Goal: Transaction & Acquisition: Book appointment/travel/reservation

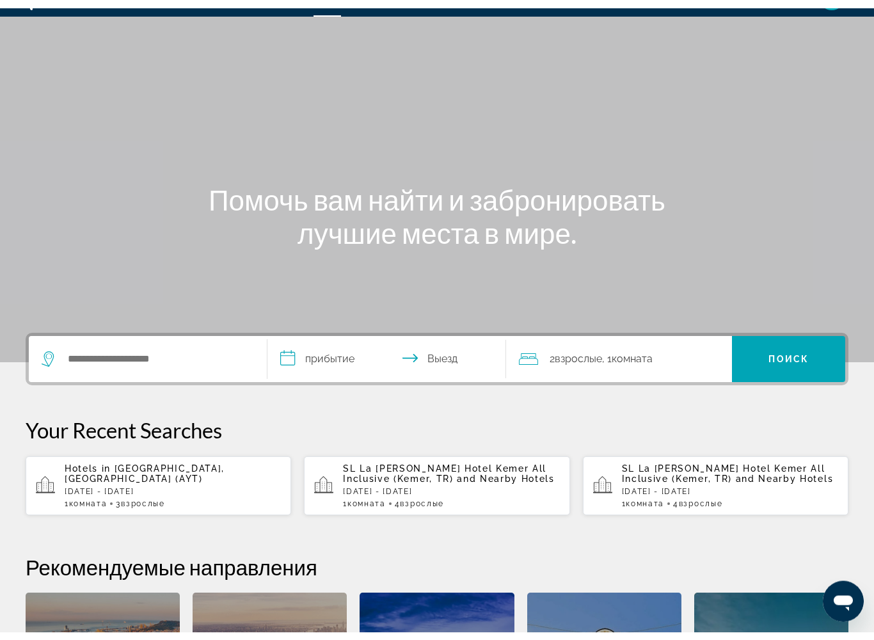
scroll to position [21, 0]
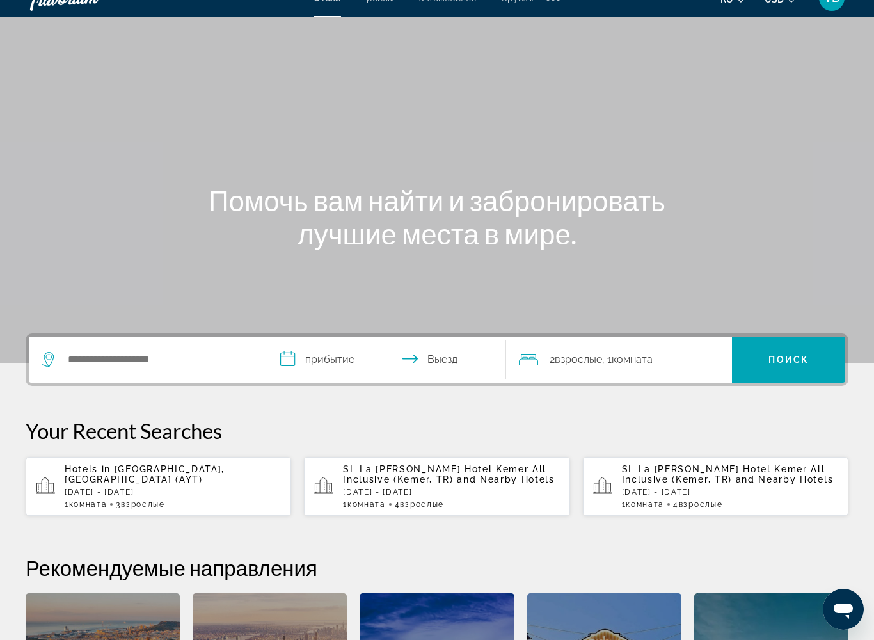
click at [146, 500] on span "Взрослые" at bounding box center [142, 504] width 43 height 9
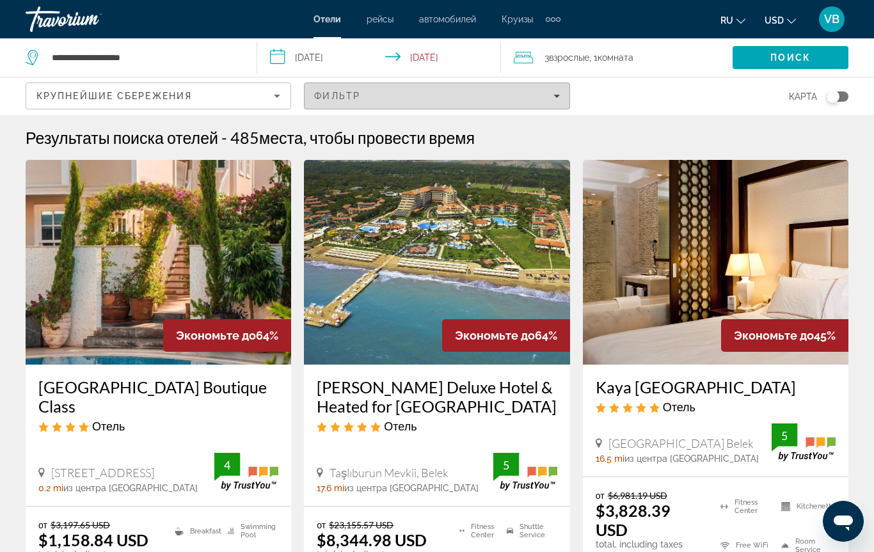
click at [553, 99] on icon "Filters" at bounding box center [556, 96] width 6 height 6
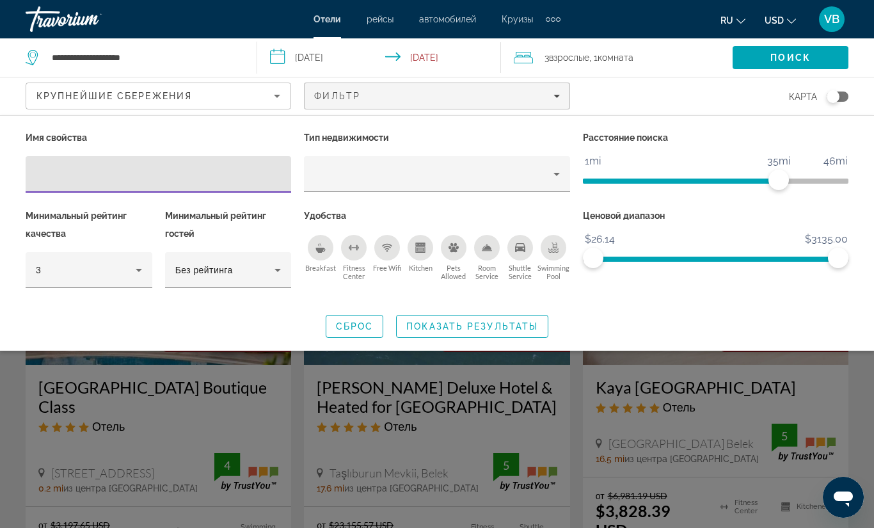
click at [313, 253] on div "Breakfast" at bounding box center [321, 248] width 26 height 26
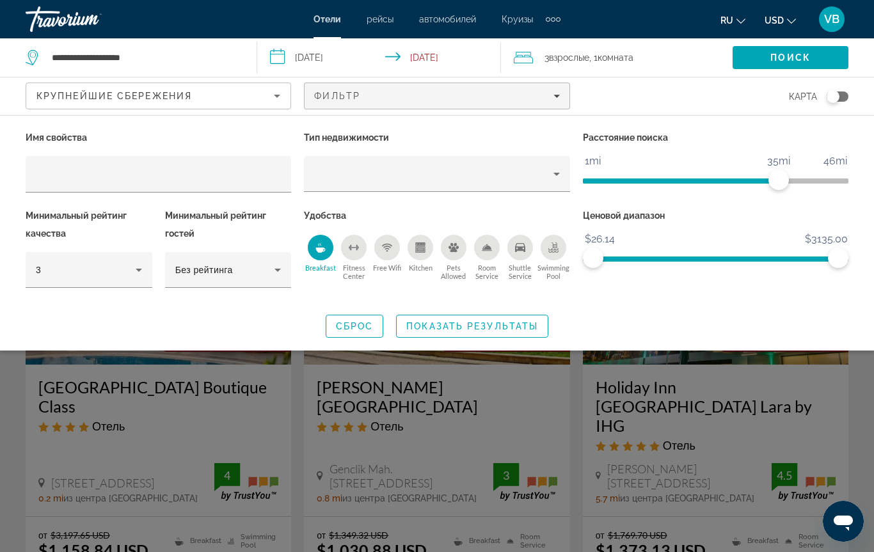
click at [383, 249] on icon "Free Wifi" at bounding box center [387, 247] width 10 height 10
click at [136, 267] on icon "Hotel Filters" at bounding box center [138, 269] width 15 height 15
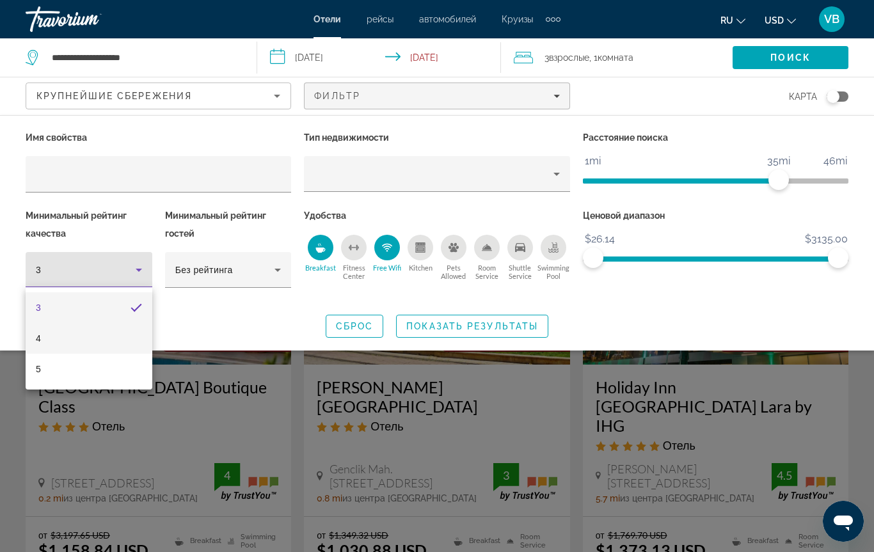
click at [77, 333] on mat-option "4" at bounding box center [89, 338] width 127 height 31
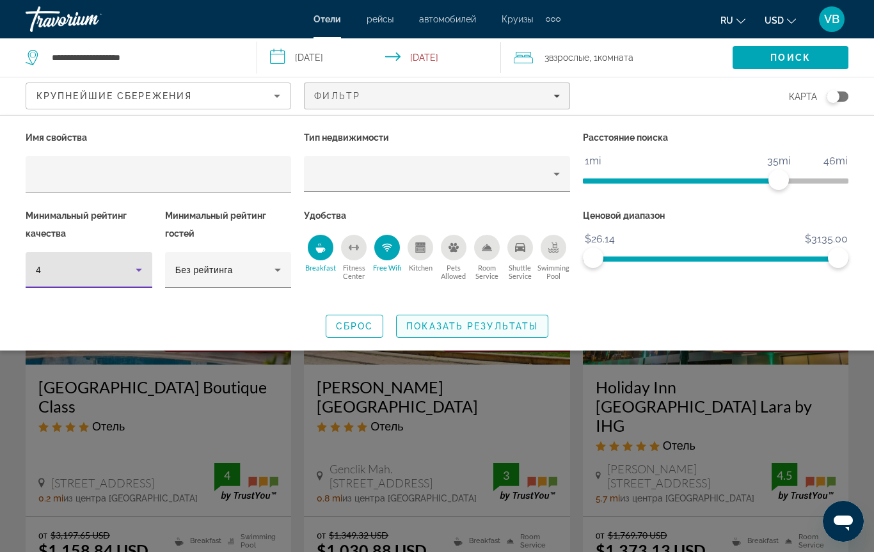
click at [517, 328] on span "Показать результаты" at bounding box center [472, 326] width 132 height 10
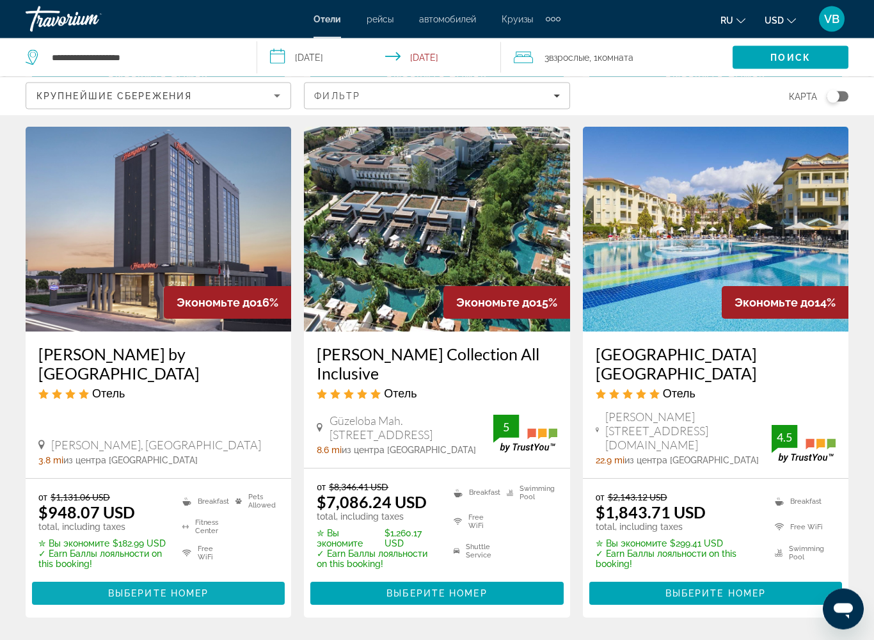
scroll to position [565, 0]
click at [173, 438] on span "[PERSON_NAME], [GEOGRAPHIC_DATA]" at bounding box center [156, 445] width 210 height 14
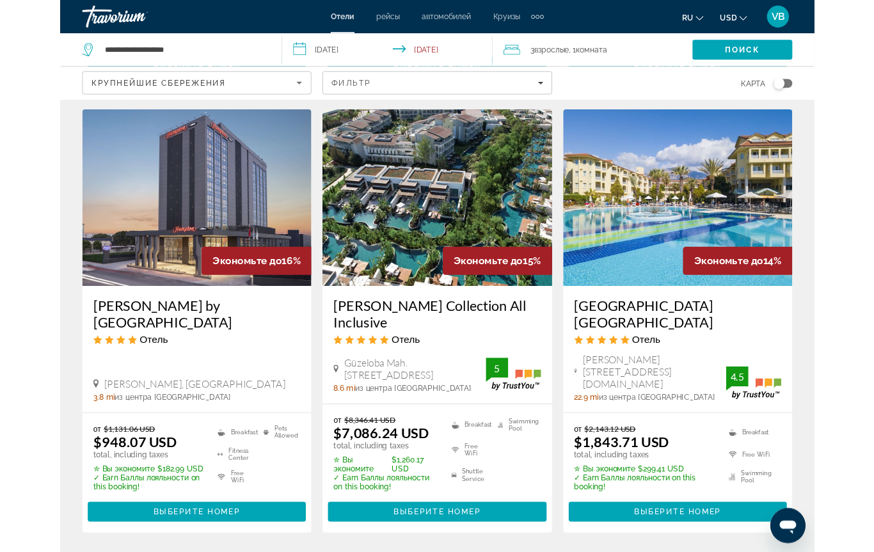
scroll to position [601, 0]
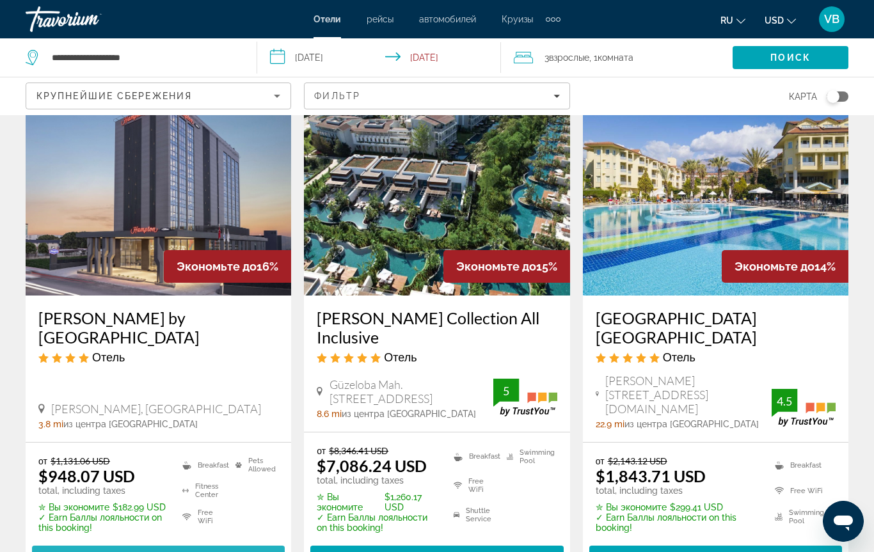
click at [172, 521] on span "Выберите номер" at bounding box center [158, 557] width 100 height 10
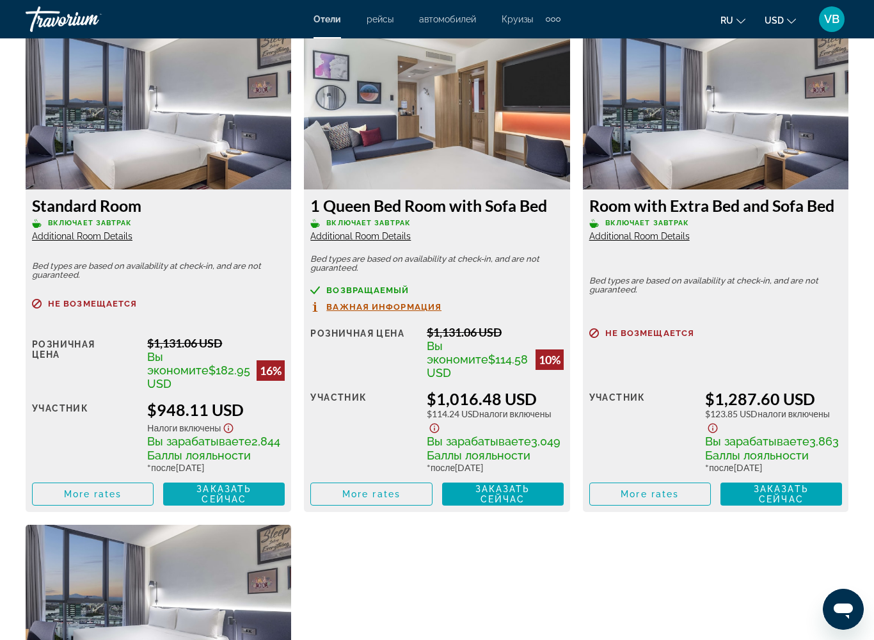
scroll to position [1968, 0]
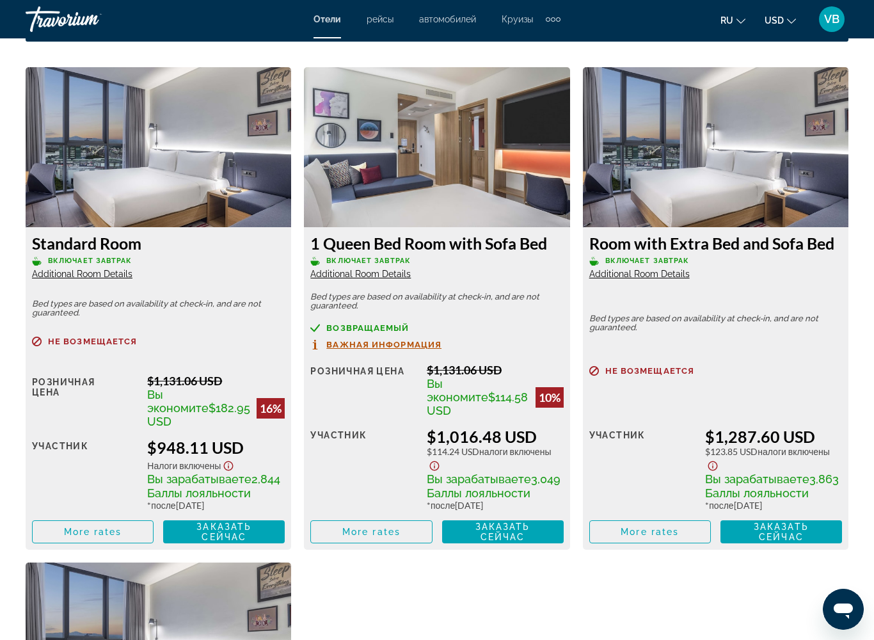
click at [177, 134] on img "Main content" at bounding box center [158, 147] width 265 height 160
click at [179, 150] on img "Main content" at bounding box center [158, 147] width 265 height 160
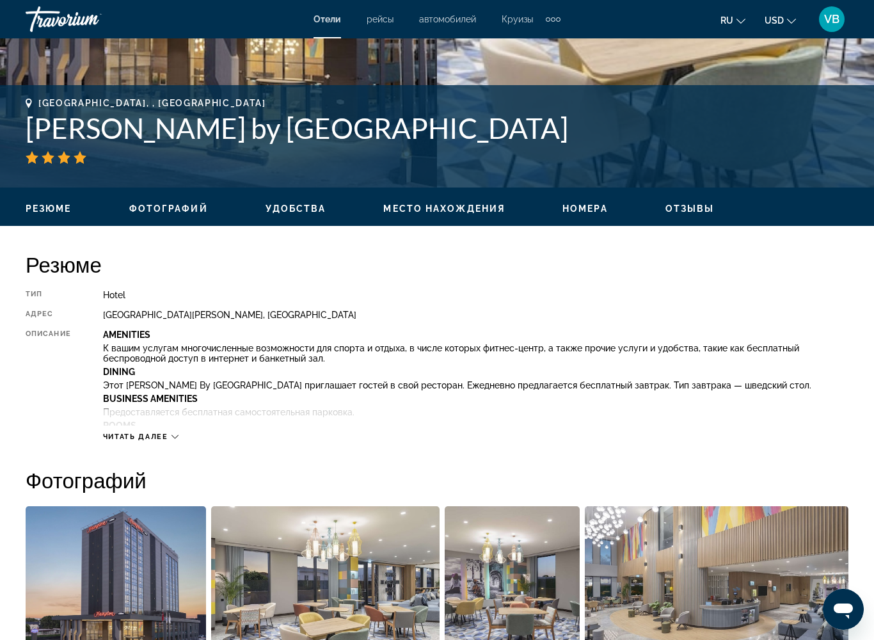
scroll to position [427, 0]
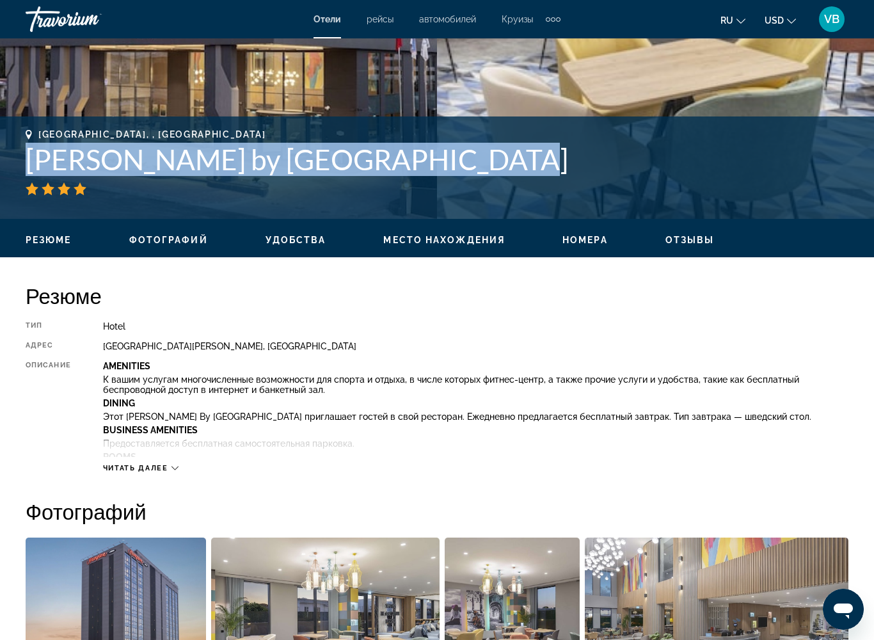
drag, startPoint x: 28, startPoint y: 158, endPoint x: 459, endPoint y: 172, distance: 431.4
click at [459, 172] on h1 "[PERSON_NAME] by [GEOGRAPHIC_DATA]" at bounding box center [437, 159] width 823 height 33
copy h1 "[PERSON_NAME] by [GEOGRAPHIC_DATA]"
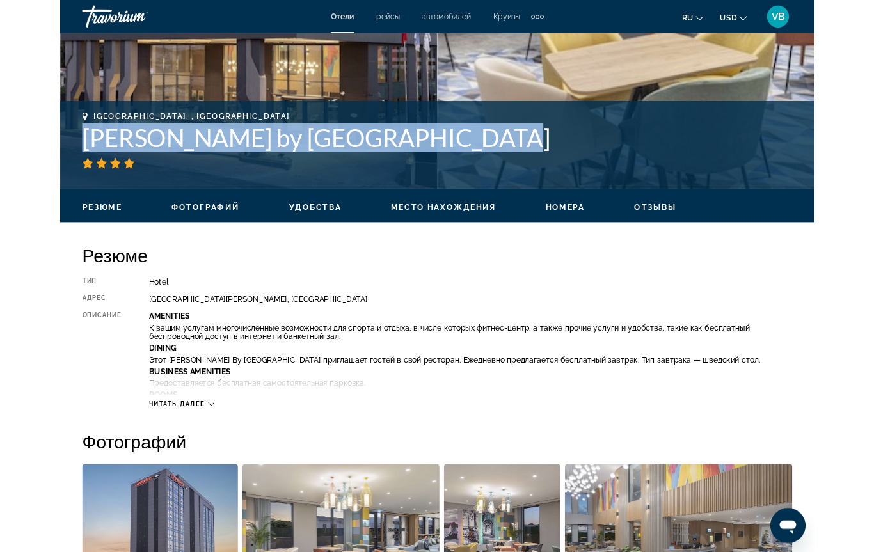
scroll to position [463, 0]
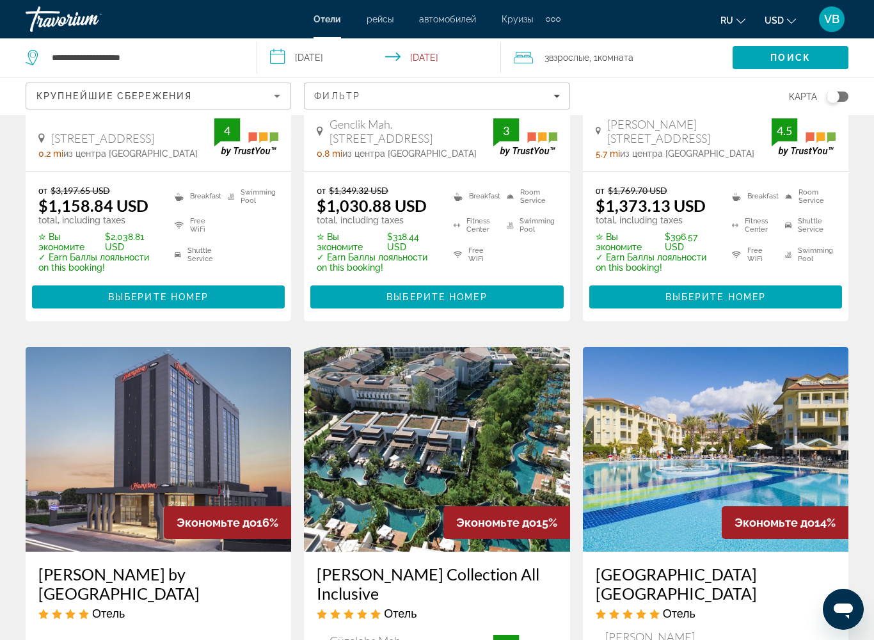
scroll to position [343, 0]
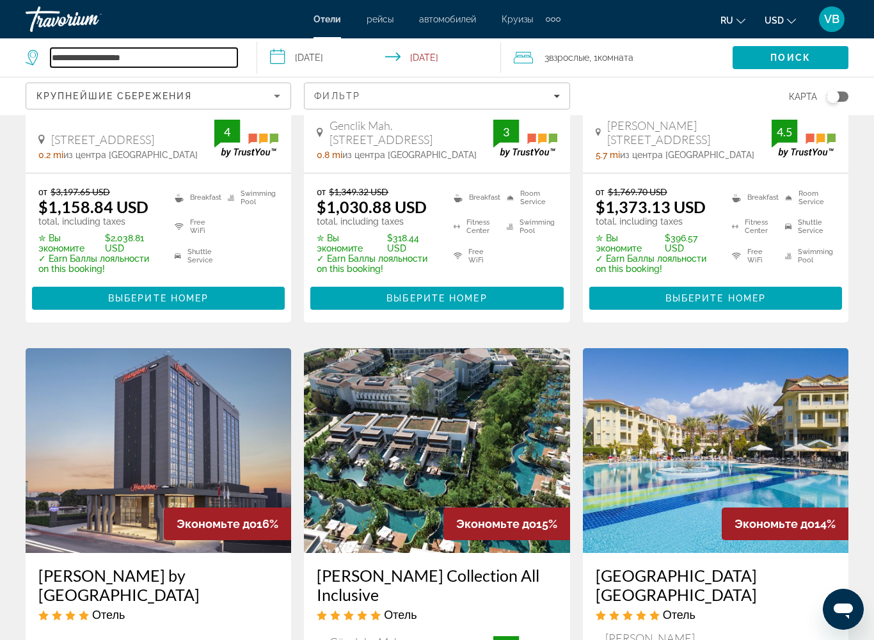
click at [158, 57] on input "**********" at bounding box center [144, 57] width 187 height 19
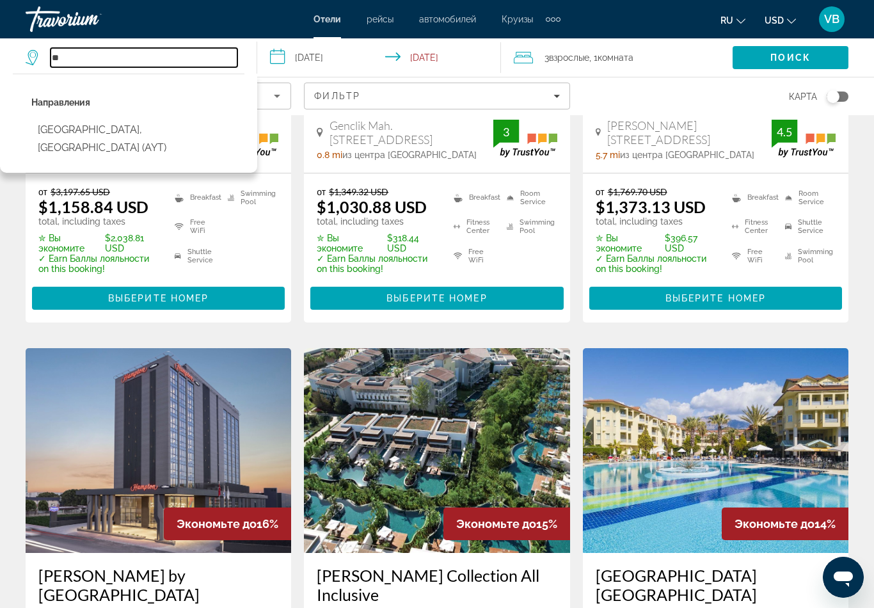
type input "*"
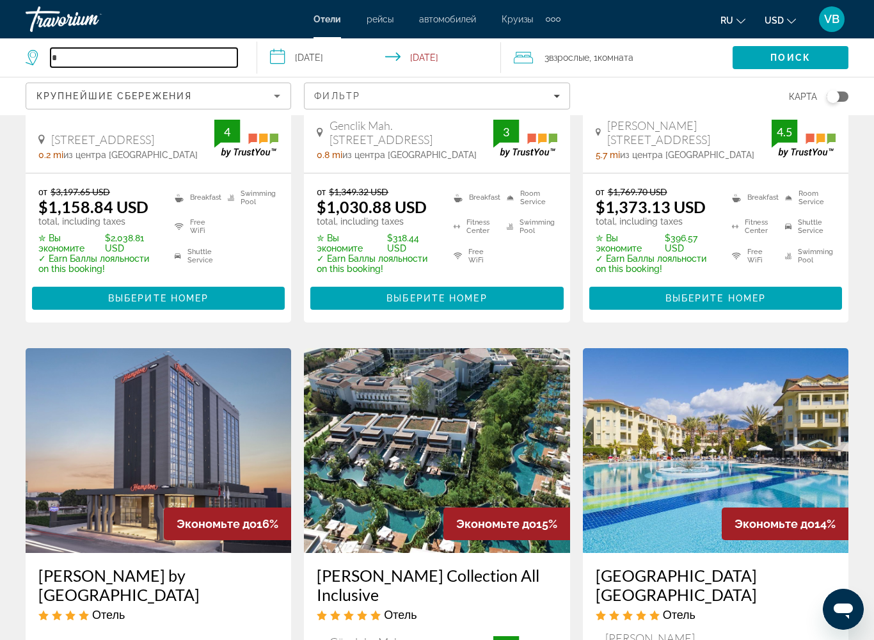
click at [82, 59] on input "*" at bounding box center [144, 57] width 187 height 19
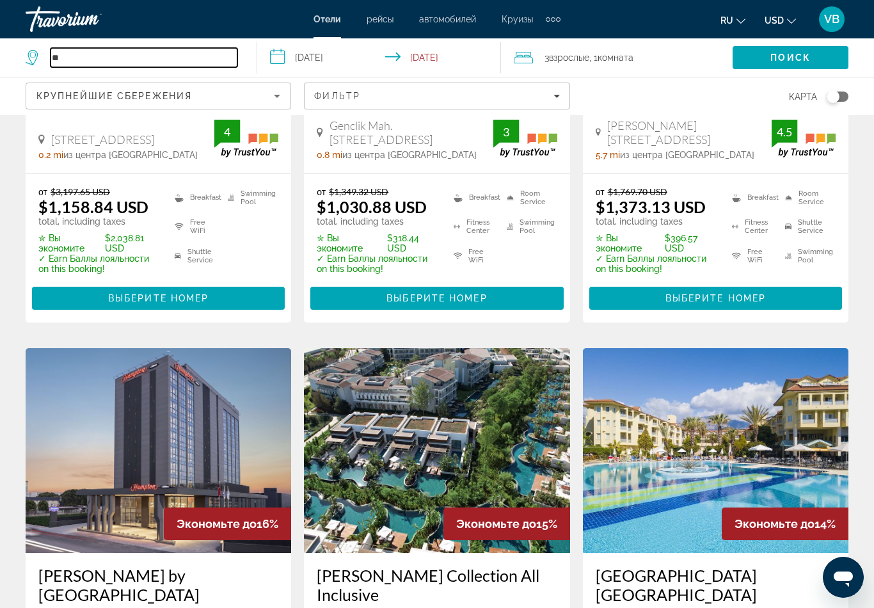
type input "*"
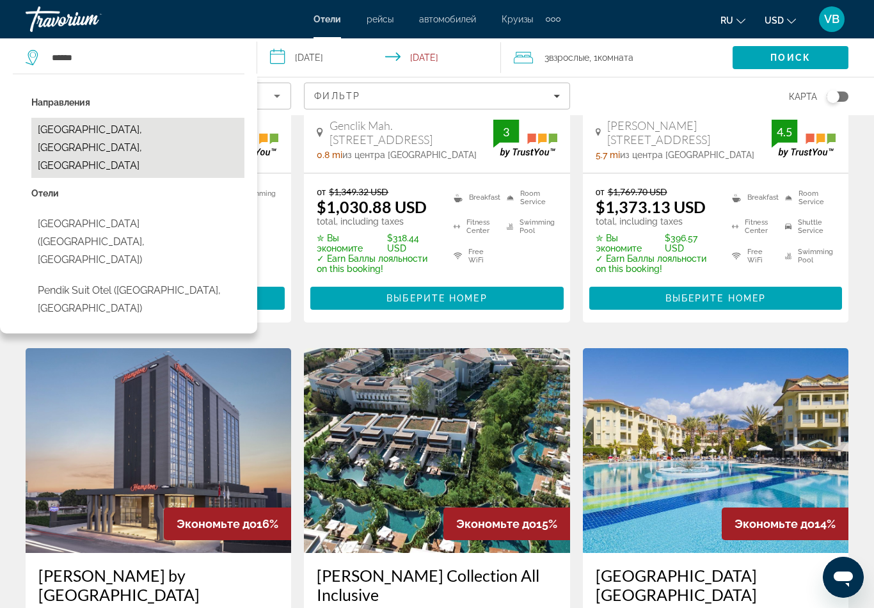
click at [115, 133] on button "[GEOGRAPHIC_DATA], [GEOGRAPHIC_DATA], [GEOGRAPHIC_DATA]" at bounding box center [137, 148] width 213 height 60
type input "**********"
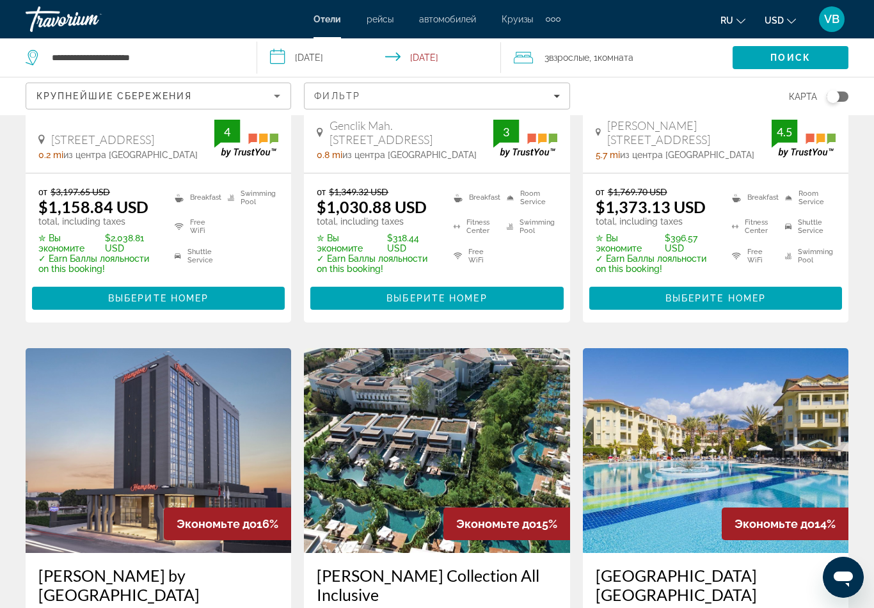
click at [324, 58] on input "**********" at bounding box center [381, 59] width 249 height 42
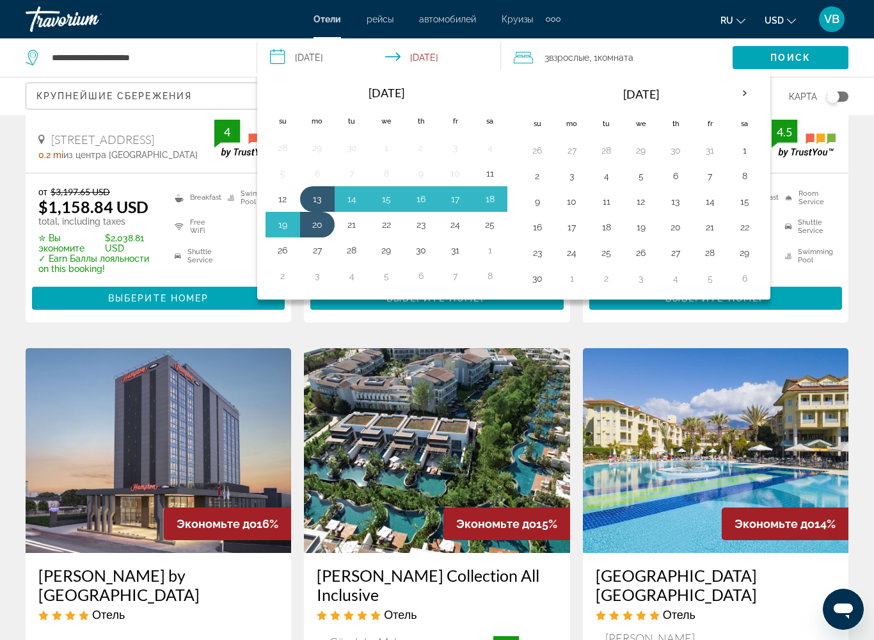
scroll to position [343, 0]
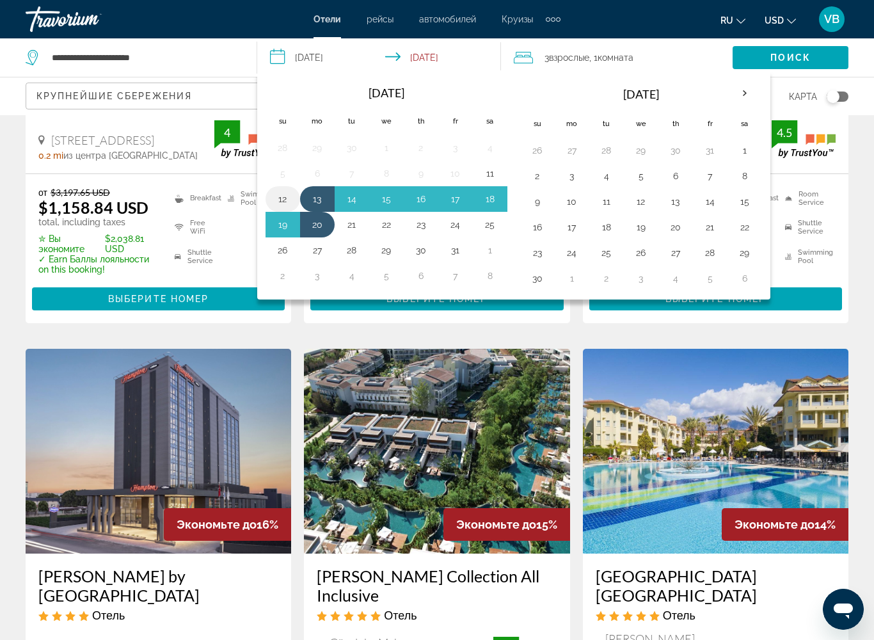
click at [292, 197] on button "12" at bounding box center [282, 199] width 20 height 18
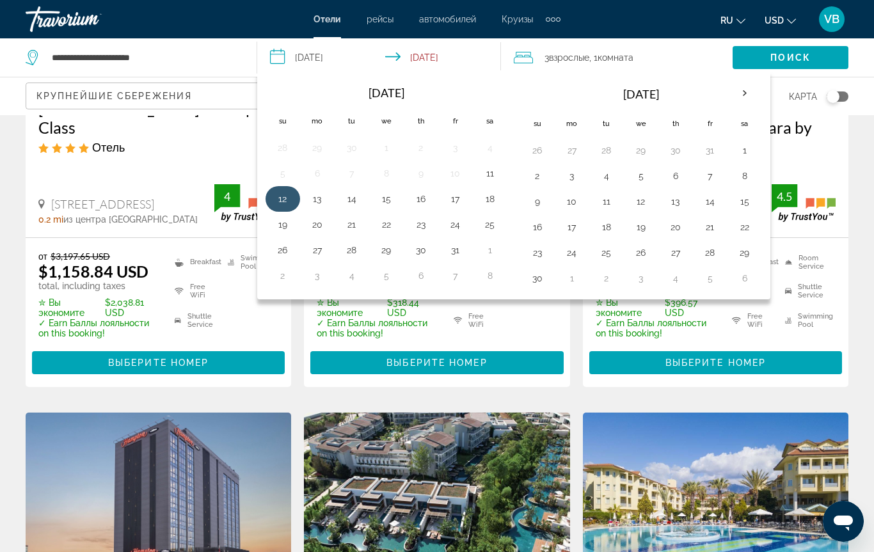
scroll to position [277, 0]
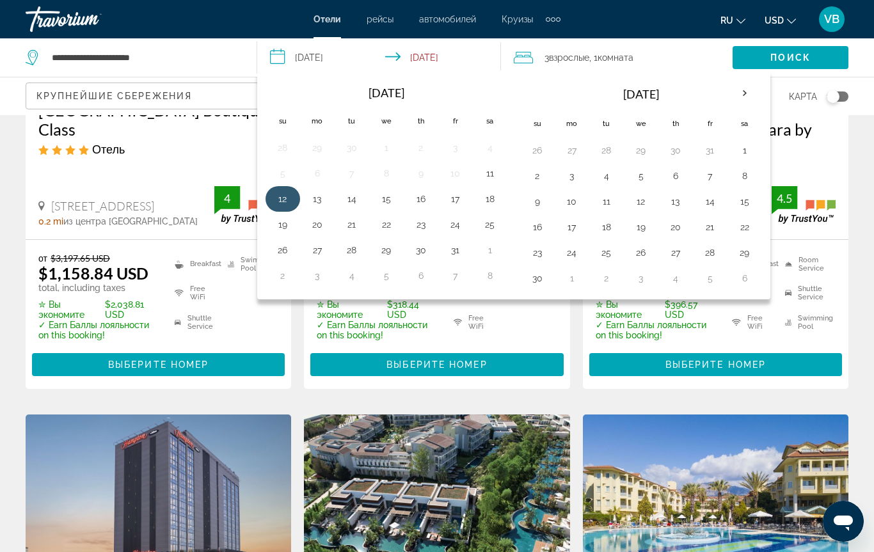
click at [285, 198] on button "12" at bounding box center [282, 199] width 20 height 18
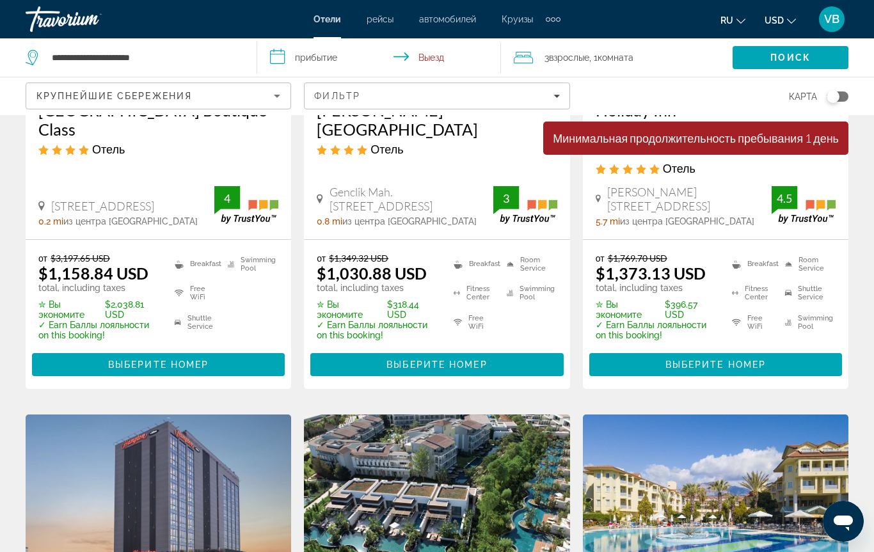
click at [322, 61] on input "**********" at bounding box center [381, 59] width 249 height 42
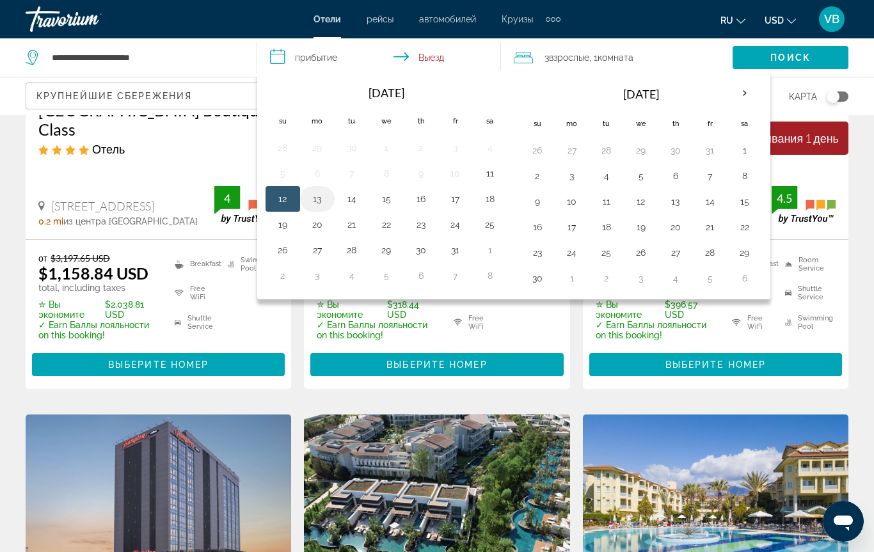
click at [313, 196] on button "13" at bounding box center [317, 199] width 20 height 18
click at [317, 58] on input "**********" at bounding box center [381, 59] width 249 height 42
click at [284, 198] on button "12" at bounding box center [282, 199] width 20 height 18
type input "**********"
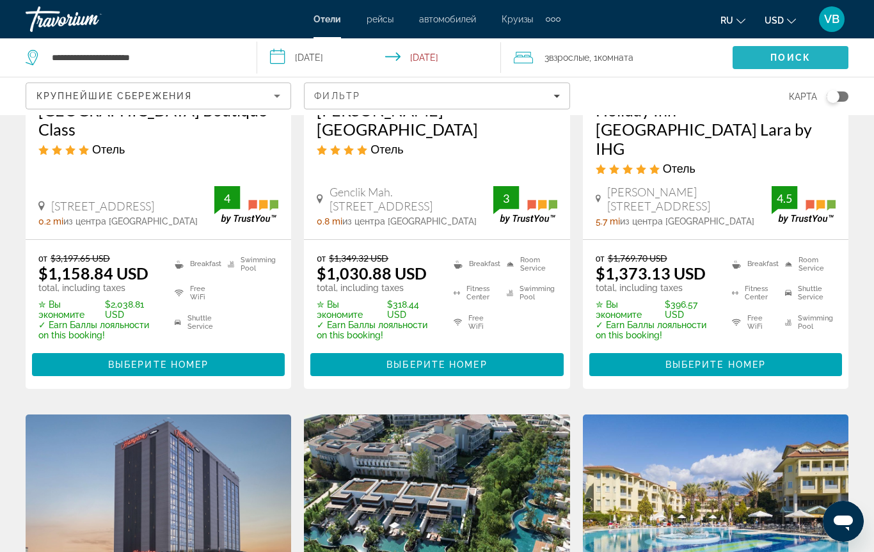
click at [787, 54] on span "Поиск" at bounding box center [790, 57] width 40 height 10
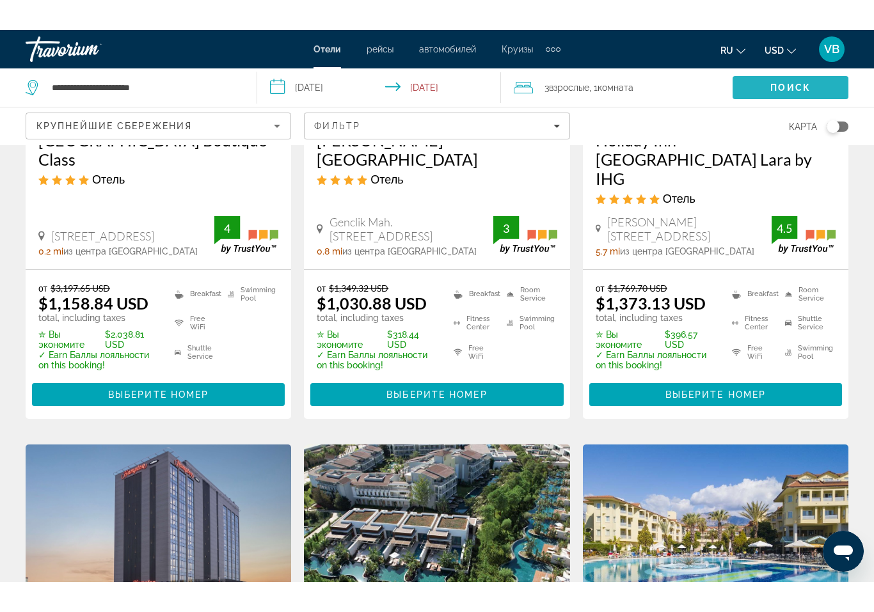
scroll to position [0, 0]
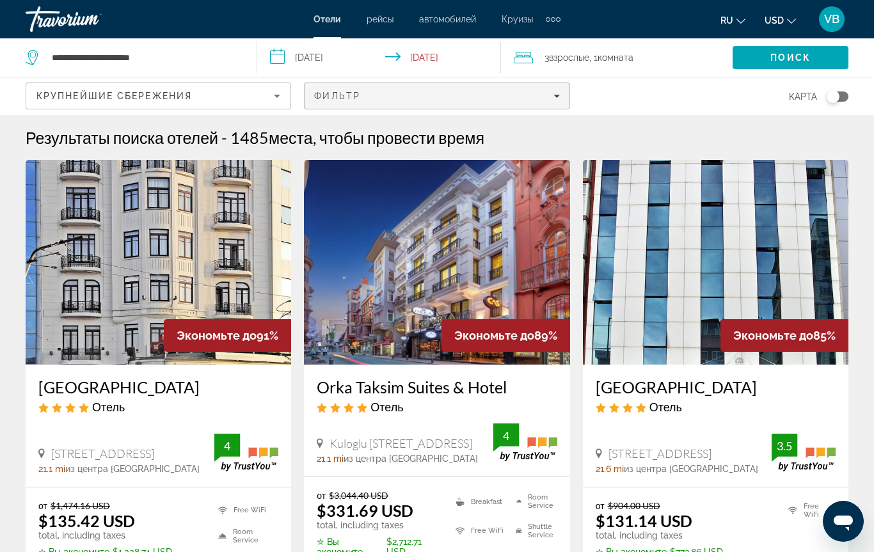
click at [478, 92] on div "Фильтр" at bounding box center [436, 96] width 245 height 10
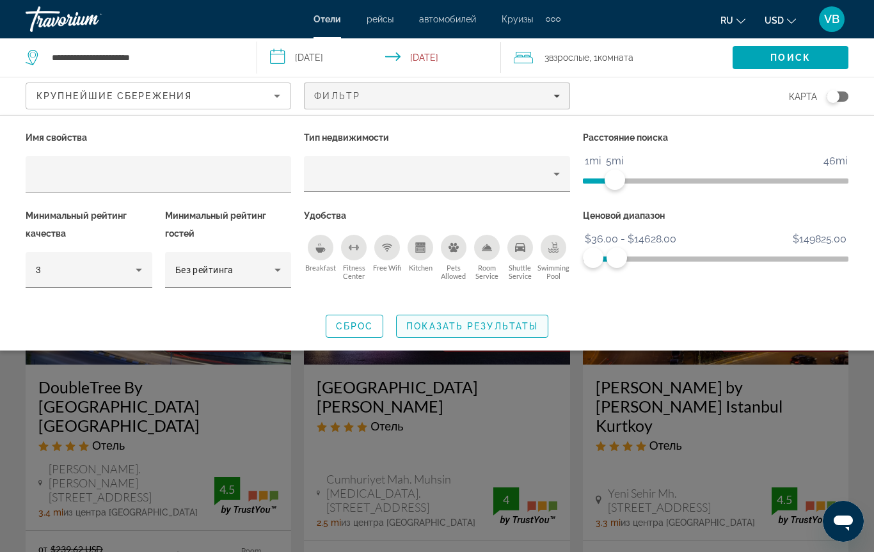
click at [491, 323] on span "Показать результаты" at bounding box center [472, 326] width 132 height 10
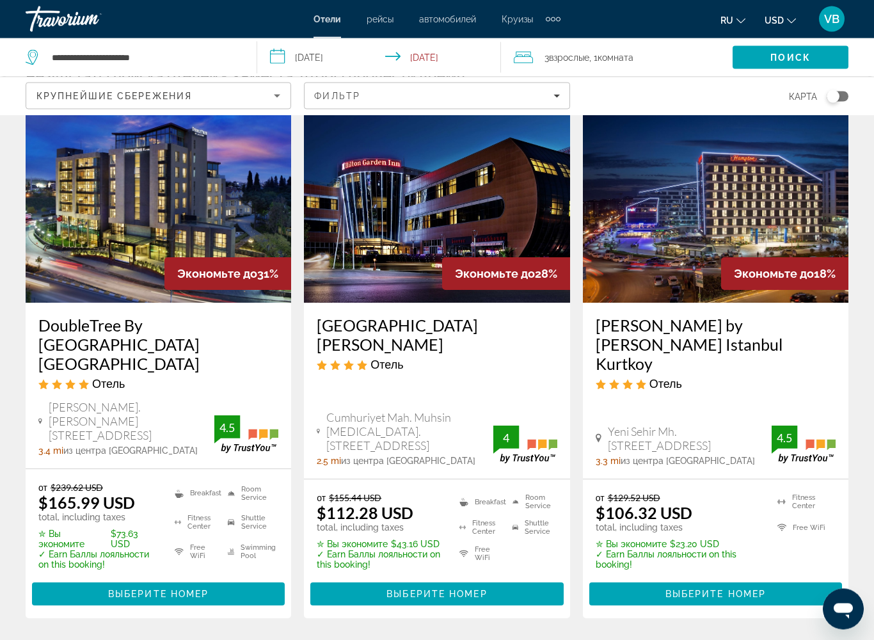
scroll to position [62, 0]
click at [840, 93] on div "Toggle map" at bounding box center [837, 96] width 22 height 10
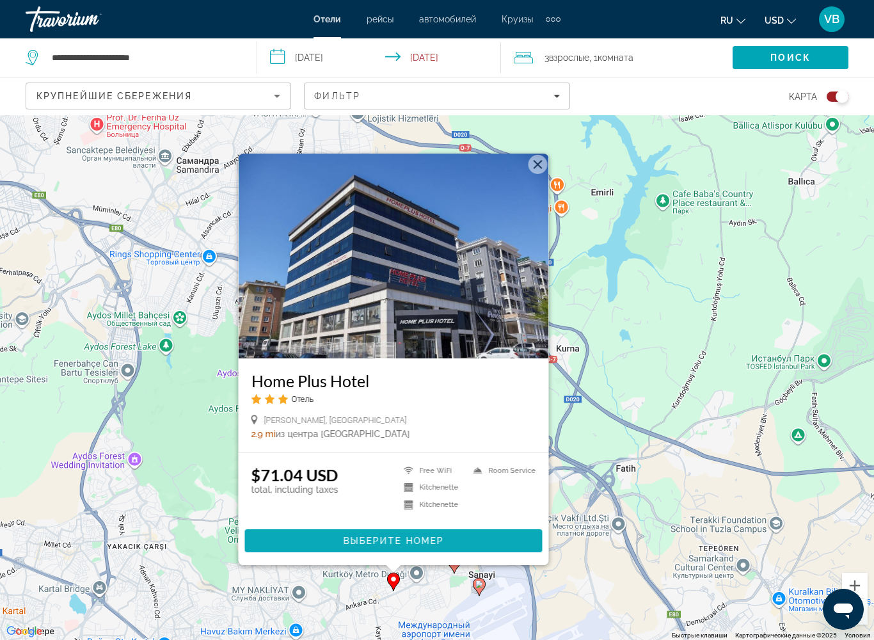
click at [384, 521] on span "Выберите номер" at bounding box center [393, 540] width 100 height 10
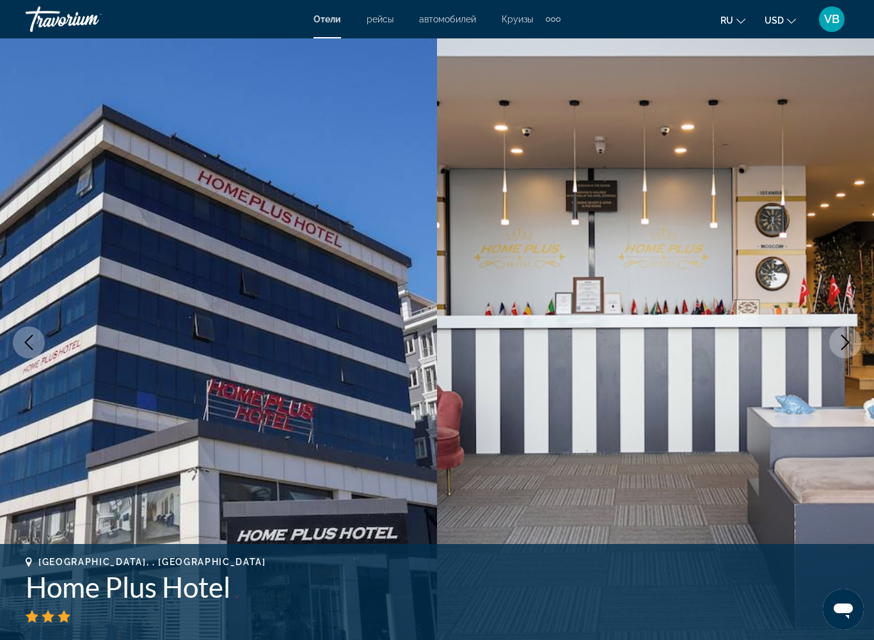
click at [837, 352] on button "Next image" at bounding box center [845, 342] width 32 height 32
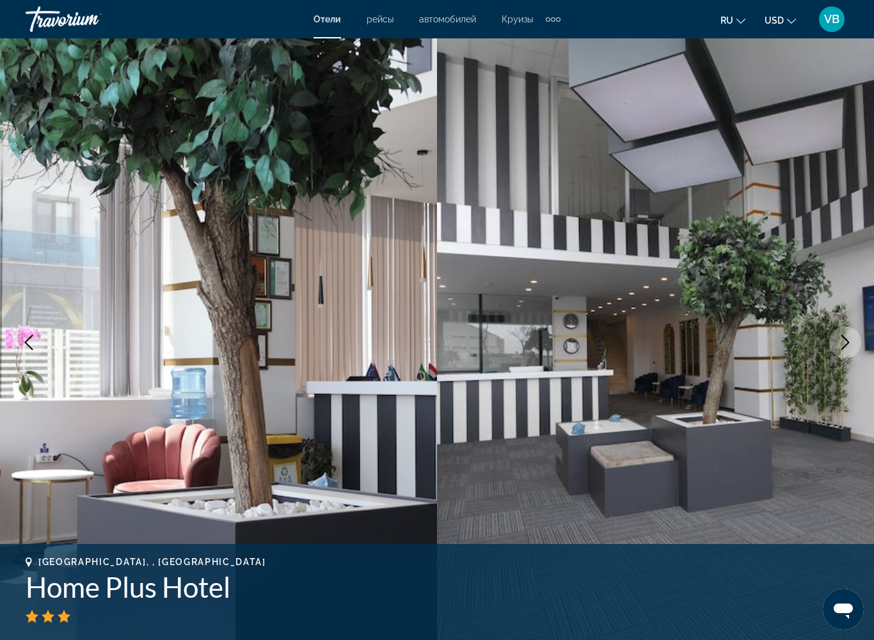
click at [830, 339] on button "Next image" at bounding box center [845, 342] width 32 height 32
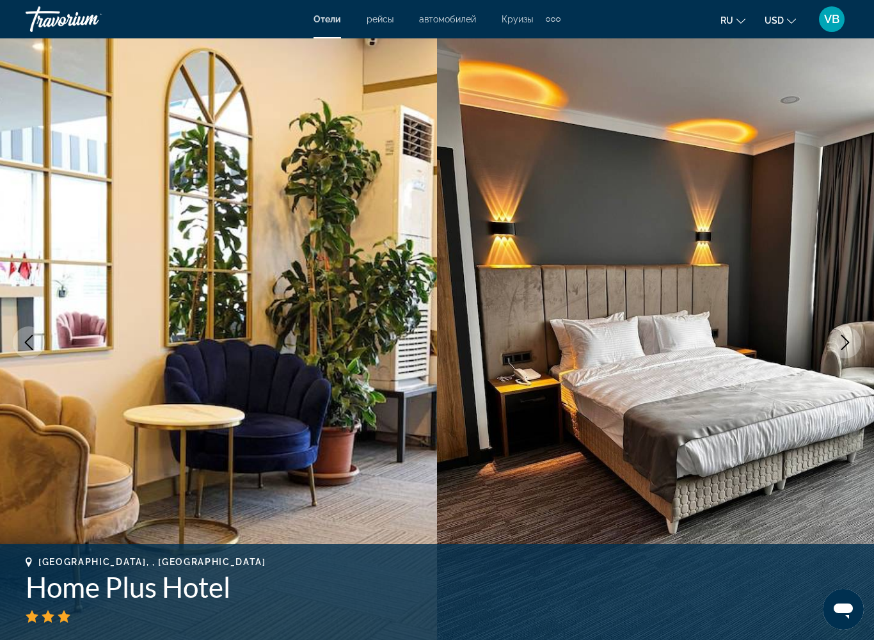
click at [834, 337] on button "Next image" at bounding box center [845, 342] width 32 height 32
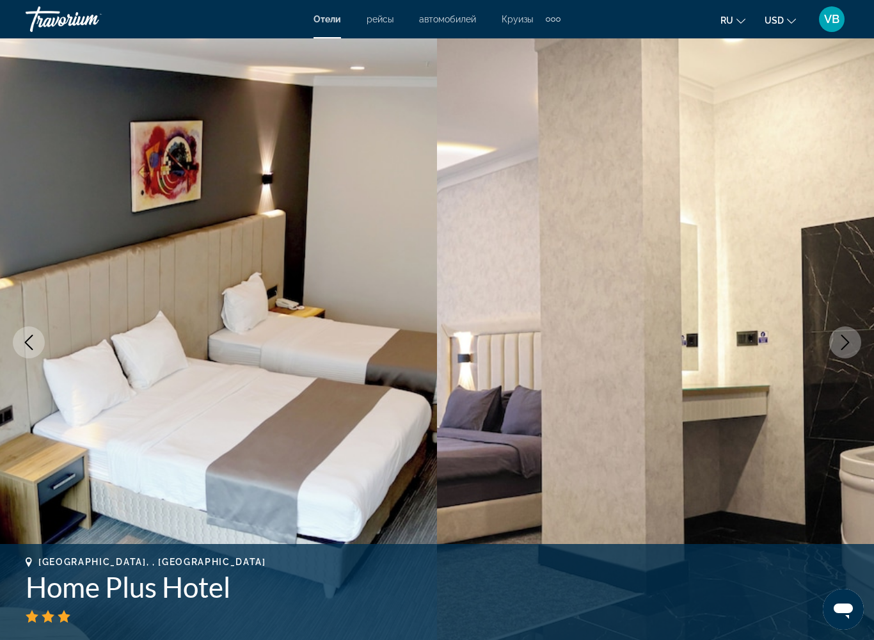
click at [828, 339] on img "Main content" at bounding box center [655, 342] width 437 height 608
click at [832, 331] on button "Next image" at bounding box center [845, 342] width 32 height 32
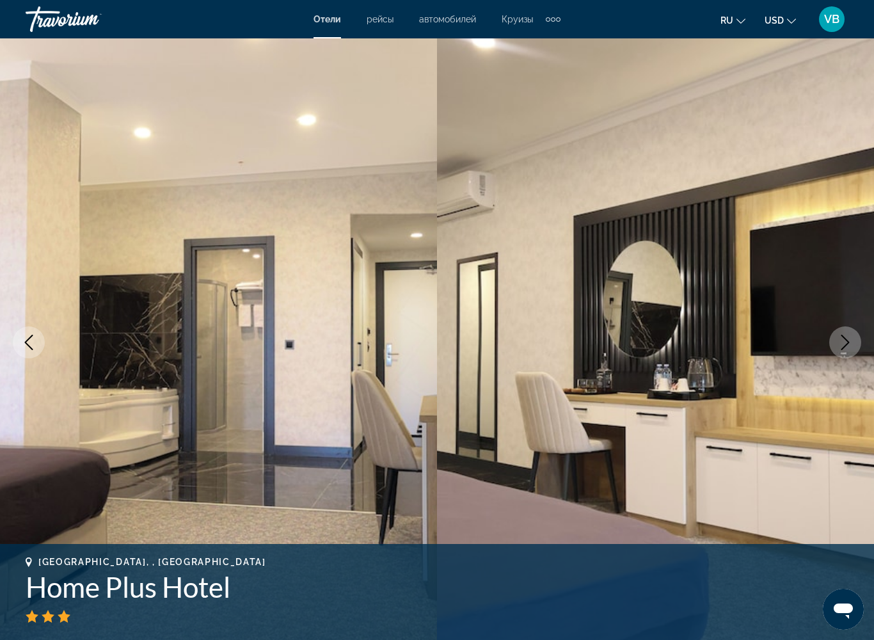
click at [829, 334] on img "Main content" at bounding box center [655, 342] width 437 height 608
click at [835, 343] on button "Next image" at bounding box center [845, 342] width 32 height 32
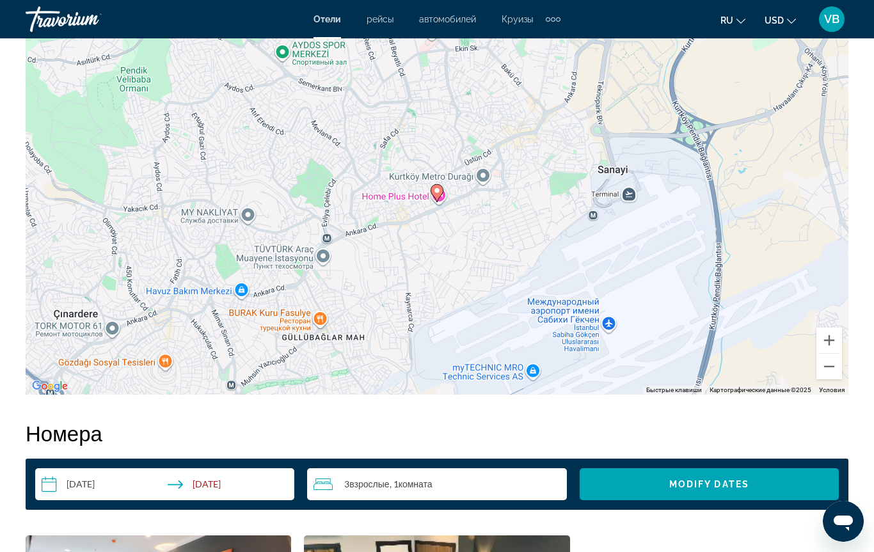
scroll to position [1499, 0]
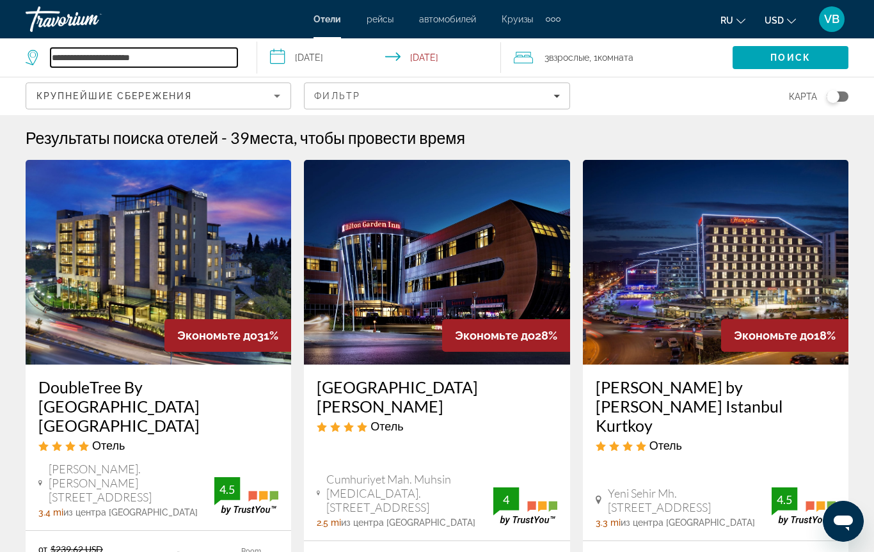
click at [161, 57] on input "**********" at bounding box center [144, 57] width 187 height 19
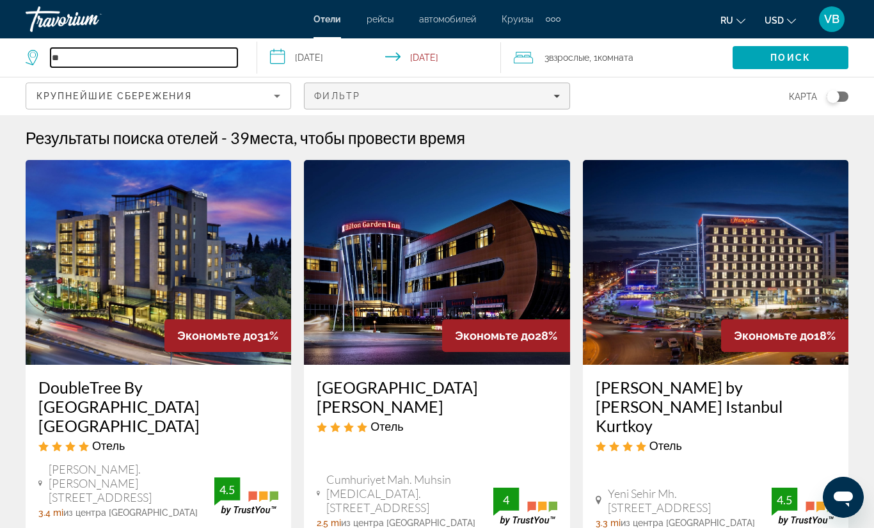
type input "*"
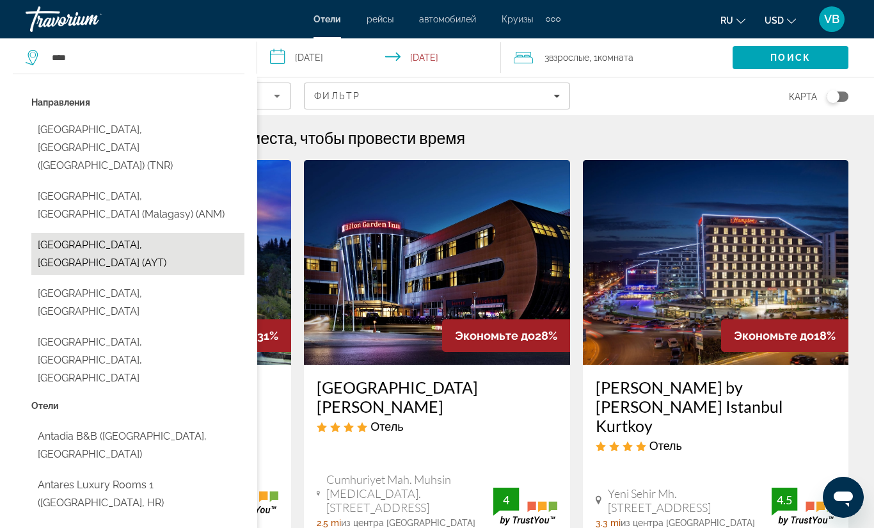
click at [95, 233] on button "[GEOGRAPHIC_DATA], [GEOGRAPHIC_DATA] (AYT)" at bounding box center [137, 254] width 213 height 42
type input "**********"
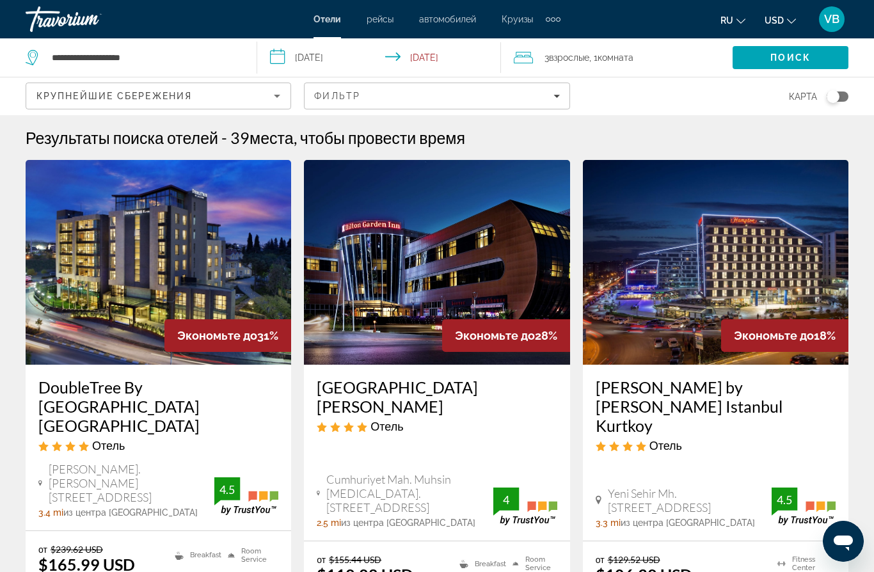
click at [325, 57] on input "**********" at bounding box center [381, 59] width 249 height 42
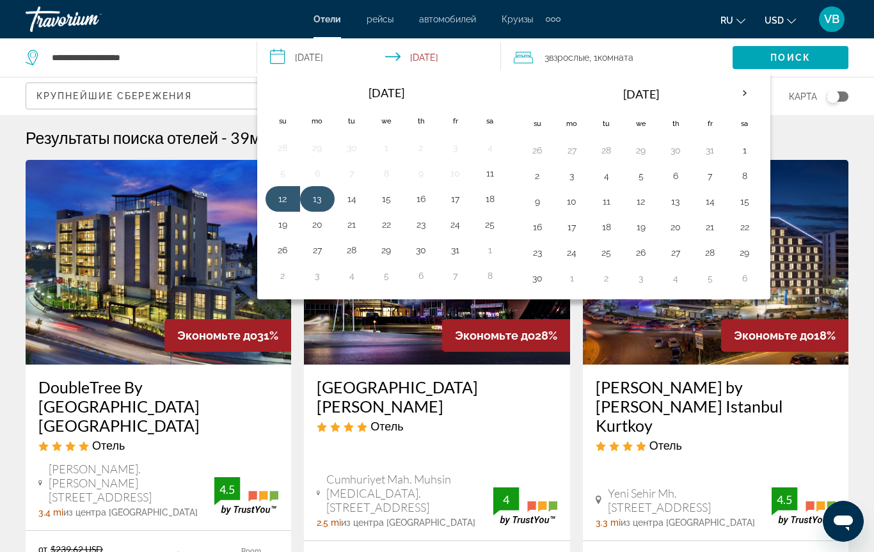
click at [310, 207] on button "13" at bounding box center [317, 199] width 20 height 18
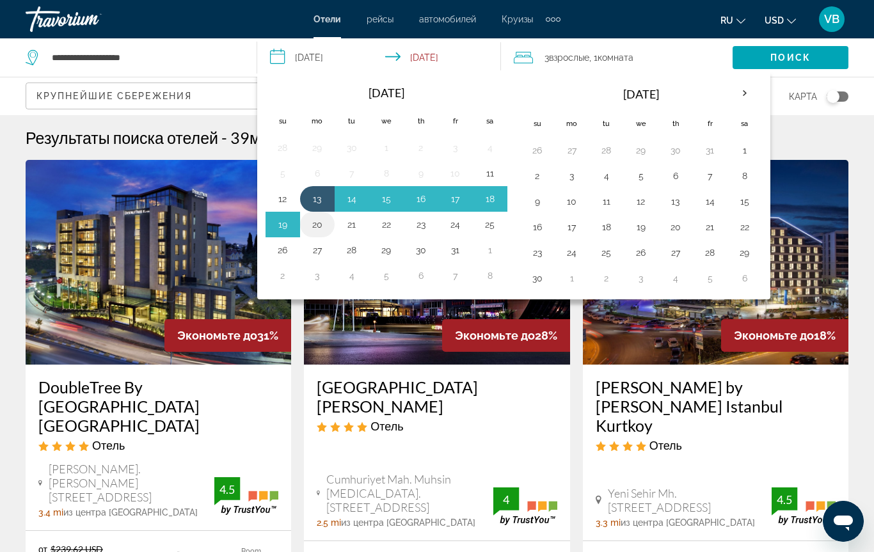
click at [314, 220] on button "20" at bounding box center [317, 225] width 20 height 18
type input "**********"
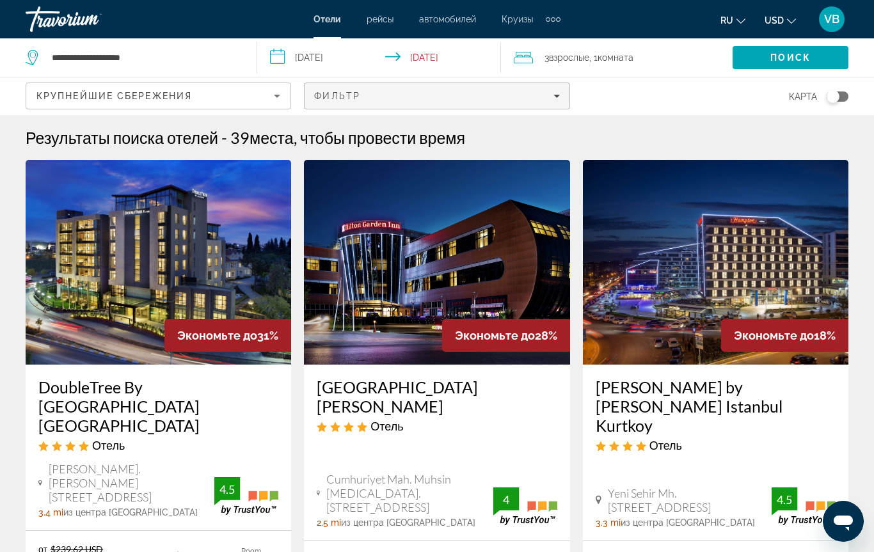
click at [376, 95] on div "Фильтр" at bounding box center [436, 96] width 245 height 10
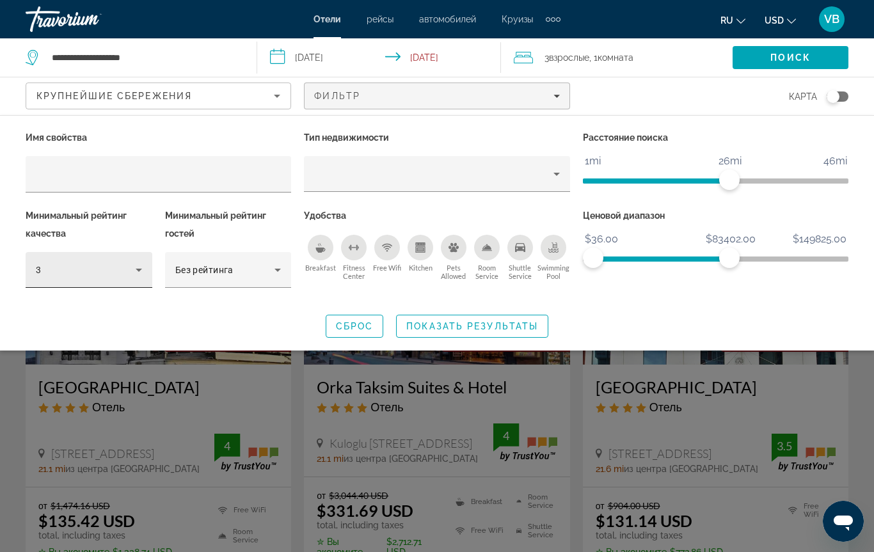
click at [136, 274] on icon "Hotel Filters" at bounding box center [138, 269] width 15 height 15
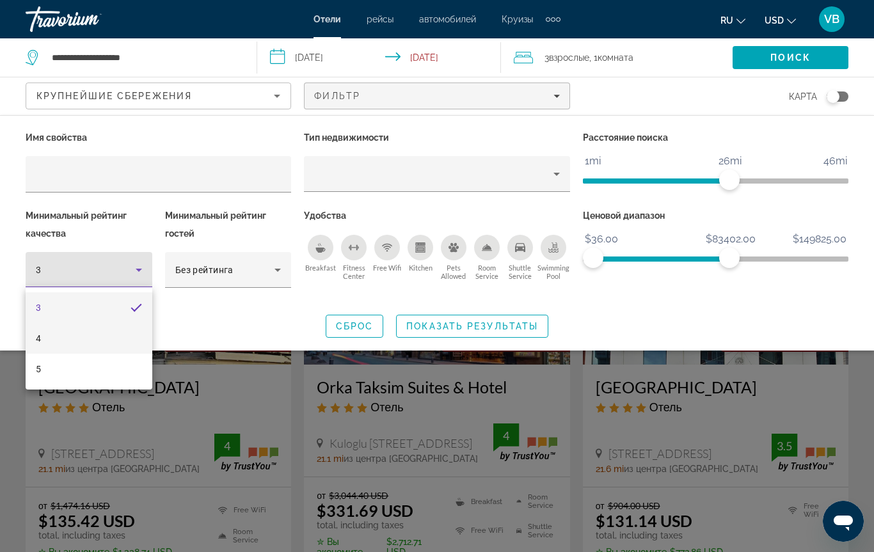
click at [72, 337] on mat-option "4" at bounding box center [89, 338] width 127 height 31
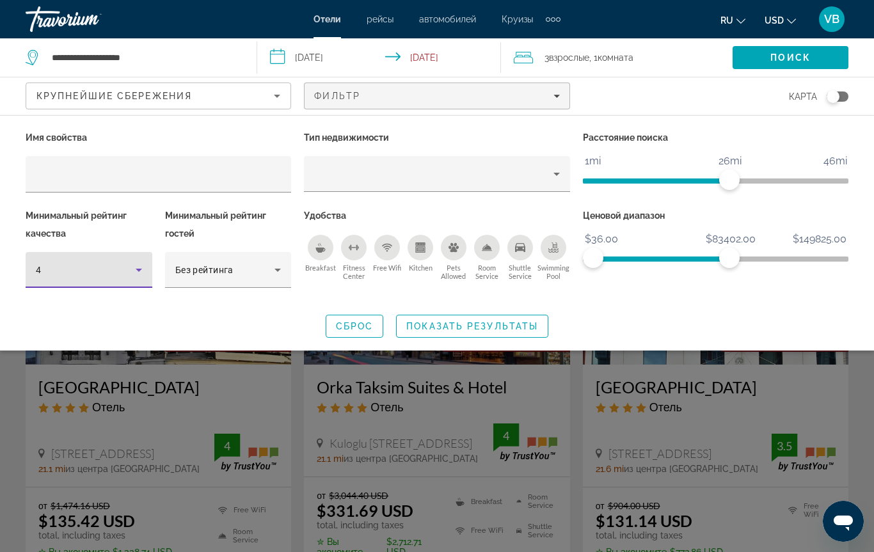
click at [322, 248] on icon "Breakfast" at bounding box center [321, 250] width 10 height 5
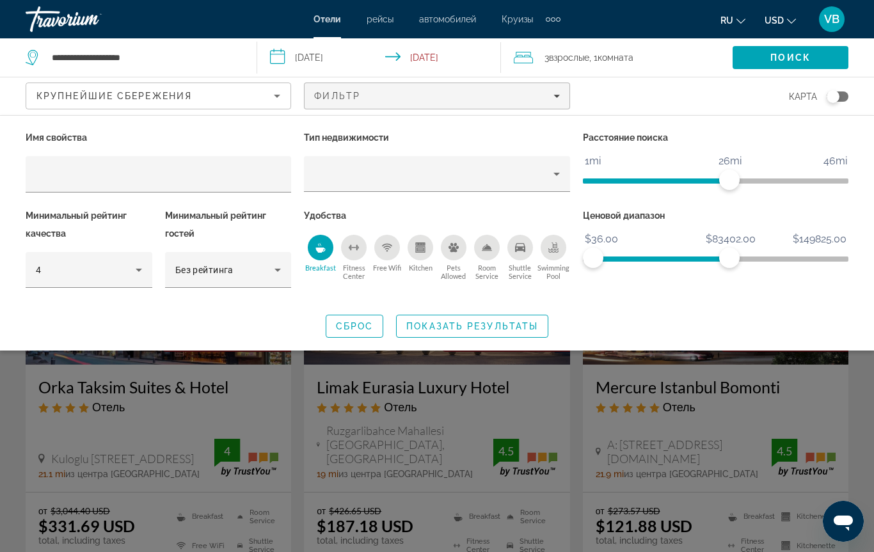
click at [386, 249] on icon "Free Wifi" at bounding box center [387, 247] width 10 height 10
click at [429, 326] on span "Показать результаты" at bounding box center [472, 326] width 132 height 10
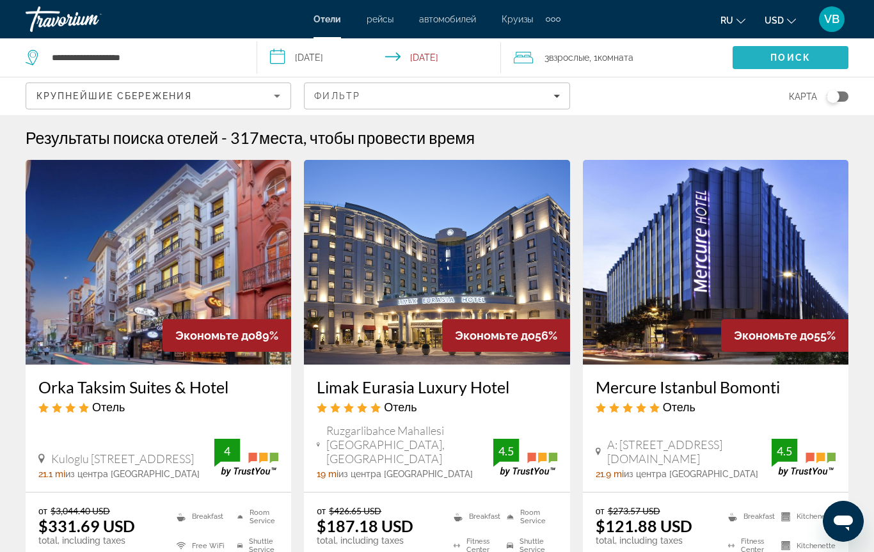
click at [746, 58] on span "Search" at bounding box center [790, 57] width 116 height 31
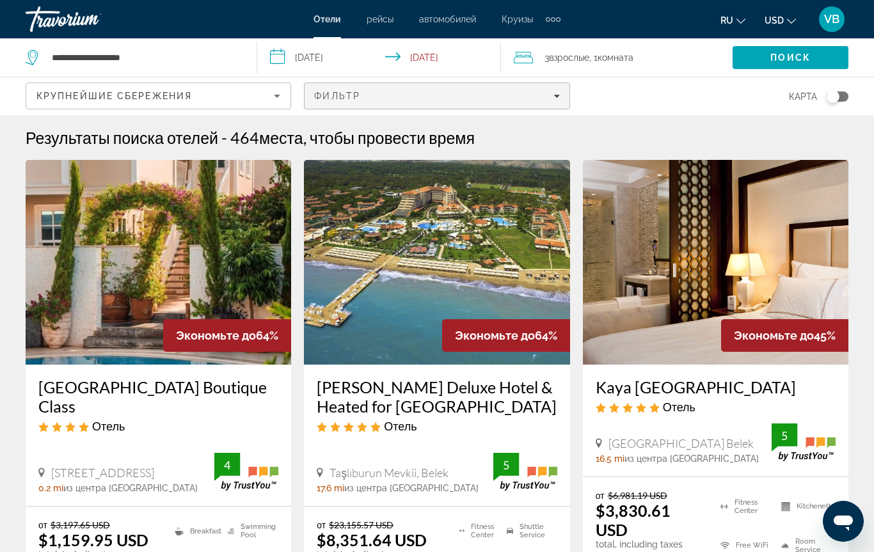
click at [560, 99] on span "Filters" at bounding box center [436, 96] width 264 height 31
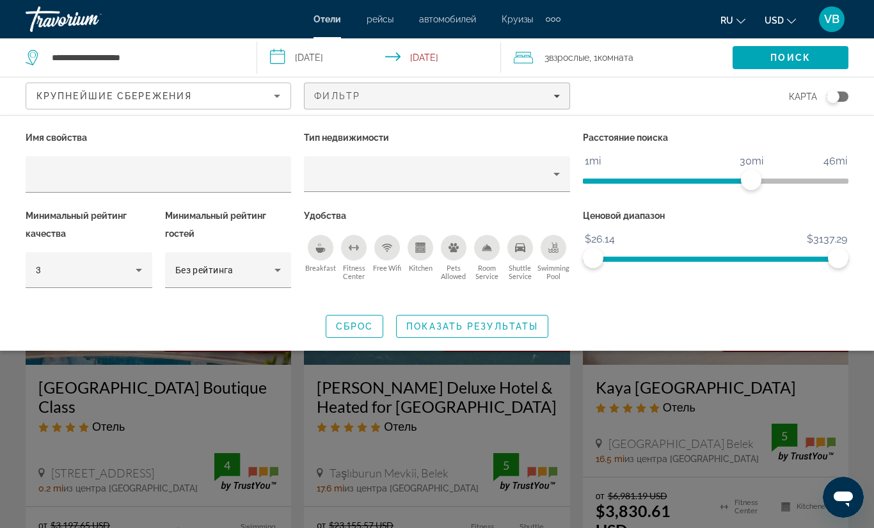
click at [313, 245] on div "Breakfast" at bounding box center [321, 248] width 26 height 26
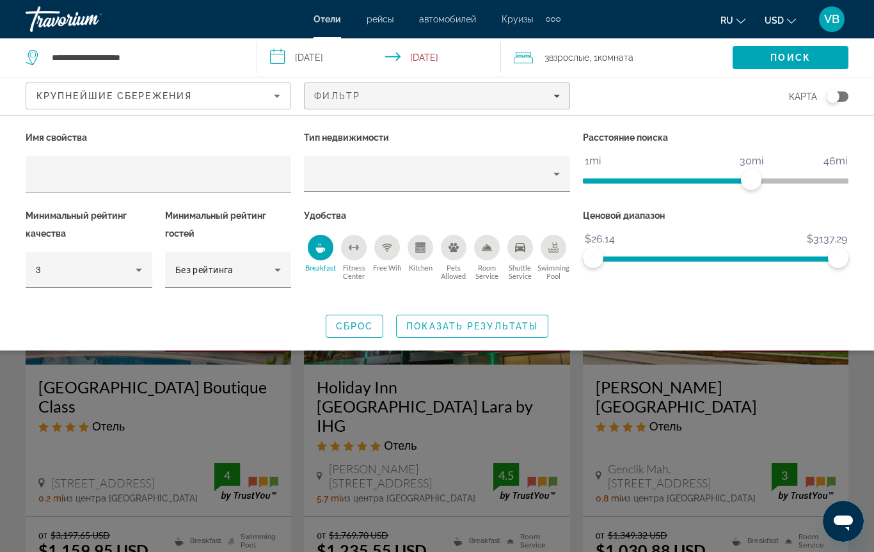
click at [384, 246] on icon "Free Wifi" at bounding box center [386, 247] width 7 height 3
click at [139, 272] on icon "Hotel Filters" at bounding box center [138, 269] width 15 height 15
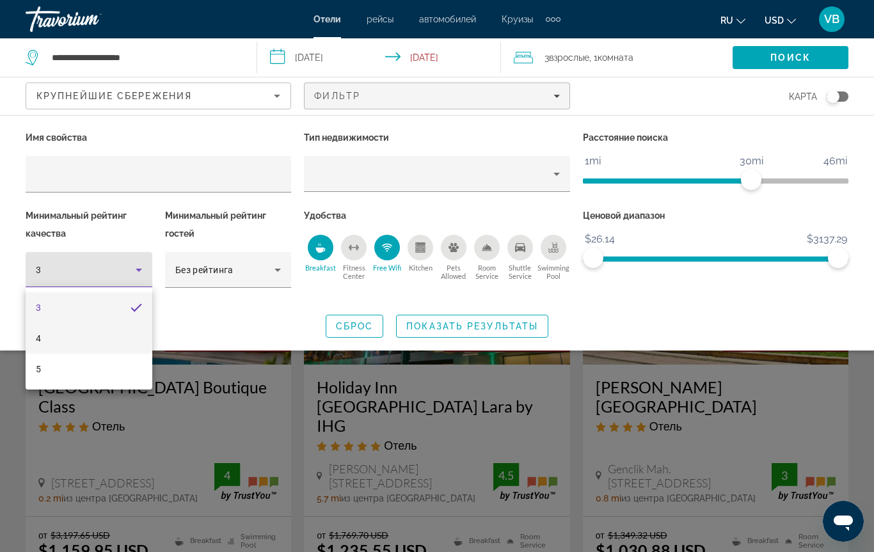
click at [69, 338] on mat-option "4" at bounding box center [89, 338] width 127 height 31
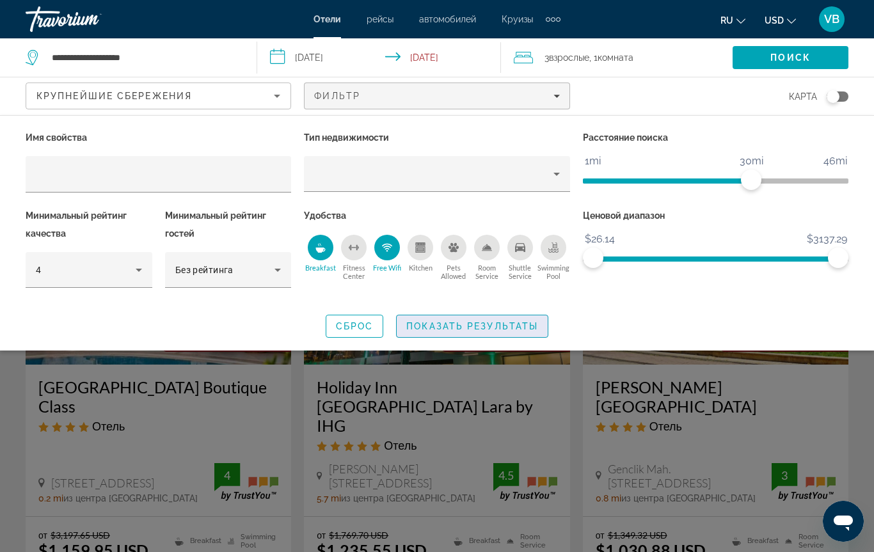
click at [455, 326] on span "Показать результаты" at bounding box center [472, 326] width 132 height 10
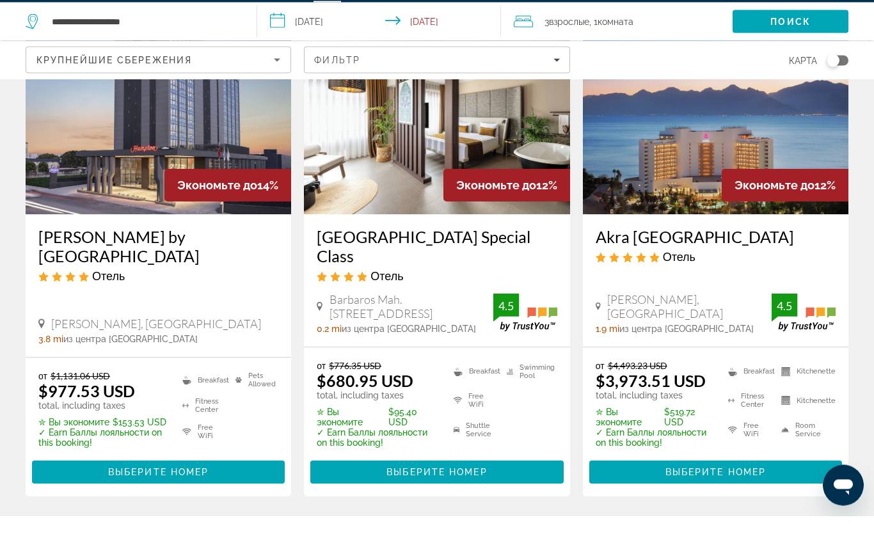
scroll to position [1198, 0]
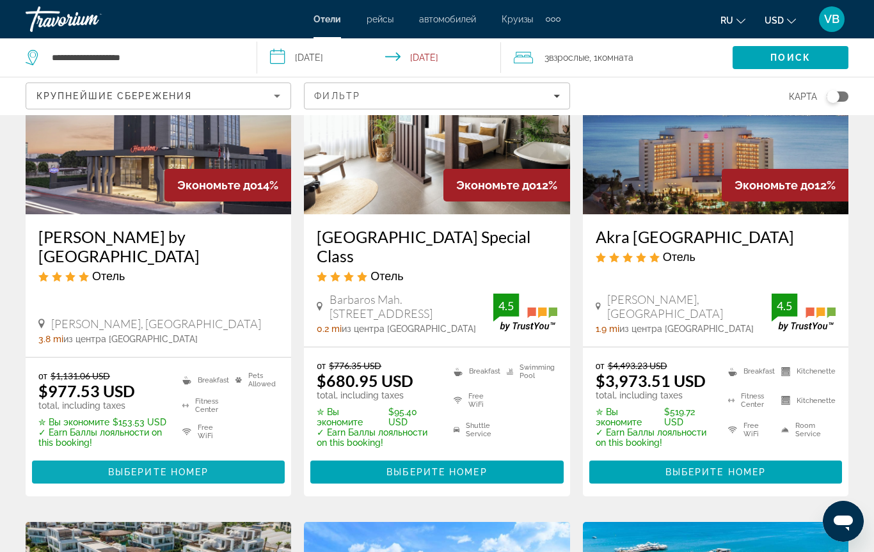
click at [134, 467] on span "Выберите номер" at bounding box center [158, 472] width 100 height 10
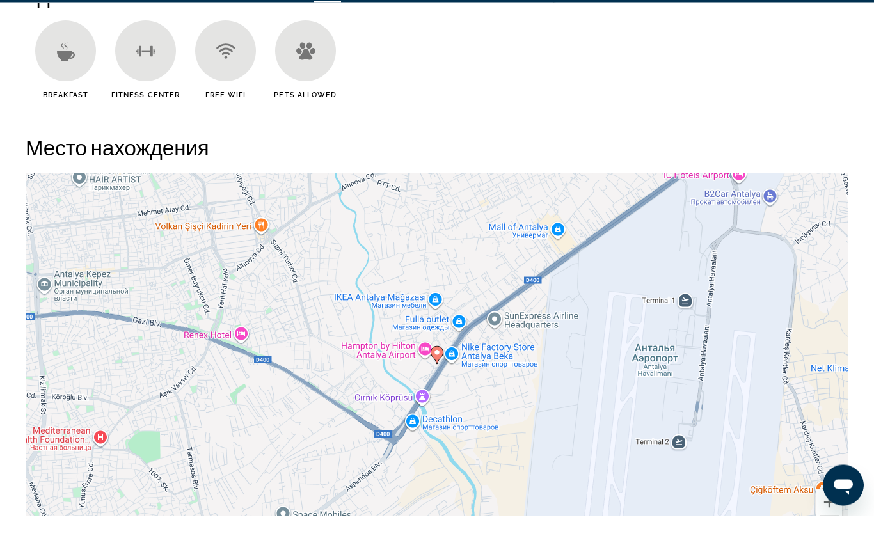
scroll to position [1338, 0]
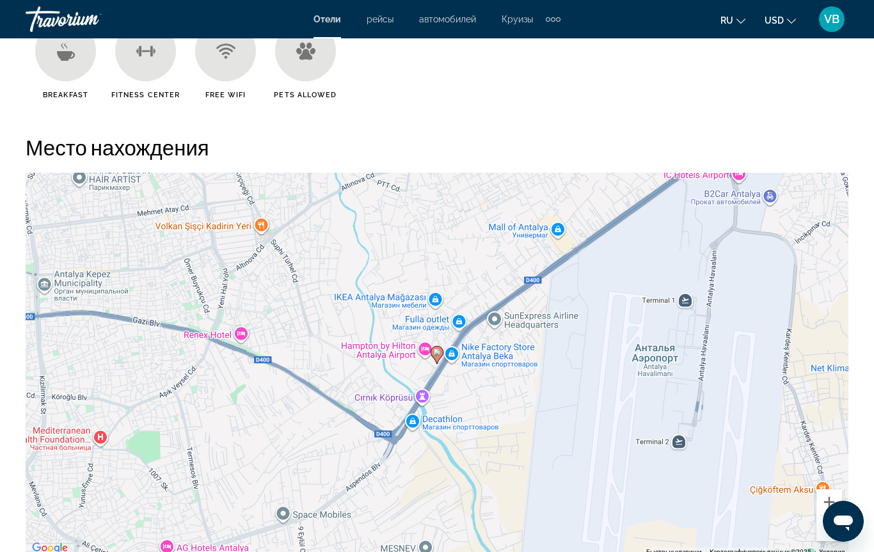
click at [825, 521] on div "Чтобы активировать перетаскивание с помощью клавиатуры, нажмите Alt + Ввод. Пос…" at bounding box center [437, 365] width 823 height 384
click at [823, 521] on button "Уменьшить" at bounding box center [829, 529] width 26 height 26
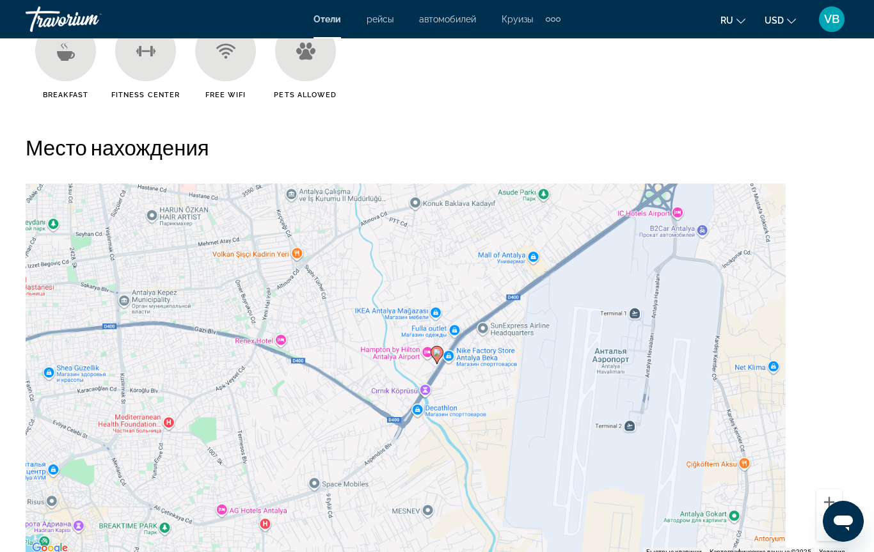
click at [823, 521] on button "Уменьшить" at bounding box center [829, 529] width 26 height 26
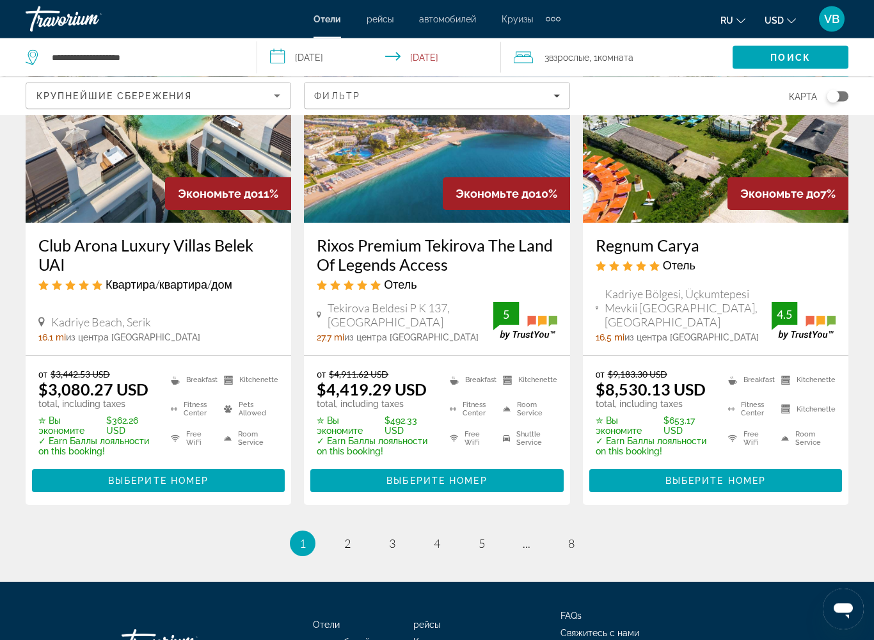
scroll to position [1727, 0]
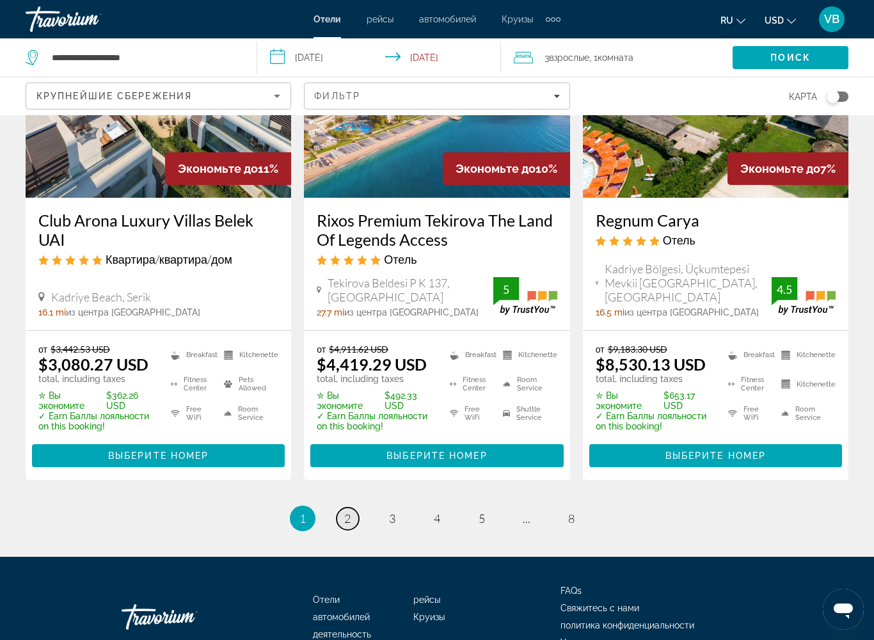
click at [352, 507] on link "page 2" at bounding box center [347, 518] width 22 height 22
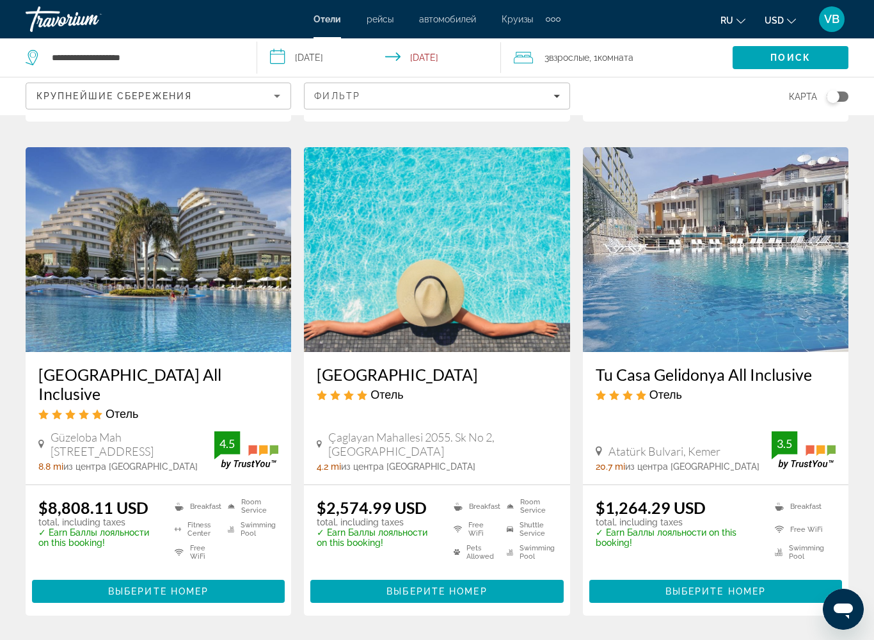
scroll to position [1561, 0]
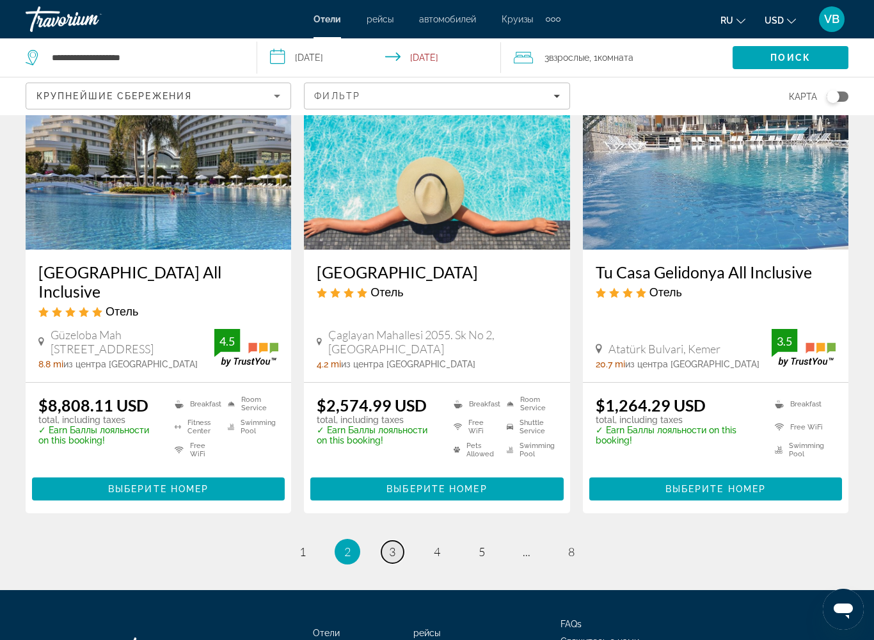
click at [397, 521] on link "page 3" at bounding box center [392, 552] width 22 height 22
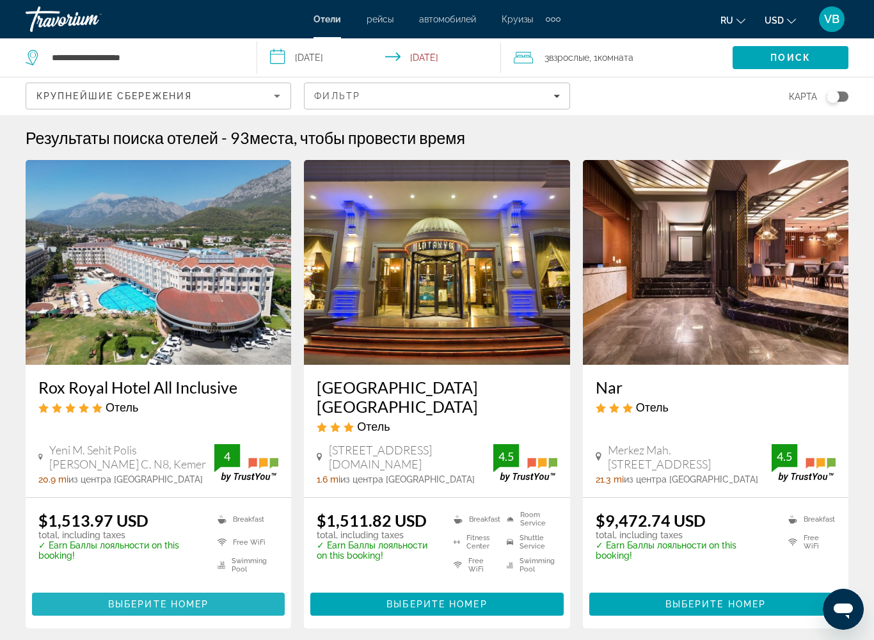
click at [140, 521] on span "Выберите номер" at bounding box center [158, 604] width 100 height 10
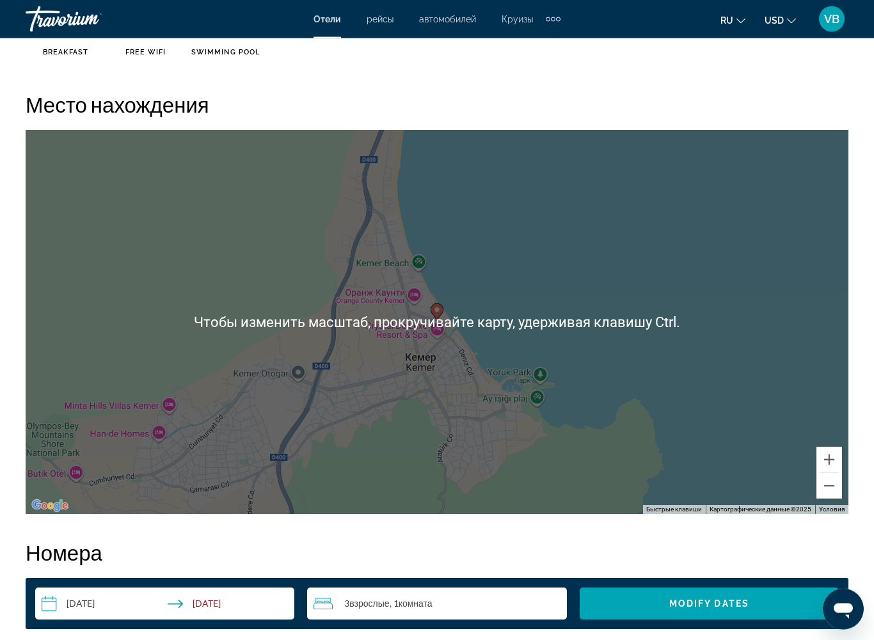
scroll to position [1373, 0]
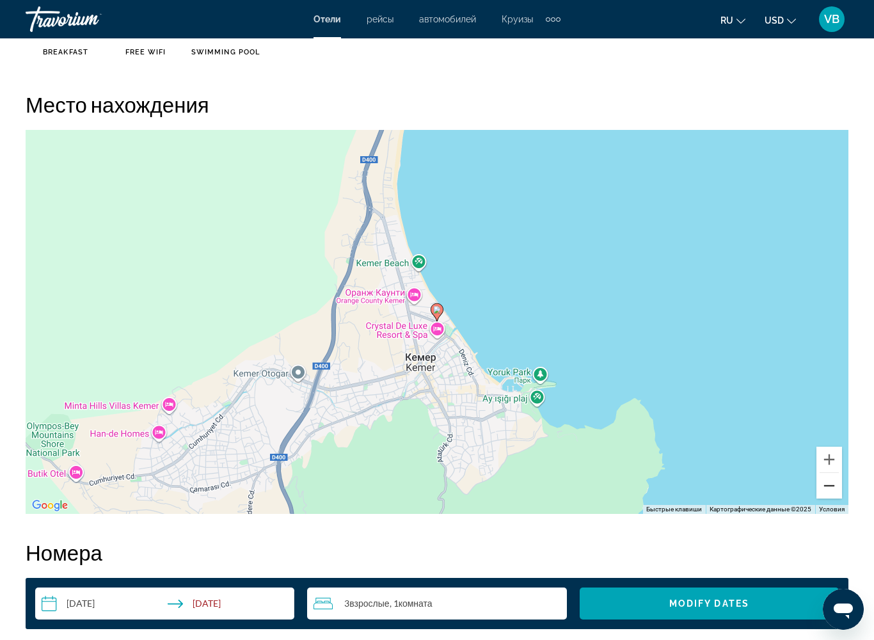
click at [834, 488] on button "Уменьшить" at bounding box center [829, 486] width 26 height 26
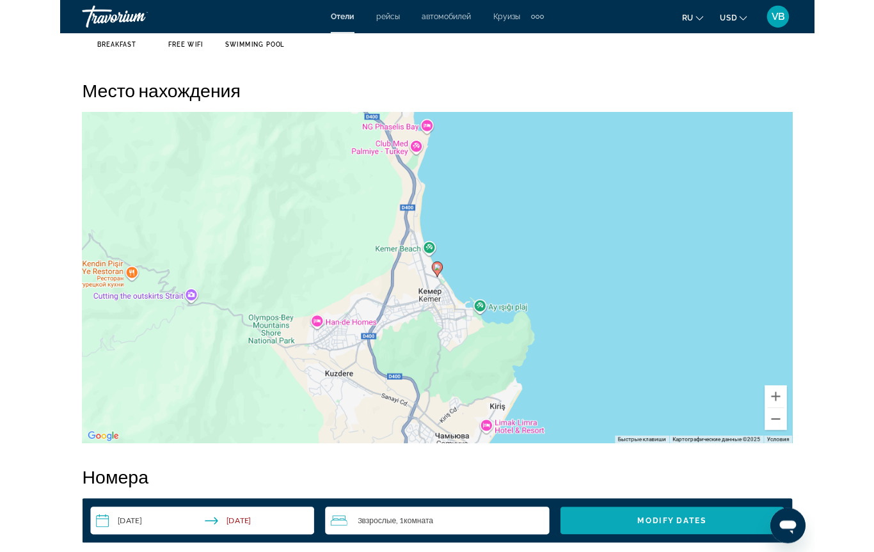
scroll to position [1409, 0]
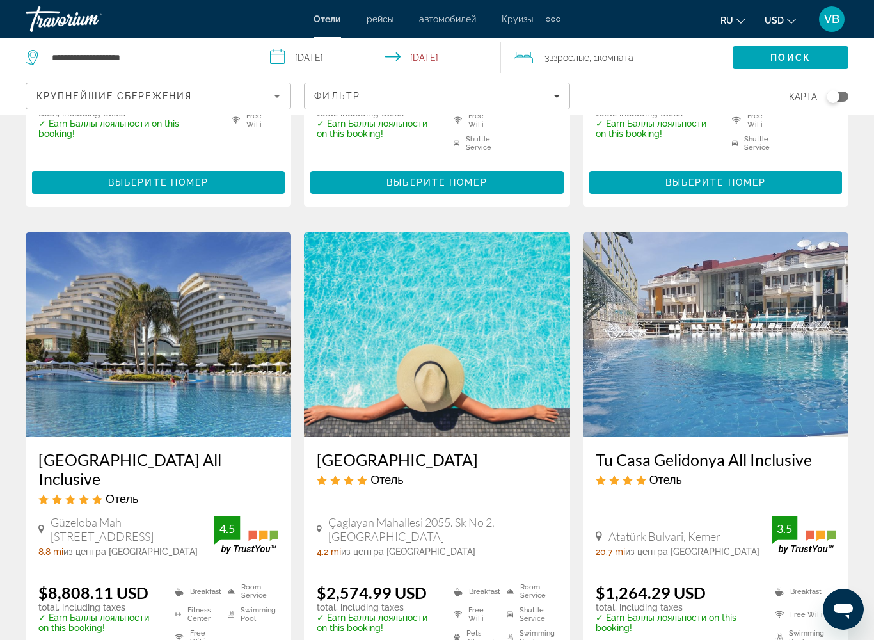
scroll to position [1646, 0]
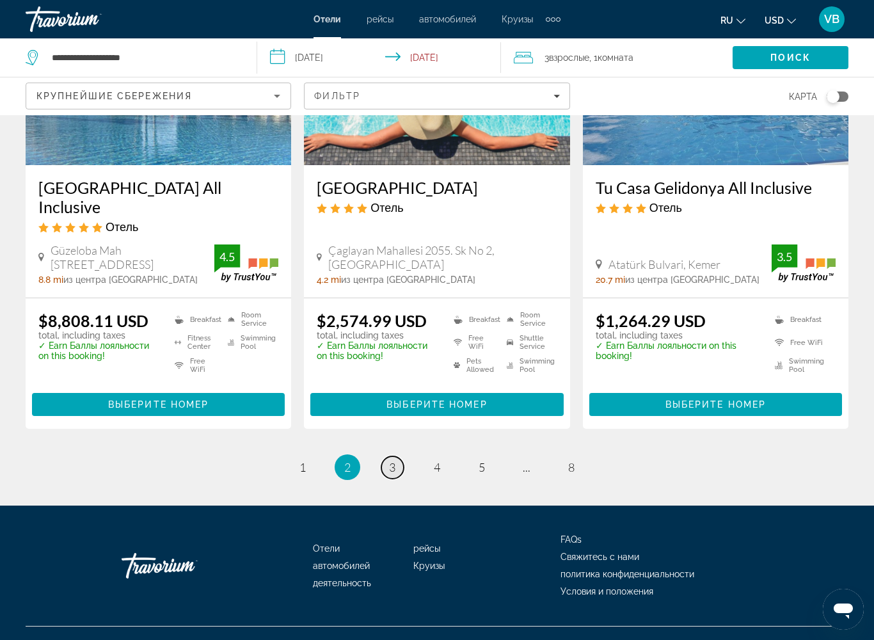
click at [393, 456] on link "page 3" at bounding box center [392, 467] width 22 height 22
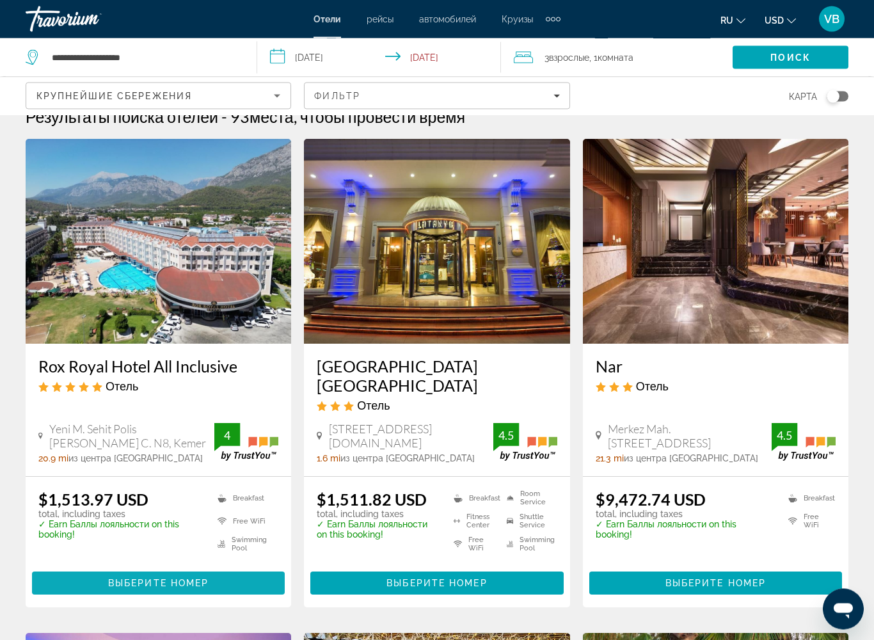
scroll to position [43, 0]
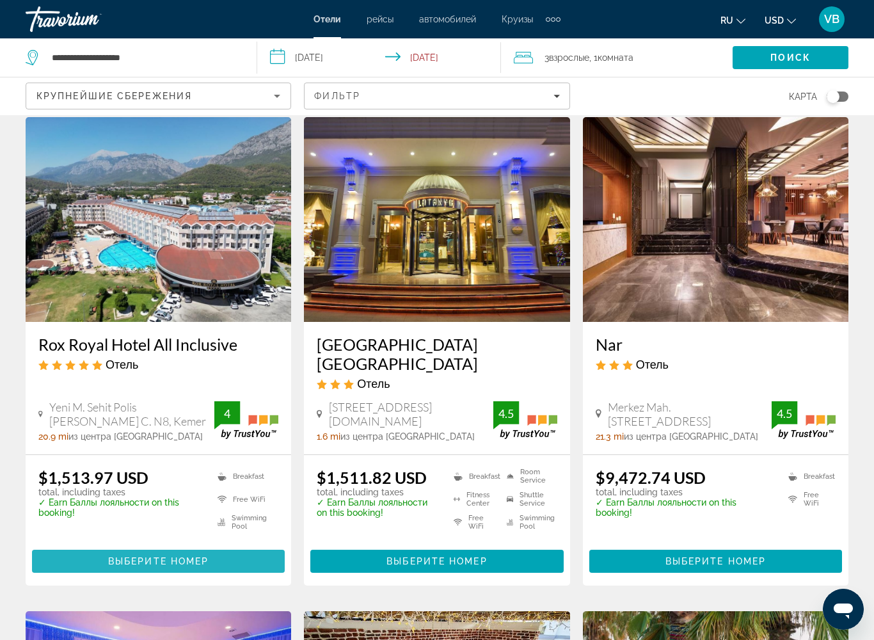
click at [124, 521] on span "Выберите номер" at bounding box center [158, 561] width 100 height 10
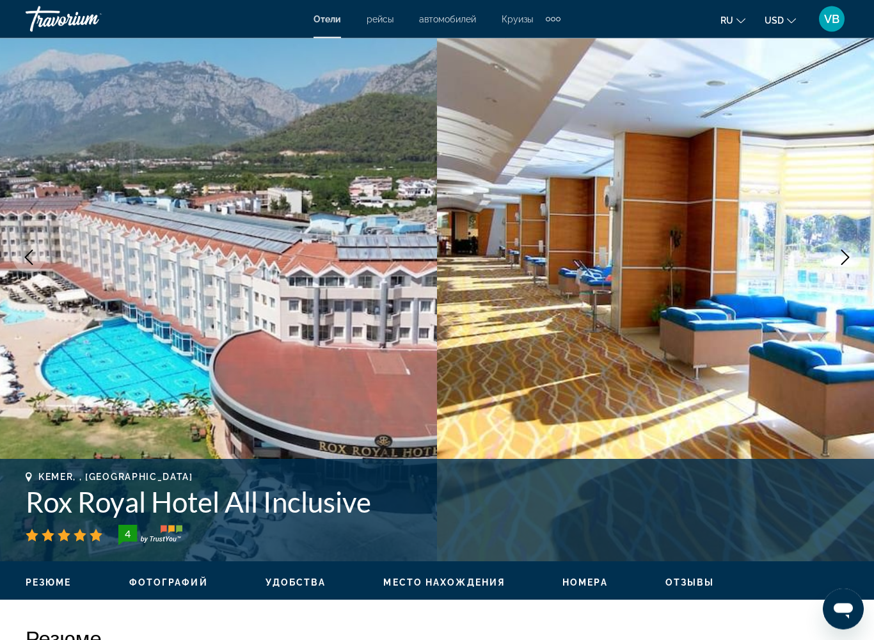
scroll to position [85, 0]
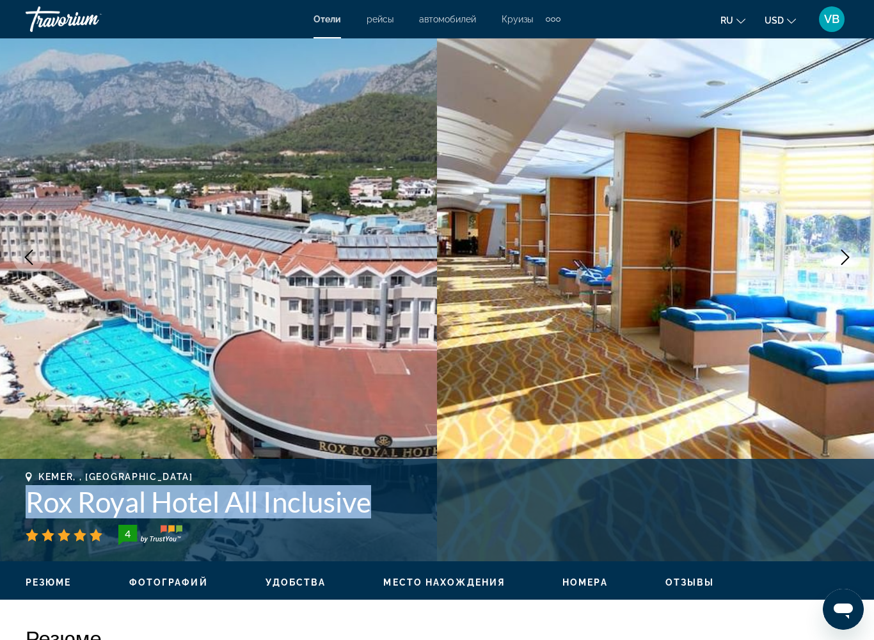
drag, startPoint x: 28, startPoint y: 501, endPoint x: 399, endPoint y: 514, distance: 371.2
click at [399, 514] on h1 "Rox Royal Hotel All Inclusive" at bounding box center [437, 501] width 823 height 33
copy h1 "Rox Royal Hotel All Inclusive"
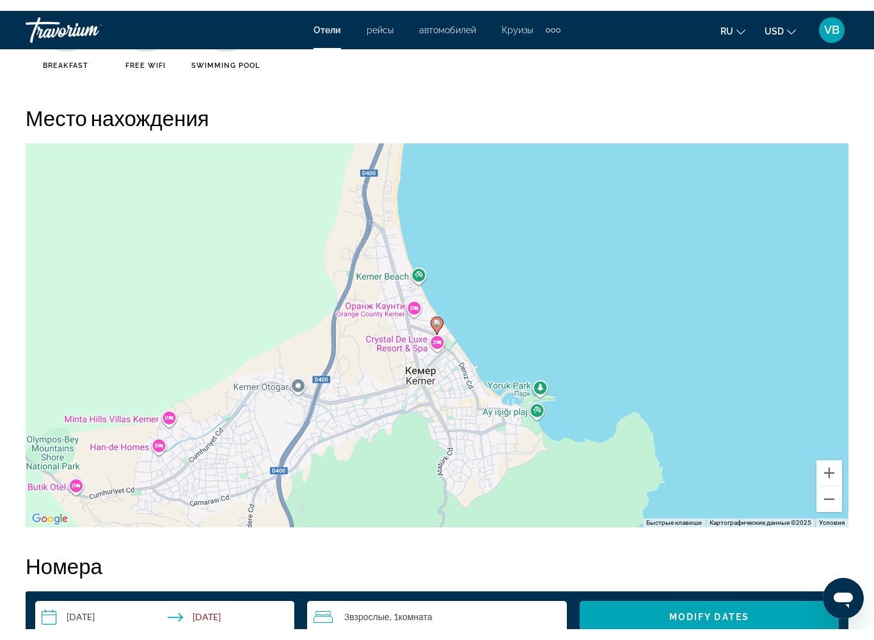
scroll to position [1361, 0]
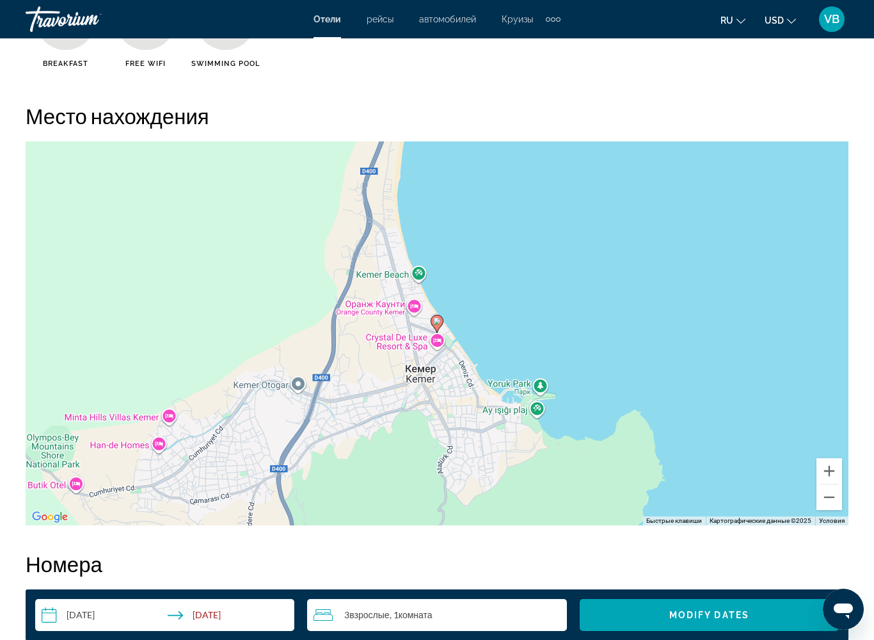
click at [438, 332] on icon "Main content" at bounding box center [436, 324] width 13 height 18
click at [436, 326] on icon "Main content" at bounding box center [437, 323] width 12 height 17
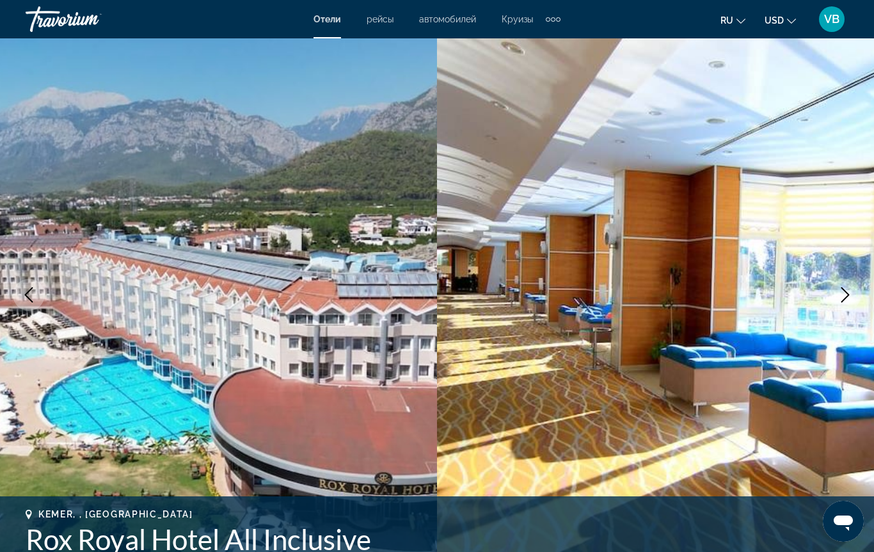
scroll to position [0, 0]
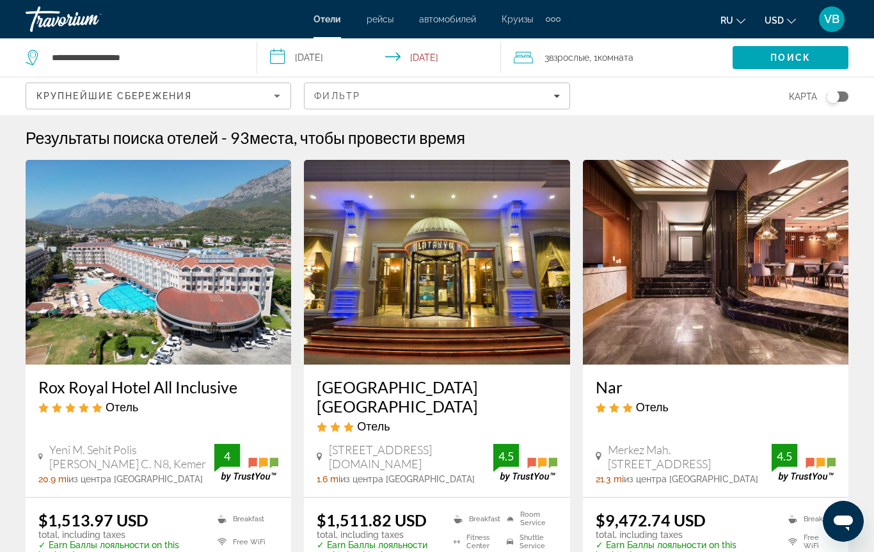
click at [315, 60] on input "**********" at bounding box center [381, 59] width 249 height 42
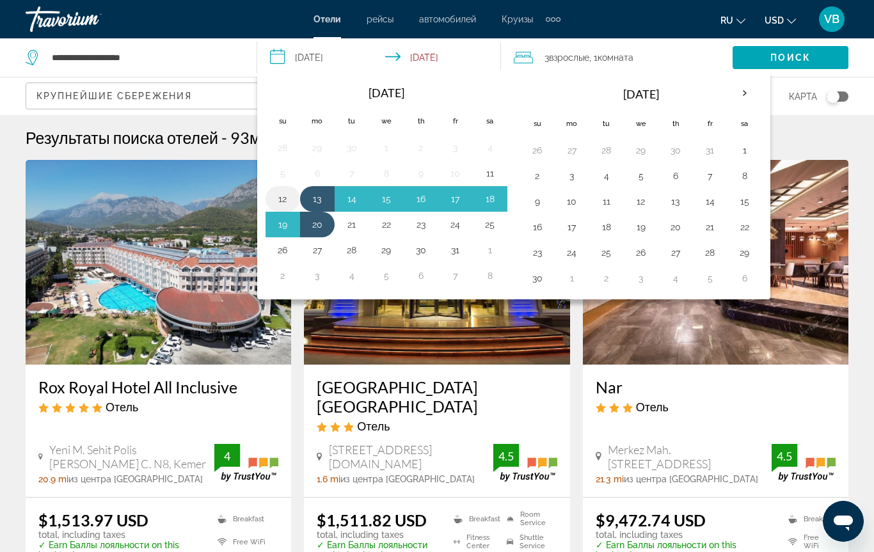
click at [286, 198] on button "12" at bounding box center [282, 199] width 20 height 18
click at [318, 229] on button "20" at bounding box center [317, 225] width 20 height 18
type input "**********"
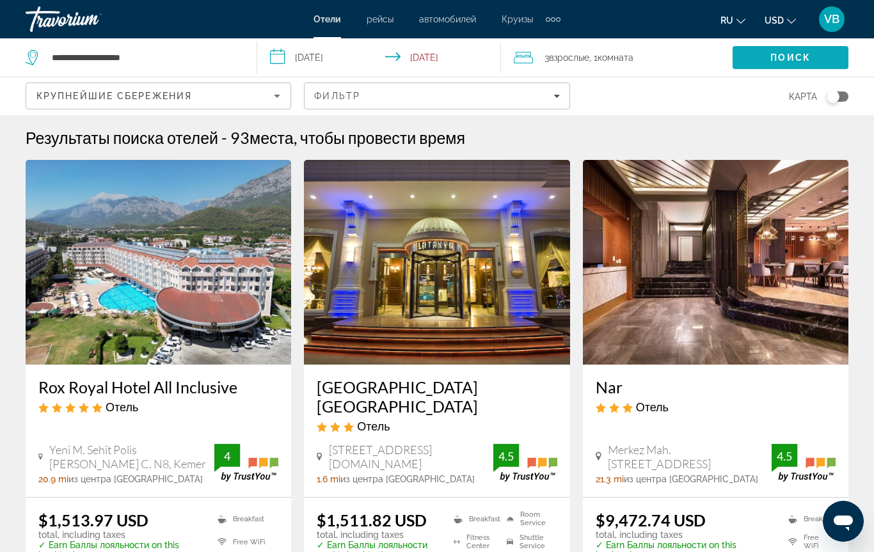
click at [782, 58] on span "Поиск" at bounding box center [790, 57] width 40 height 10
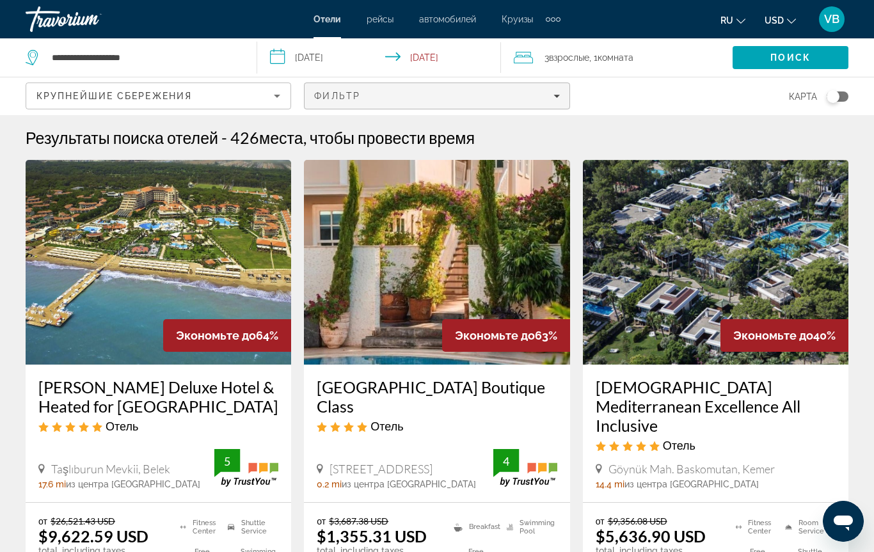
click at [560, 95] on span "Filters" at bounding box center [436, 96] width 264 height 31
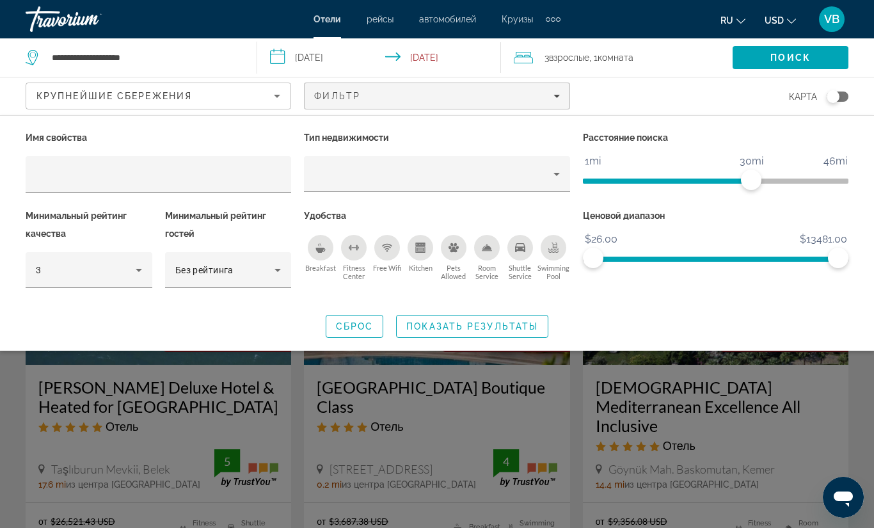
click at [324, 245] on icon "Breakfast" at bounding box center [320, 247] width 10 height 10
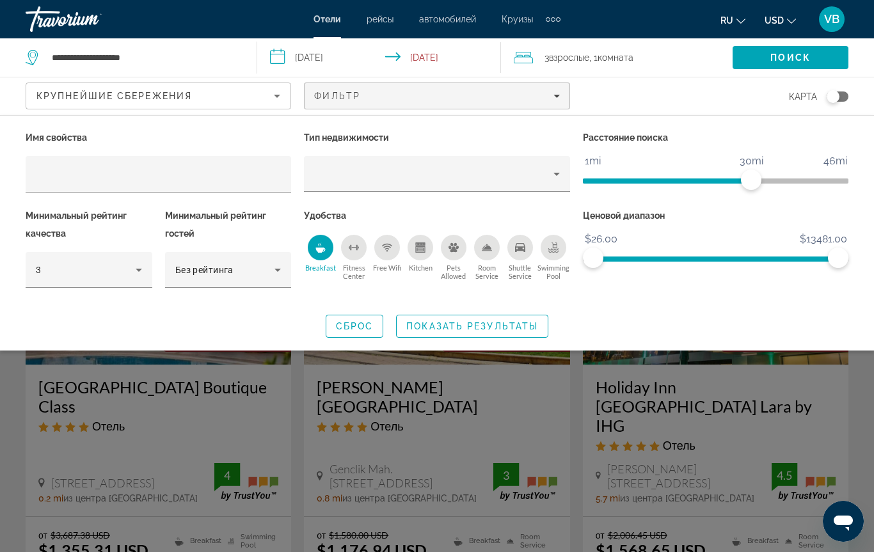
click at [383, 244] on icon "Free Wifi" at bounding box center [387, 245] width 10 height 3
click at [140, 269] on icon "Hotel Filters" at bounding box center [139, 270] width 6 height 3
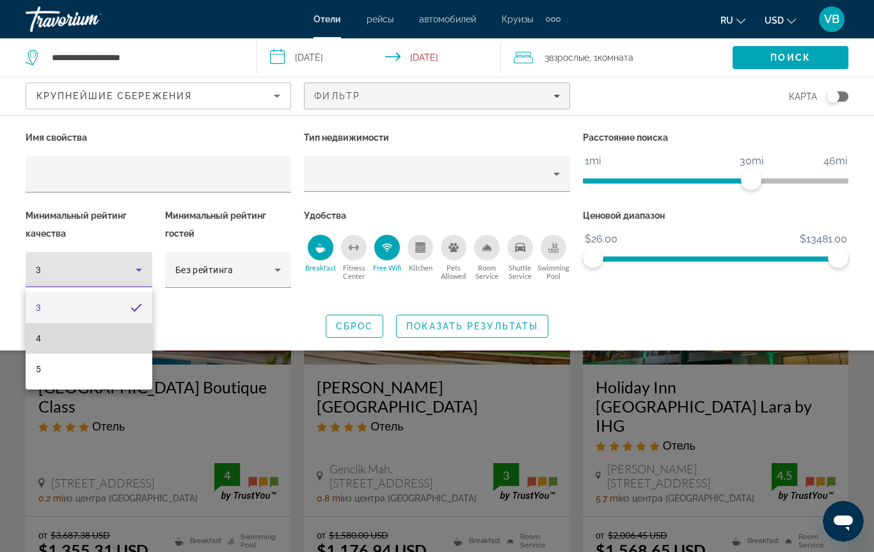
click at [109, 335] on mat-option "4" at bounding box center [89, 338] width 127 height 31
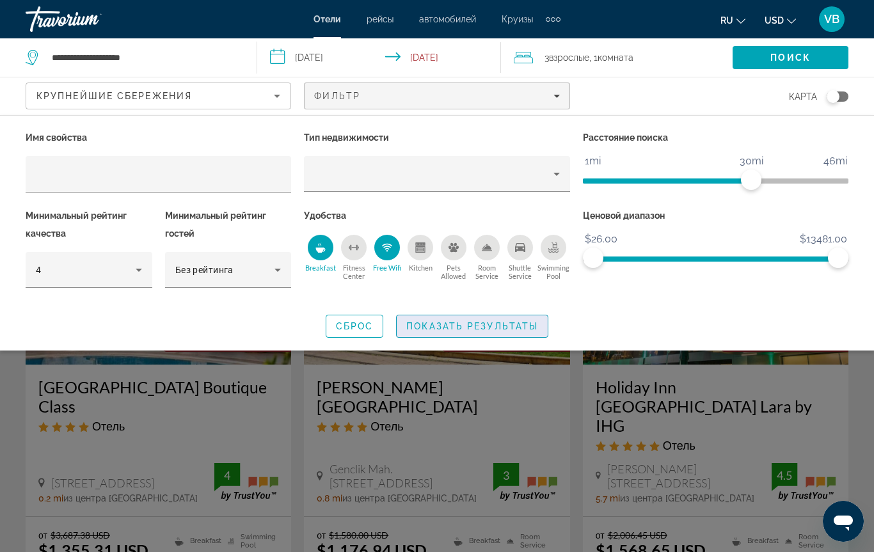
click at [477, 329] on span "Показать результаты" at bounding box center [472, 326] width 132 height 10
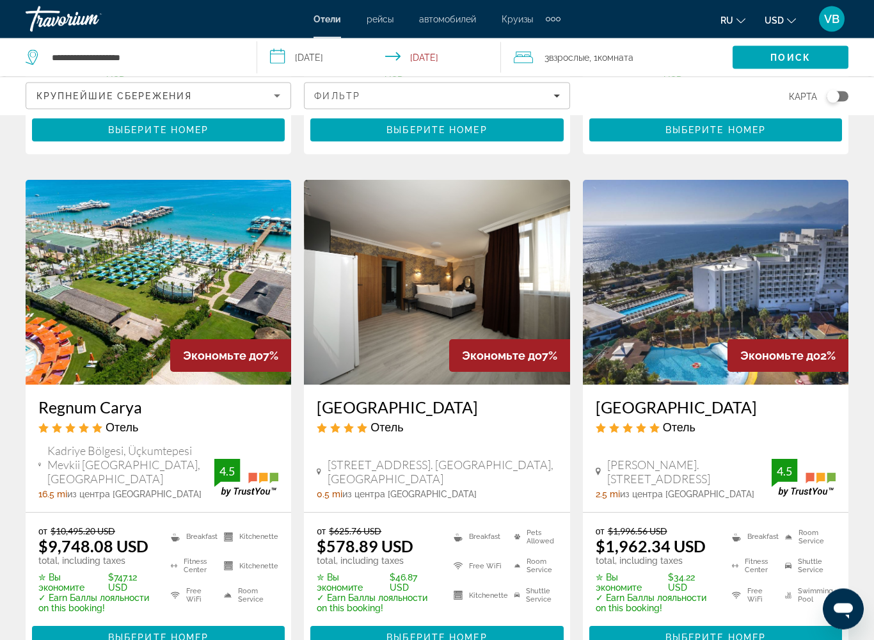
scroll to position [1694, 0]
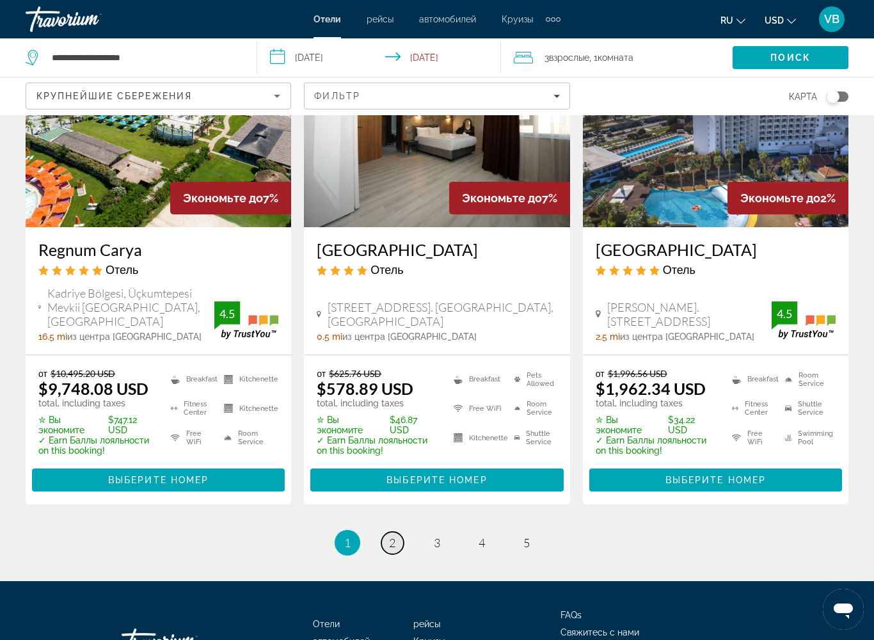
click at [386, 521] on link "page 2" at bounding box center [392, 543] width 22 height 22
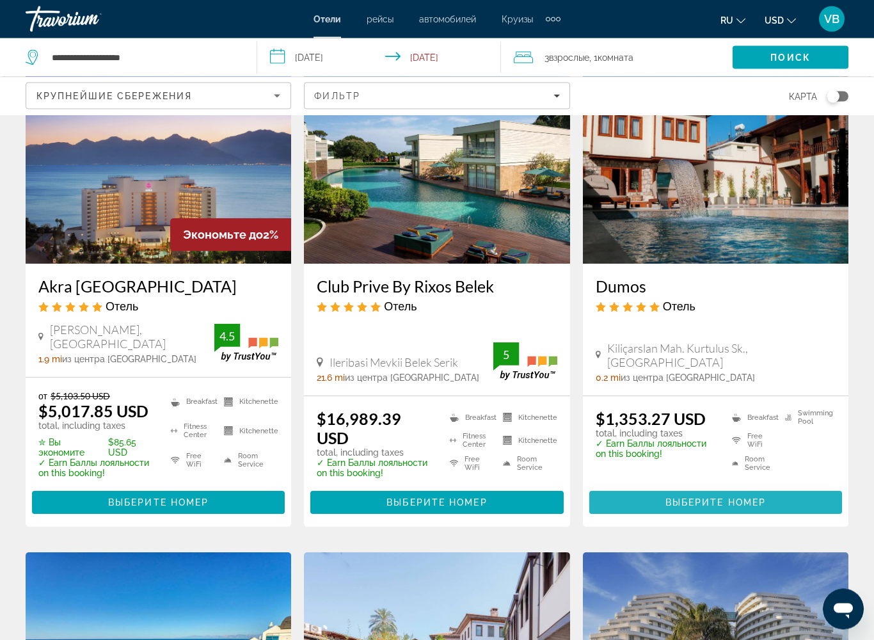
scroll to position [101, 0]
click at [695, 503] on span "Выберите номер" at bounding box center [715, 502] width 100 height 10
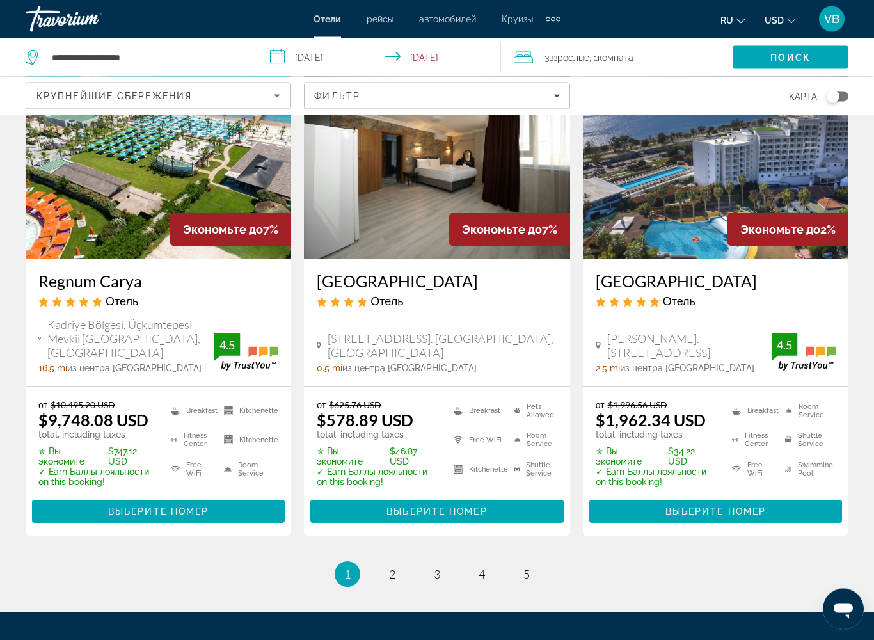
scroll to position [1740, 0]
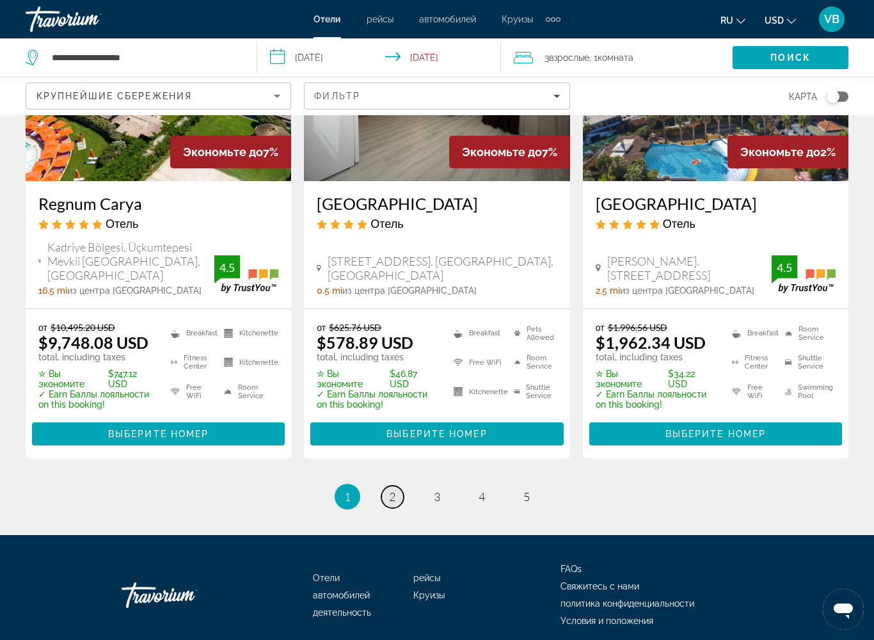
click at [395, 489] on span "2" at bounding box center [392, 496] width 6 height 14
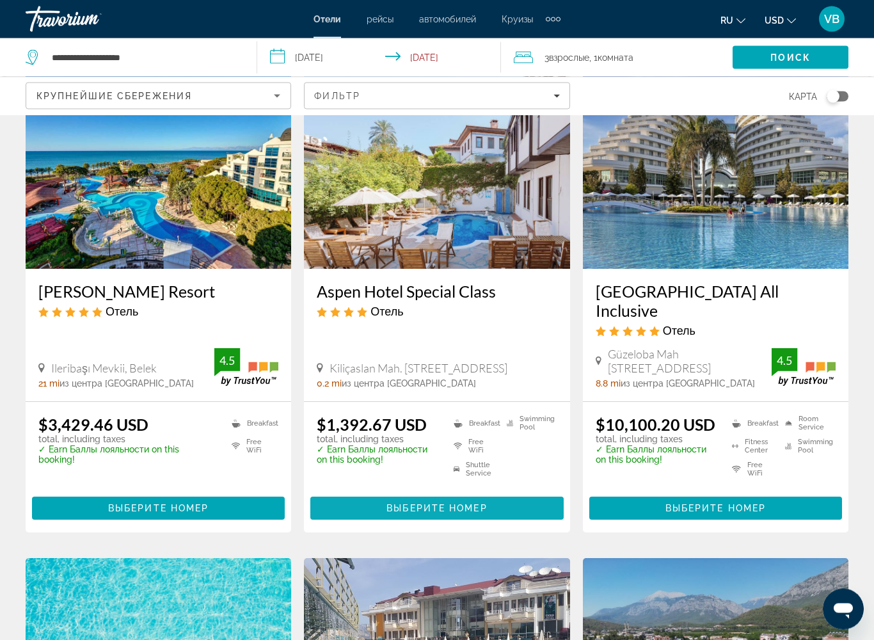
scroll to position [589, 0]
click at [403, 503] on span "Выберите номер" at bounding box center [436, 508] width 100 height 10
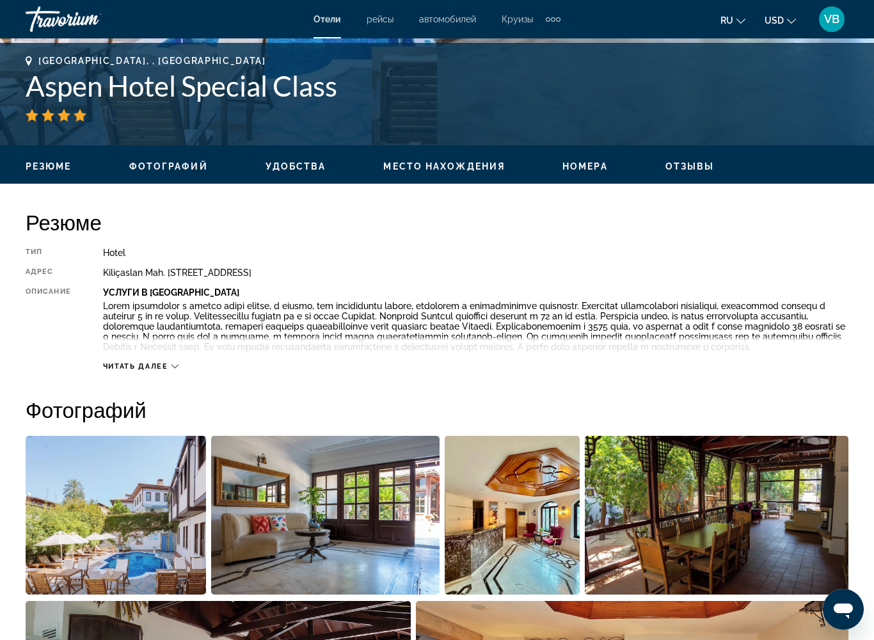
scroll to position [526, 0]
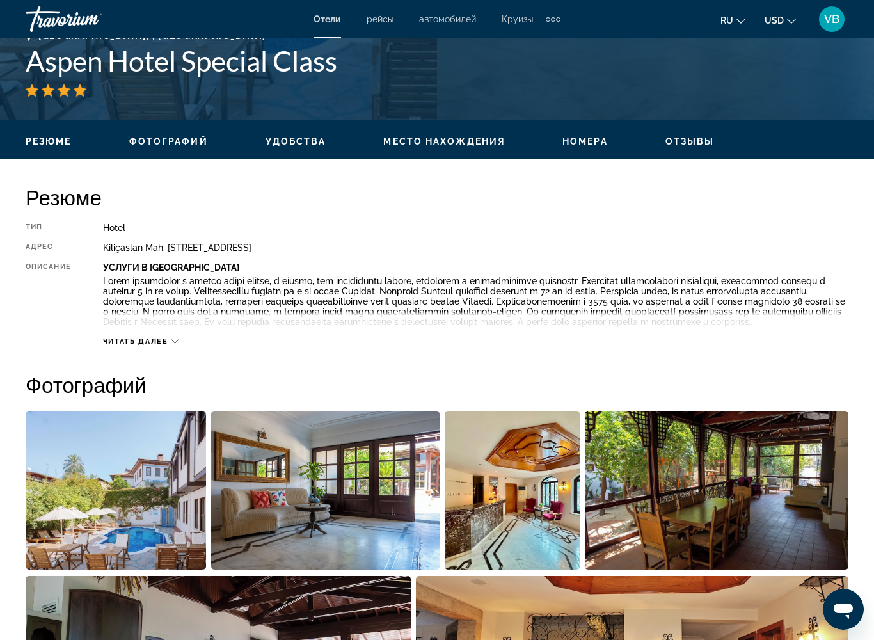
click at [179, 346] on div "Читать далее" at bounding box center [475, 328] width 745 height 35
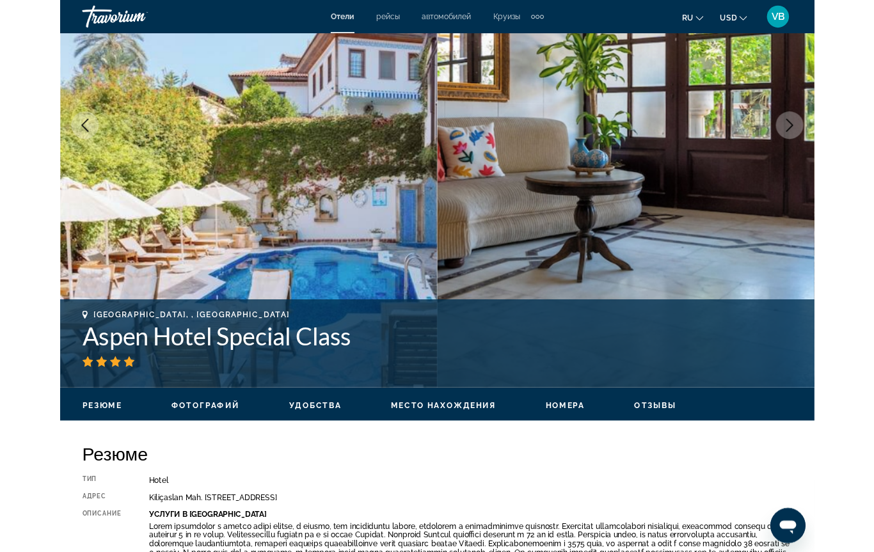
scroll to position [233, 0]
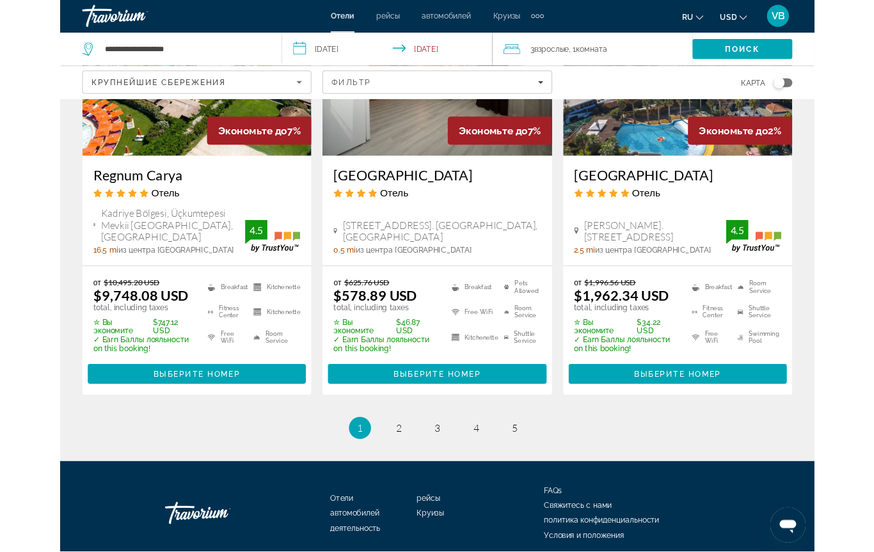
scroll to position [1827, 0]
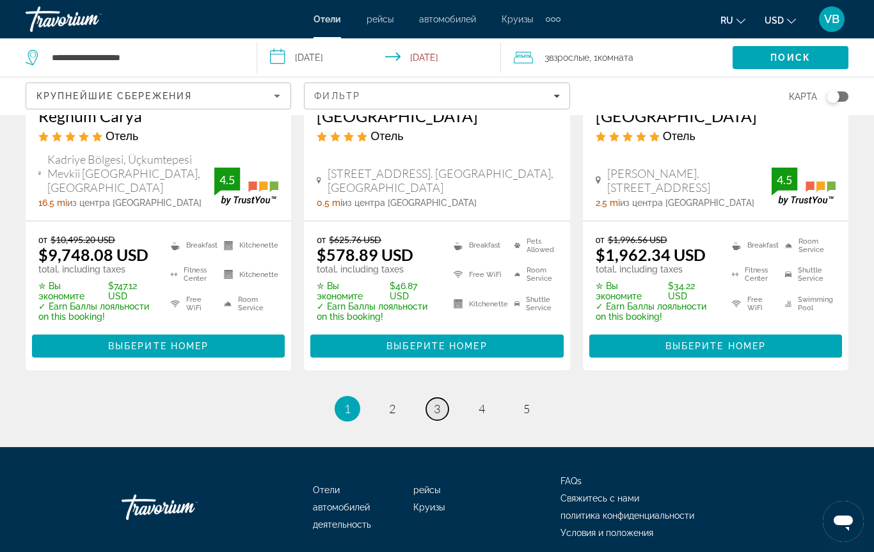
click at [432, 398] on link "page 3" at bounding box center [437, 409] width 22 height 22
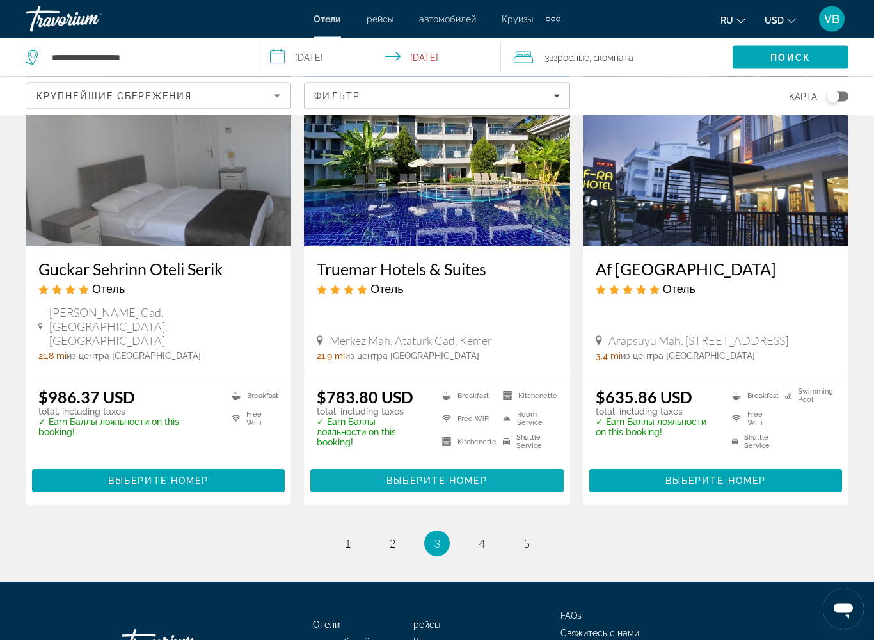
scroll to position [1600, 0]
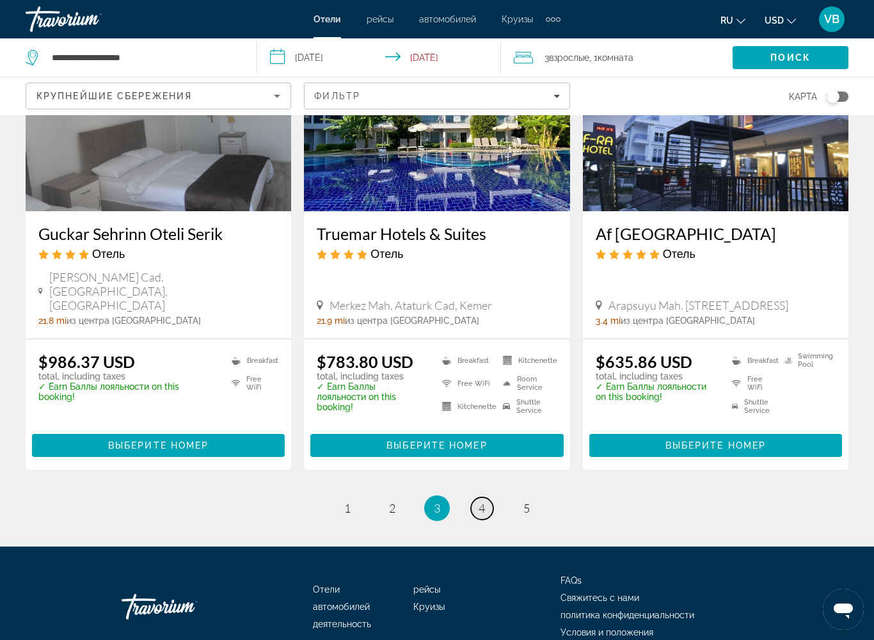
click at [482, 497] on link "page 4" at bounding box center [482, 508] width 22 height 22
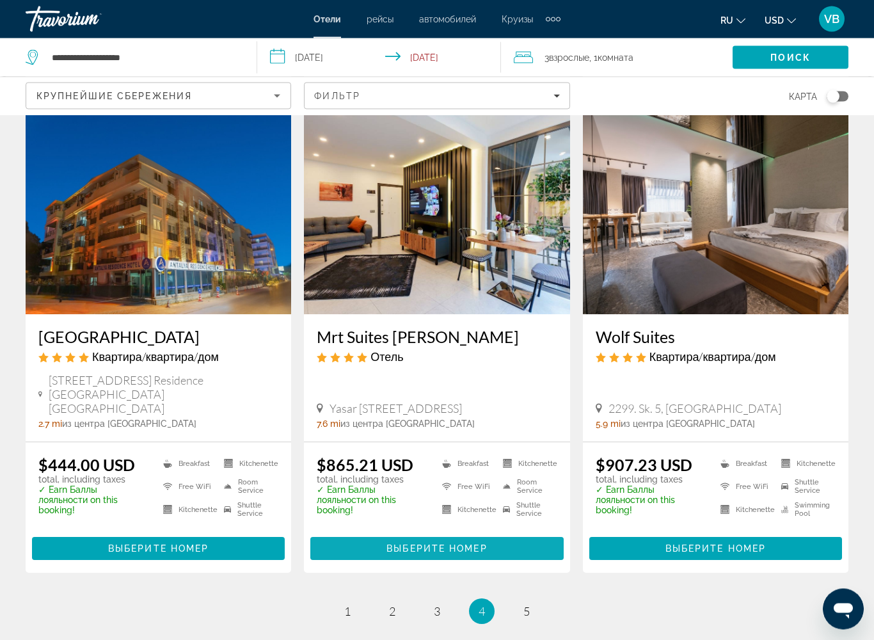
scroll to position [1478, 0]
click at [528, 521] on span "5" at bounding box center [526, 611] width 6 height 14
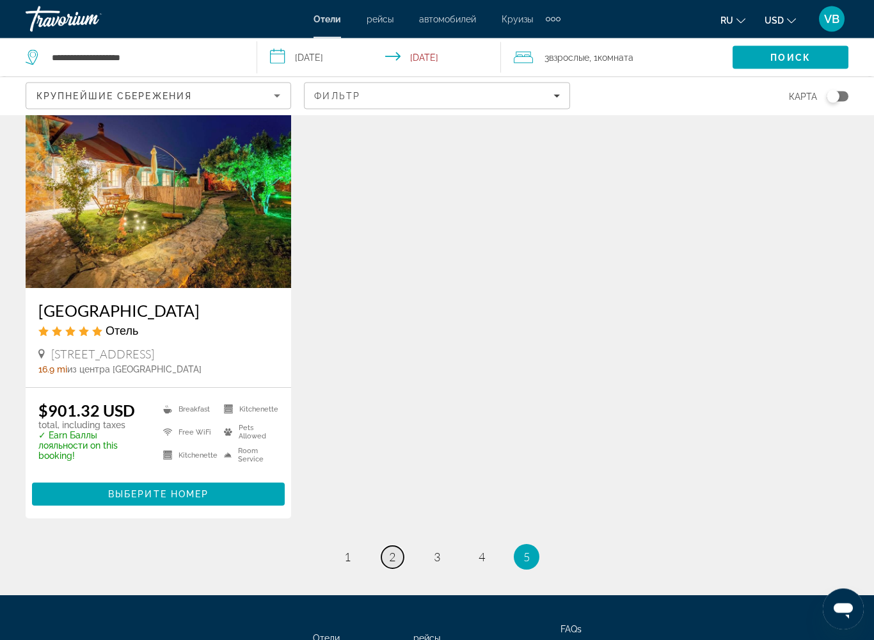
scroll to position [77, 0]
click at [386, 521] on link "page 2" at bounding box center [392, 557] width 22 height 22
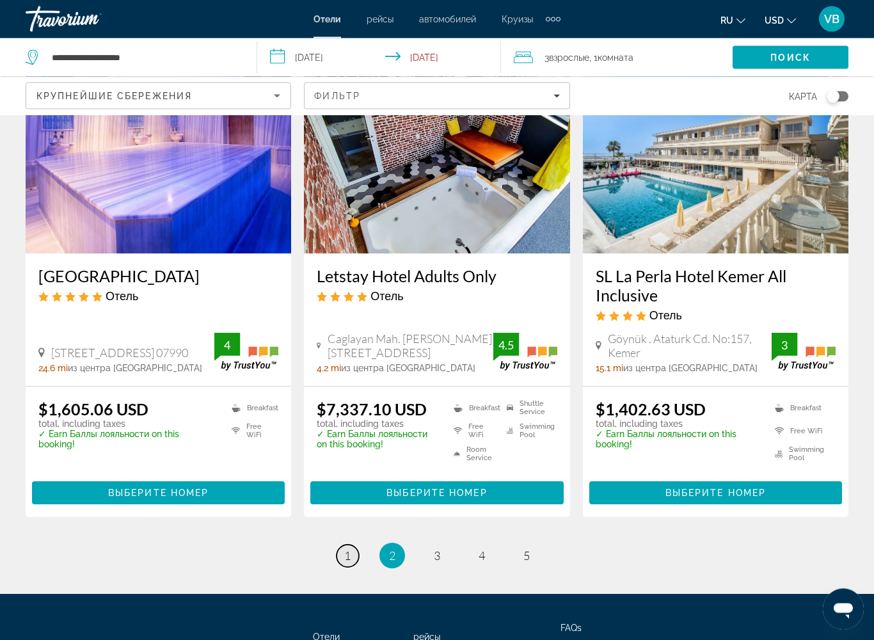
scroll to position [1573, 0]
click at [346, 521] on span "1" at bounding box center [347, 555] width 6 height 14
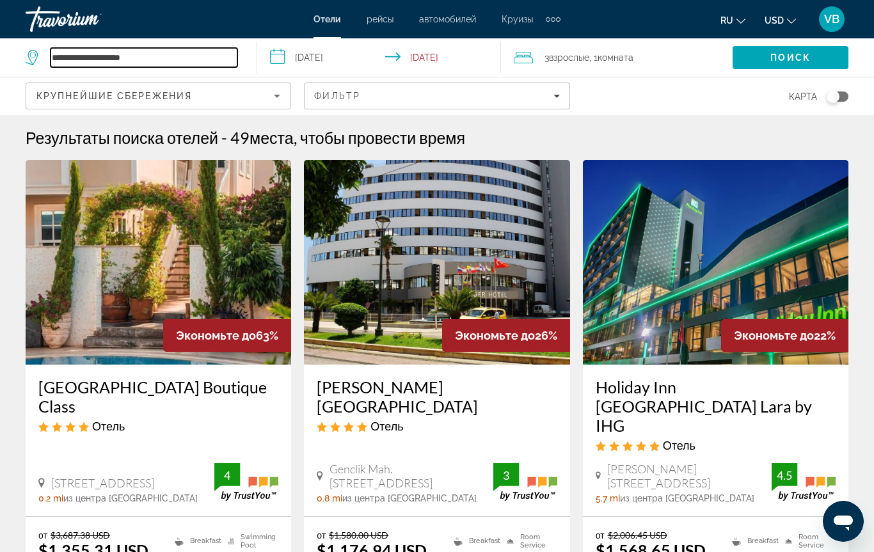
click at [72, 48] on input "**********" at bounding box center [144, 57] width 187 height 19
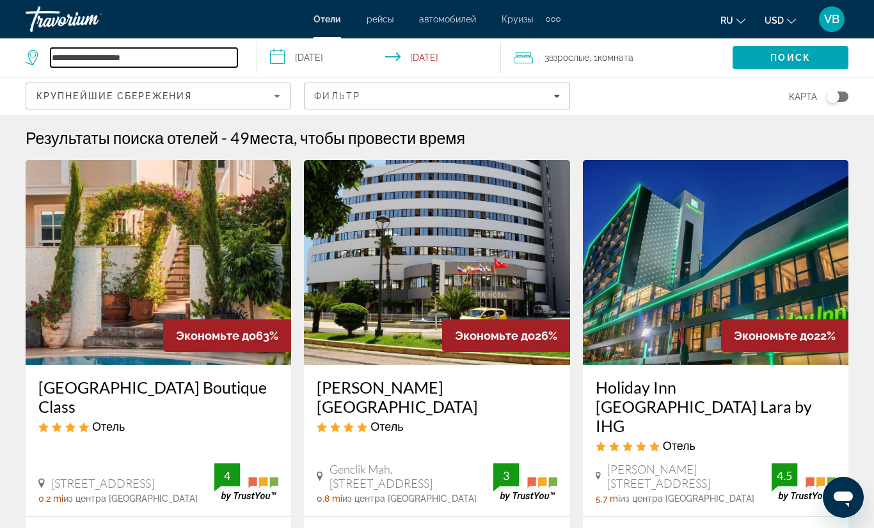
click at [162, 58] on input "**********" at bounding box center [144, 57] width 187 height 19
type input "*"
paste input "**********"
type input "**********"
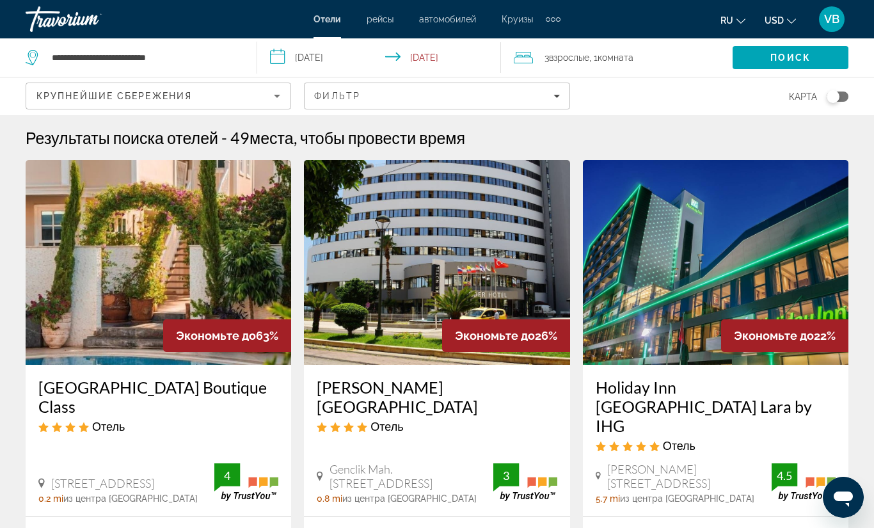
click at [323, 60] on input "**********" at bounding box center [381, 59] width 249 height 42
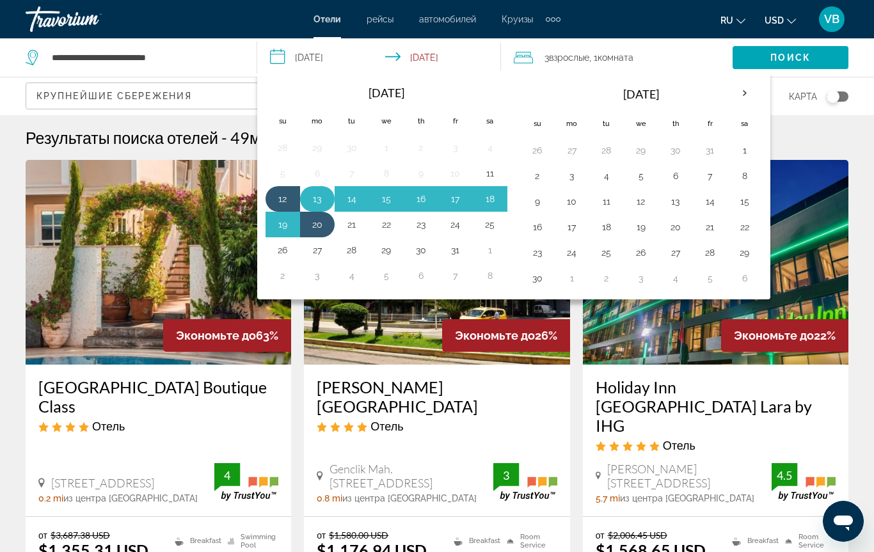
click at [313, 206] on button "13" at bounding box center [317, 199] width 20 height 18
click at [311, 222] on button "20" at bounding box center [317, 225] width 20 height 18
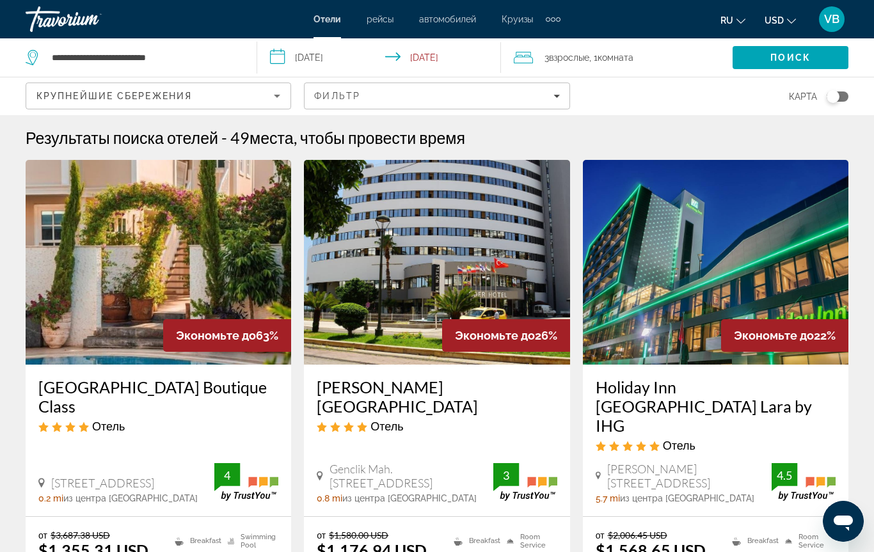
type input "**********"
click at [789, 66] on span "Search" at bounding box center [790, 57] width 116 height 31
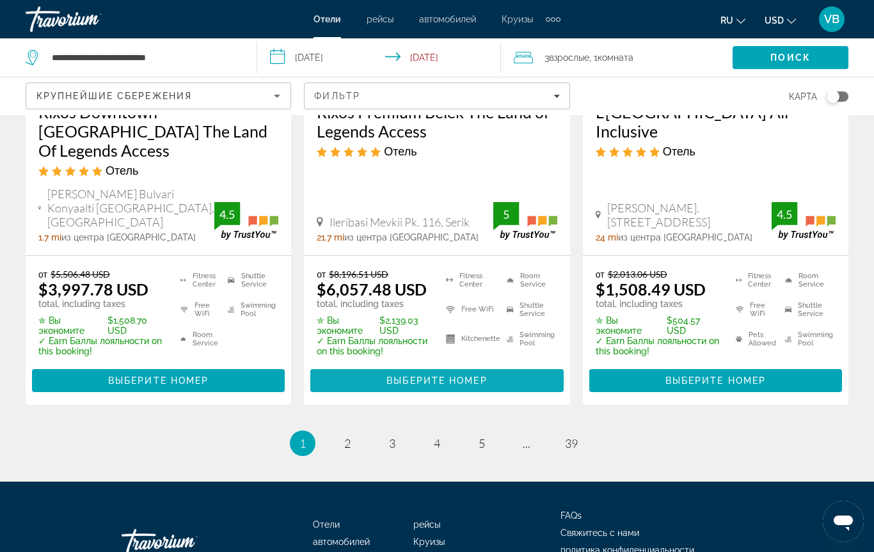
scroll to position [1776, 0]
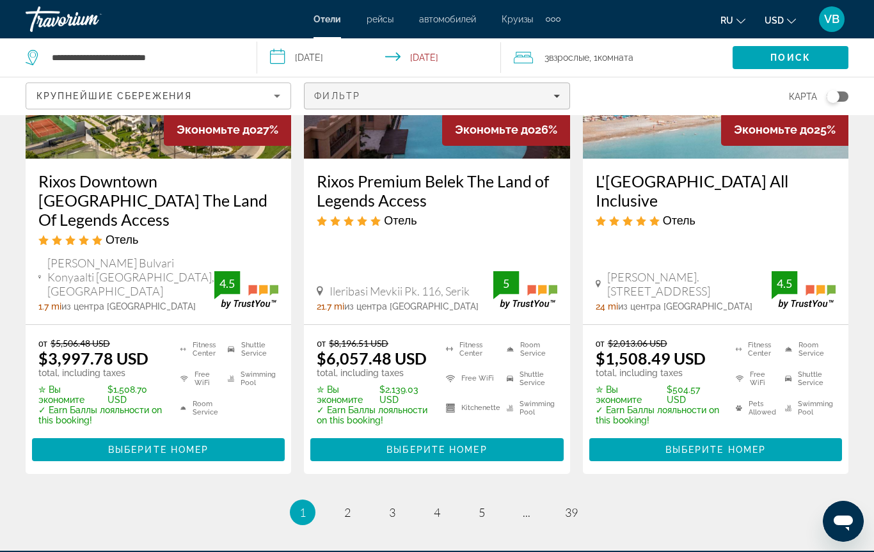
click at [553, 96] on icon "Filters" at bounding box center [556, 96] width 6 height 6
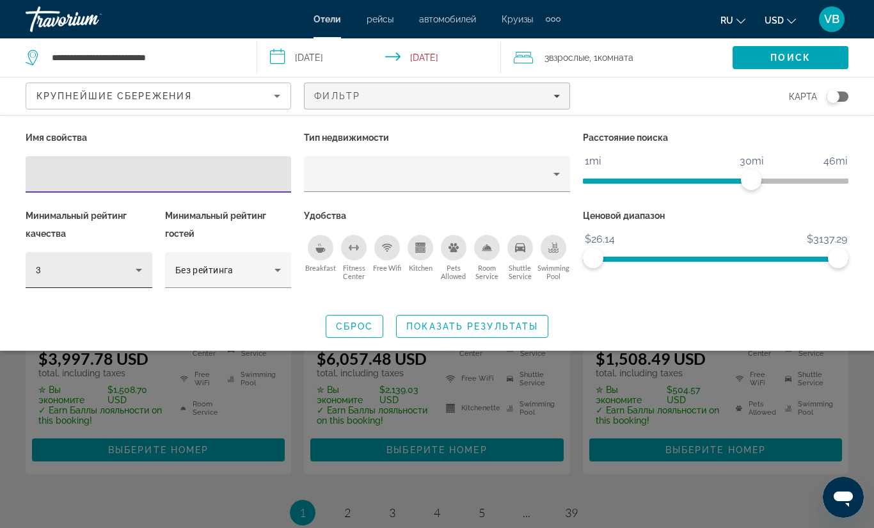
click at [139, 269] on icon "Hotel Filters" at bounding box center [139, 270] width 6 height 3
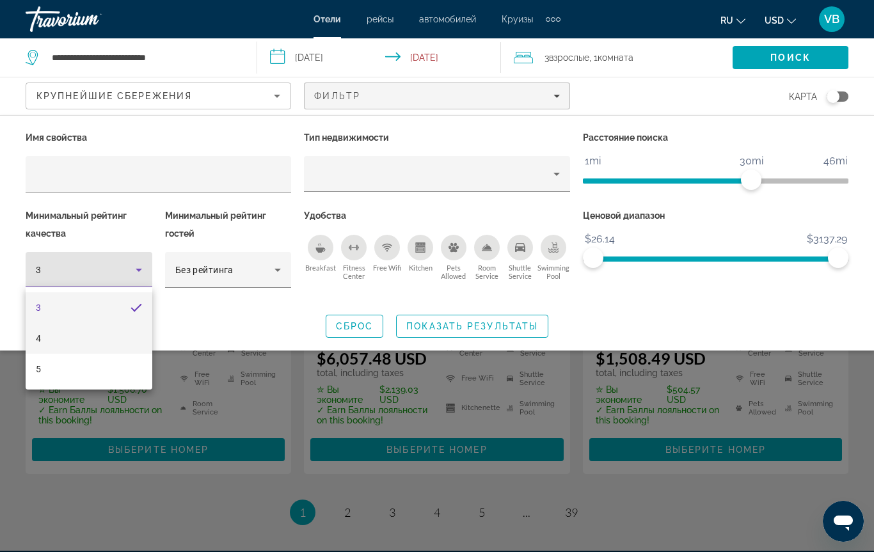
click at [79, 338] on mat-option "4" at bounding box center [89, 338] width 127 height 31
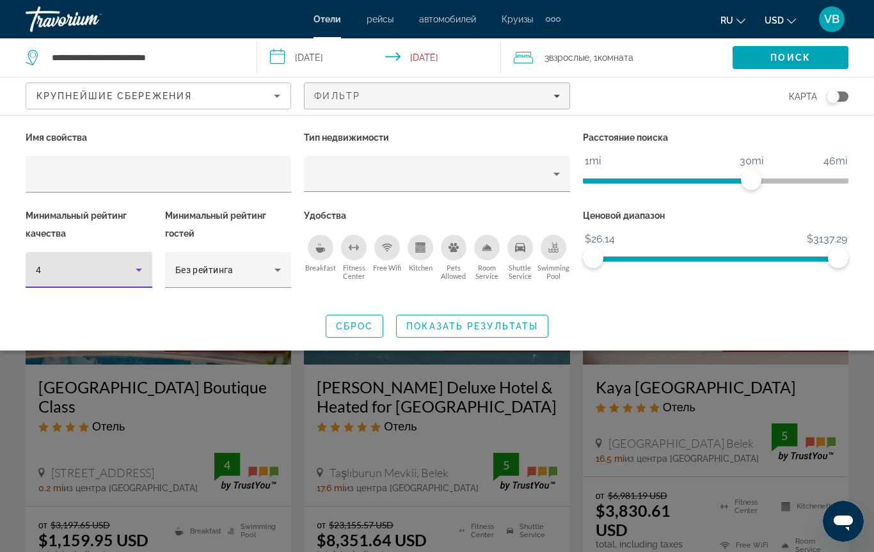
click at [317, 248] on icon "Breakfast" at bounding box center [321, 250] width 10 height 5
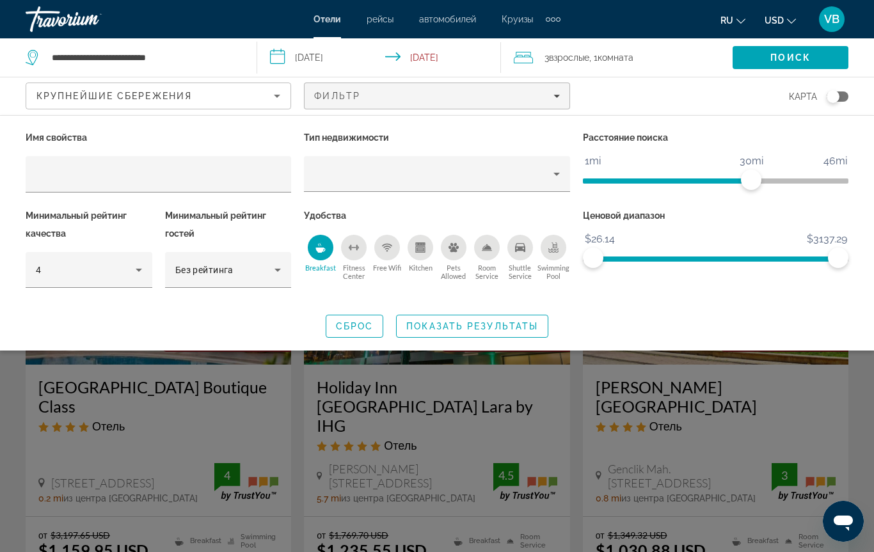
click at [386, 246] on icon "Free Wifi" at bounding box center [386, 247] width 7 height 3
click at [434, 329] on span "Показать результаты" at bounding box center [472, 326] width 132 height 10
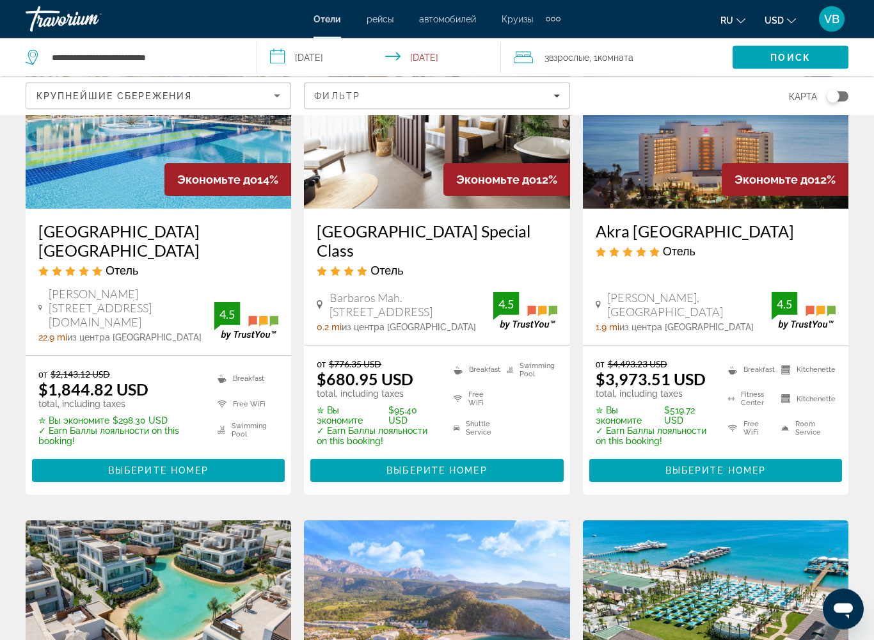
scroll to position [1653, 0]
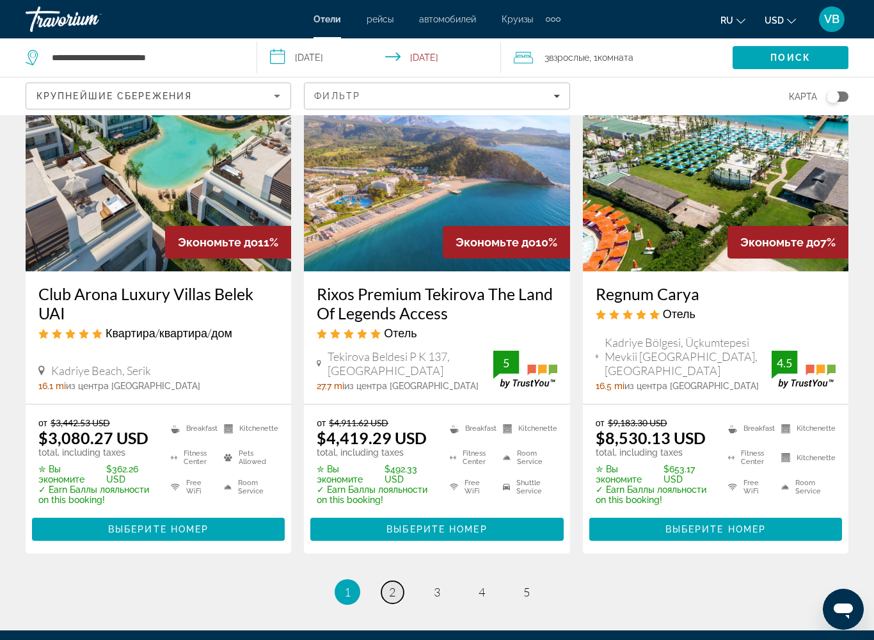
click at [393, 521] on span "2" at bounding box center [392, 592] width 6 height 14
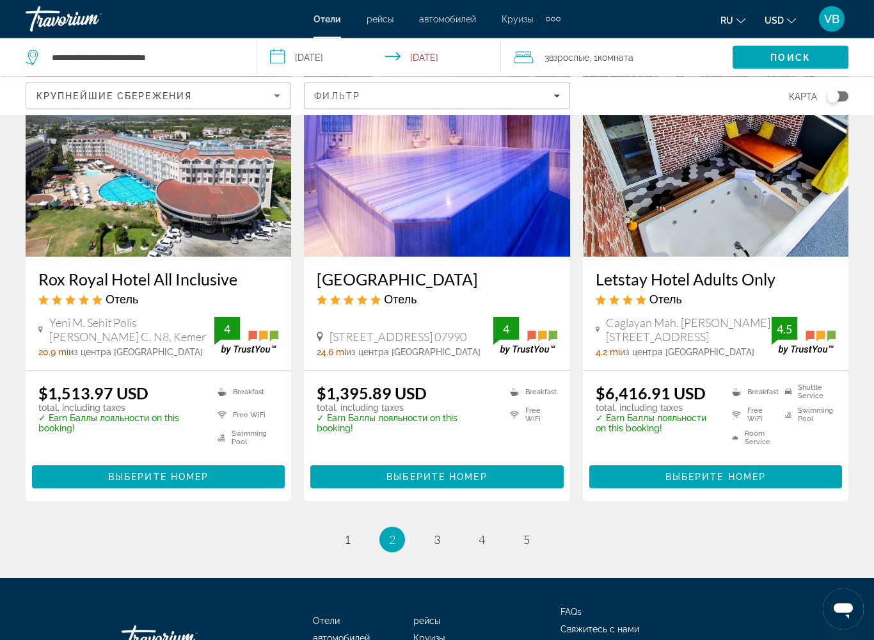
scroll to position [1570, 0]
click at [84, 461] on span "Main content" at bounding box center [158, 476] width 253 height 31
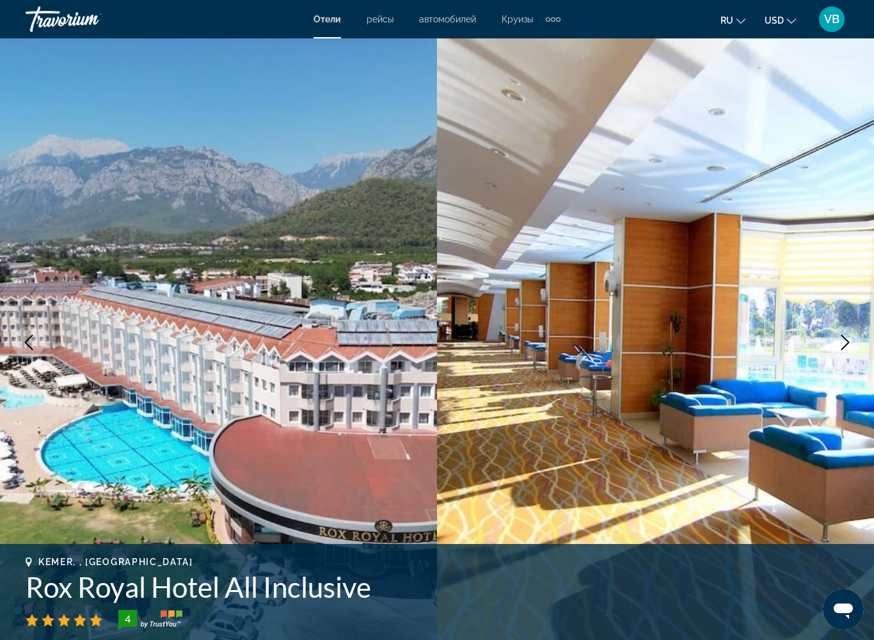
click at [851, 342] on icon "Next image" at bounding box center [844, 342] width 15 height 15
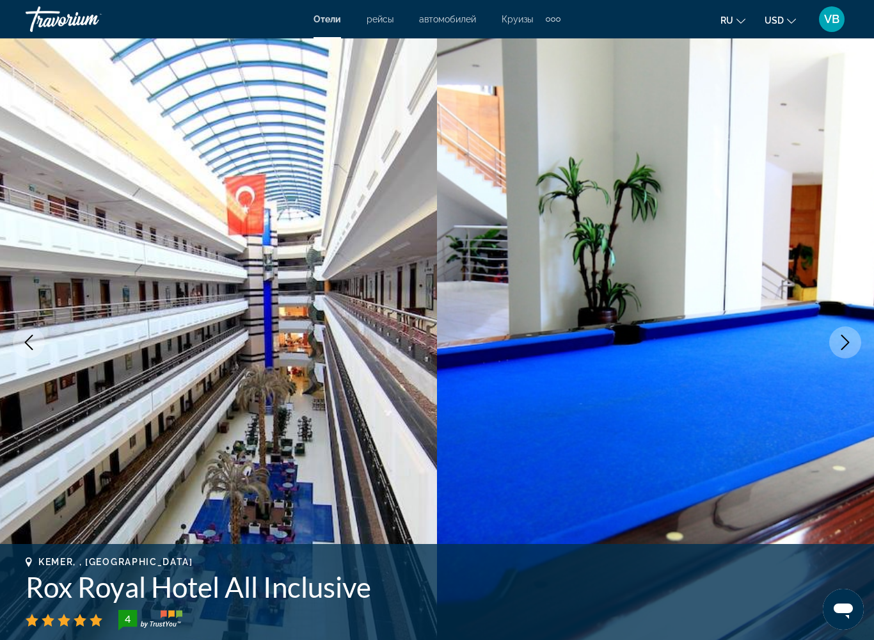
click at [851, 342] on icon "Next image" at bounding box center [844, 342] width 15 height 15
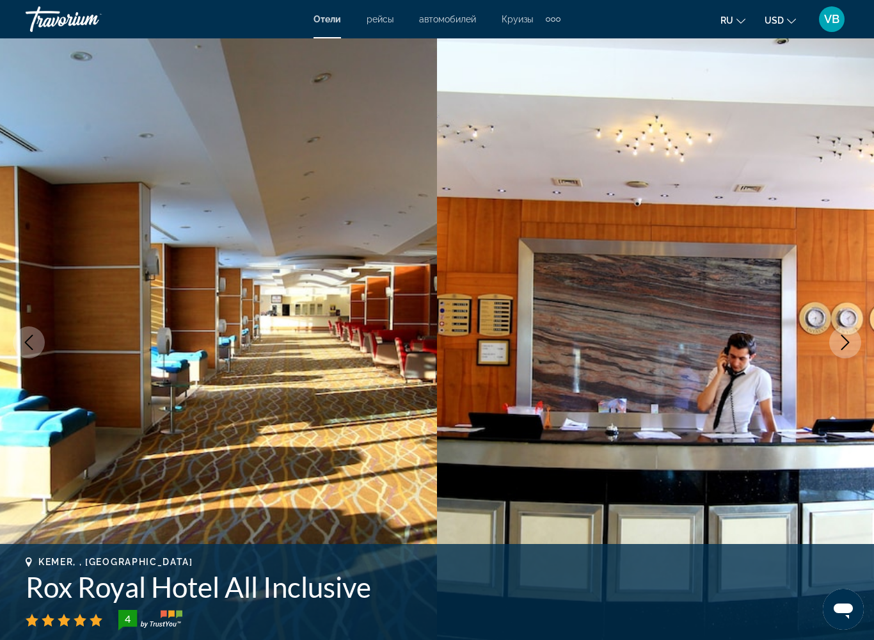
click at [851, 342] on icon "Next image" at bounding box center [844, 342] width 15 height 15
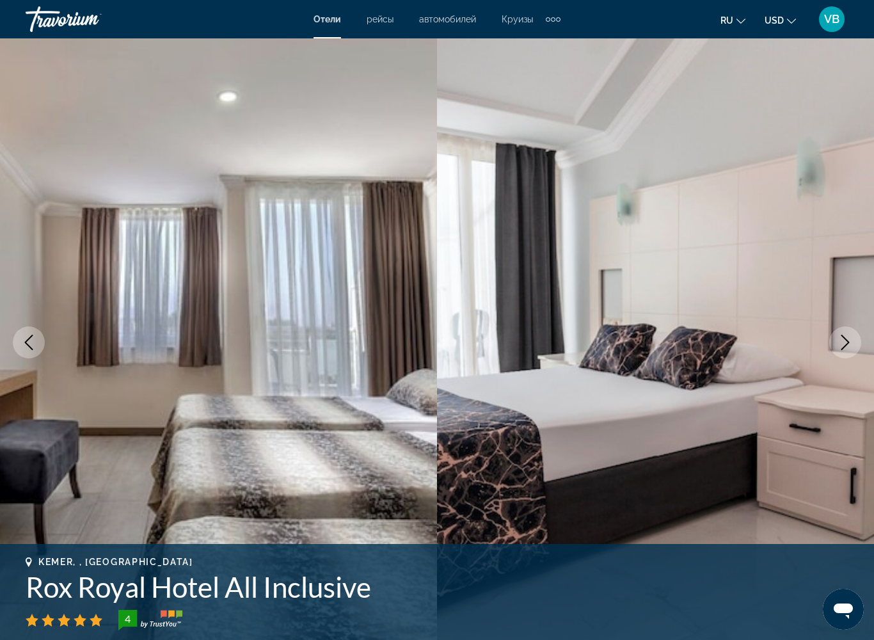
click at [851, 342] on icon "Next image" at bounding box center [844, 342] width 15 height 15
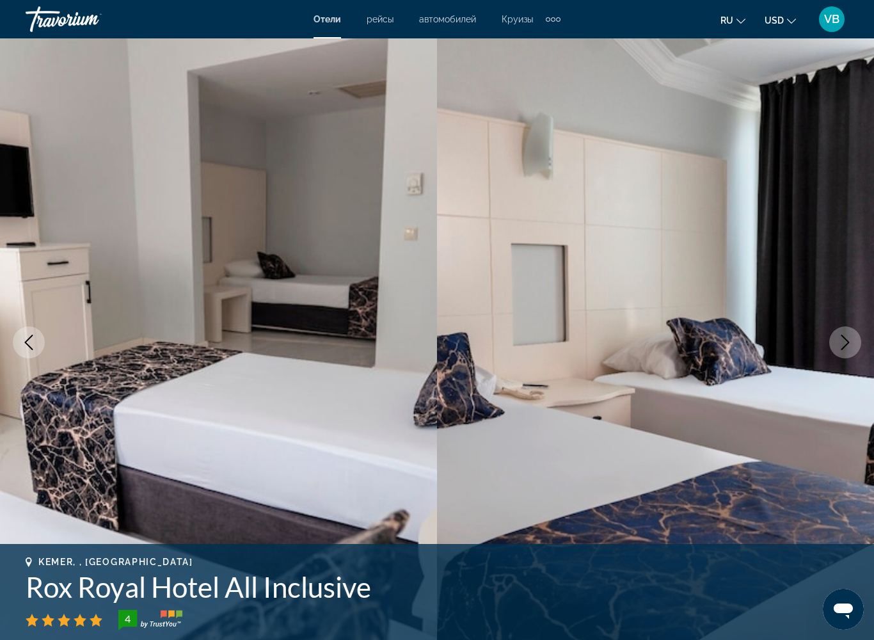
click at [851, 342] on icon "Next image" at bounding box center [844, 342] width 15 height 15
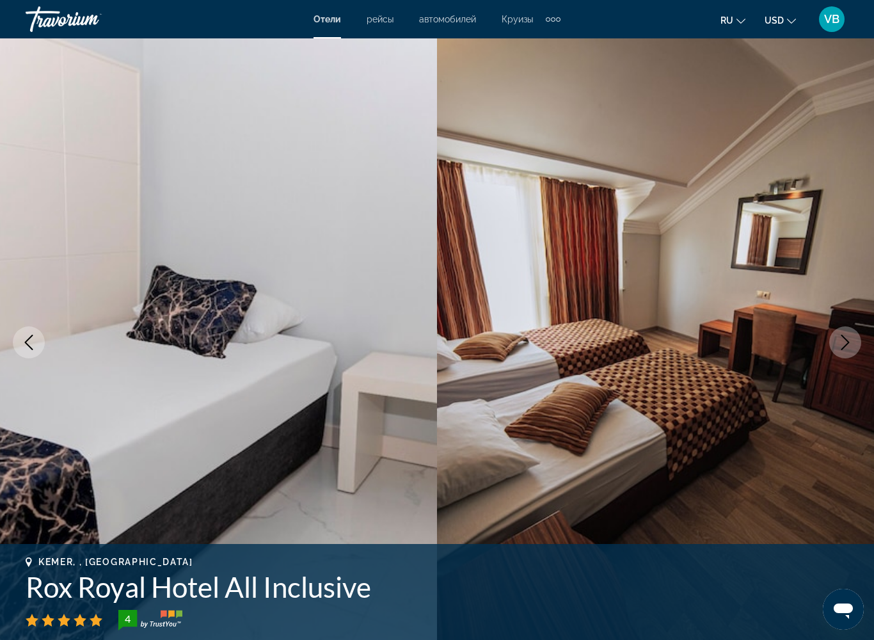
click at [853, 343] on button "Next image" at bounding box center [845, 342] width 32 height 32
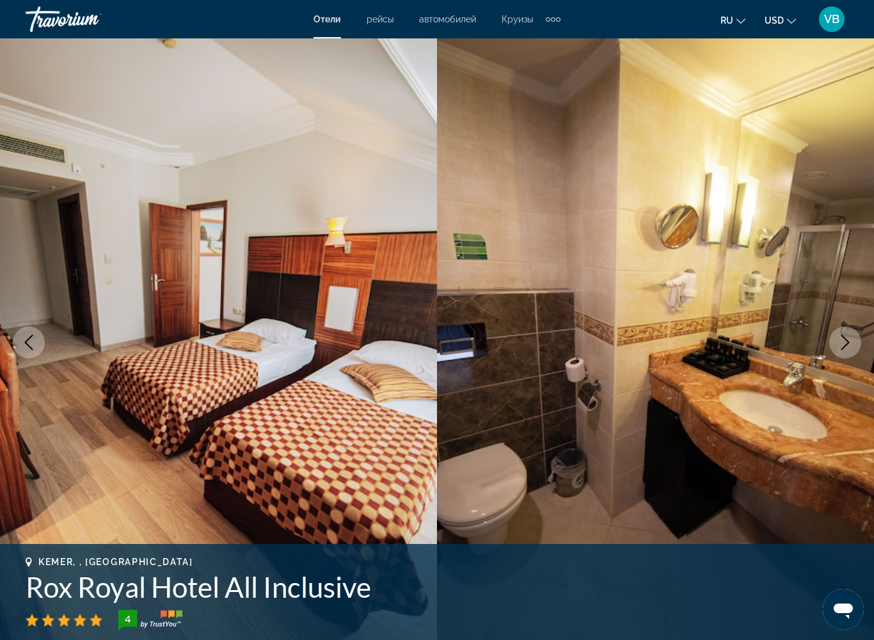
click at [853, 343] on button "Next image" at bounding box center [845, 342] width 32 height 32
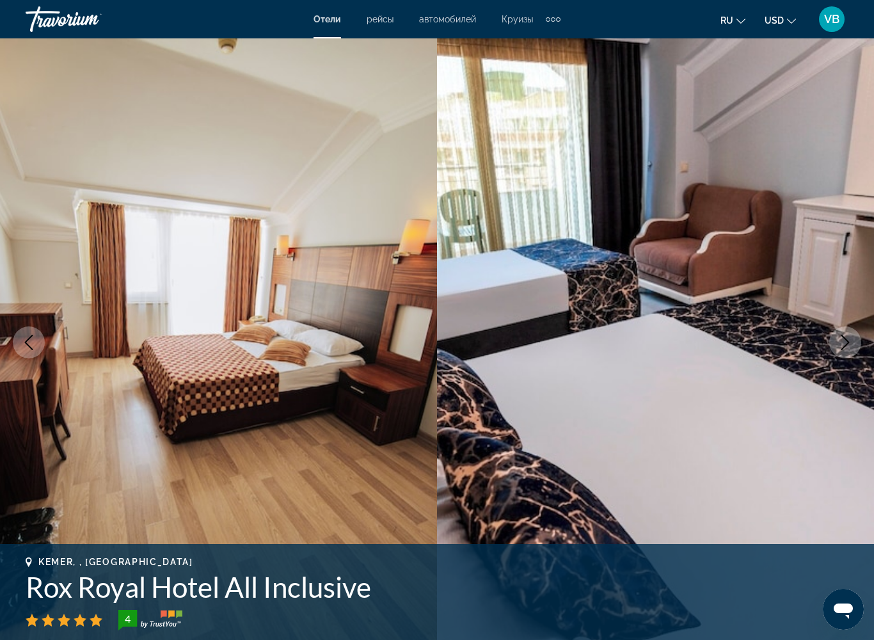
click at [853, 343] on button "Next image" at bounding box center [845, 342] width 32 height 32
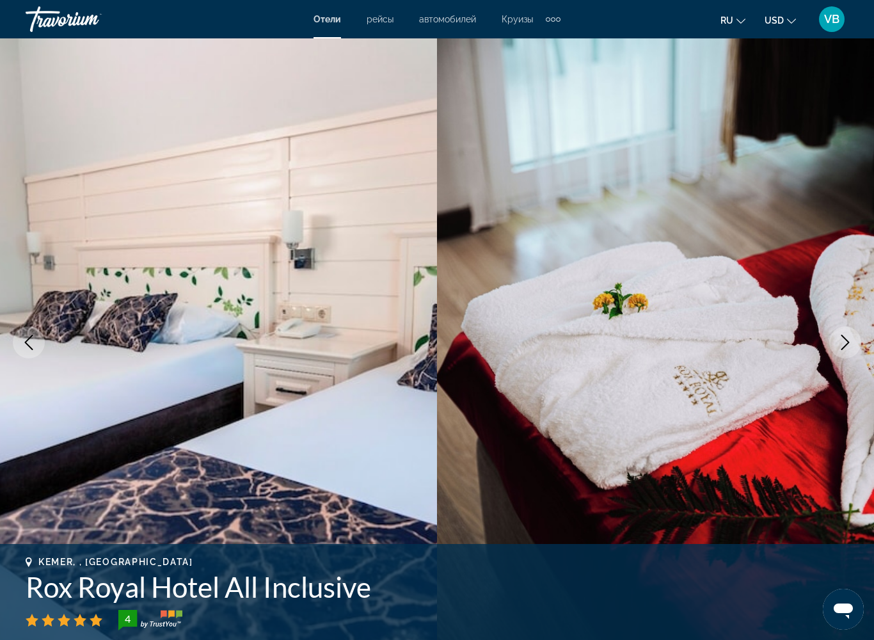
click at [853, 343] on button "Next image" at bounding box center [845, 342] width 32 height 32
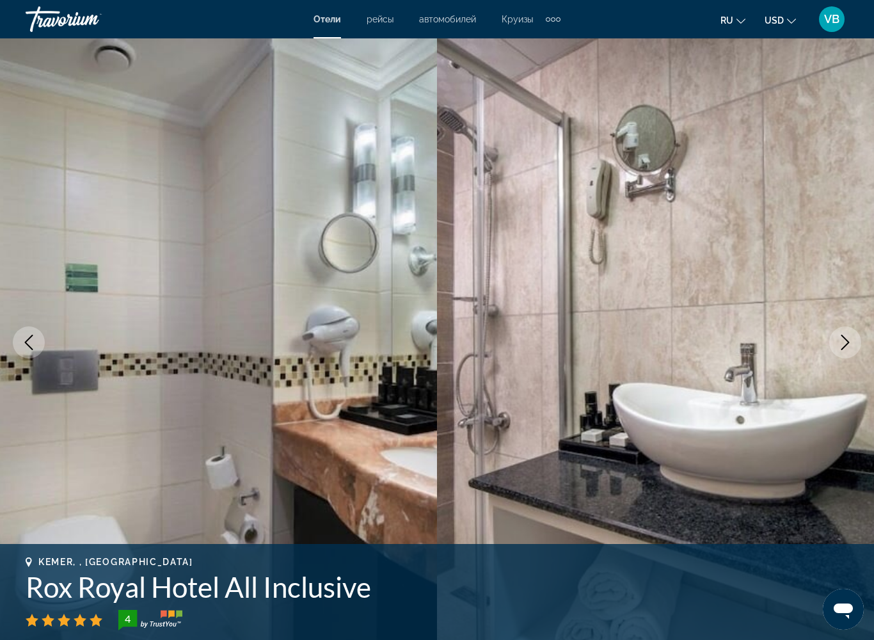
click at [853, 343] on button "Next image" at bounding box center [845, 342] width 32 height 32
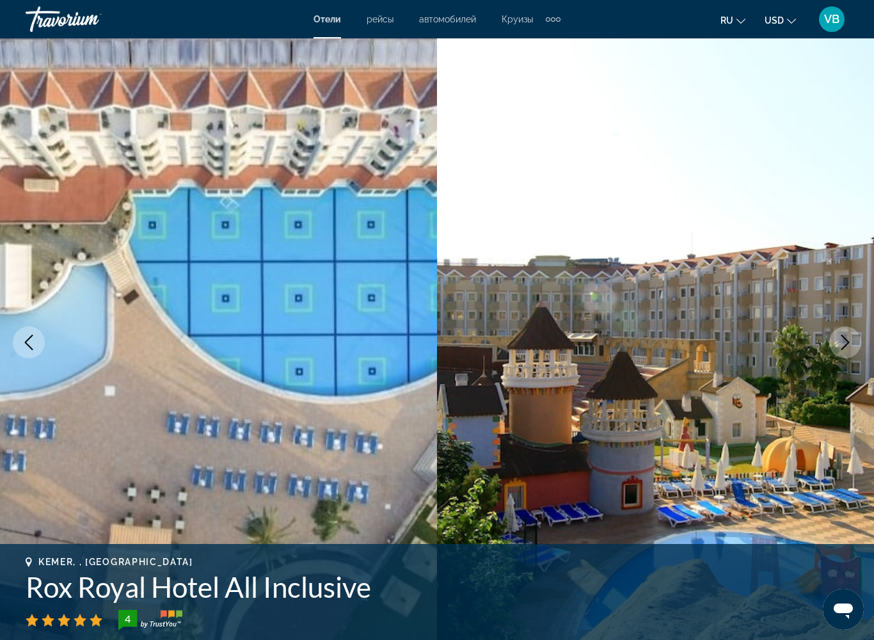
click at [853, 343] on button "Next image" at bounding box center [845, 342] width 32 height 32
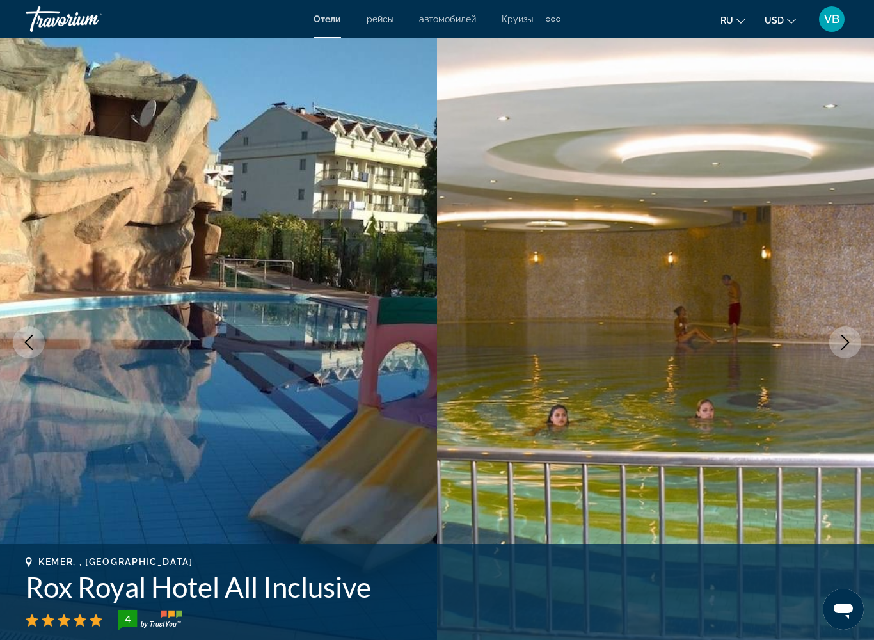
click at [853, 343] on button "Next image" at bounding box center [845, 342] width 32 height 32
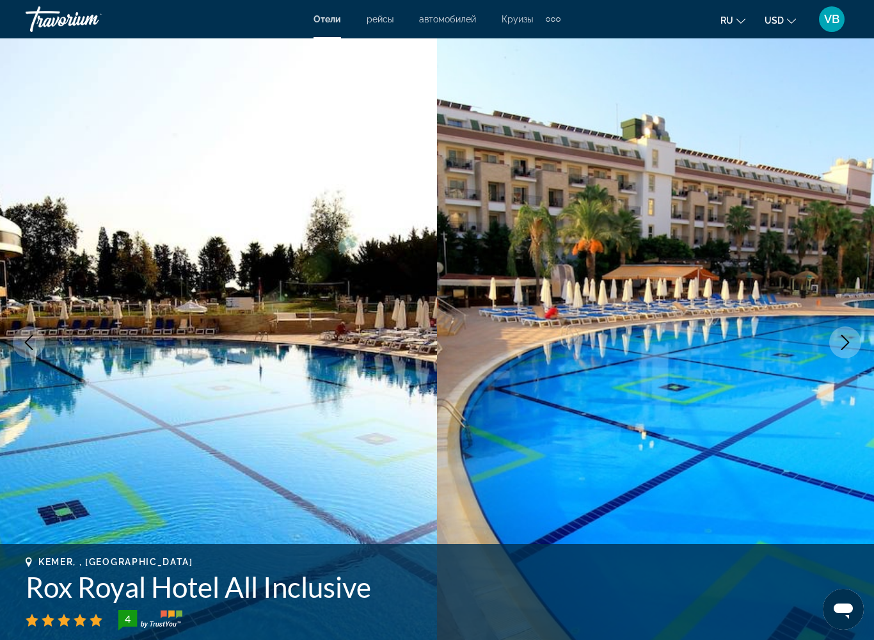
click at [853, 343] on button "Next image" at bounding box center [845, 342] width 32 height 32
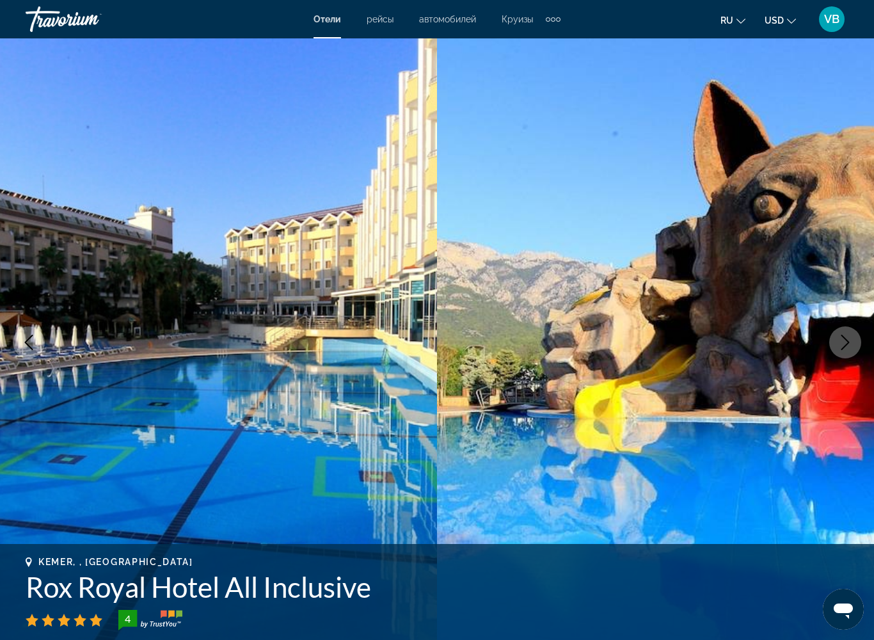
click at [853, 343] on button "Next image" at bounding box center [845, 342] width 32 height 32
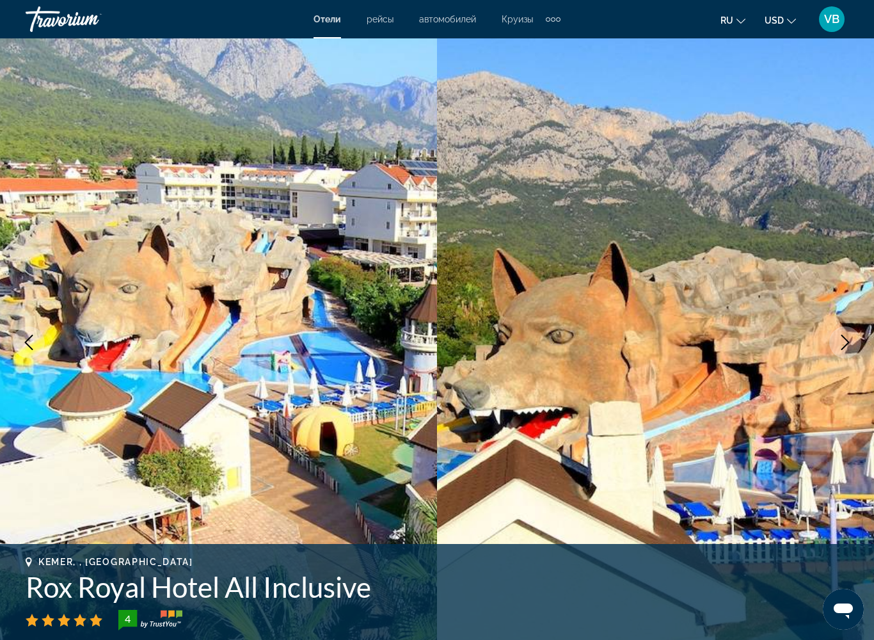
click at [849, 345] on icon "Next image" at bounding box center [844, 342] width 15 height 15
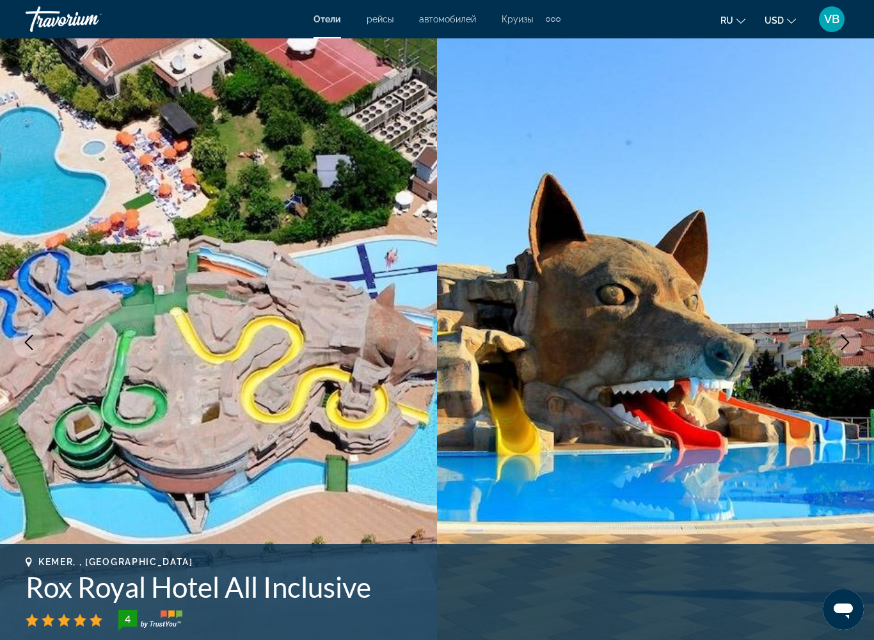
click at [849, 345] on icon "Next image" at bounding box center [844, 342] width 15 height 15
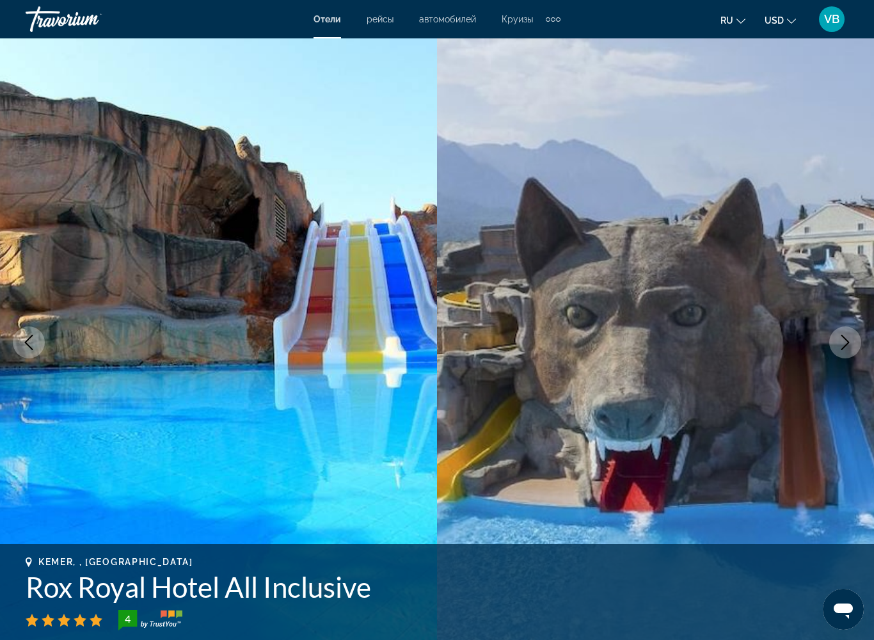
click at [849, 345] on icon "Next image" at bounding box center [844, 342] width 15 height 15
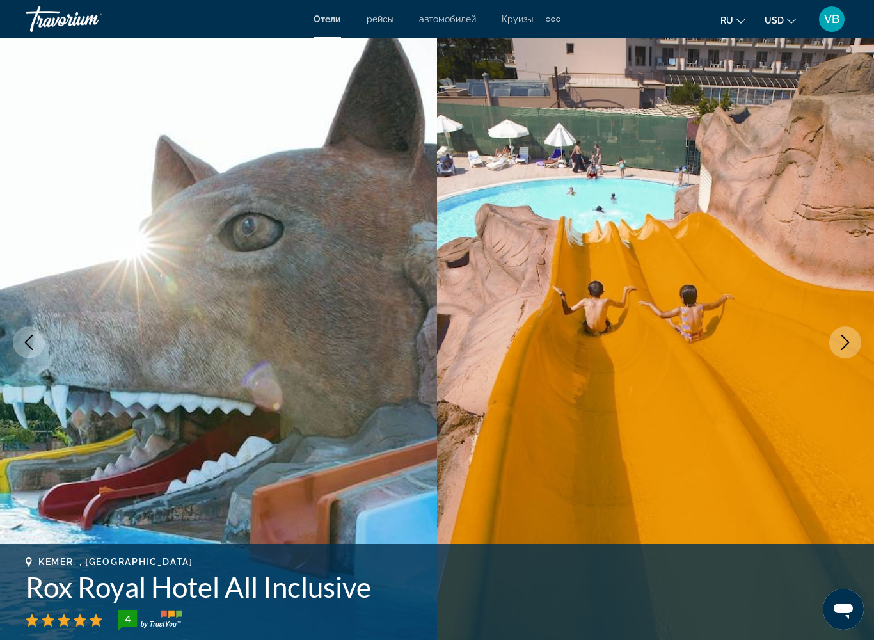
click at [849, 345] on icon "Next image" at bounding box center [844, 342] width 15 height 15
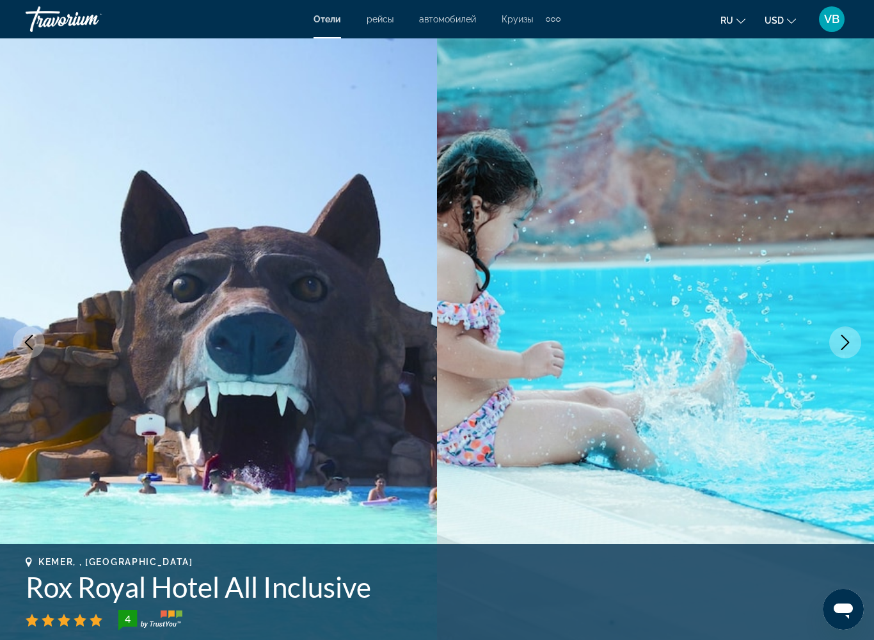
click at [849, 345] on icon "Next image" at bounding box center [844, 342] width 15 height 15
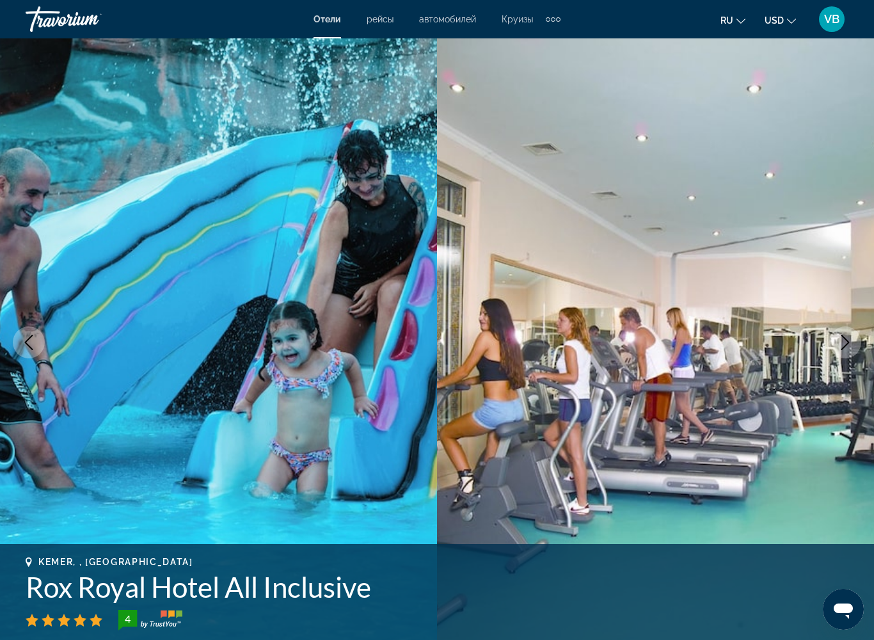
click at [849, 345] on icon "Next image" at bounding box center [844, 342] width 15 height 15
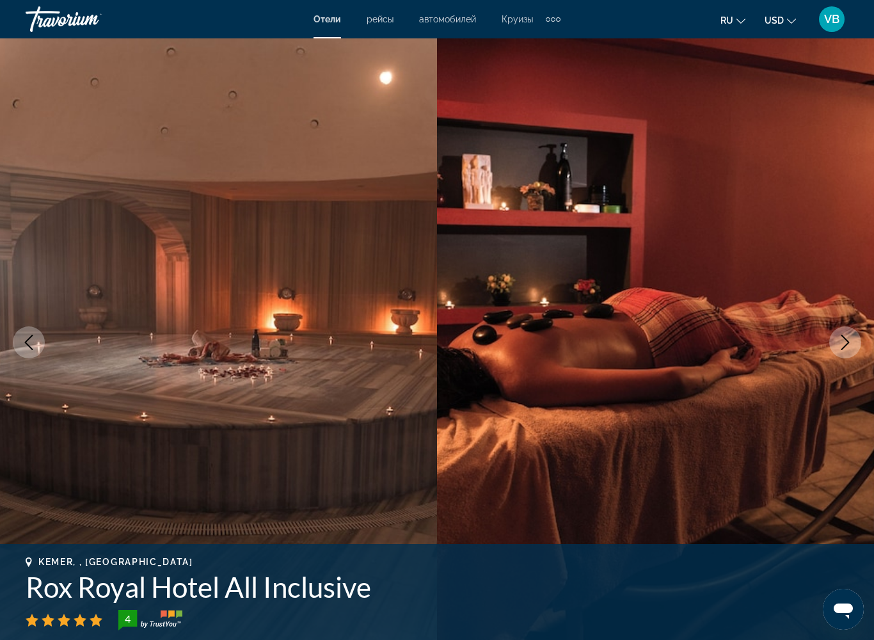
click at [849, 345] on icon "Next image" at bounding box center [844, 342] width 15 height 15
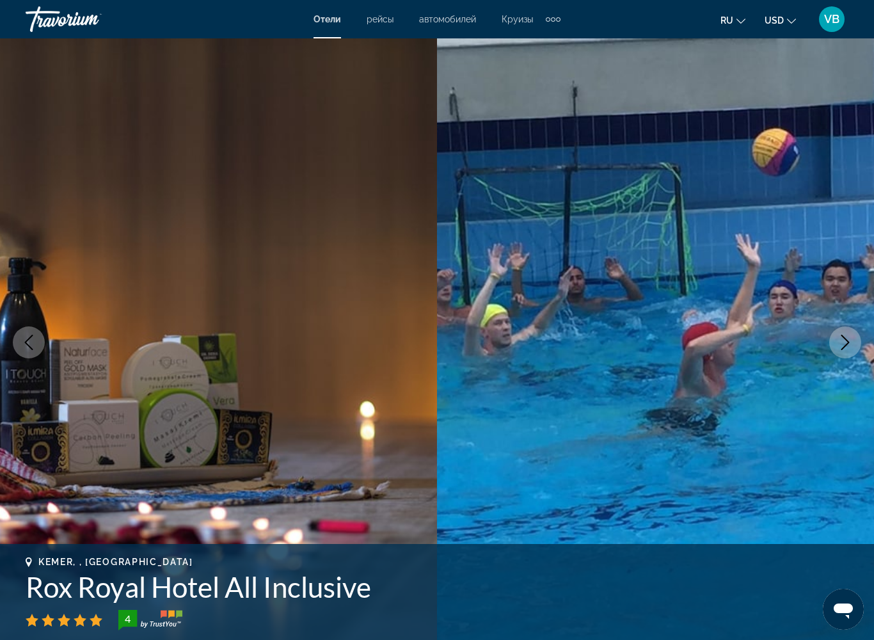
click at [849, 345] on icon "Next image" at bounding box center [844, 342] width 15 height 15
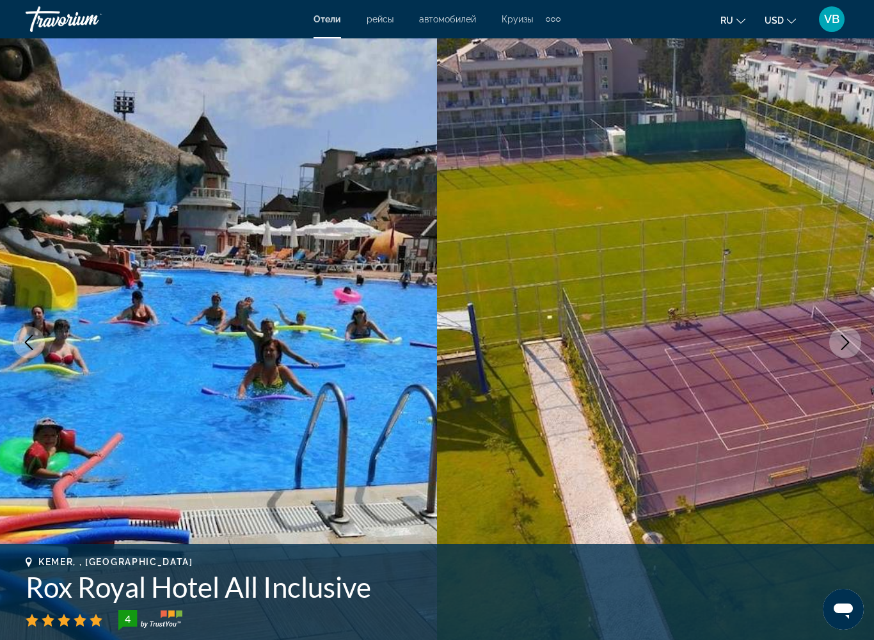
click at [849, 345] on icon "Next image" at bounding box center [844, 342] width 15 height 15
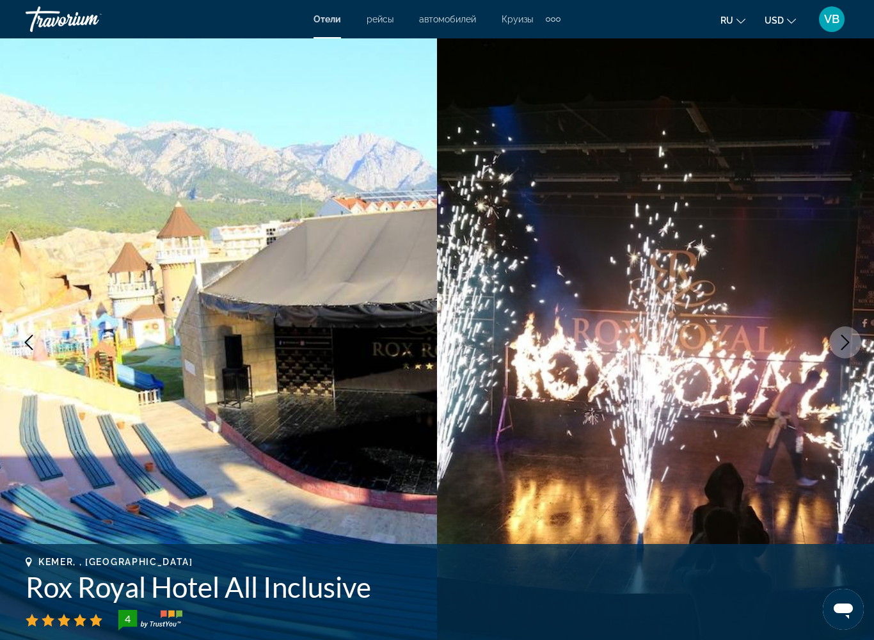
click at [849, 345] on icon "Next image" at bounding box center [844, 342] width 15 height 15
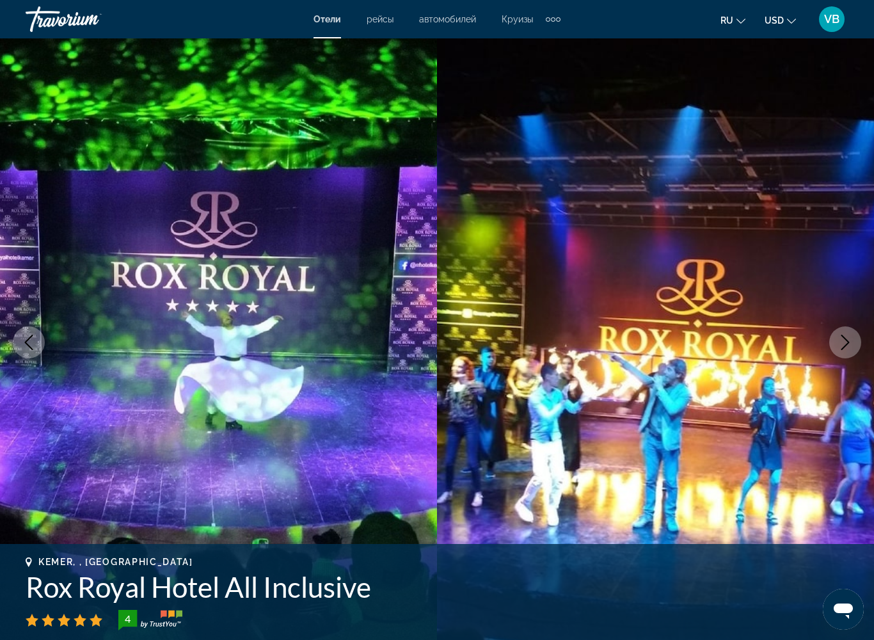
click at [849, 345] on icon "Next image" at bounding box center [844, 342] width 15 height 15
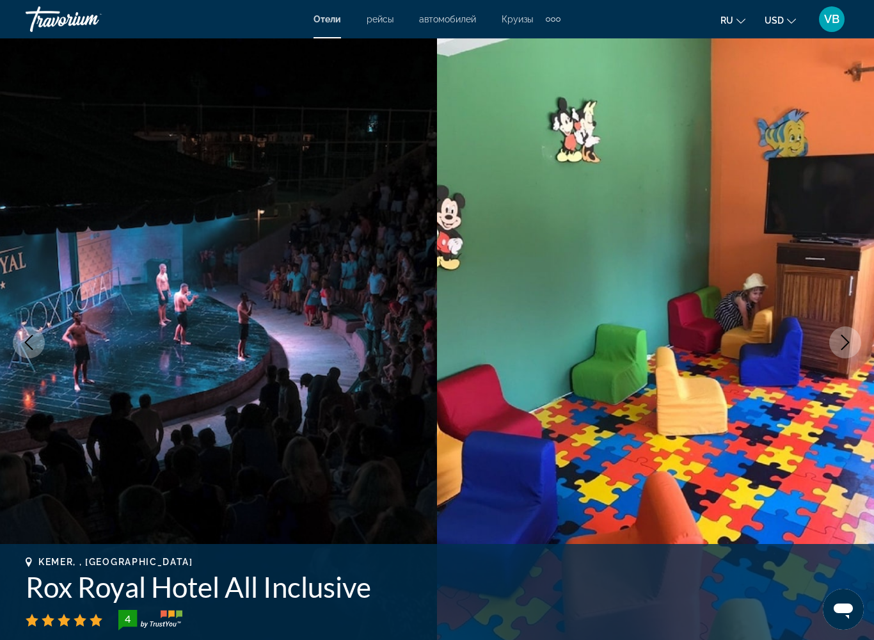
click at [849, 345] on icon "Next image" at bounding box center [844, 342] width 15 height 15
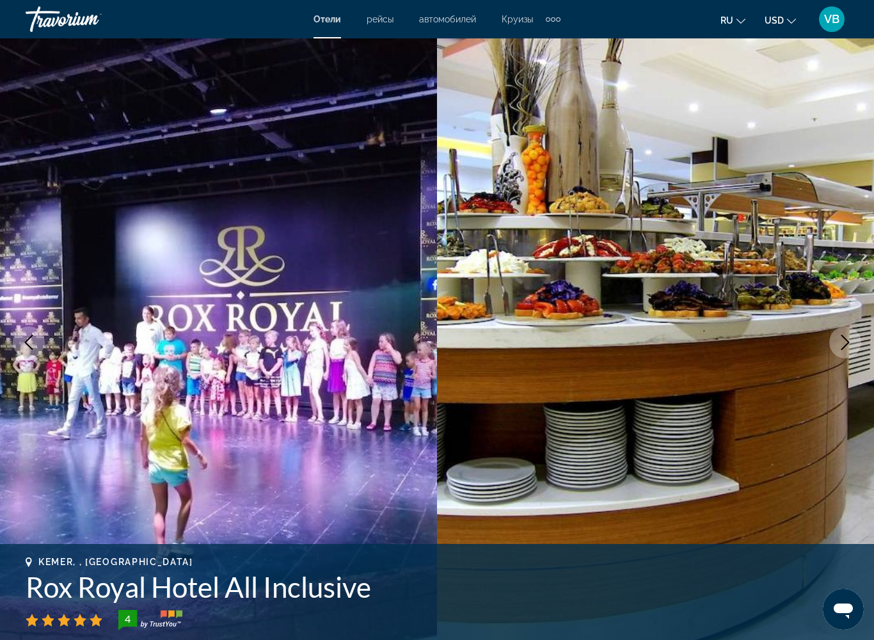
click at [849, 345] on icon "Next image" at bounding box center [844, 342] width 15 height 15
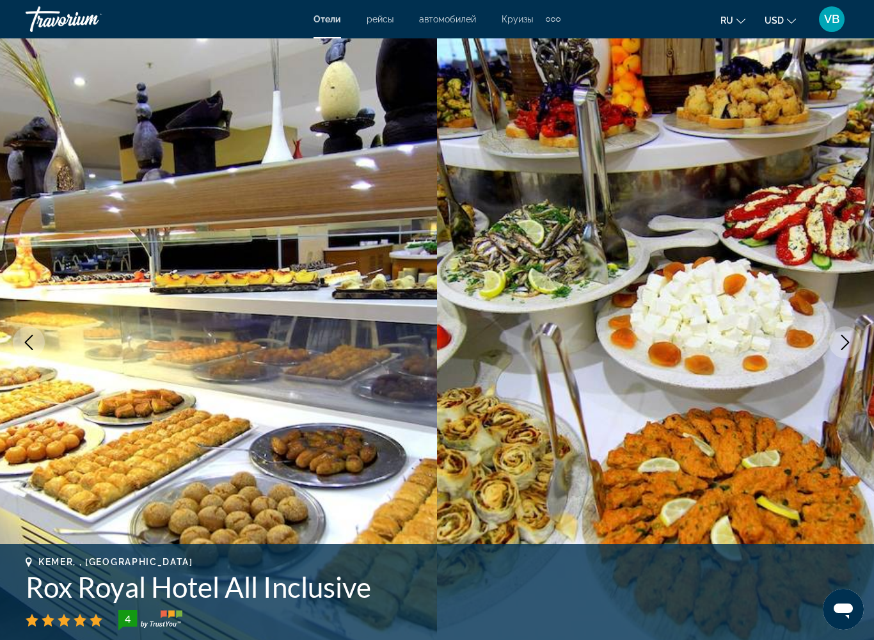
click at [849, 345] on icon "Next image" at bounding box center [844, 342] width 15 height 15
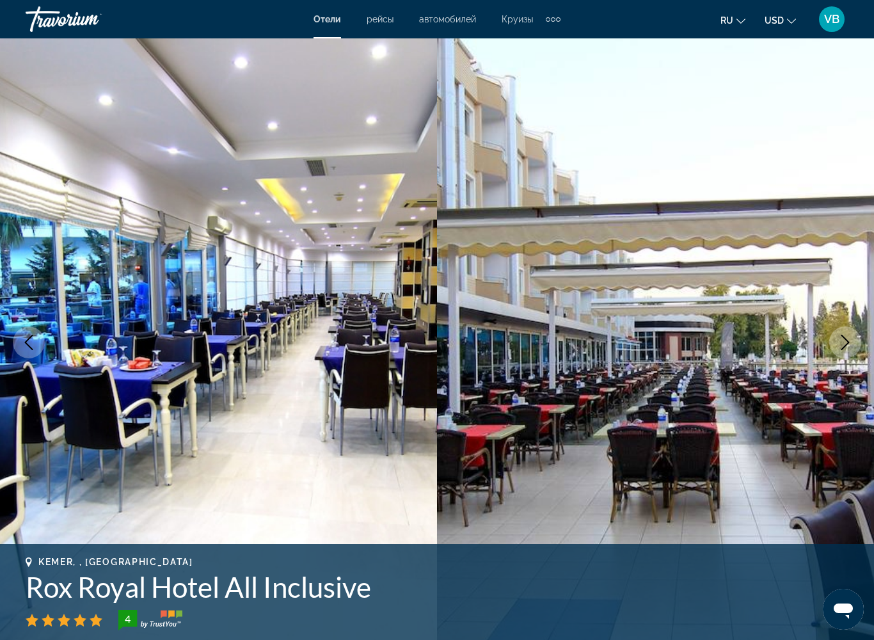
click at [849, 345] on icon "Next image" at bounding box center [844, 342] width 15 height 15
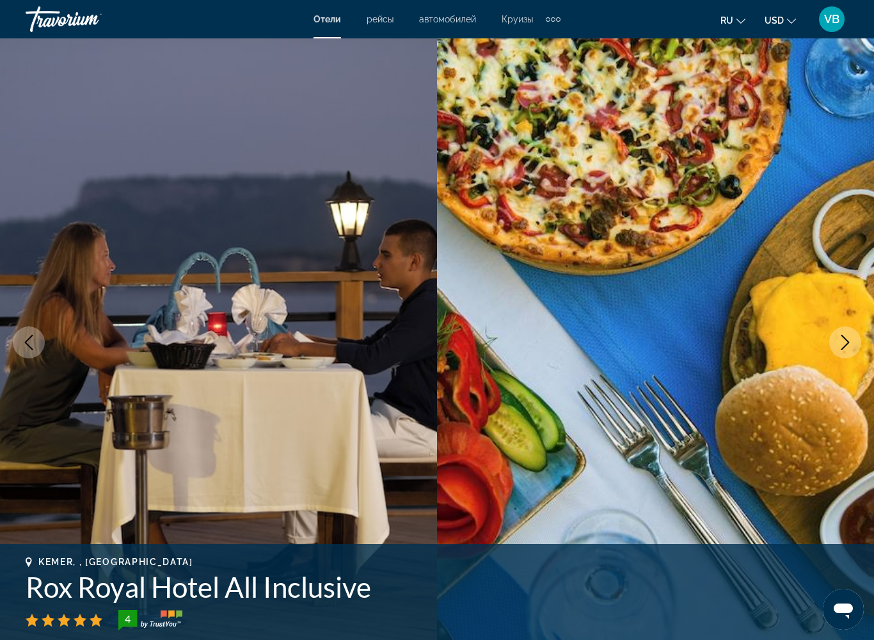
click at [849, 345] on icon "Next image" at bounding box center [844, 342] width 15 height 15
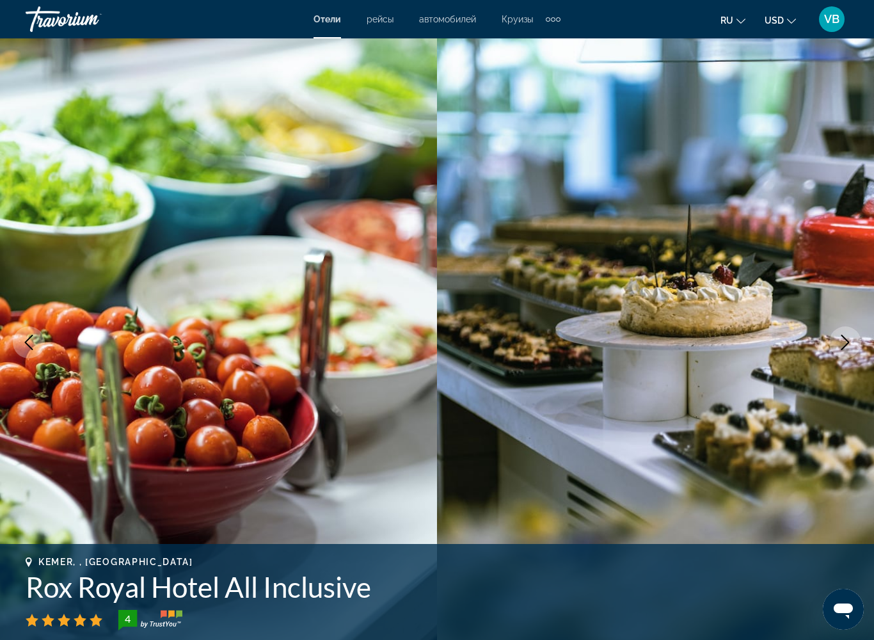
click at [849, 345] on icon "Next image" at bounding box center [844, 342] width 15 height 15
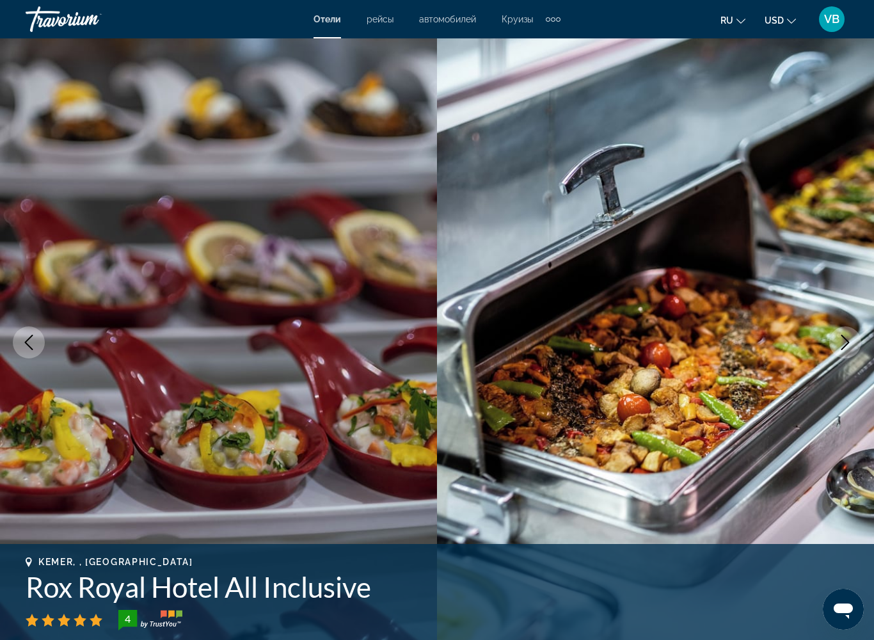
click at [849, 345] on icon "Next image" at bounding box center [844, 342] width 15 height 15
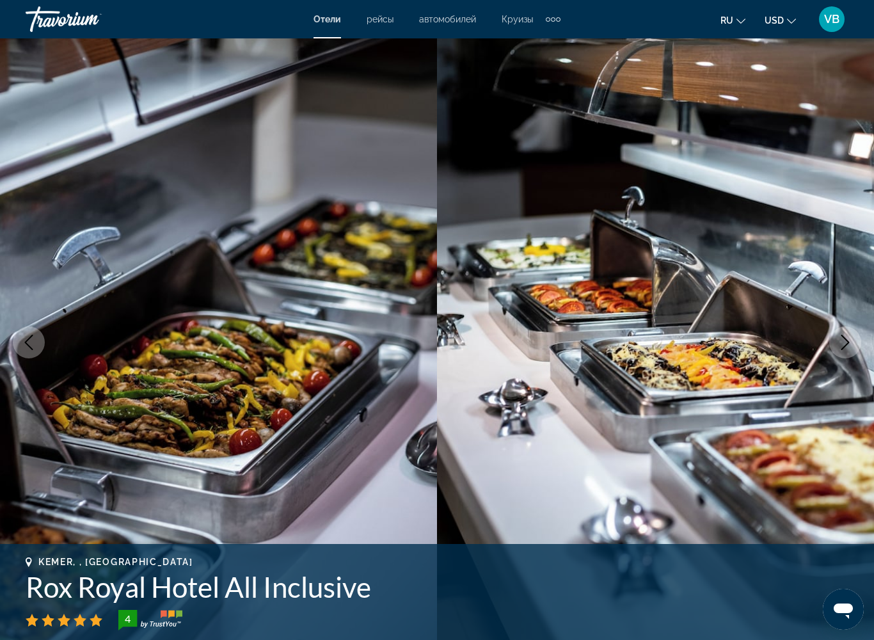
click at [849, 345] on icon "Next image" at bounding box center [844, 342] width 15 height 15
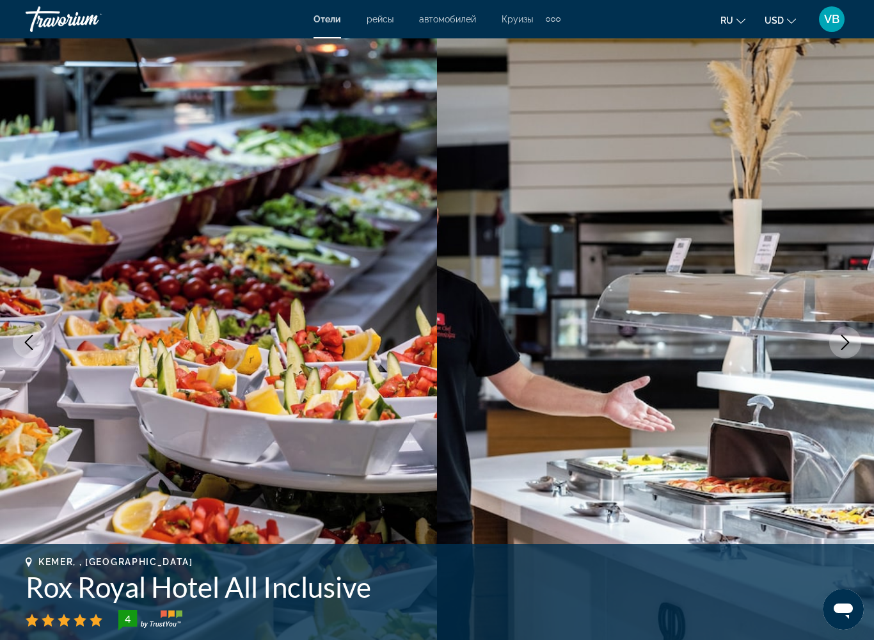
click at [849, 345] on icon "Next image" at bounding box center [844, 342] width 15 height 15
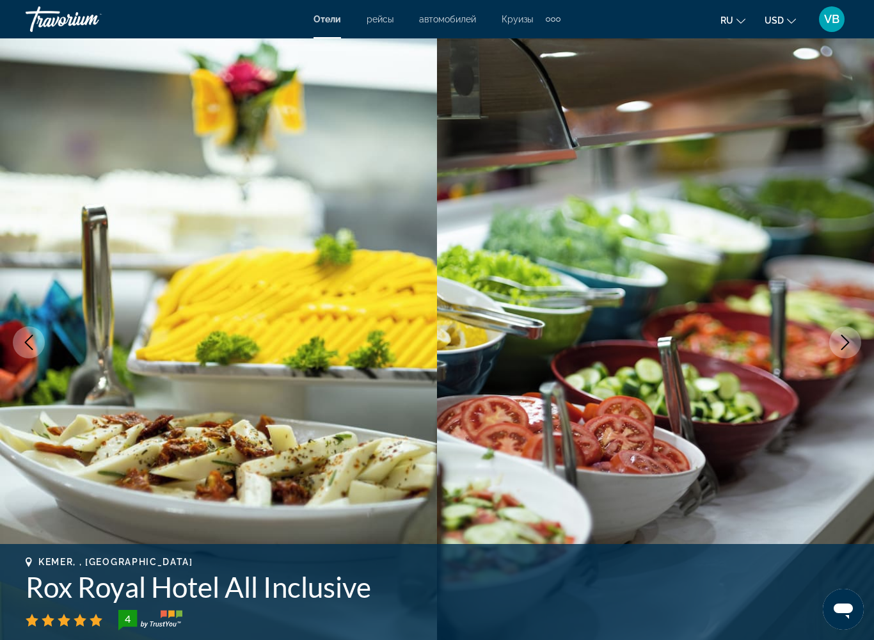
click at [849, 345] on icon "Next image" at bounding box center [844, 342] width 15 height 15
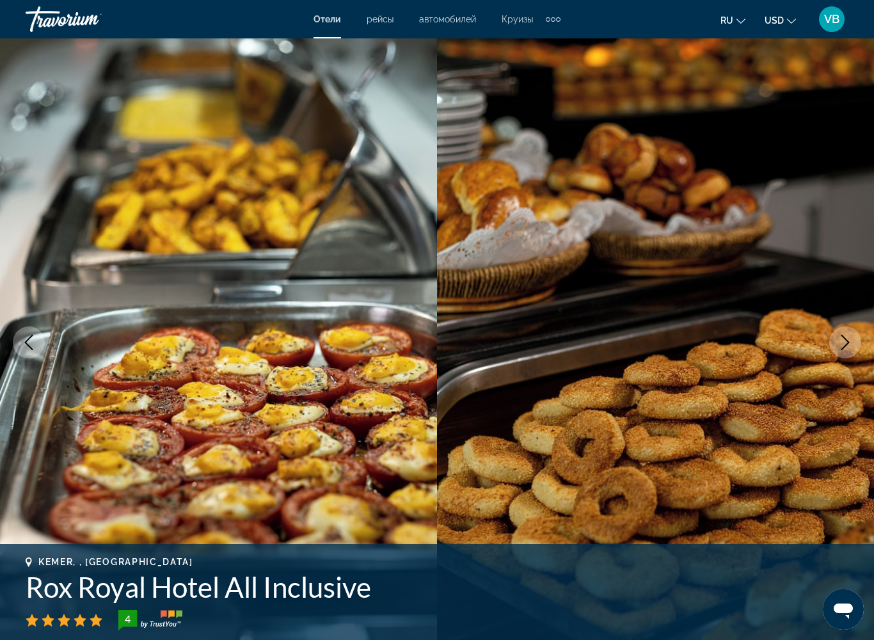
click at [849, 345] on icon "Next image" at bounding box center [844, 342] width 15 height 15
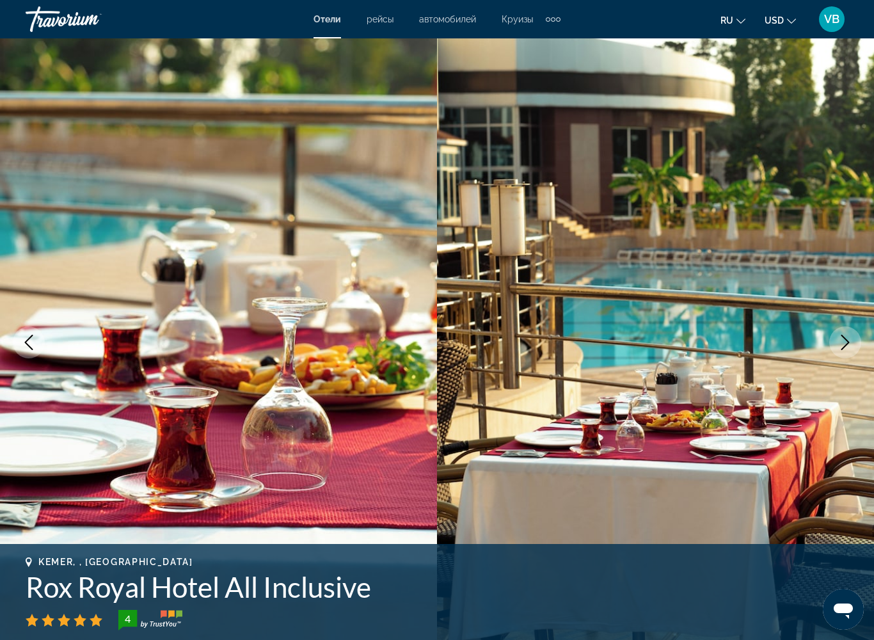
click at [847, 339] on icon "Next image" at bounding box center [844, 342] width 15 height 15
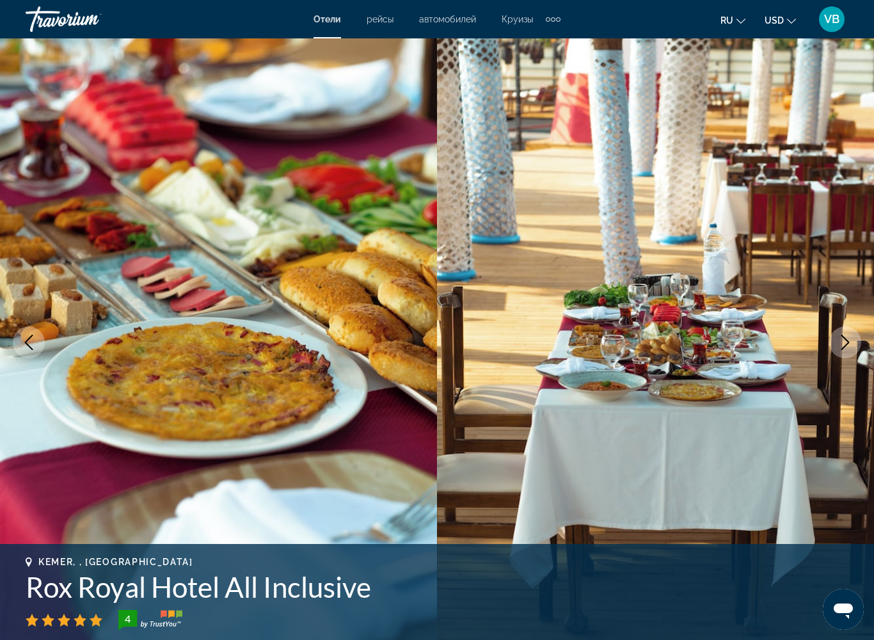
click at [847, 339] on icon "Next image" at bounding box center [844, 342] width 15 height 15
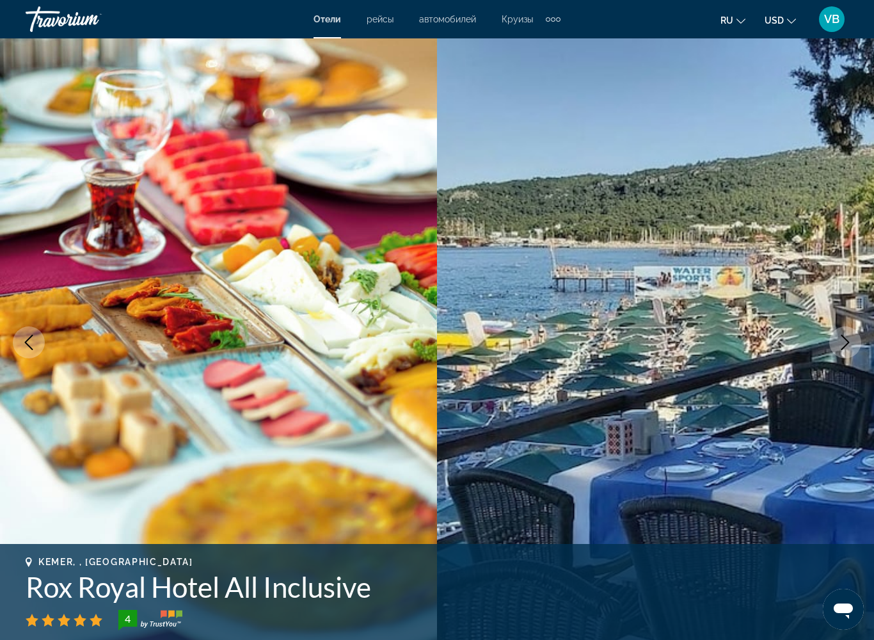
click at [855, 347] on button "Next image" at bounding box center [845, 342] width 32 height 32
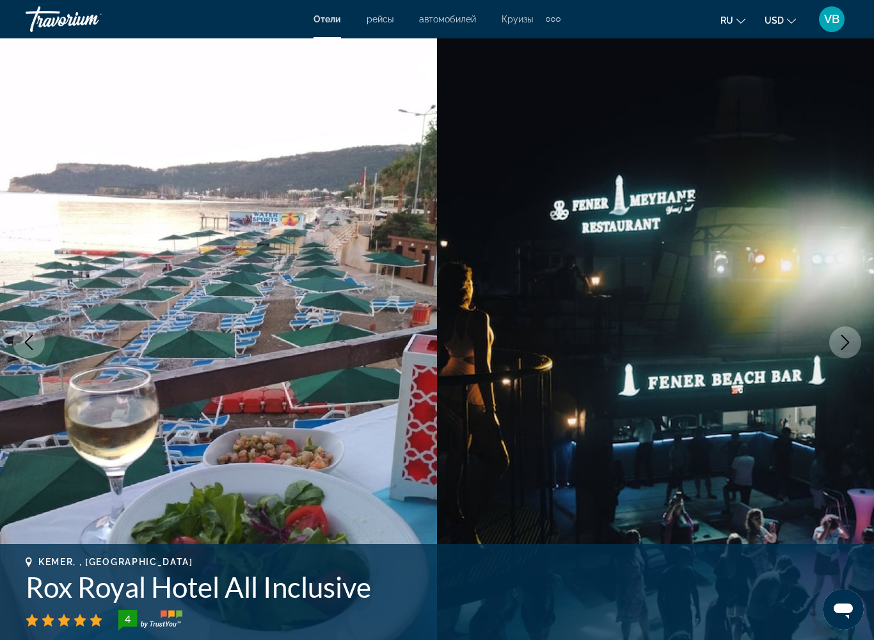
click at [855, 347] on button "Next image" at bounding box center [845, 342] width 32 height 32
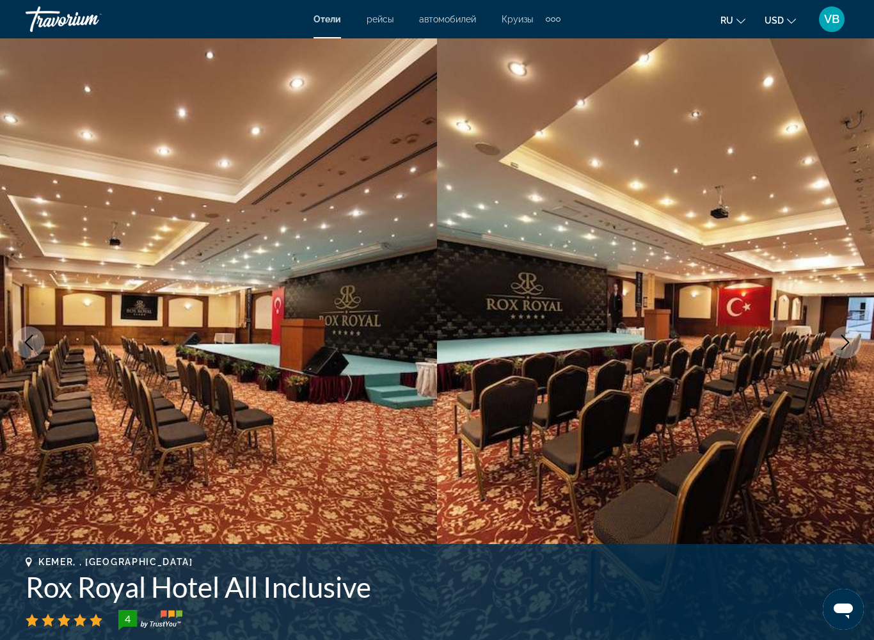
click at [855, 347] on button "Next image" at bounding box center [845, 342] width 32 height 32
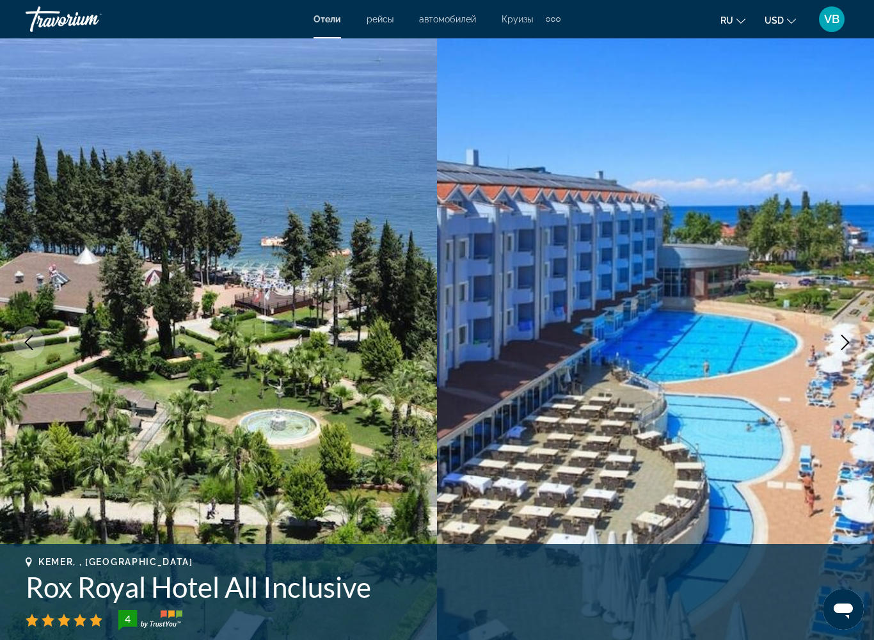
click at [841, 349] on icon "Next image" at bounding box center [845, 342] width 8 height 15
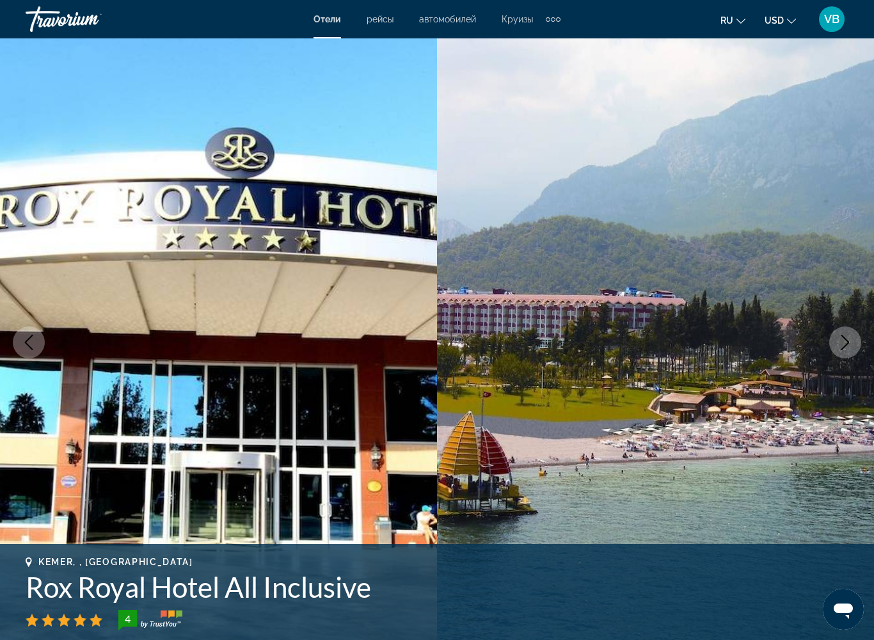
click at [838, 351] on button "Next image" at bounding box center [845, 342] width 32 height 32
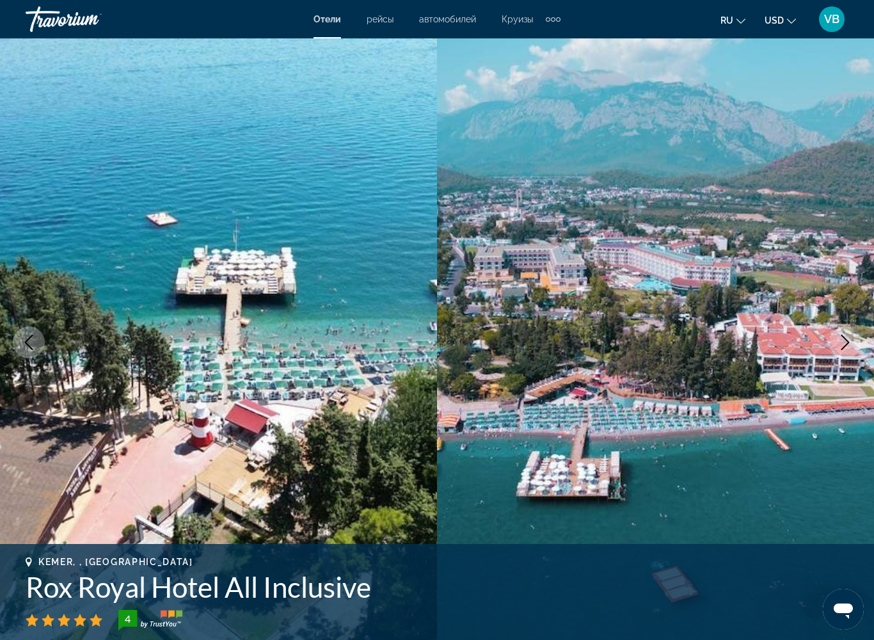
click at [29, 336] on icon "Previous image" at bounding box center [28, 342] width 15 height 15
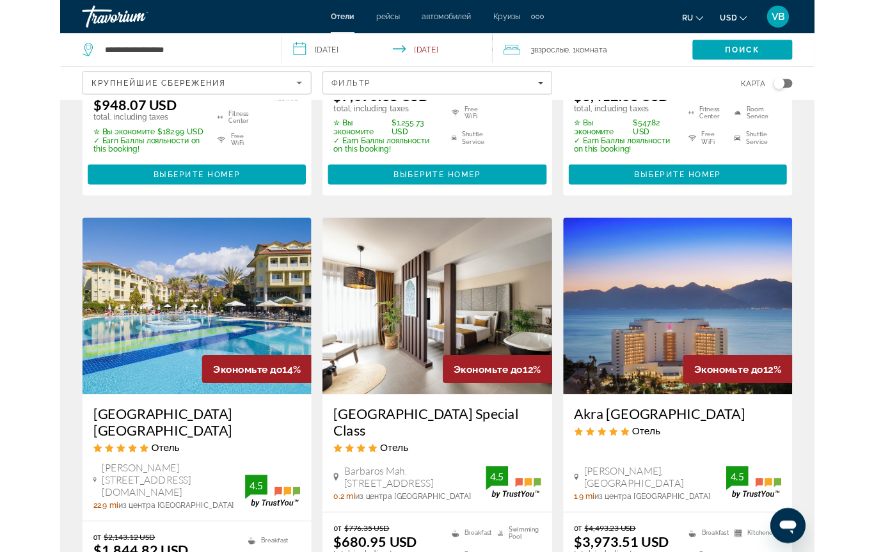
scroll to position [988, 0]
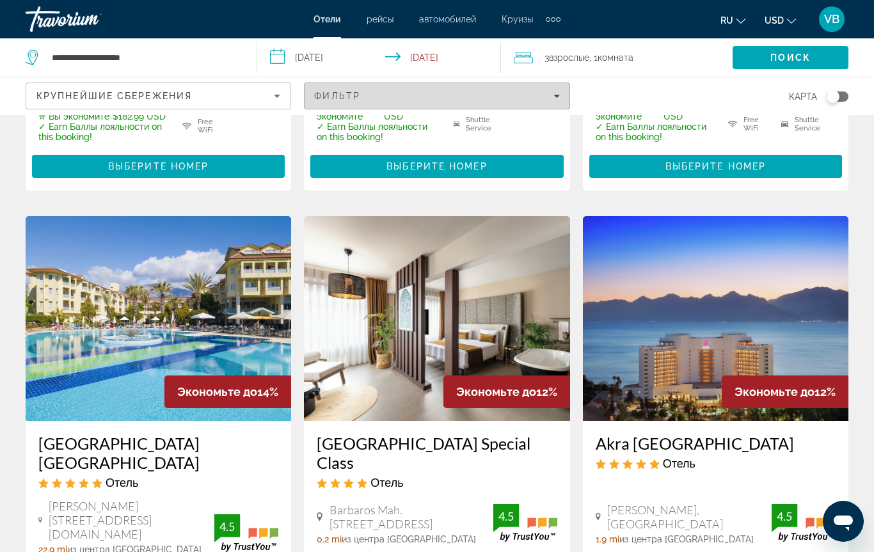
click at [546, 93] on div "Фильтр" at bounding box center [436, 96] width 245 height 10
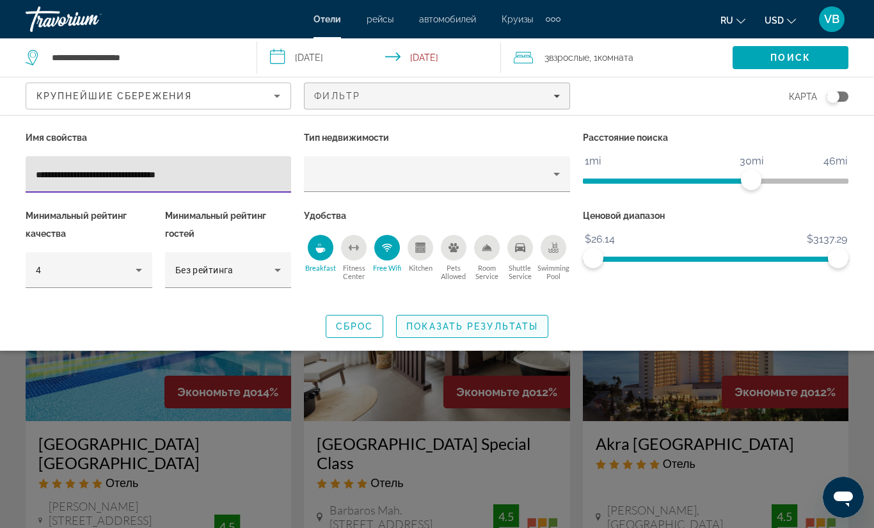
type input "**********"
click at [428, 326] on span "Показать результаты" at bounding box center [472, 326] width 132 height 10
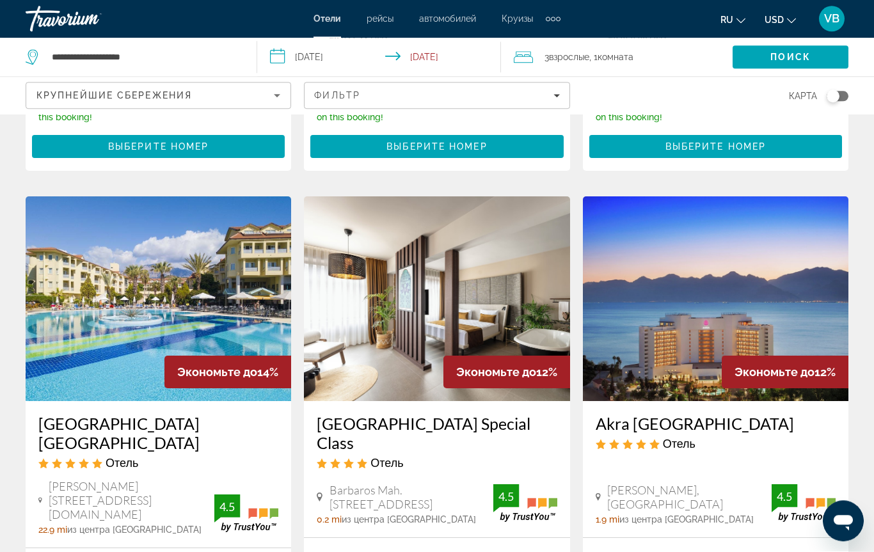
scroll to position [1043, 0]
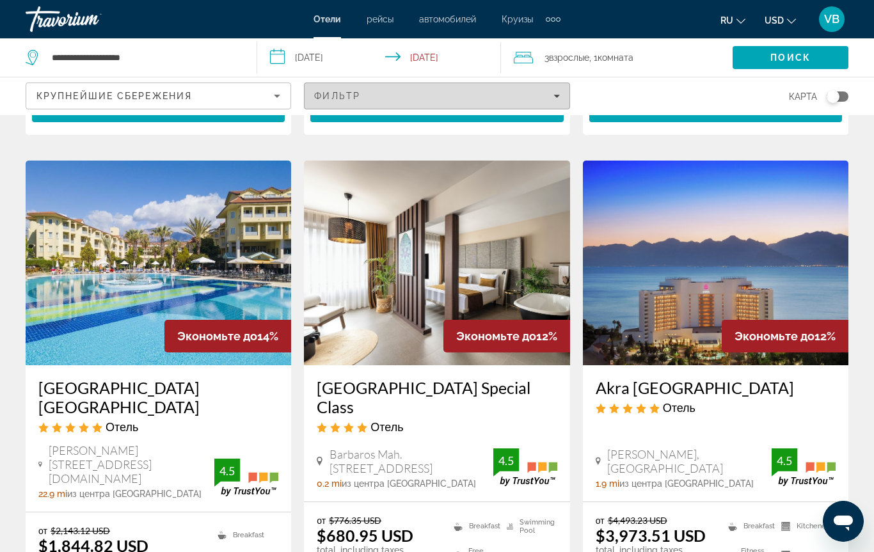
click at [560, 101] on span "Filters" at bounding box center [436, 96] width 264 height 31
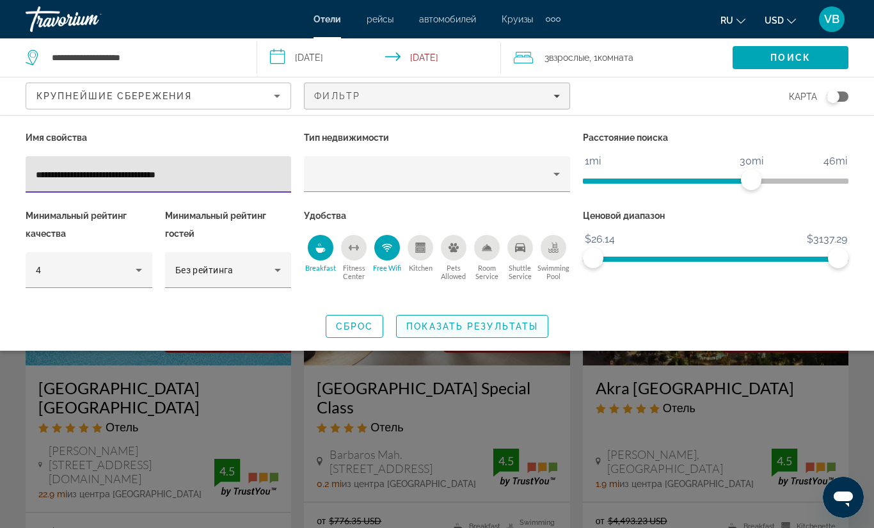
click at [473, 326] on span "Показать результаты" at bounding box center [472, 326] width 132 height 10
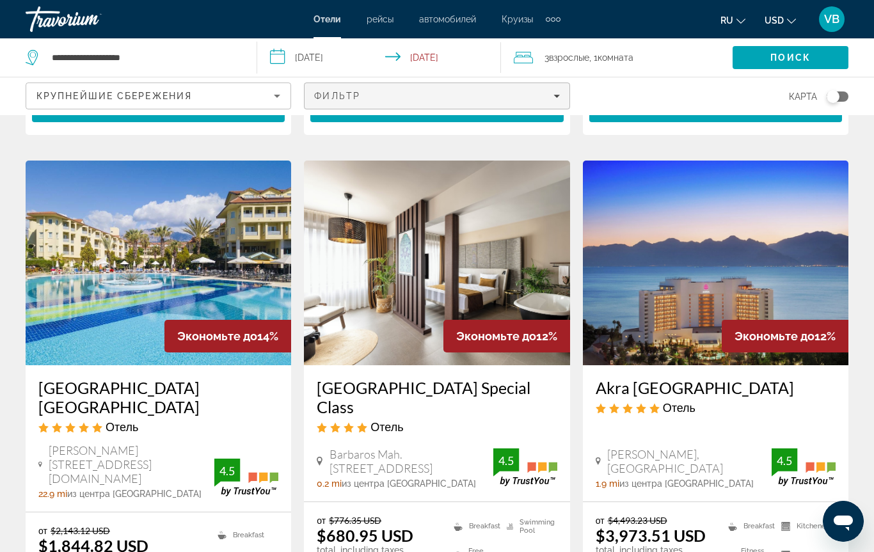
click at [552, 97] on div "Фильтр" at bounding box center [436, 96] width 245 height 10
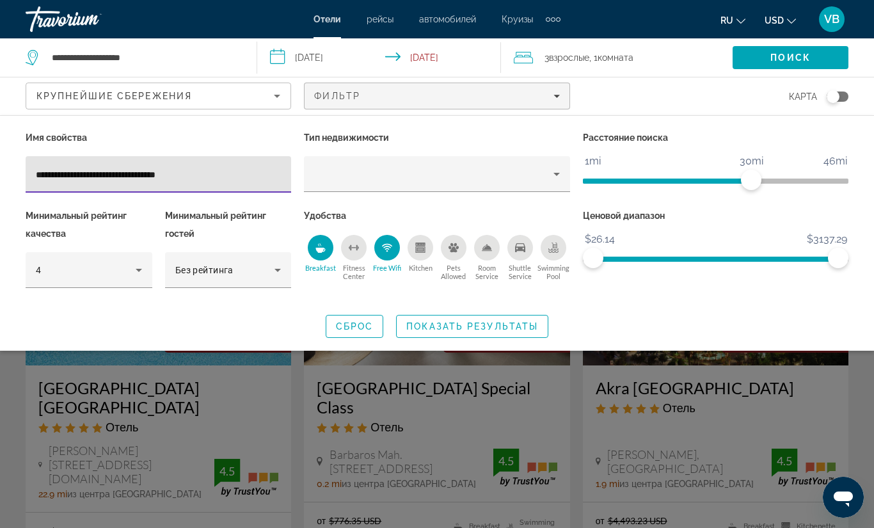
click at [197, 173] on input "**********" at bounding box center [158, 174] width 245 height 15
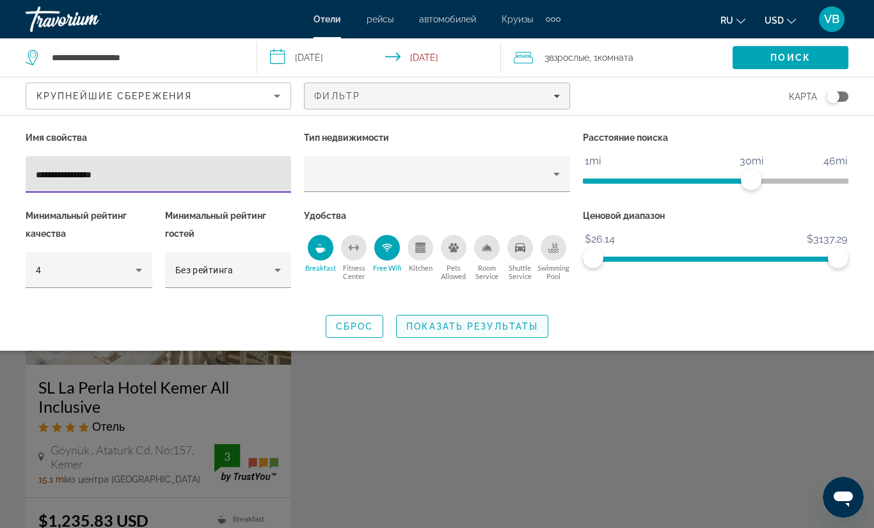
type input "**********"
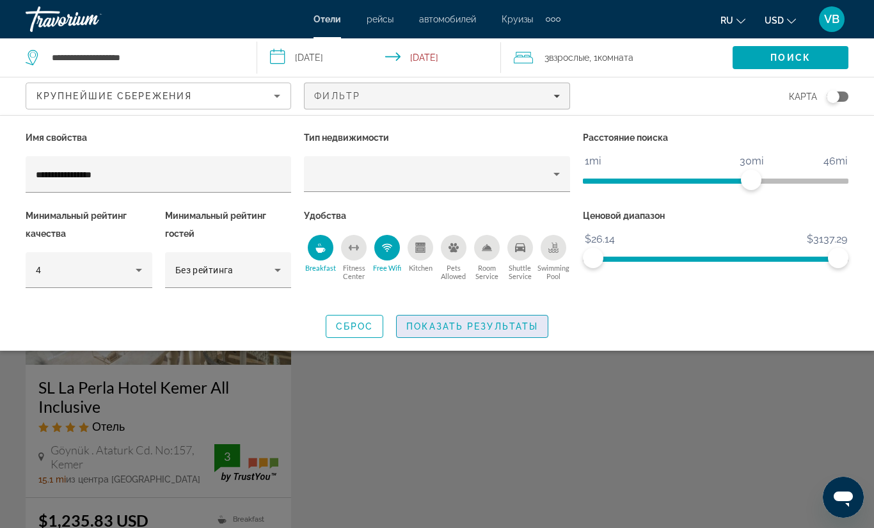
click at [501, 330] on span "Показать результаты" at bounding box center [472, 326] width 132 height 10
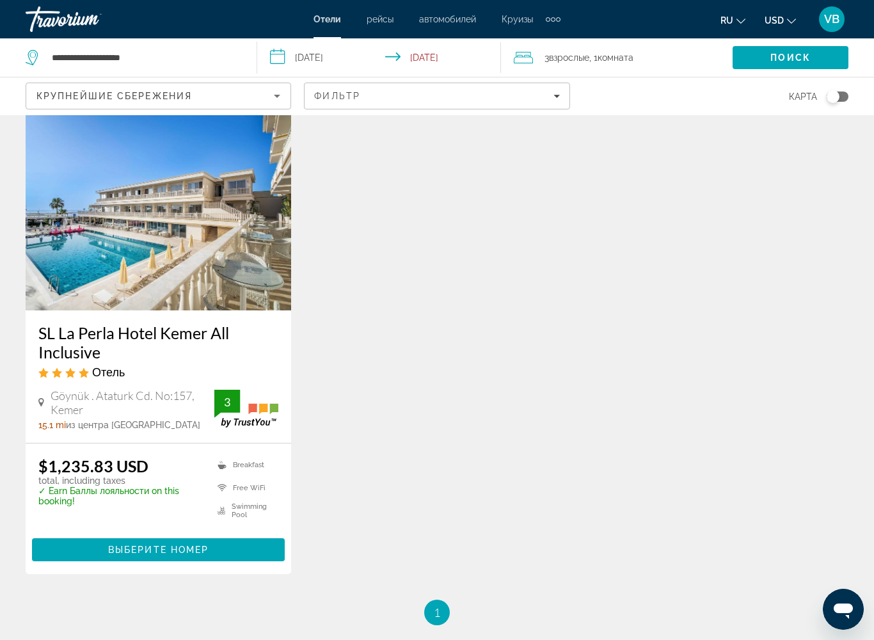
scroll to position [103, 0]
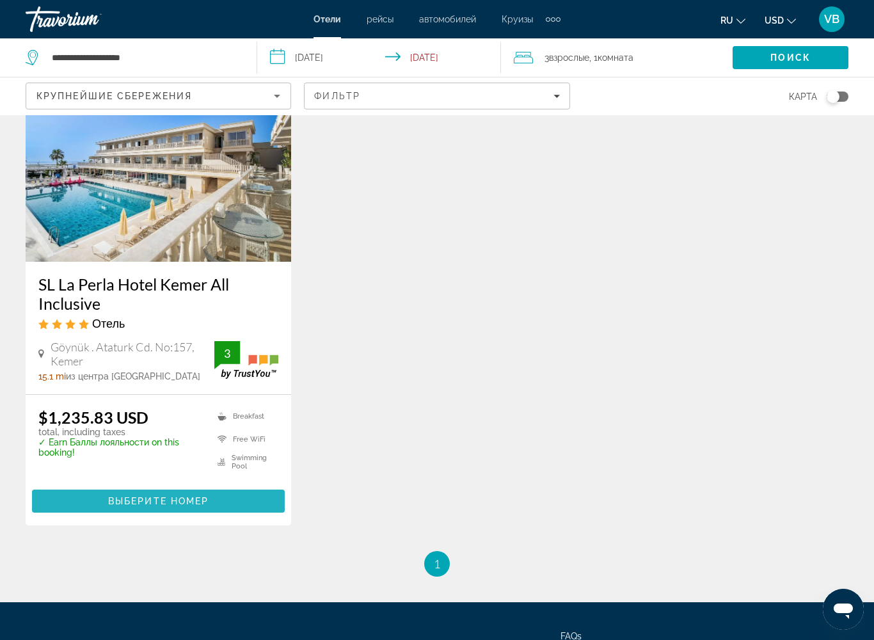
click at [159, 507] on span "Main content" at bounding box center [158, 500] width 253 height 31
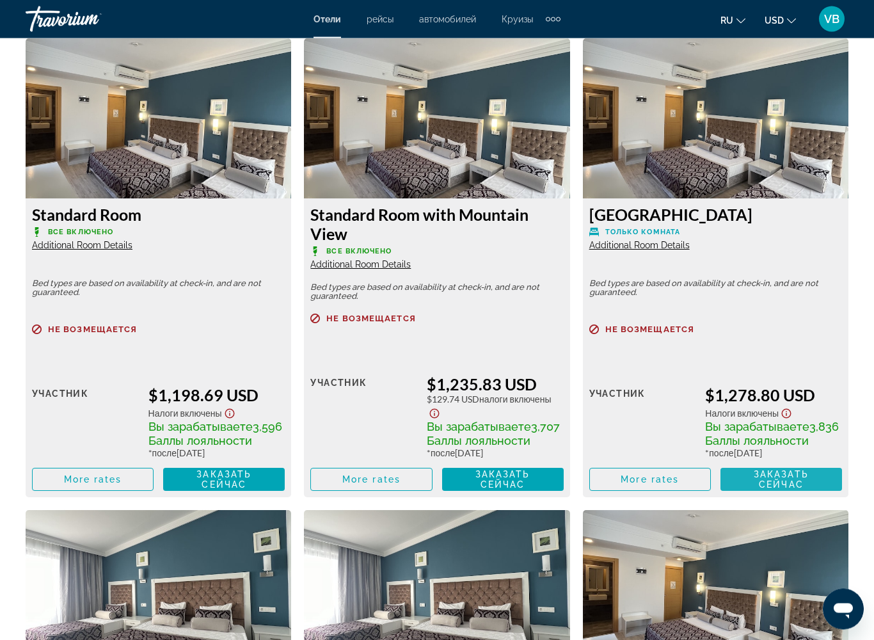
scroll to position [1994, 0]
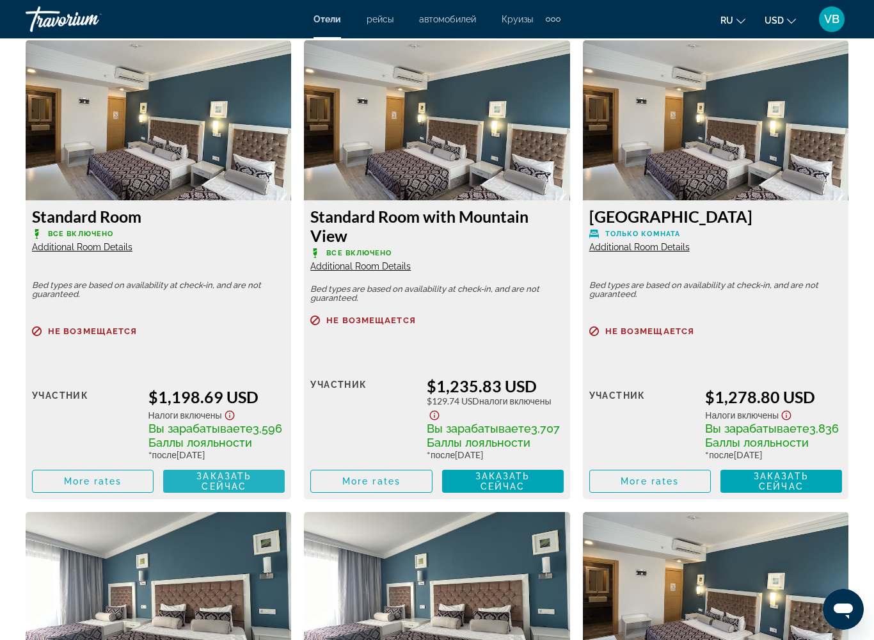
click at [219, 484] on span "Заказать сейчас" at bounding box center [223, 481] width 55 height 20
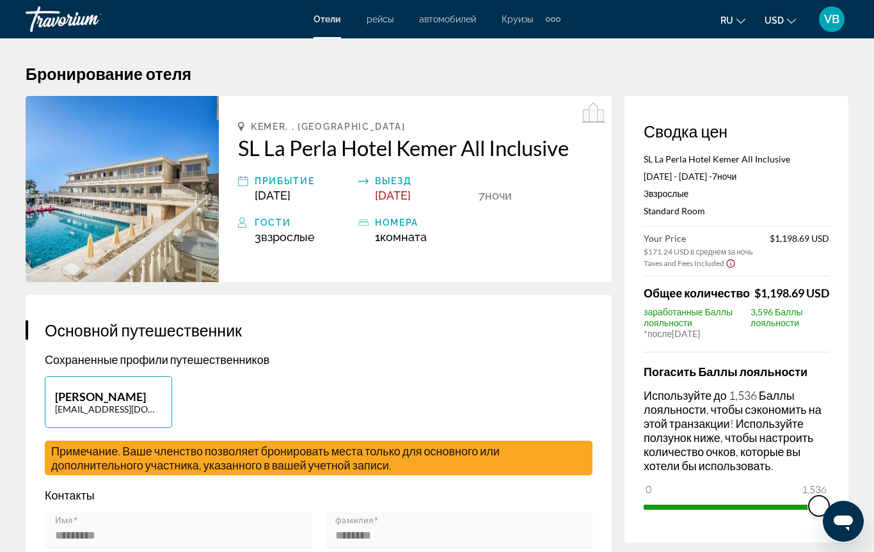
drag, startPoint x: 656, startPoint y: 509, endPoint x: 833, endPoint y: 501, distance: 178.0
click at [833, 501] on div "Сводка цен SL La Perla Hotel Kemer All Inclusive Oct 13, 2025 - Oct 20, 2025 - …" at bounding box center [736, 319] width 224 height 446
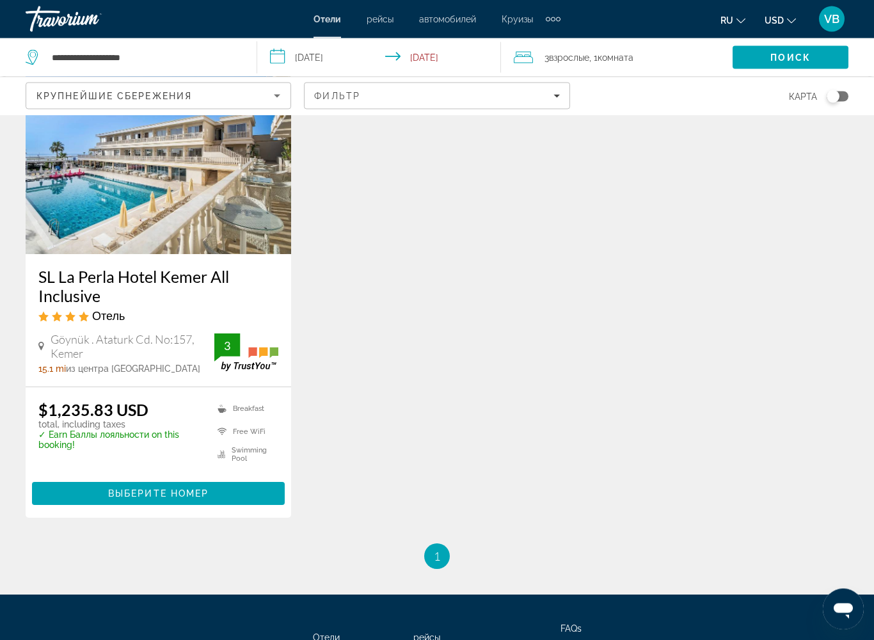
scroll to position [144, 0]
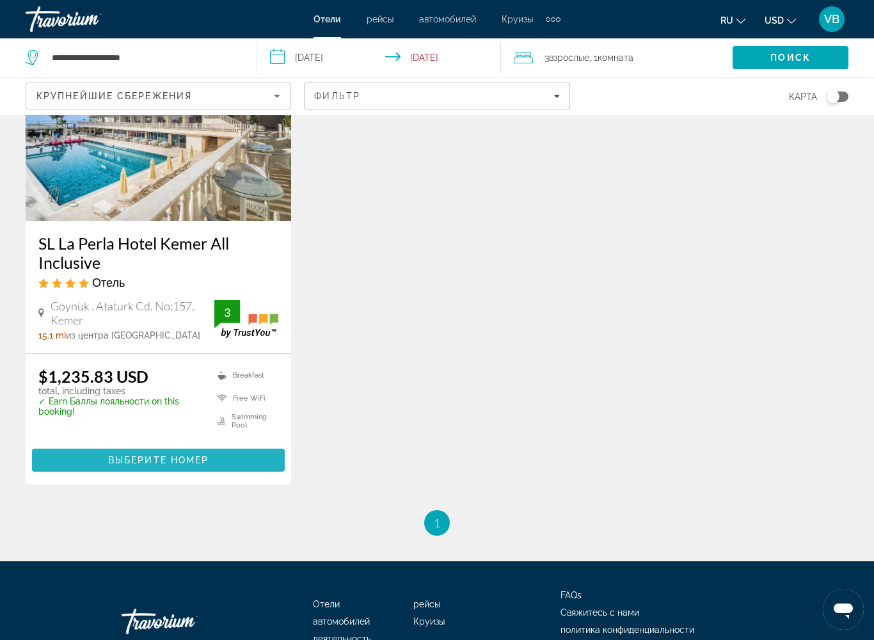
click at [124, 462] on span "Выберите номер" at bounding box center [158, 460] width 100 height 10
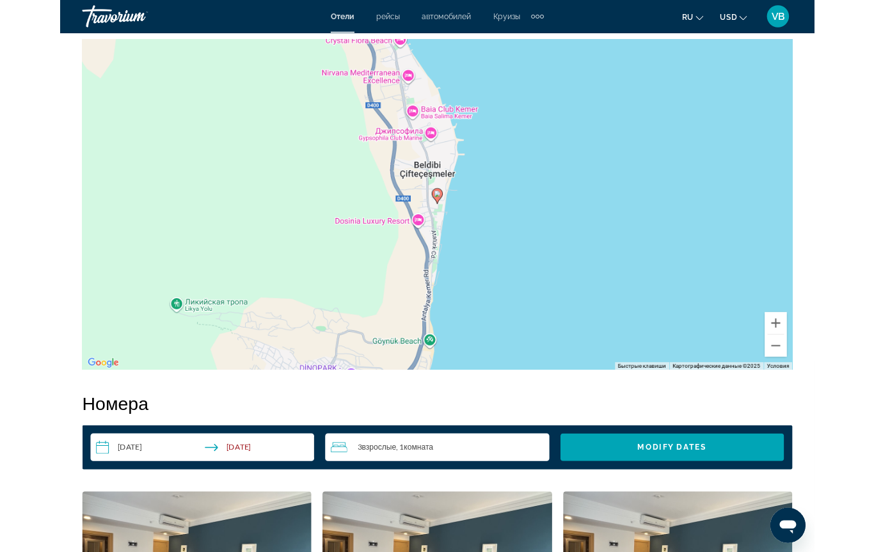
scroll to position [1465, 0]
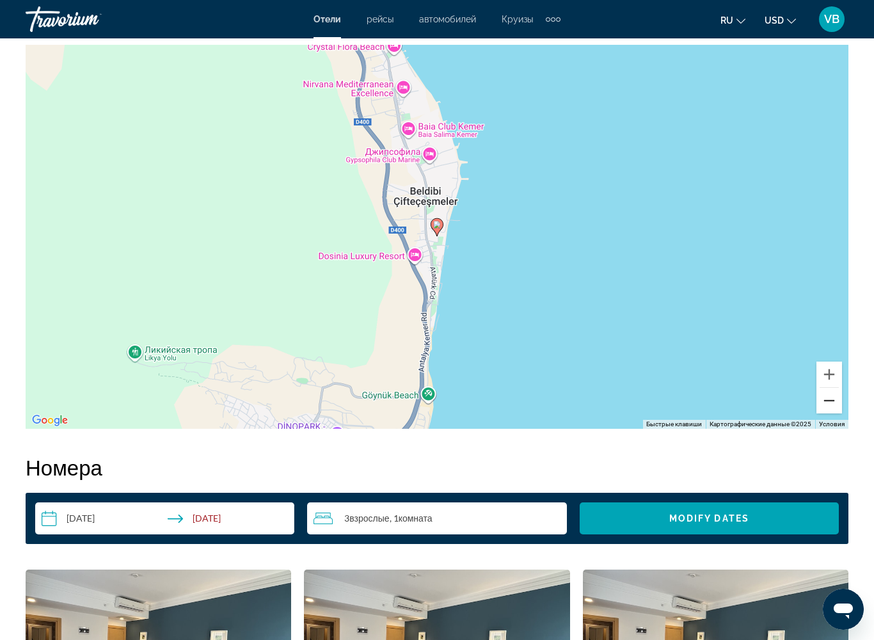
click at [825, 398] on button "Уменьшить" at bounding box center [829, 401] width 26 height 26
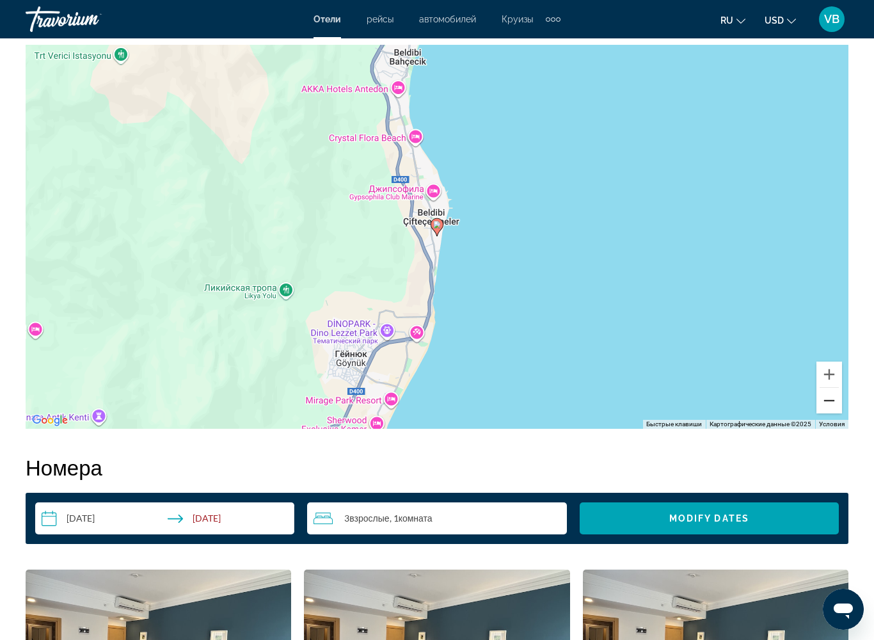
click at [825, 398] on button "Уменьшить" at bounding box center [829, 401] width 26 height 26
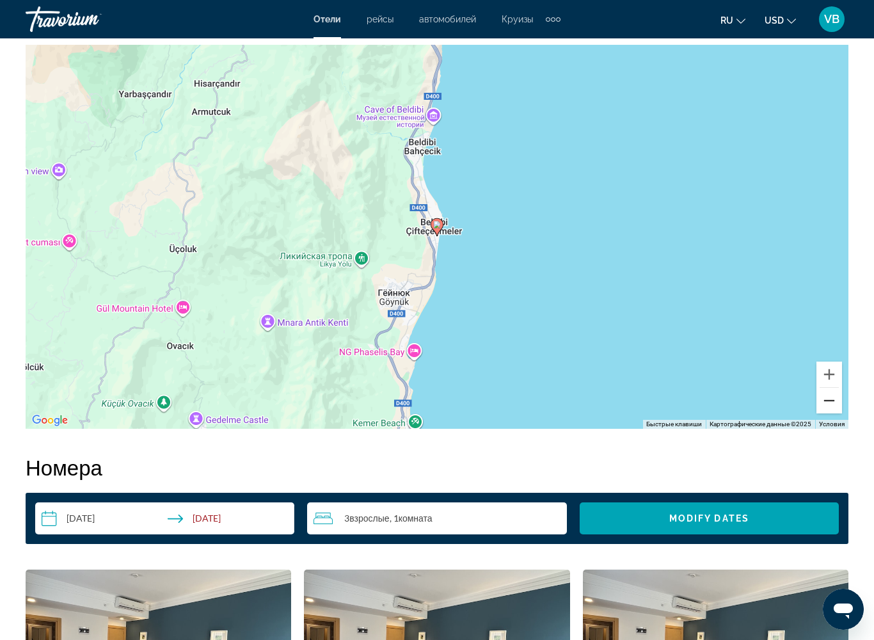
click at [825, 398] on button "Уменьшить" at bounding box center [829, 401] width 26 height 26
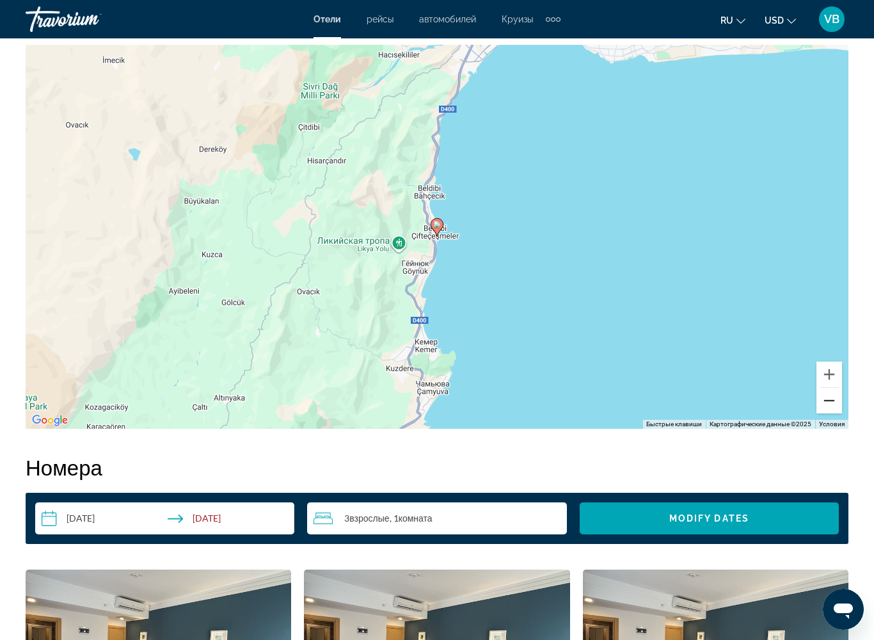
click at [825, 398] on button "Уменьшить" at bounding box center [829, 401] width 26 height 26
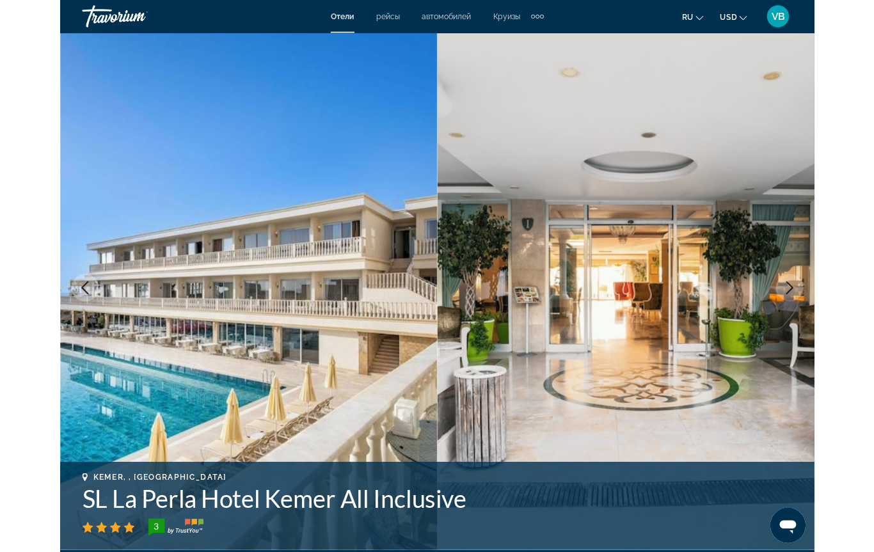
scroll to position [0, 0]
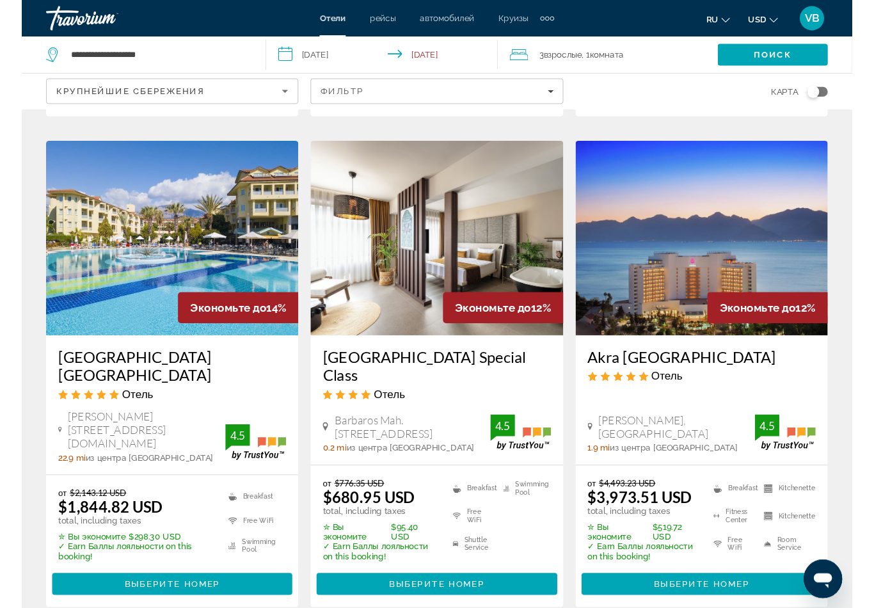
scroll to position [836, 0]
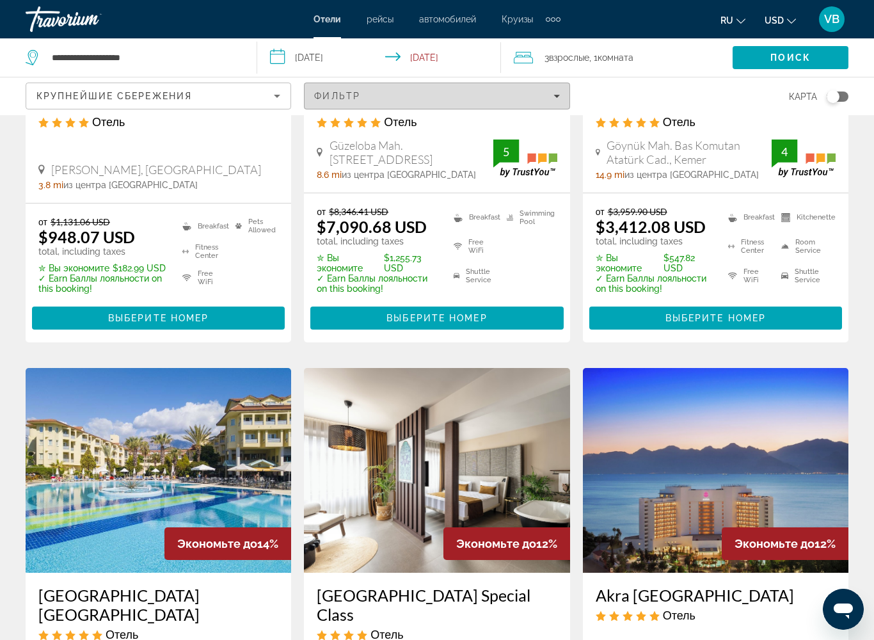
click at [507, 93] on div "Фильтр" at bounding box center [436, 96] width 245 height 10
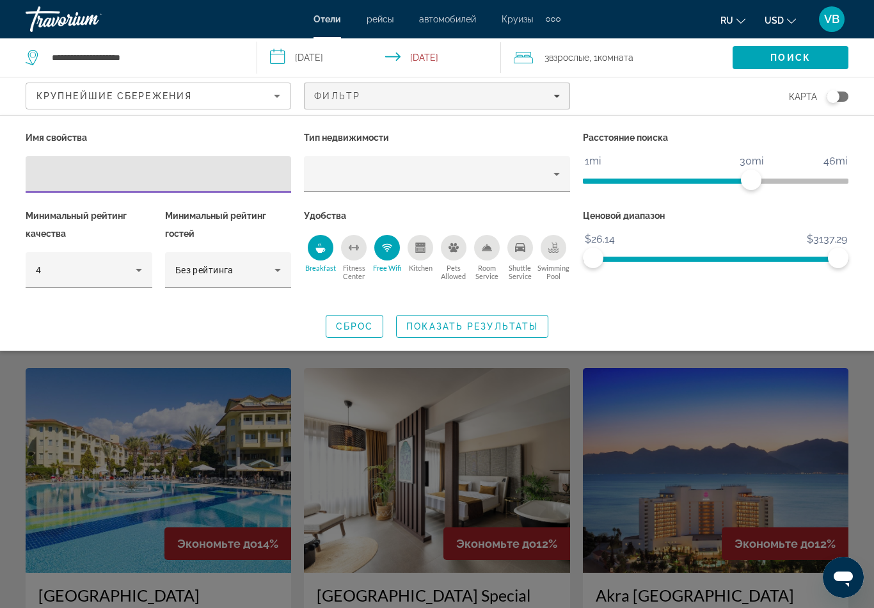
click at [62, 167] on input "Hotel Filters" at bounding box center [158, 174] width 245 height 15
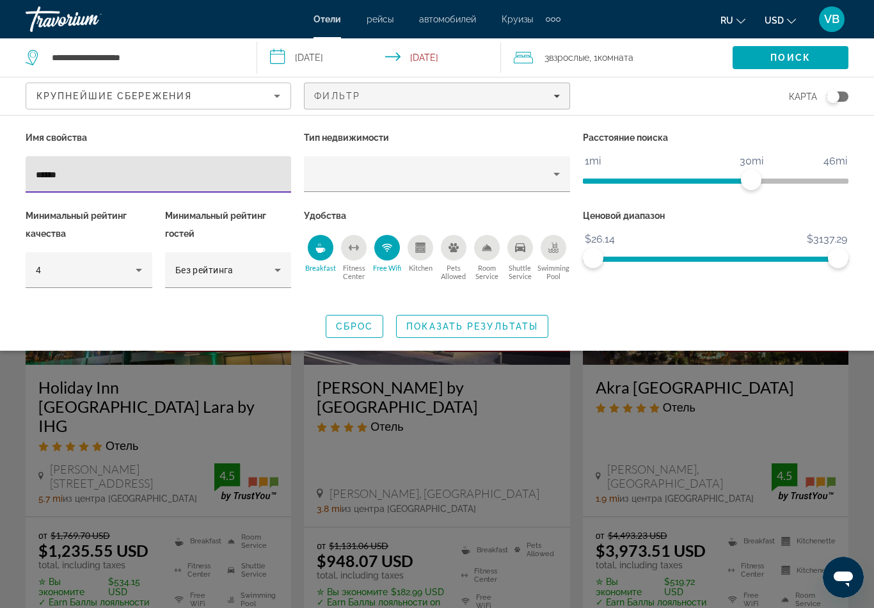
type input "*******"
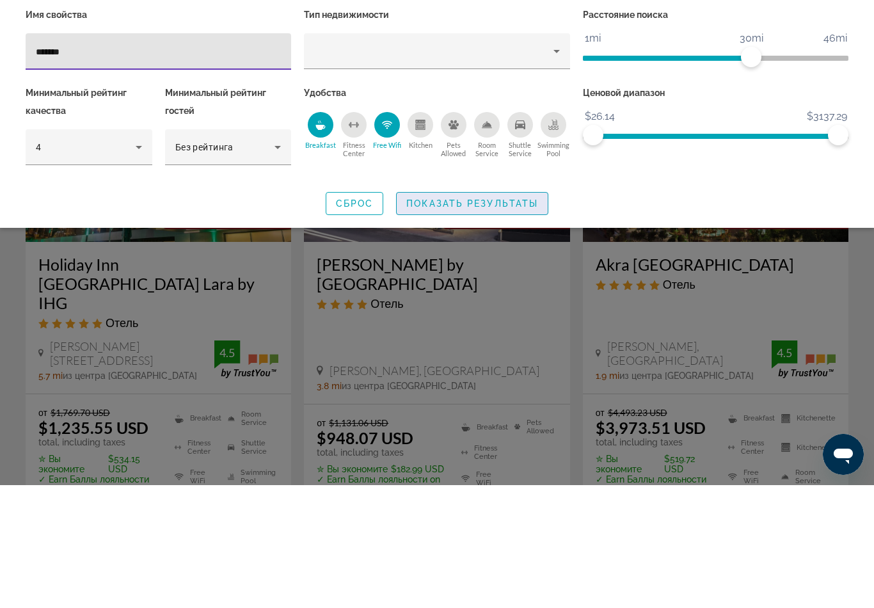
click at [456, 321] on span "Показать результаты" at bounding box center [472, 326] width 132 height 10
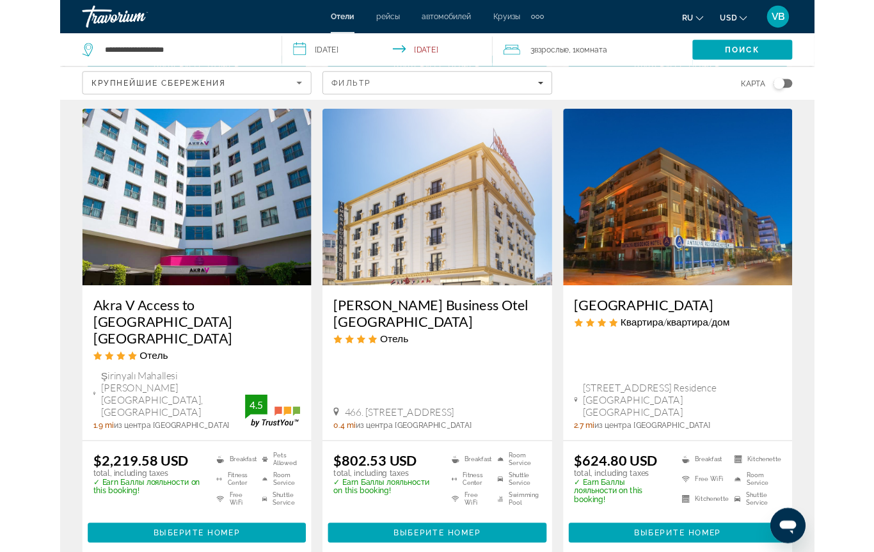
scroll to position [601, 0]
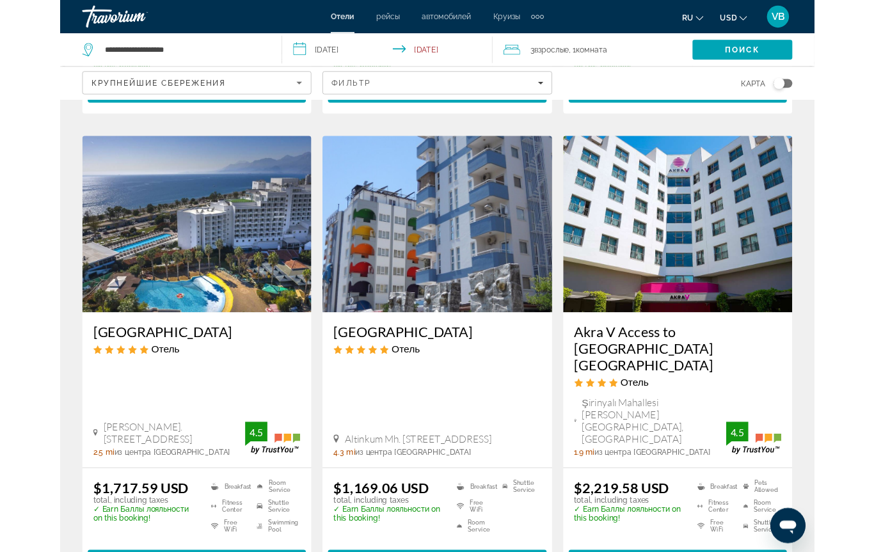
scroll to position [1082, 0]
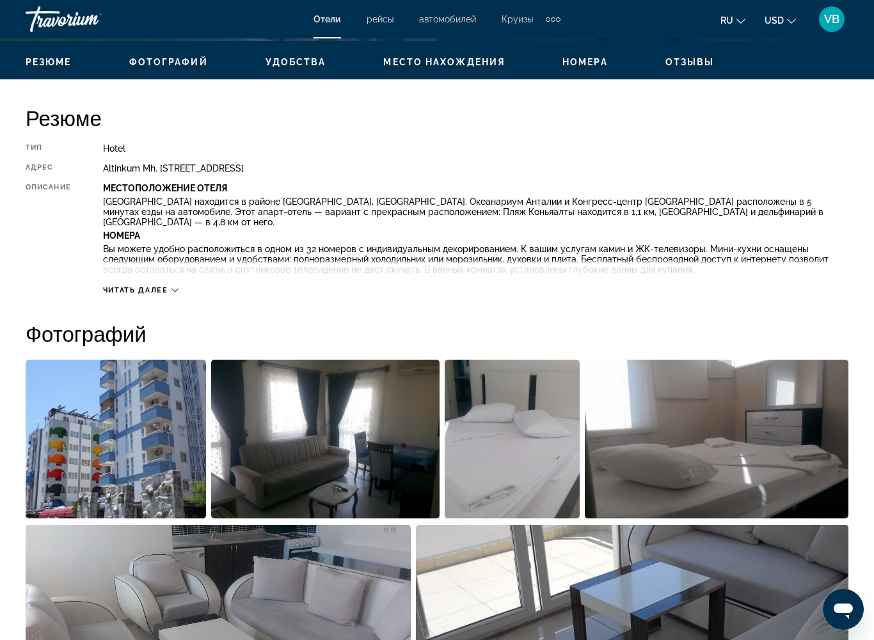
scroll to position [579, 0]
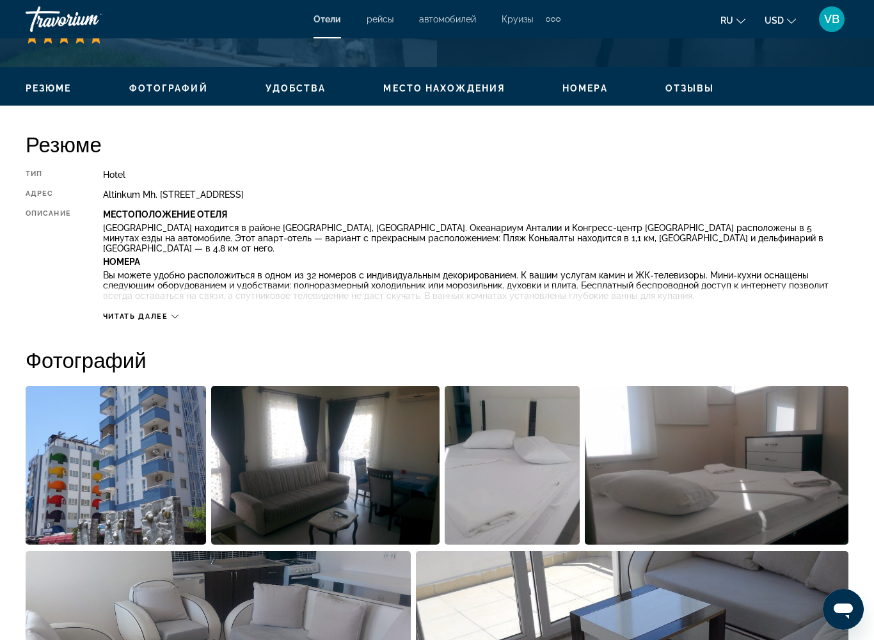
click at [157, 319] on span "Читать далее" at bounding box center [135, 316] width 65 height 8
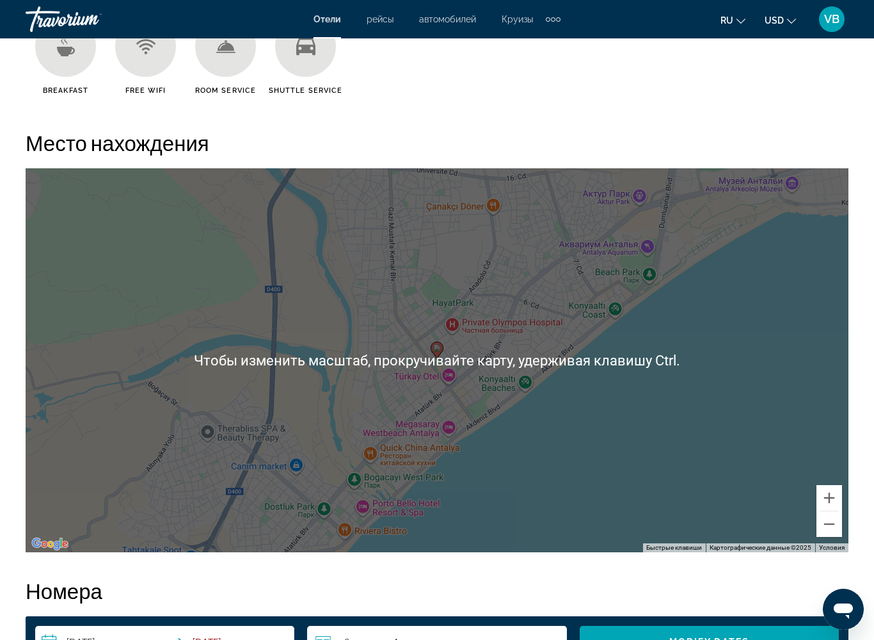
scroll to position [1440, 0]
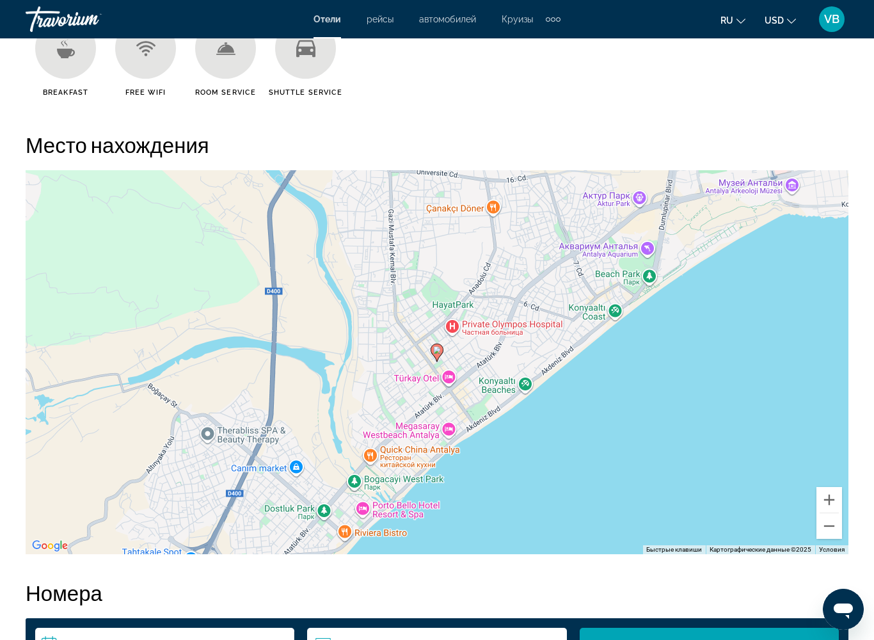
click at [432, 347] on gmp-advanced-marker "Main content" at bounding box center [436, 352] width 13 height 19
click at [434, 345] on icon "Main content" at bounding box center [436, 352] width 13 height 18
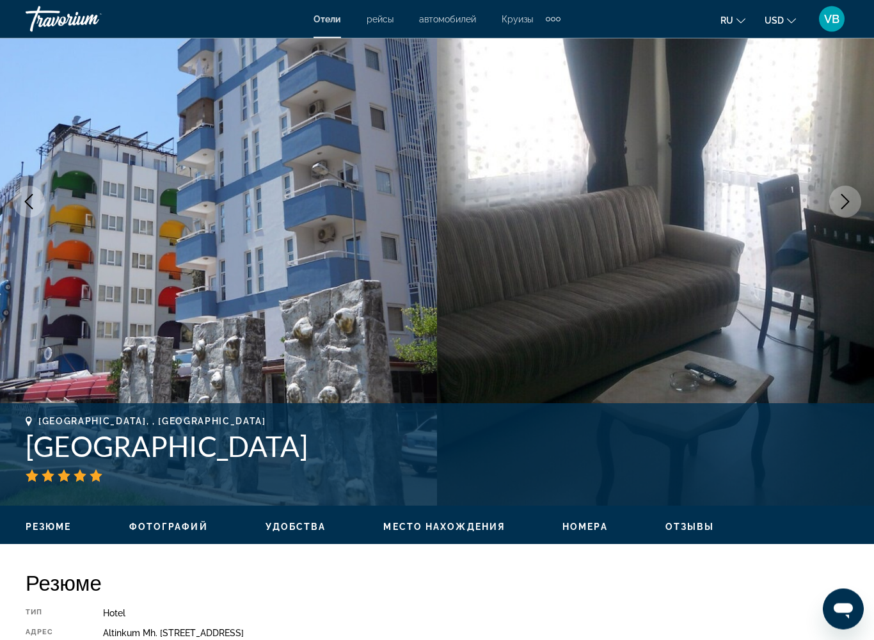
scroll to position [141, 0]
drag, startPoint x: 24, startPoint y: 445, endPoint x: 279, endPoint y: 454, distance: 255.4
click at [279, 454] on div "Antalya, , Turkey Mercan Apart Hotel адрес Altinkum Mh. 445 Sk. No 1 Konyaalti …" at bounding box center [437, 454] width 874 height 77
copy h1 "Mercan Apart Hotel"
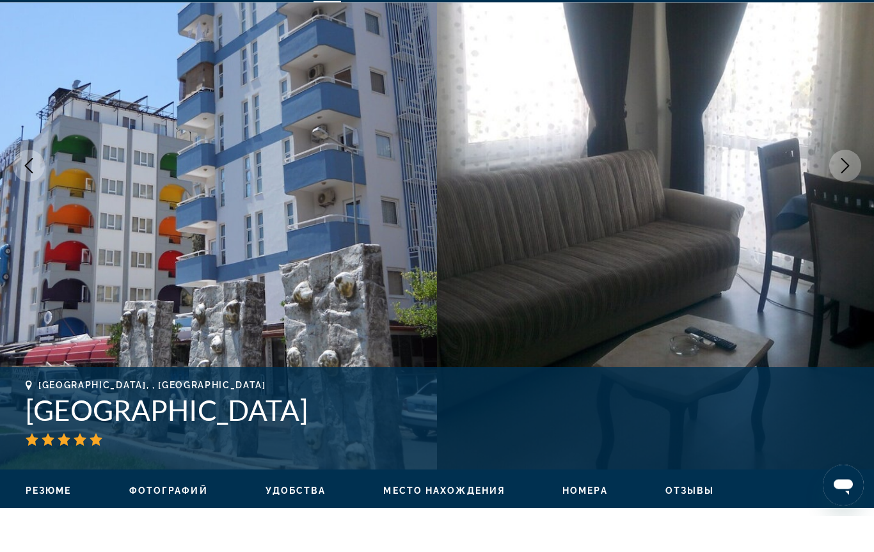
scroll to position [177, 0]
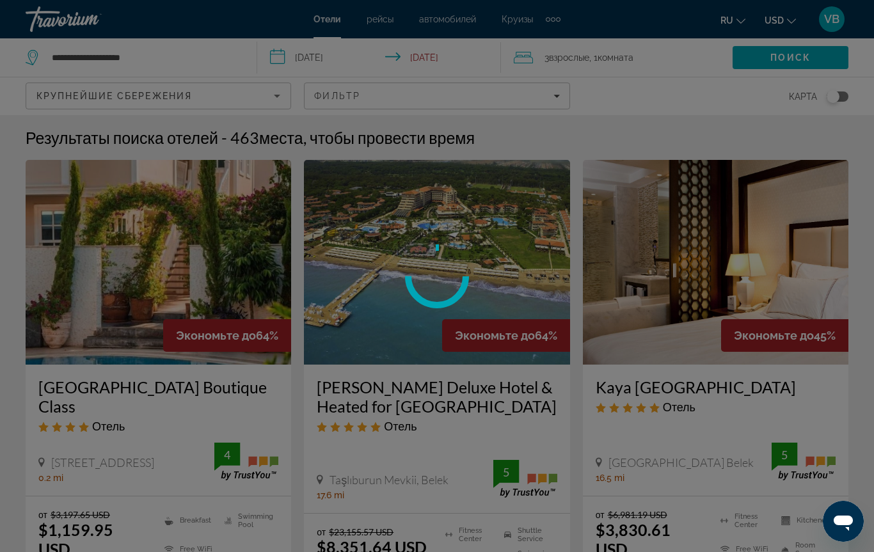
click at [464, 95] on div at bounding box center [437, 276] width 874 height 552
click at [546, 97] on div at bounding box center [437, 276] width 874 height 552
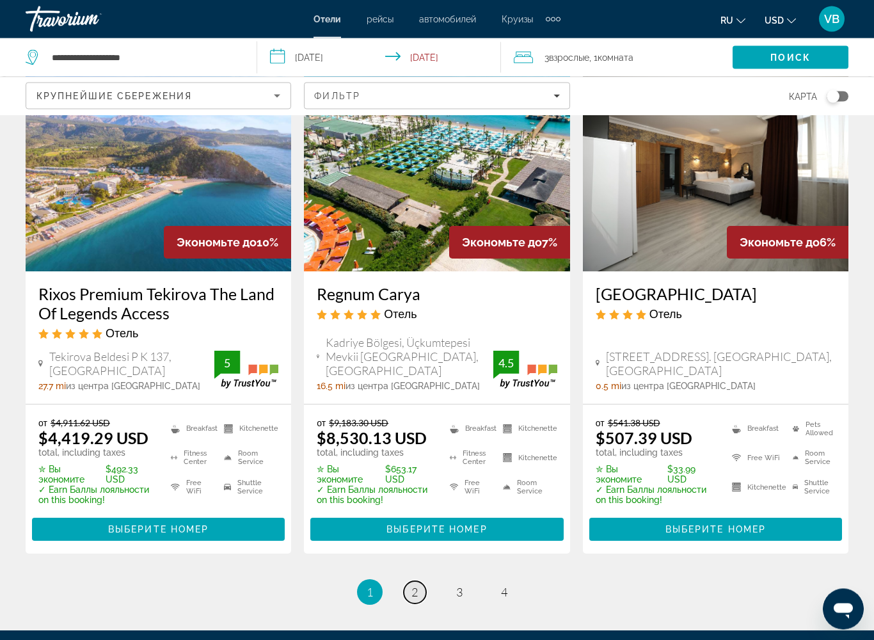
scroll to position [1653, 0]
click at [414, 521] on span "2" at bounding box center [414, 592] width 6 height 14
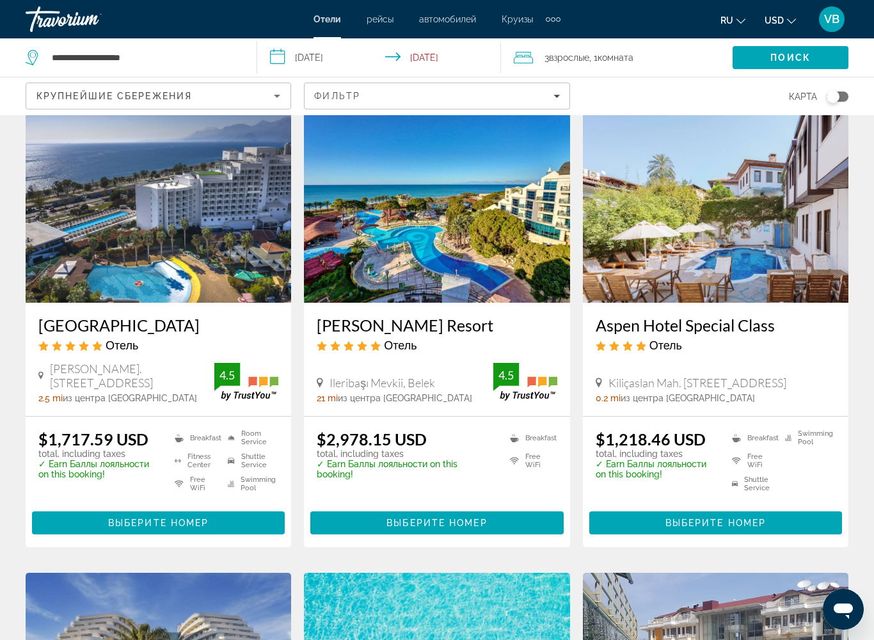
scroll to position [109, 0]
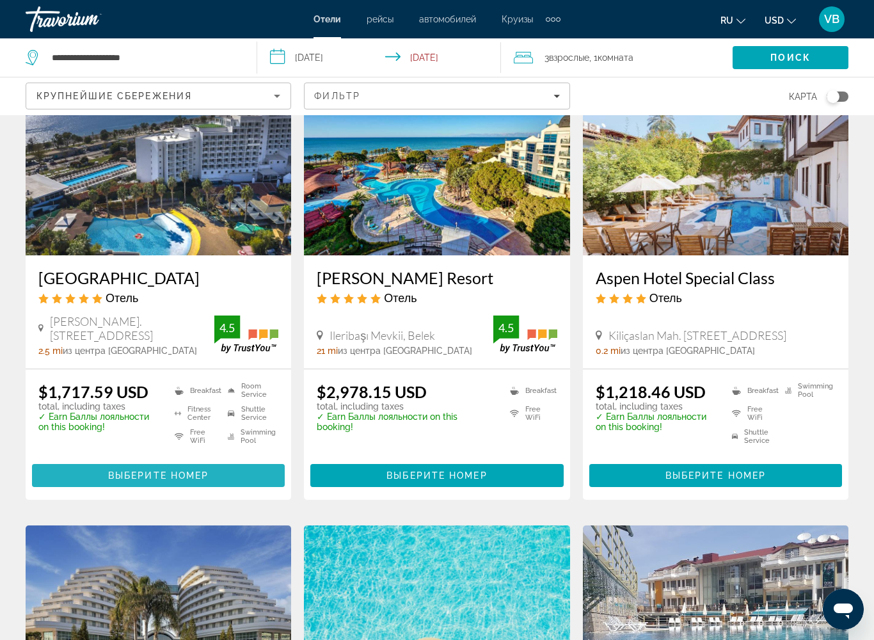
click at [138, 467] on span "Main content" at bounding box center [158, 475] width 253 height 31
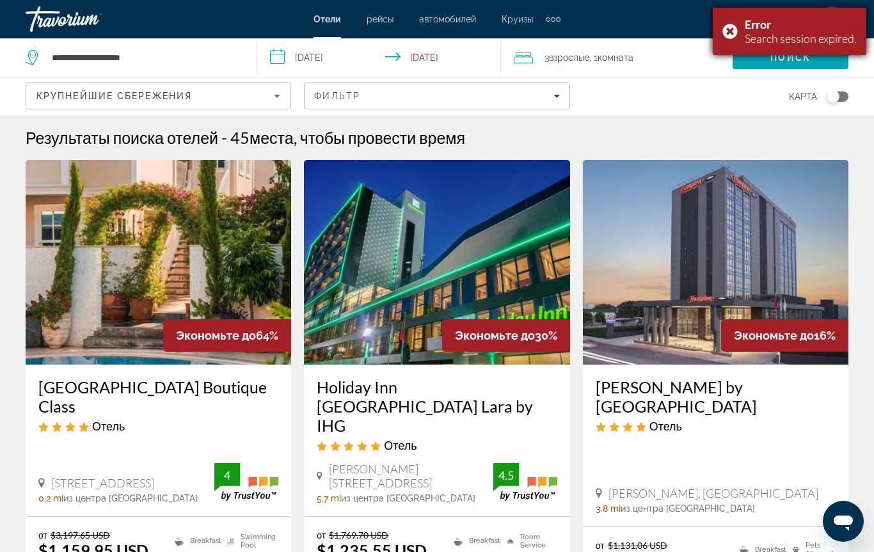
click at [727, 31] on div "Error Search session expired." at bounding box center [790, 31] width 154 height 47
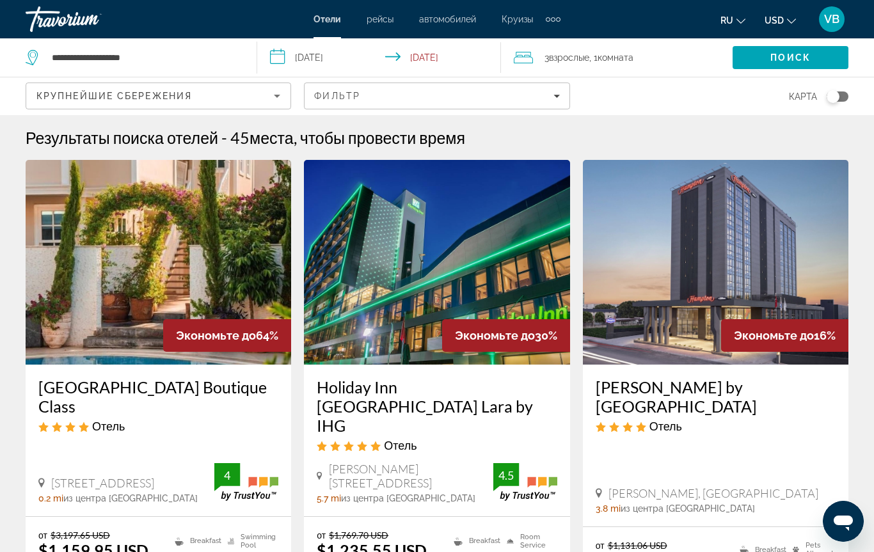
click at [70, 17] on div "Travorium" at bounding box center [90, 19] width 128 height 33
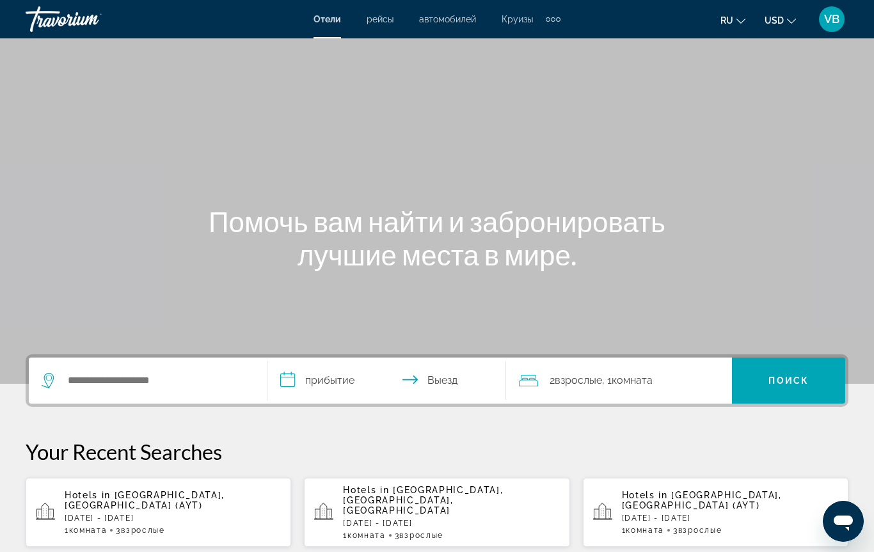
click at [91, 25] on div "Travorium" at bounding box center [90, 19] width 128 height 33
click at [45, 26] on div "Travorium" at bounding box center [90, 19] width 128 height 33
click at [67, 378] on input "Search hotel destination" at bounding box center [157, 380] width 181 height 19
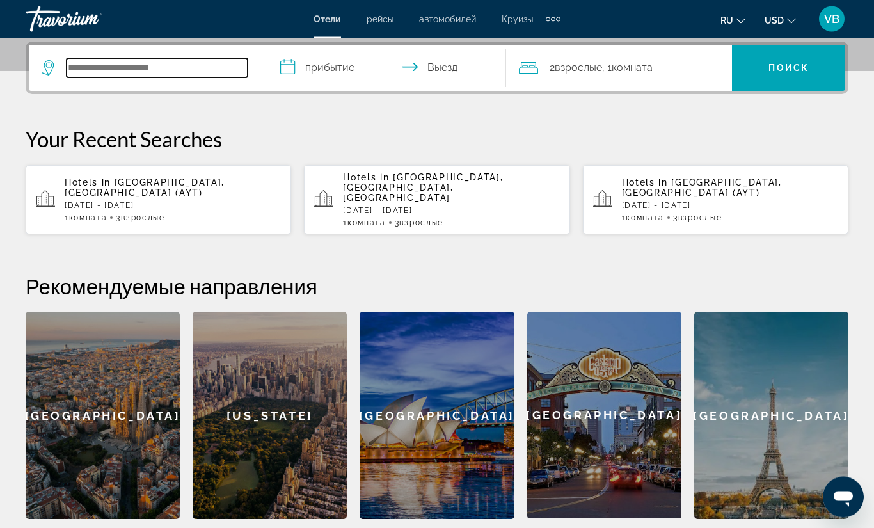
scroll to position [313, 0]
click at [80, 72] on input "Search hotel destination" at bounding box center [157, 67] width 181 height 19
click at [75, 22] on div "Travorium" at bounding box center [90, 19] width 128 height 33
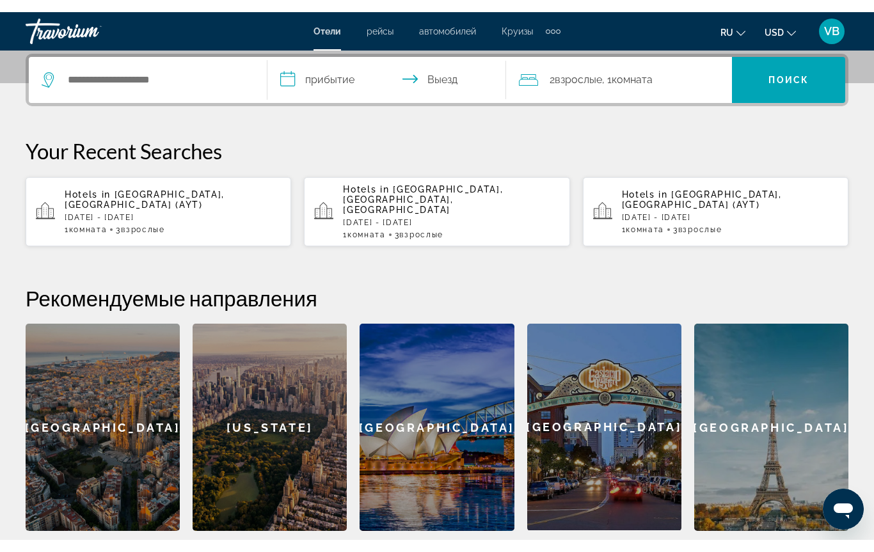
scroll to position [0, 0]
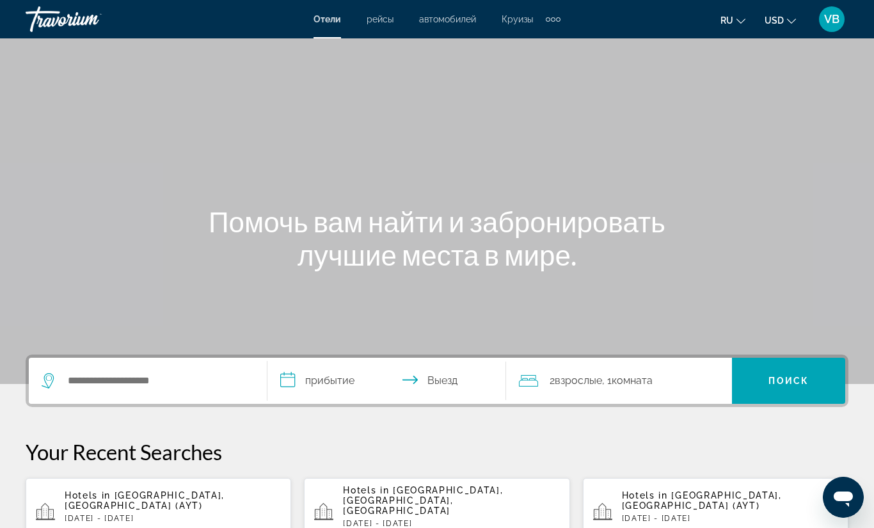
click at [75, 22] on div "Travorium" at bounding box center [90, 19] width 128 height 33
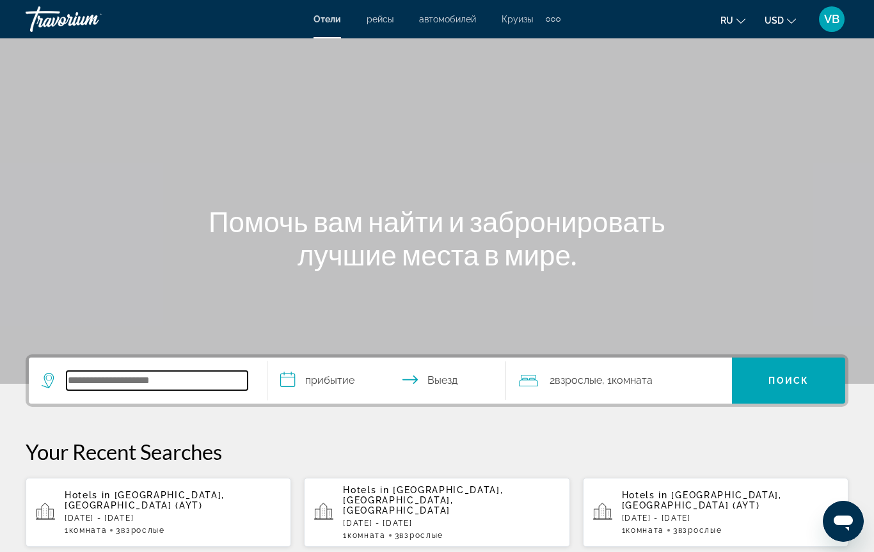
drag, startPoint x: 95, startPoint y: 373, endPoint x: 95, endPoint y: 65, distance: 307.7
click at [95, 377] on input "Search hotel destination" at bounding box center [157, 380] width 181 height 19
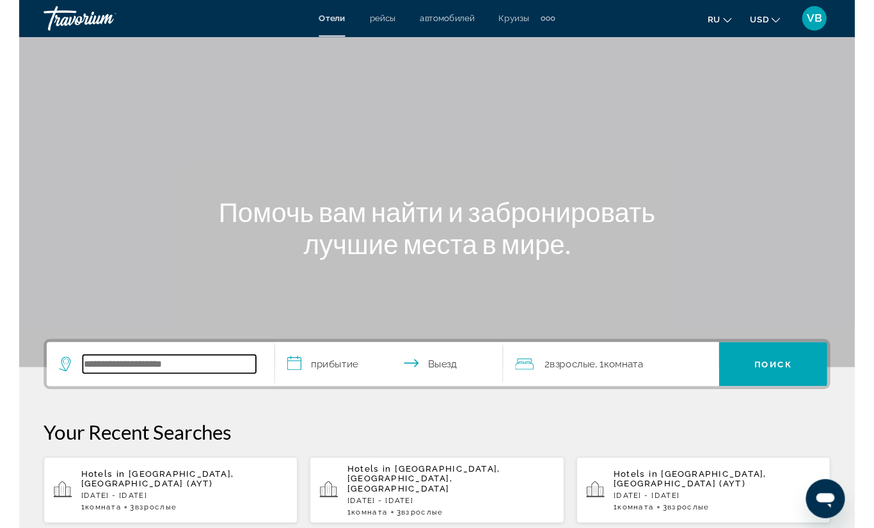
scroll to position [313, 0]
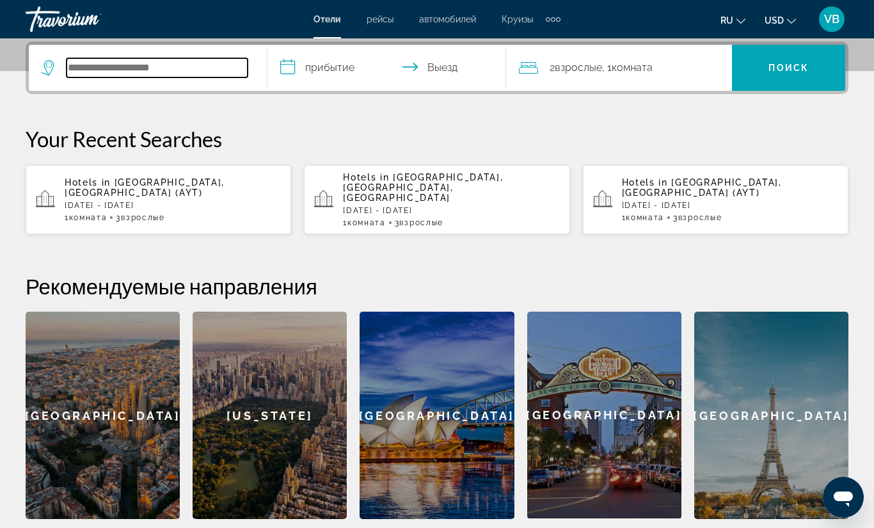
click at [85, 67] on input "Search hotel destination" at bounding box center [157, 67] width 181 height 19
click at [67, 8] on div "Travorium" at bounding box center [90, 19] width 128 height 33
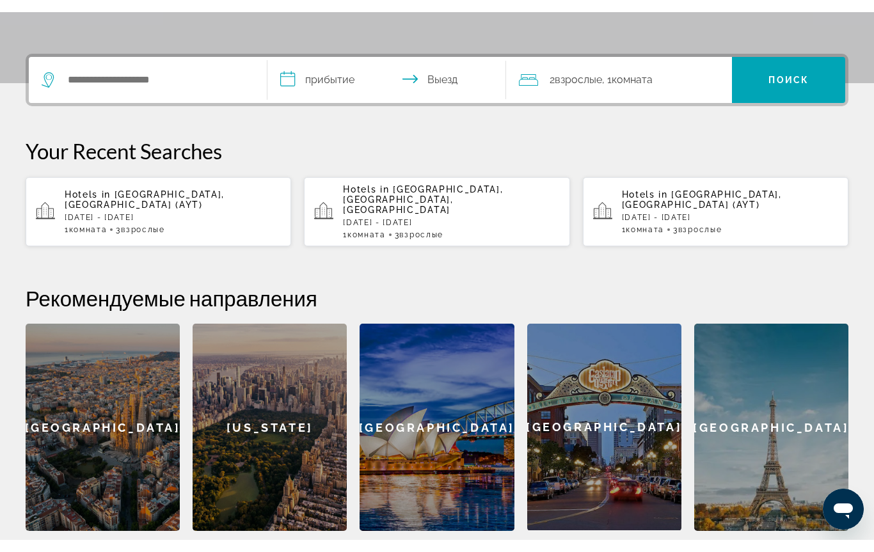
scroll to position [0, 0]
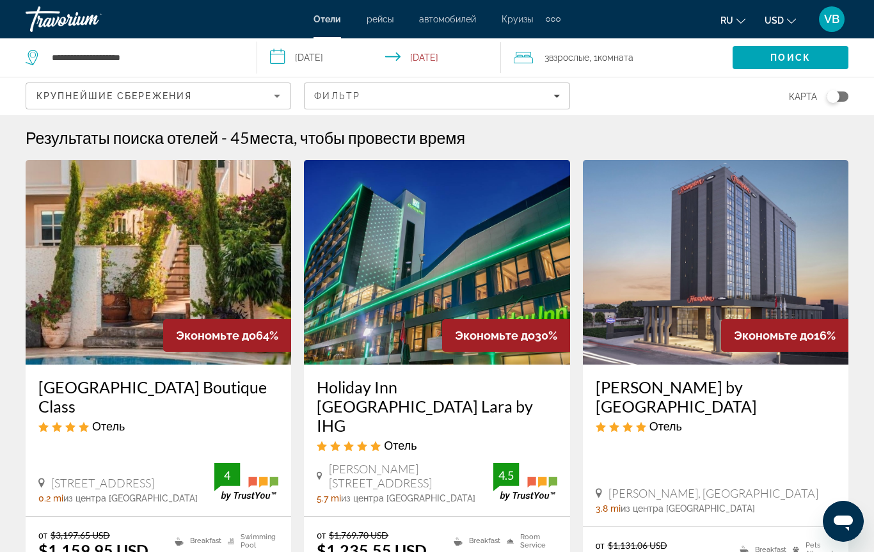
click at [51, 24] on div "Travorium" at bounding box center [90, 19] width 128 height 33
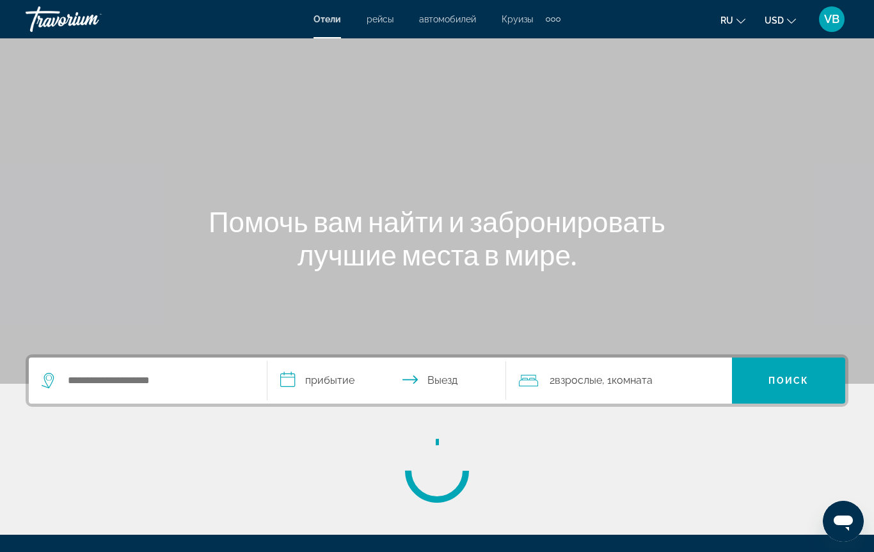
click at [51, 24] on div "Travorium" at bounding box center [90, 19] width 128 height 33
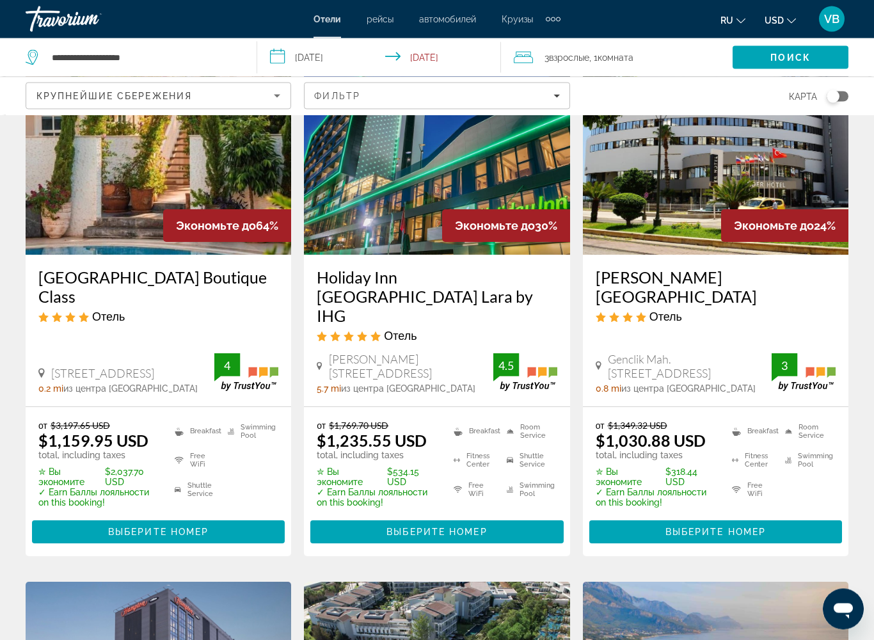
scroll to position [150, 0]
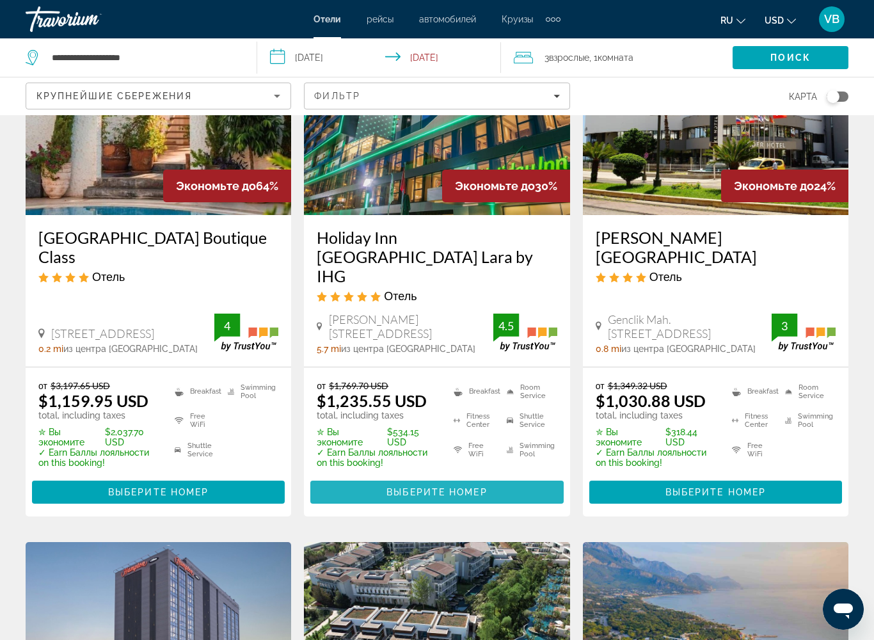
click at [422, 487] on span "Выберите номер" at bounding box center [436, 492] width 100 height 10
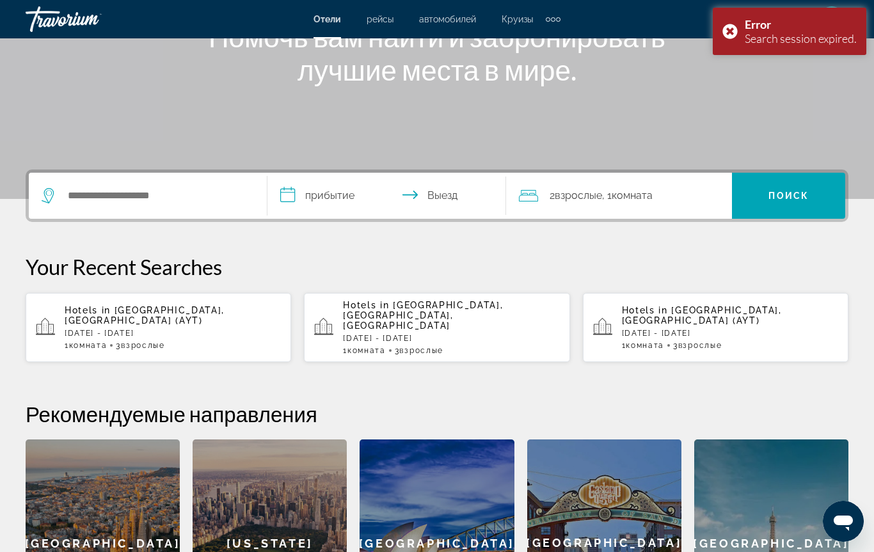
scroll to position [180, 0]
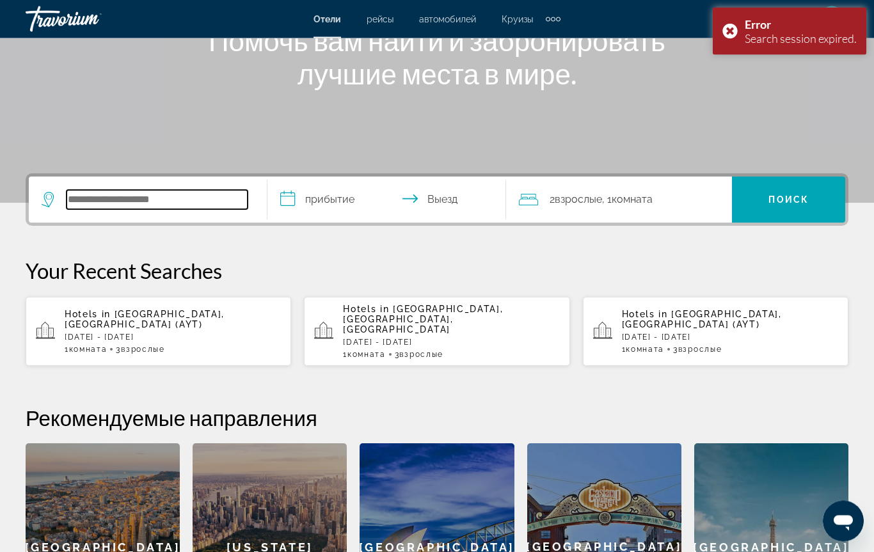
click at [84, 197] on input "Search hotel destination" at bounding box center [157, 200] width 181 height 19
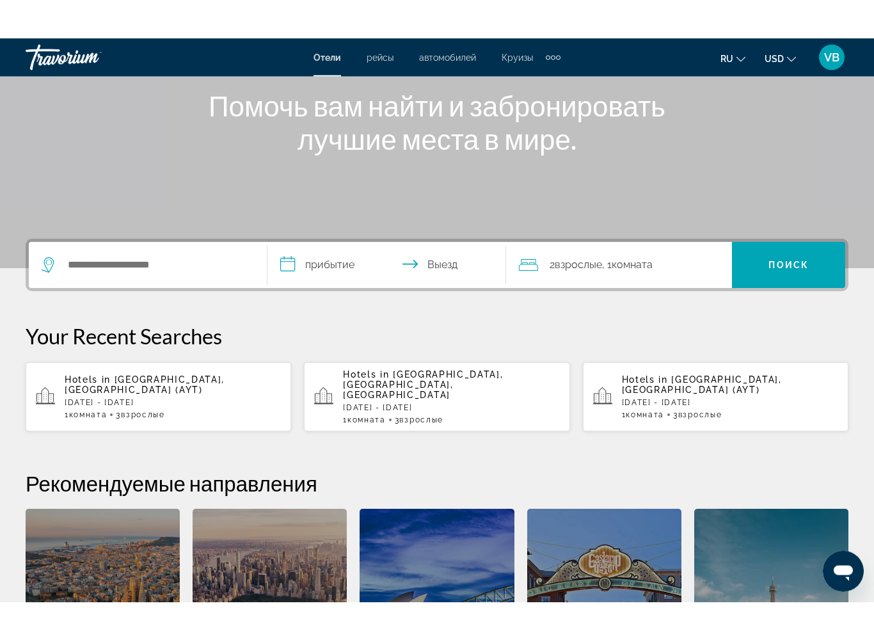
scroll to position [154, 0]
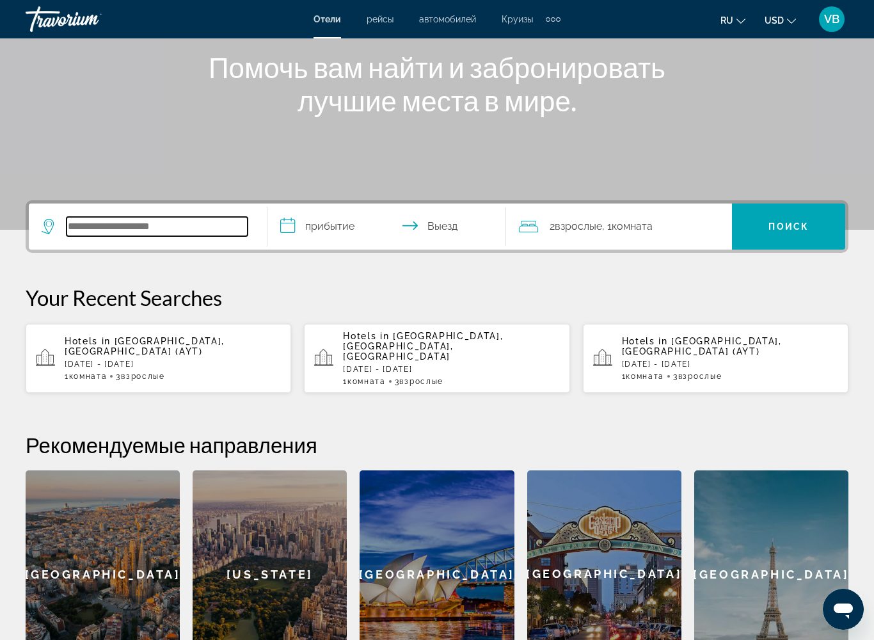
click at [92, 219] on input "Search hotel destination" at bounding box center [157, 226] width 181 height 19
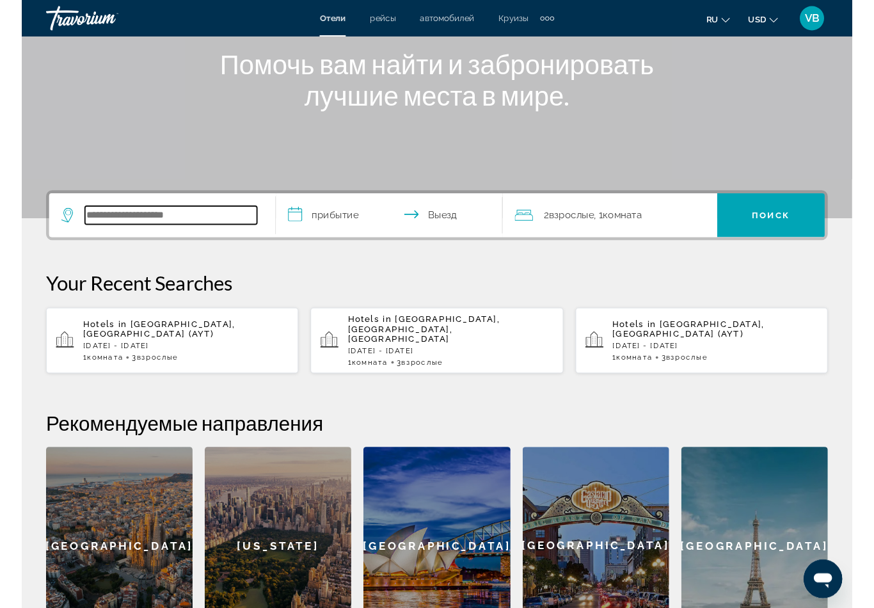
scroll to position [301, 0]
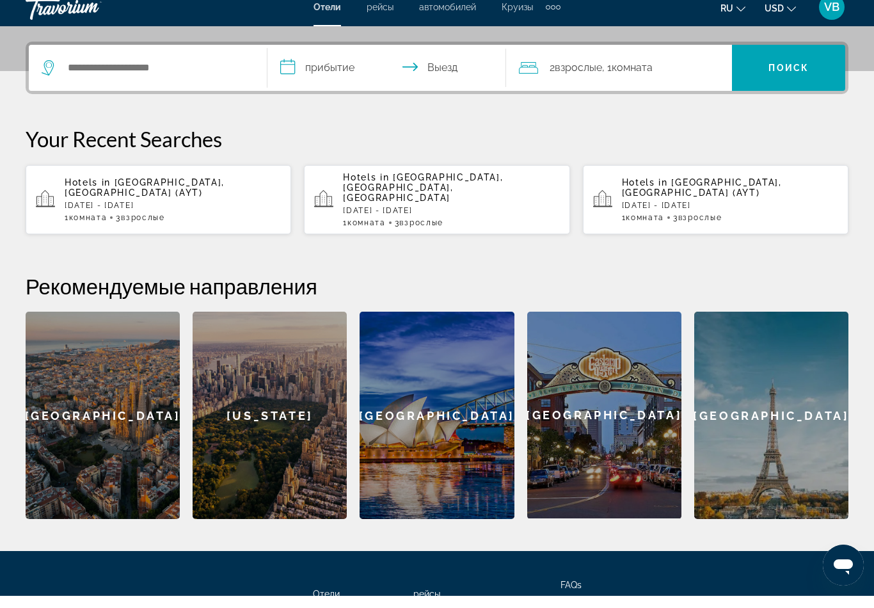
click at [690, 213] on p "[DATE] - [DATE]" at bounding box center [730, 217] width 216 height 9
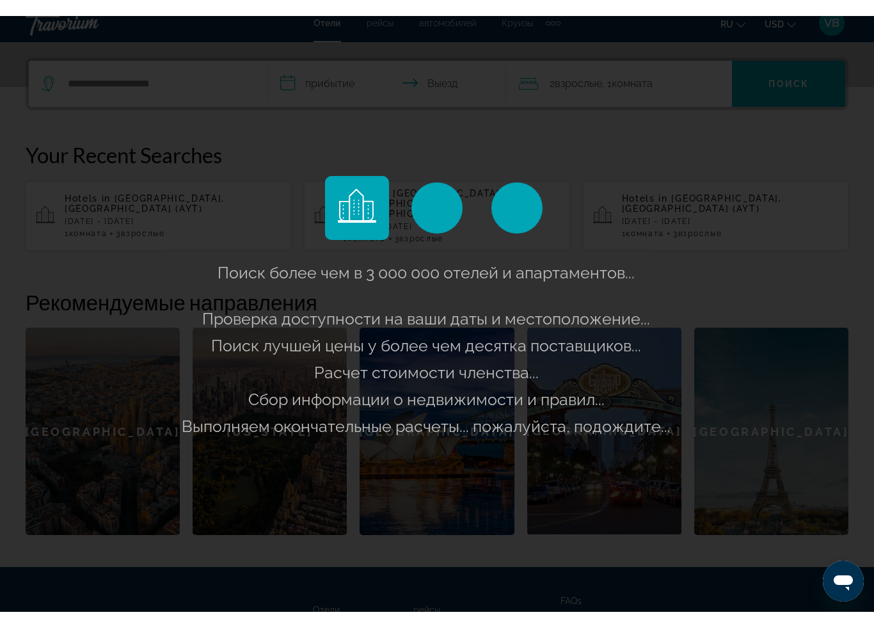
scroll to position [313, 0]
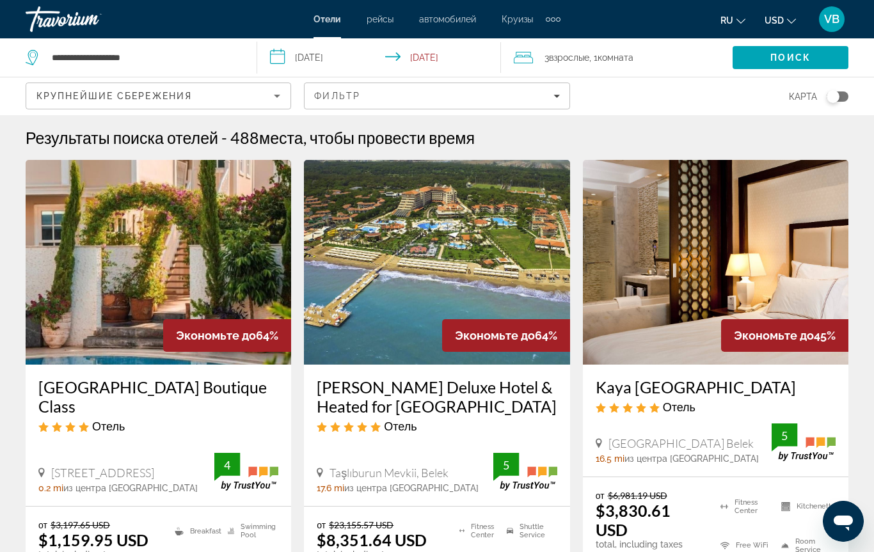
click at [609, 68] on div "3 Взрослый Взрослые , 1 Комната номера" at bounding box center [623, 57] width 219 height 38
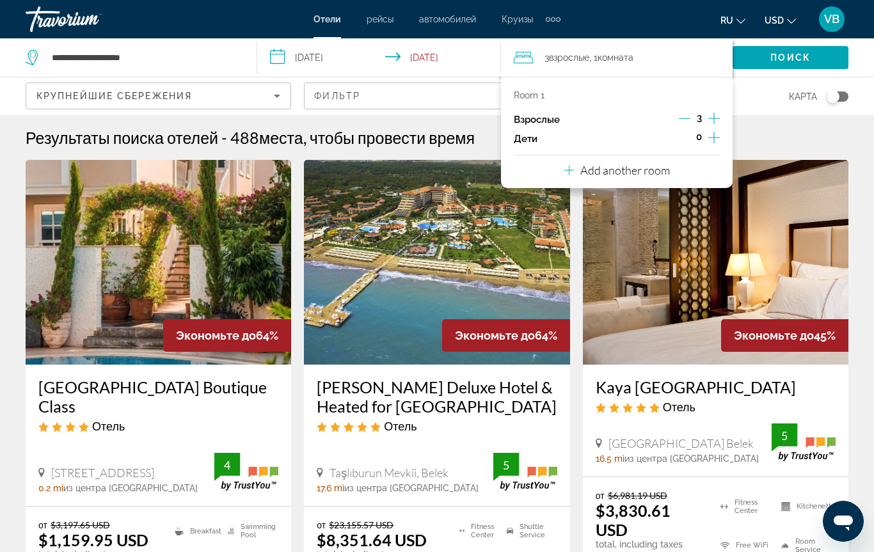
click at [688, 113] on icon "Decrement adults" at bounding box center [685, 119] width 12 height 12
click at [614, 173] on p "Add another room" at bounding box center [625, 170] width 90 height 14
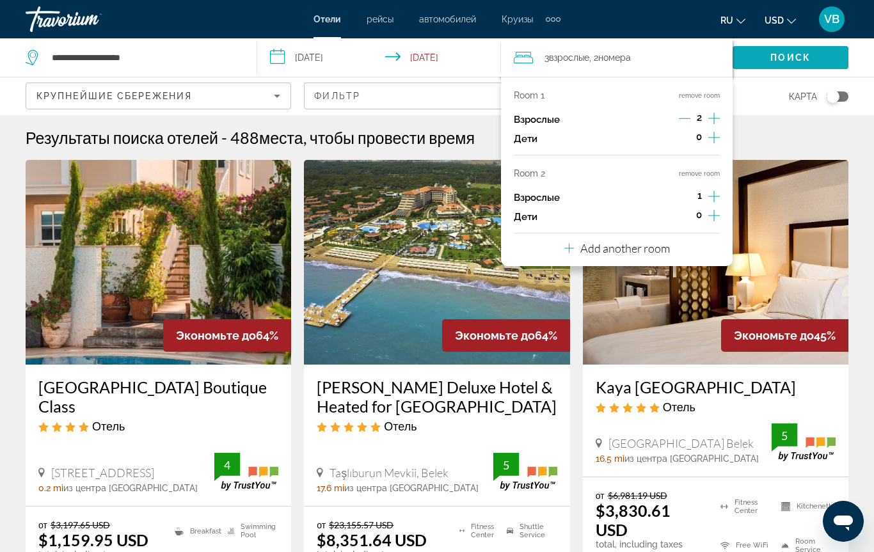
click at [789, 61] on span "Поиск" at bounding box center [790, 57] width 40 height 10
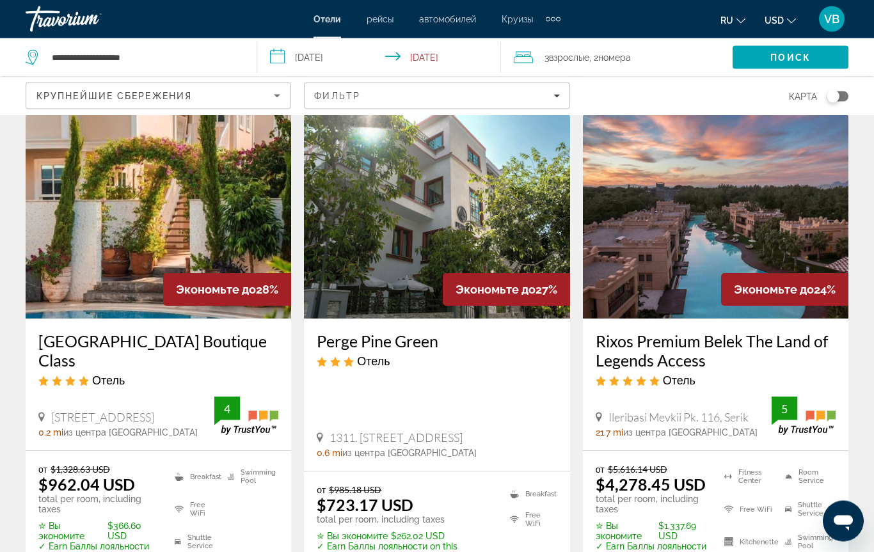
scroll to position [578, 0]
click at [610, 63] on span "номера" at bounding box center [614, 57] width 33 height 10
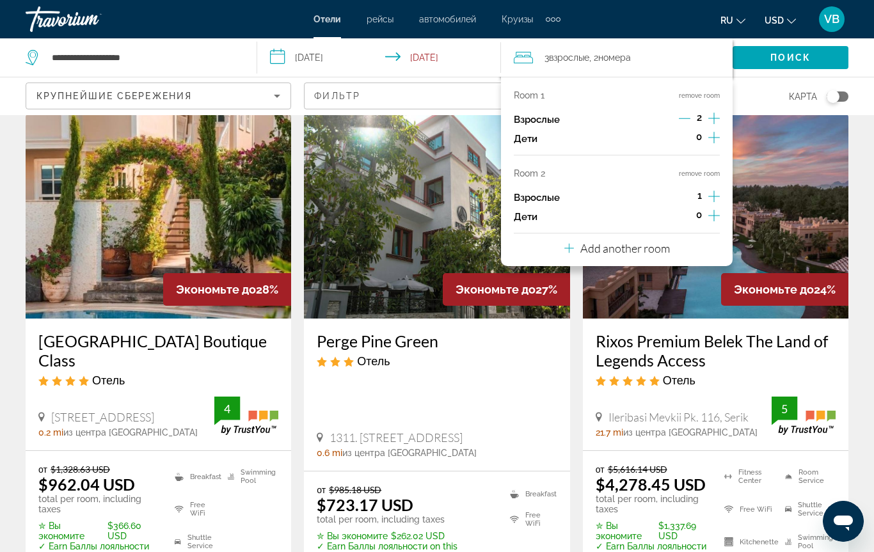
click at [716, 119] on icon "Increment adults" at bounding box center [714, 118] width 12 height 15
click at [683, 117] on icon "Decrement adults" at bounding box center [685, 119] width 12 height 12
click at [539, 93] on p "Room 1" at bounding box center [529, 95] width 31 height 10
click at [778, 58] on span "Поиск" at bounding box center [790, 57] width 40 height 10
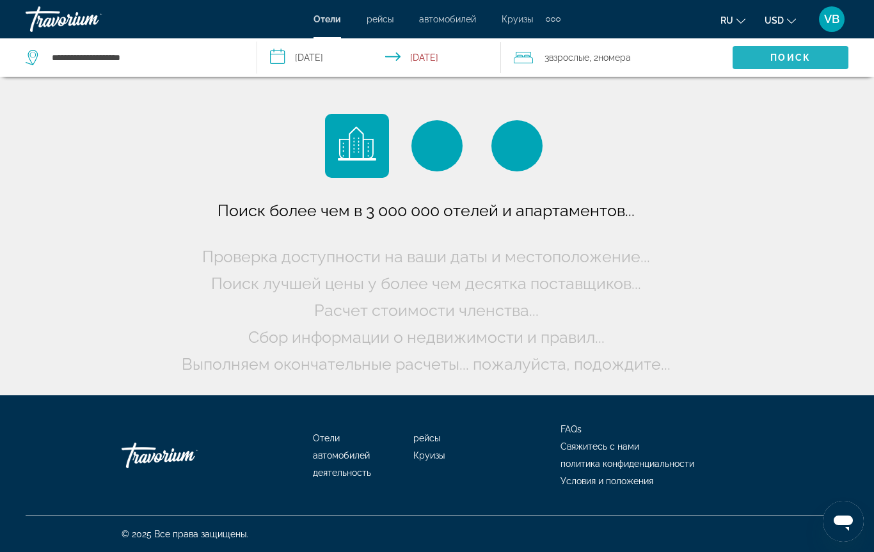
scroll to position [0, 0]
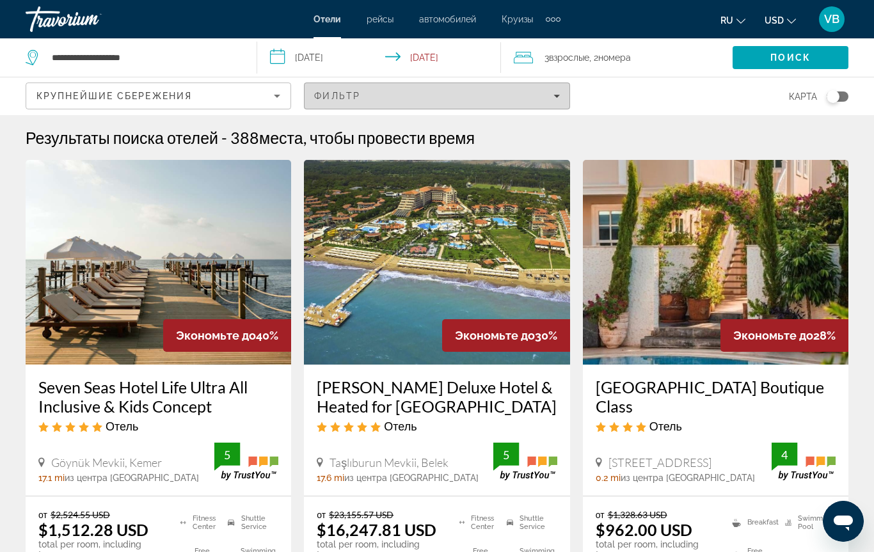
click at [428, 98] on div "Фильтр" at bounding box center [436, 96] width 245 height 10
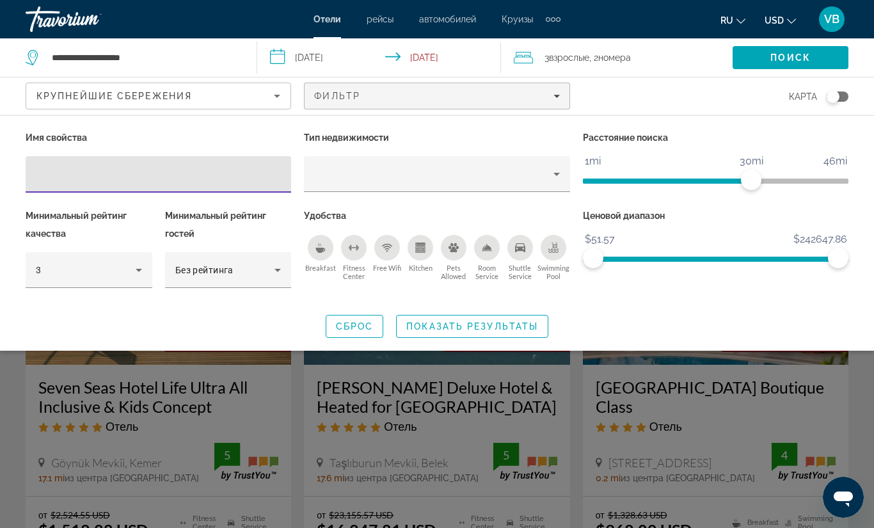
click at [317, 242] on icon "Breakfast" at bounding box center [320, 247] width 10 height 10
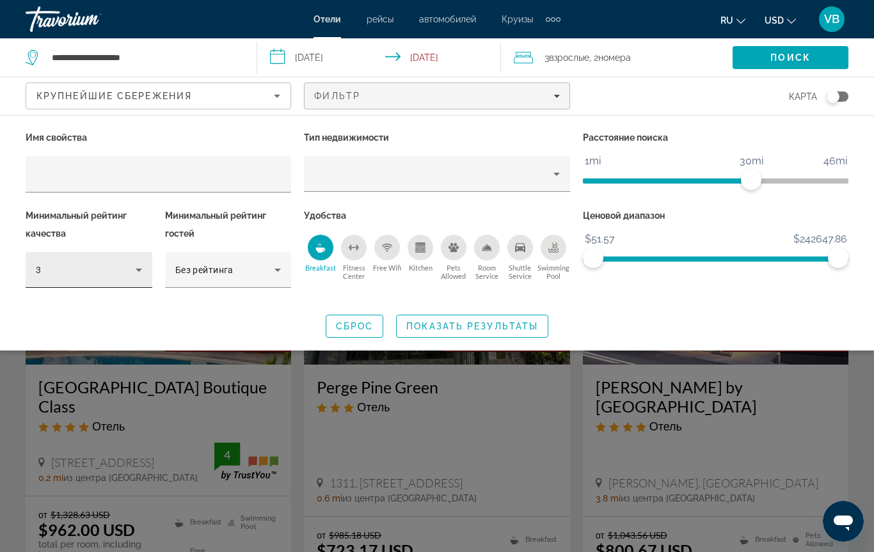
click at [135, 269] on icon "Hotel Filters" at bounding box center [138, 269] width 15 height 15
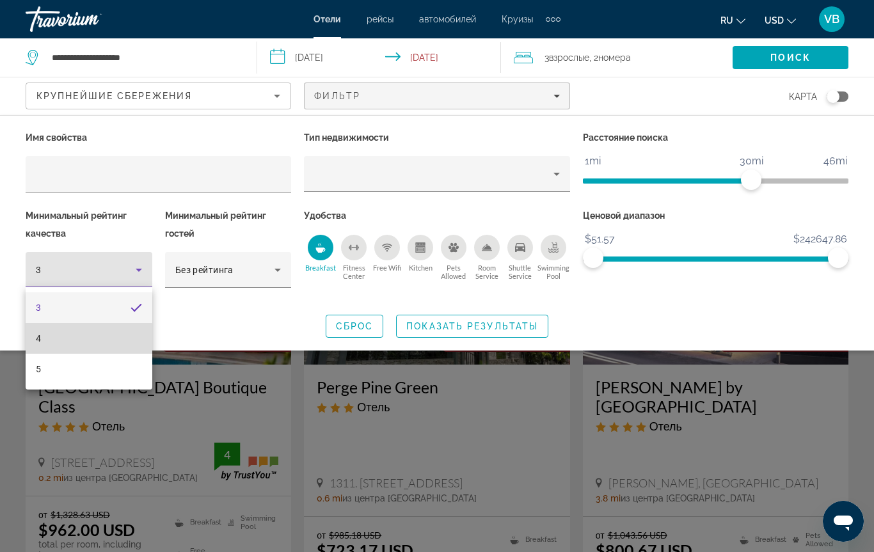
click at [47, 344] on mat-option "4" at bounding box center [89, 338] width 127 height 31
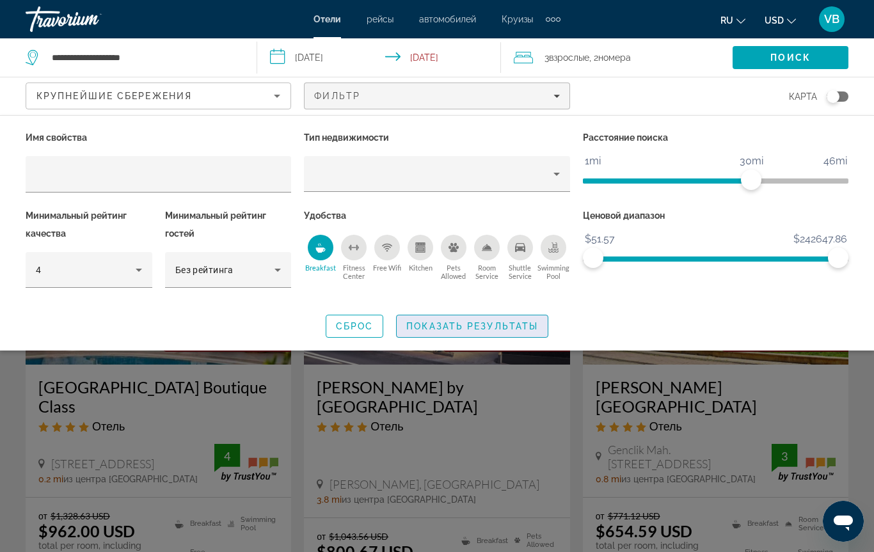
click at [452, 326] on span "Показать результаты" at bounding box center [472, 326] width 132 height 10
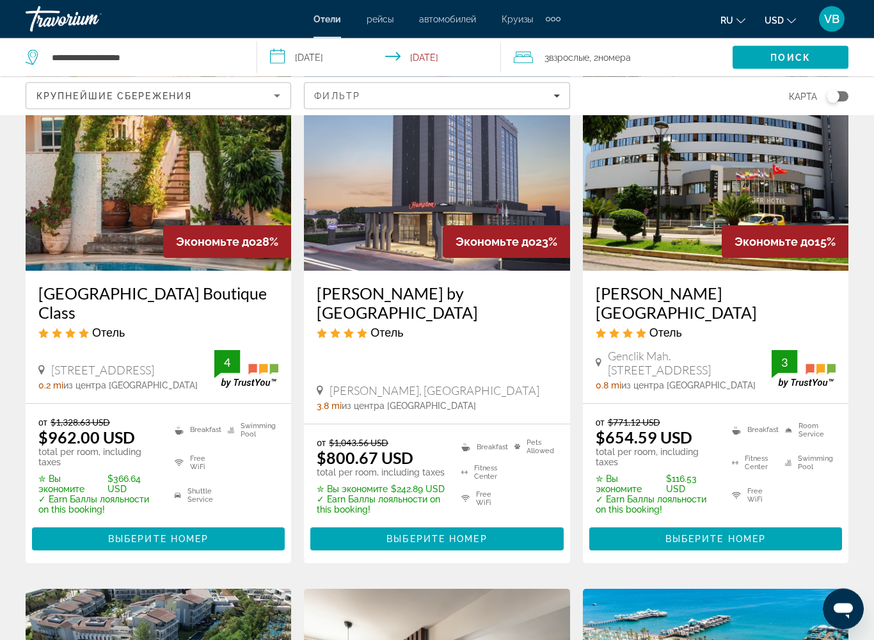
scroll to position [94, 0]
click at [409, 521] on span "Выберите номер" at bounding box center [436, 538] width 100 height 10
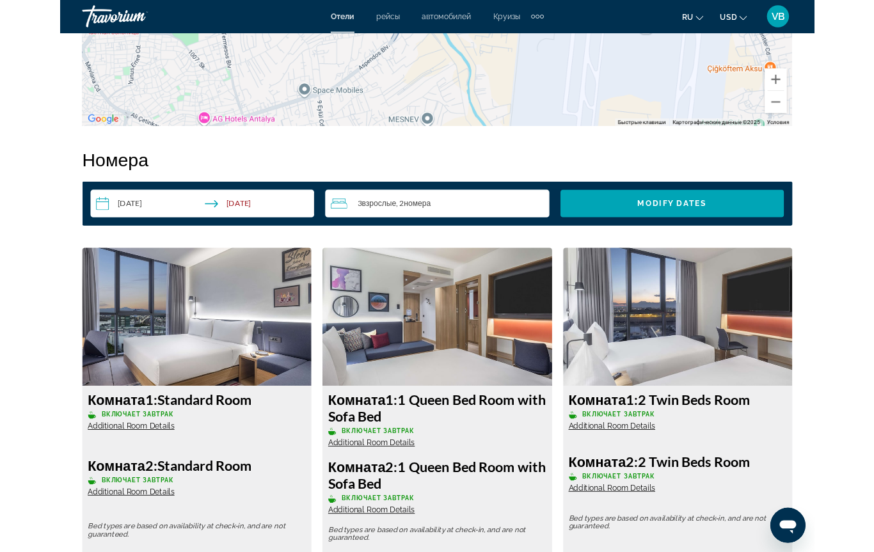
scroll to position [1784, 0]
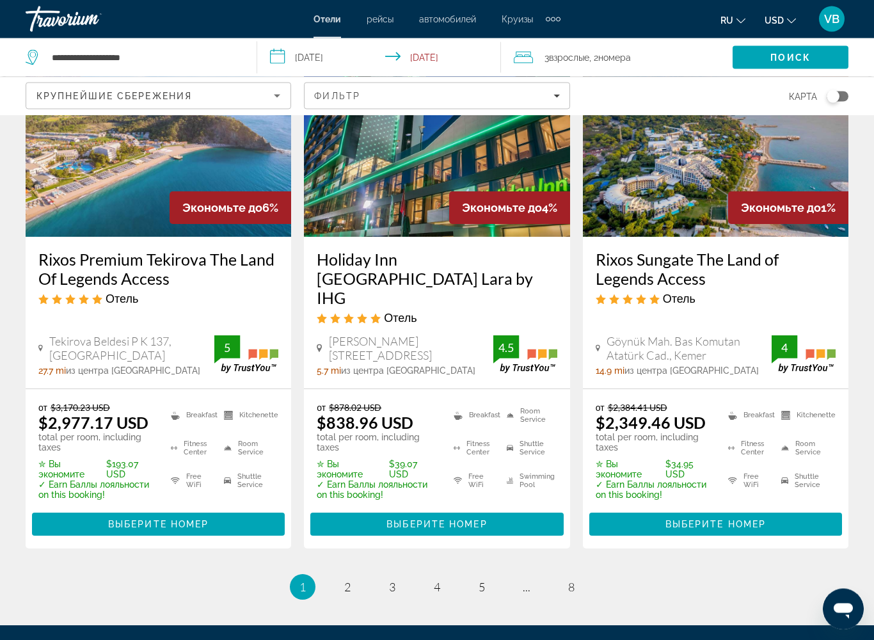
scroll to position [1786, 0]
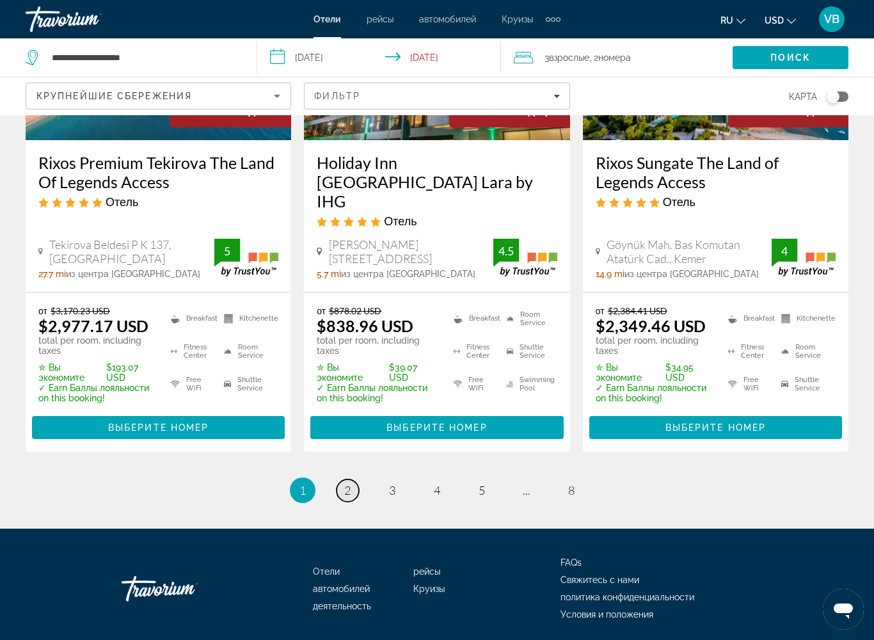
click at [345, 483] on span "2" at bounding box center [347, 490] width 6 height 14
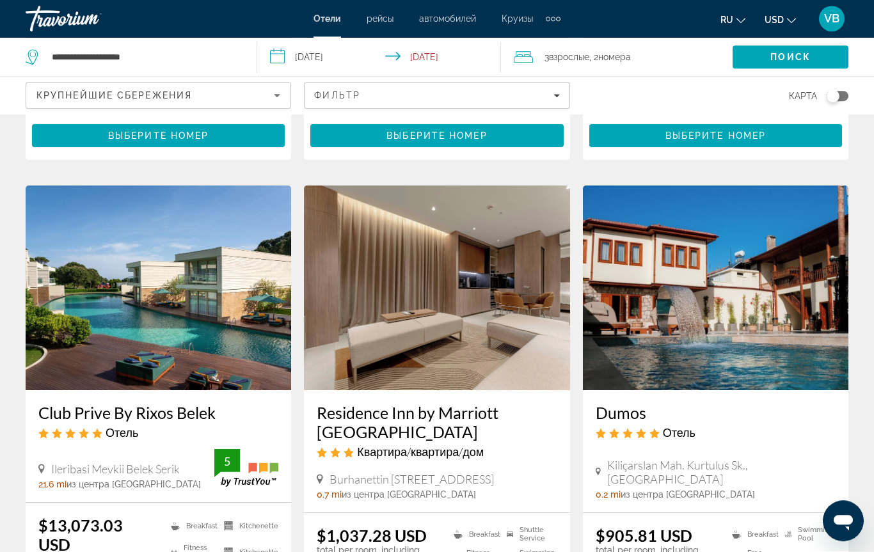
scroll to position [485, 0]
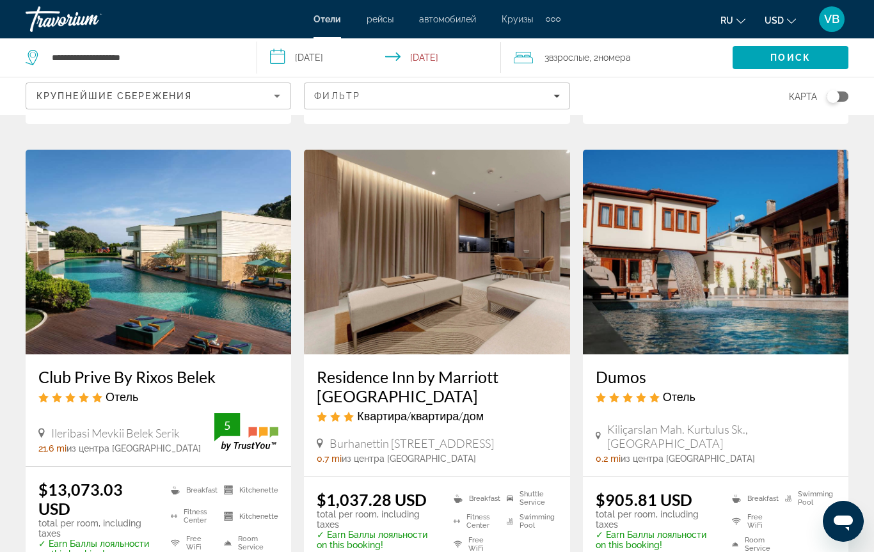
click at [603, 61] on span ", 2 Комната номера" at bounding box center [610, 58] width 42 height 18
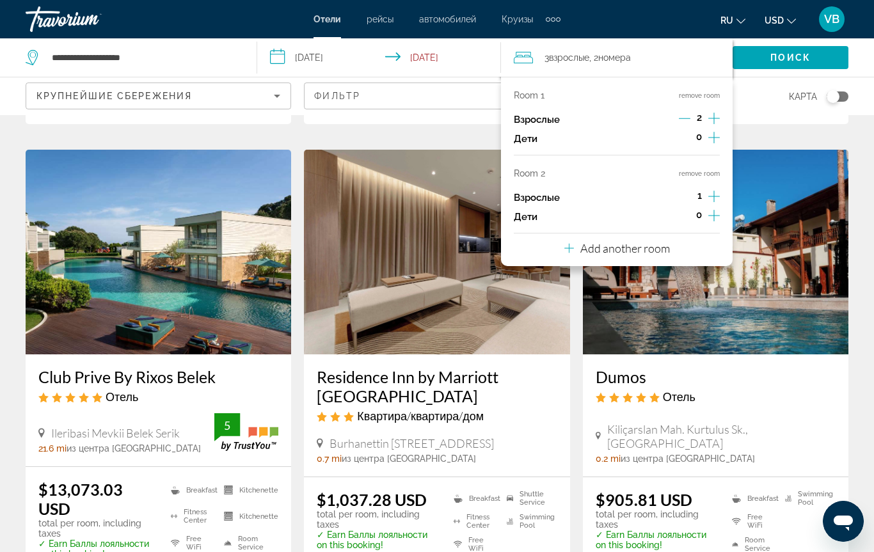
click at [693, 170] on button "remove room" at bounding box center [699, 174] width 41 height 8
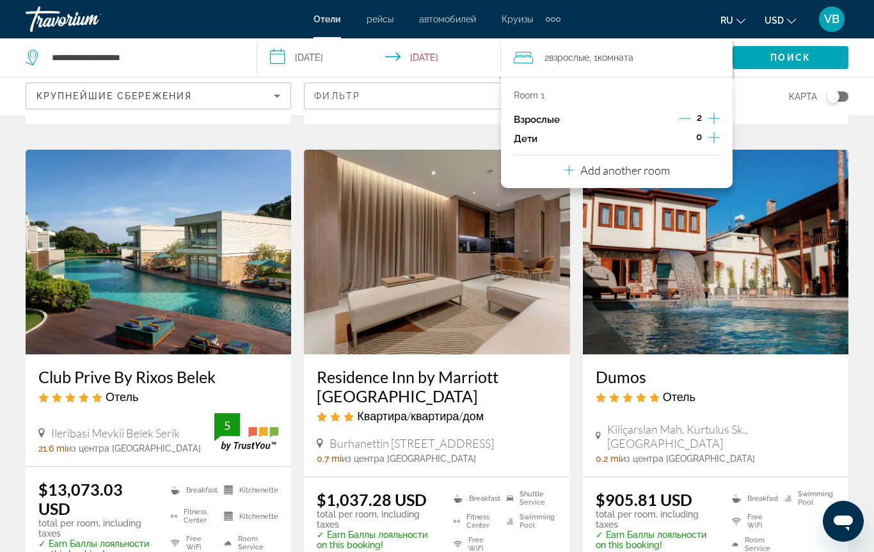
click at [713, 117] on icon "Increment adults" at bounding box center [714, 118] width 12 height 15
click at [786, 60] on span "Поиск" at bounding box center [790, 57] width 40 height 10
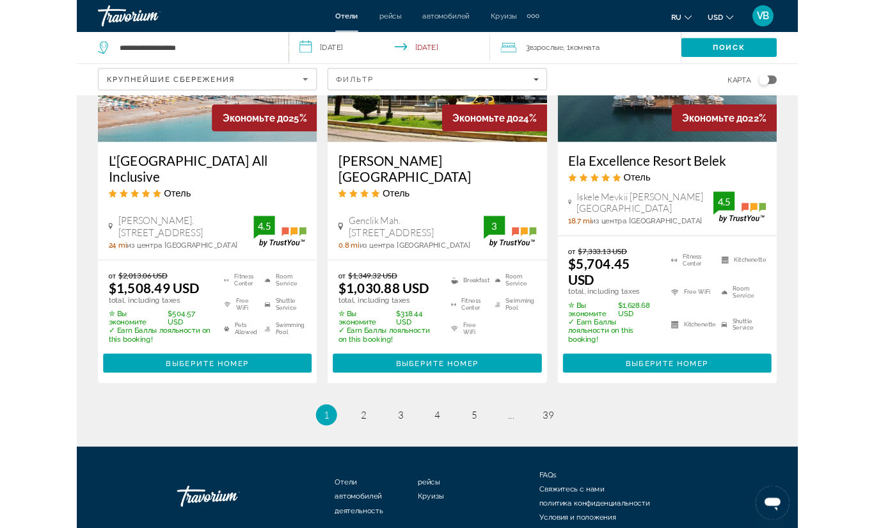
scroll to position [1865, 0]
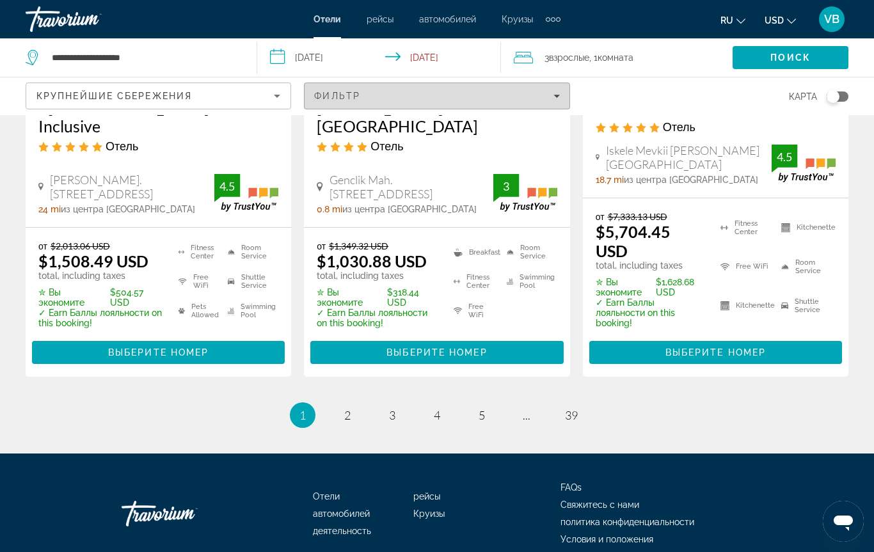
click at [560, 91] on span "Filters" at bounding box center [436, 96] width 264 height 31
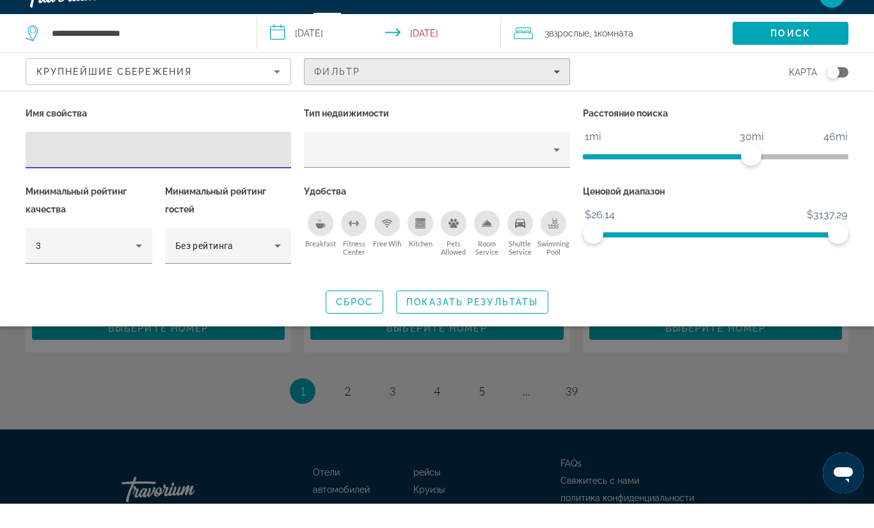
scroll to position [1889, 0]
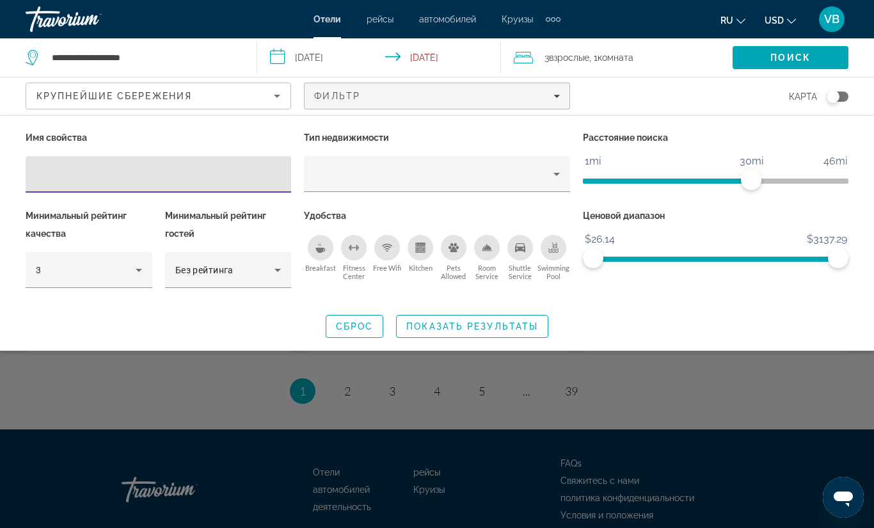
click at [316, 243] on icon "Breakfast" at bounding box center [320, 247] width 10 height 10
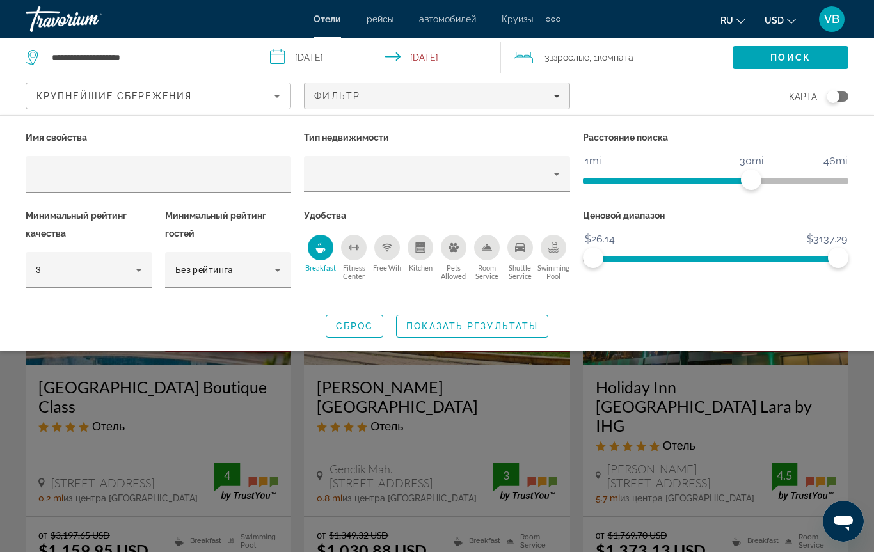
click at [390, 246] on icon "Free Wifi" at bounding box center [386, 247] width 7 height 3
click at [141, 272] on icon "Hotel Filters" at bounding box center [138, 269] width 15 height 15
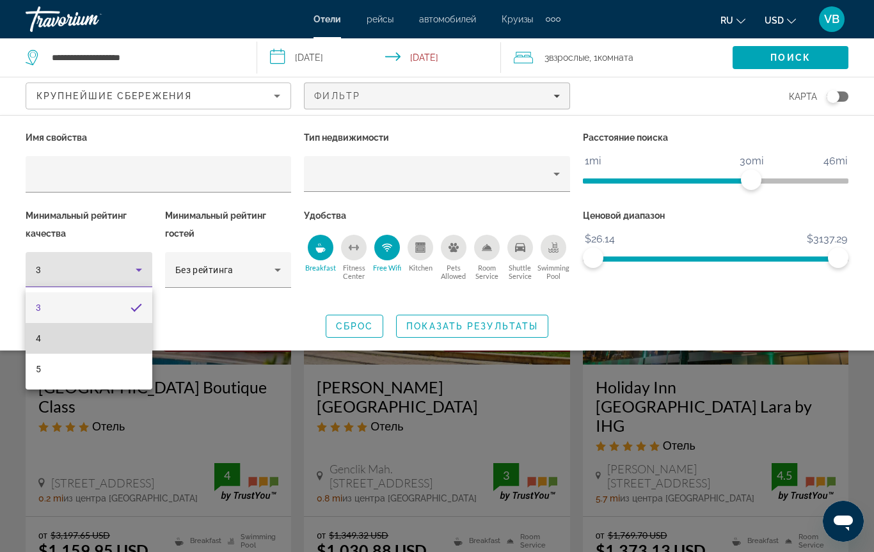
click at [111, 337] on mat-option "4" at bounding box center [89, 338] width 127 height 31
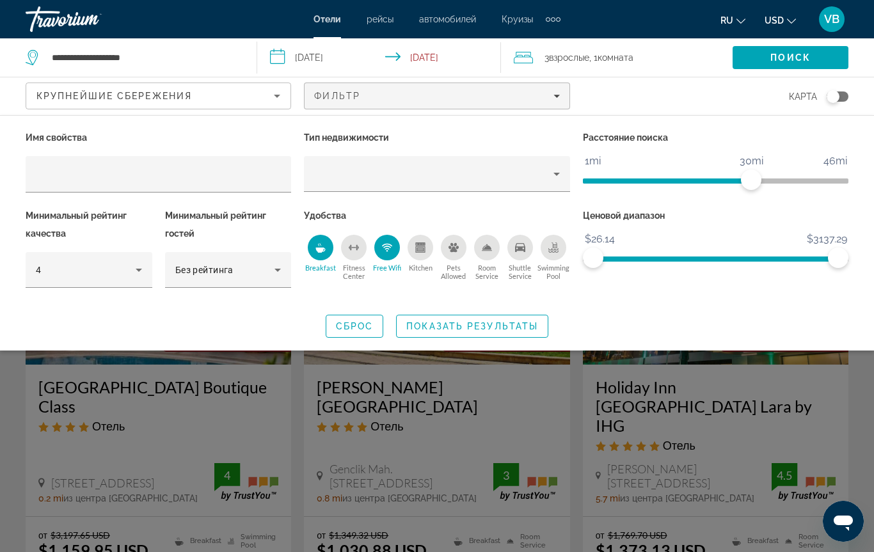
click at [393, 249] on div "Free Wifi" at bounding box center [387, 248] width 26 height 26
click at [452, 324] on span "Показать результаты" at bounding box center [472, 326] width 132 height 10
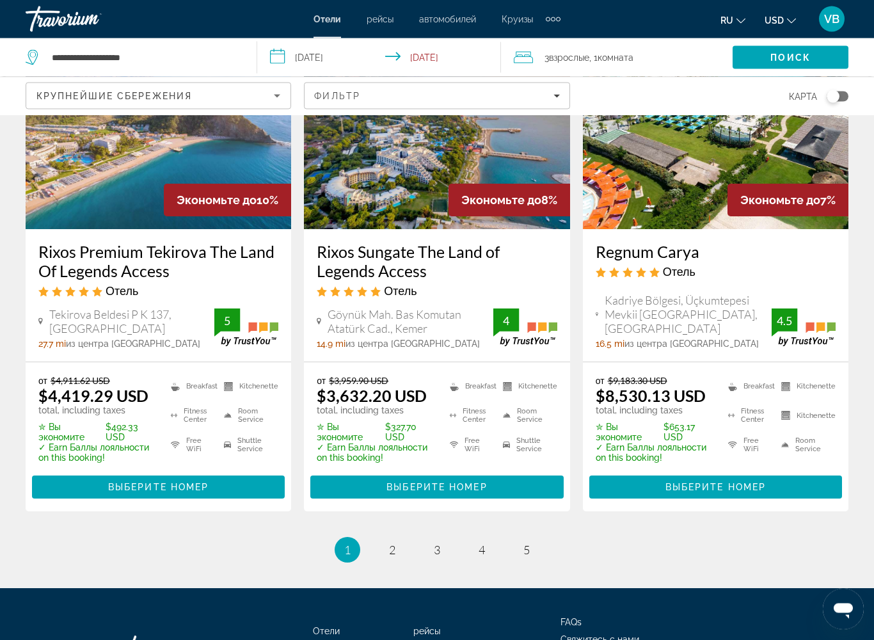
scroll to position [1696, 0]
click at [391, 521] on span "2" at bounding box center [392, 549] width 6 height 14
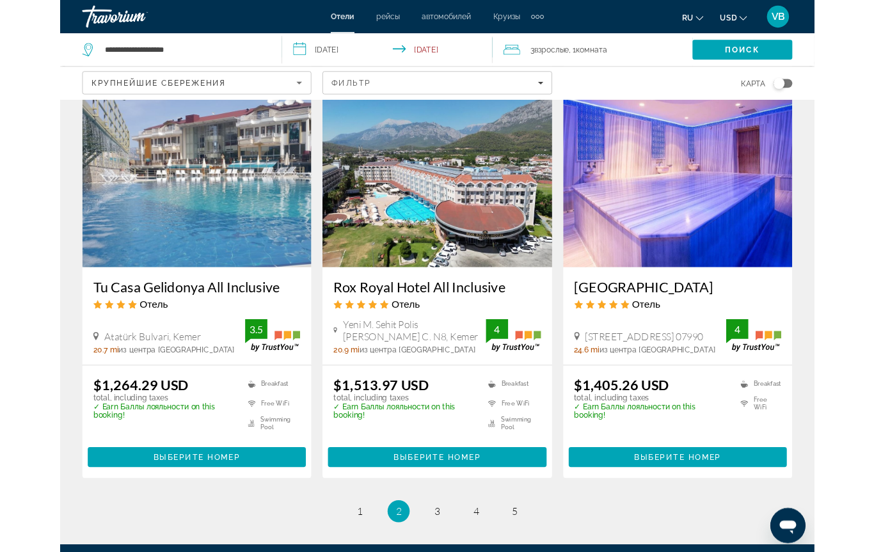
scroll to position [1558, 0]
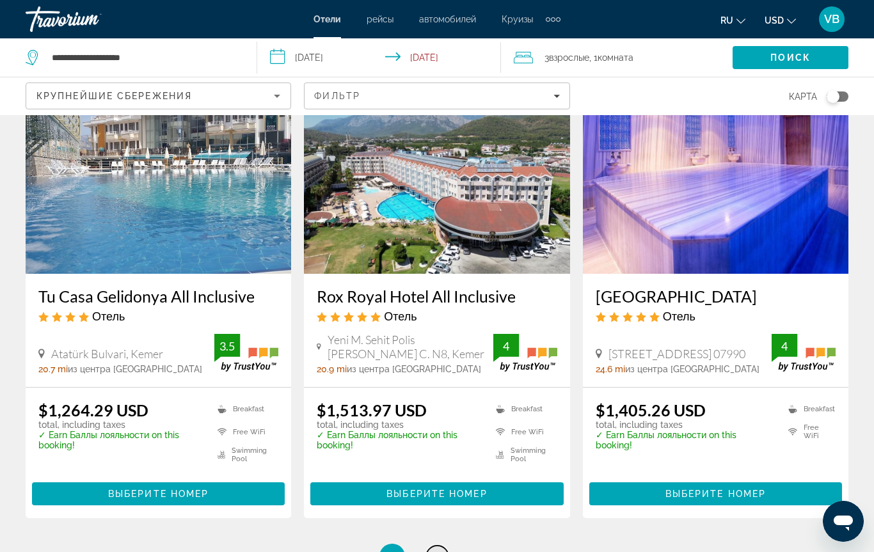
click at [434, 521] on span "3" at bounding box center [437, 556] width 6 height 14
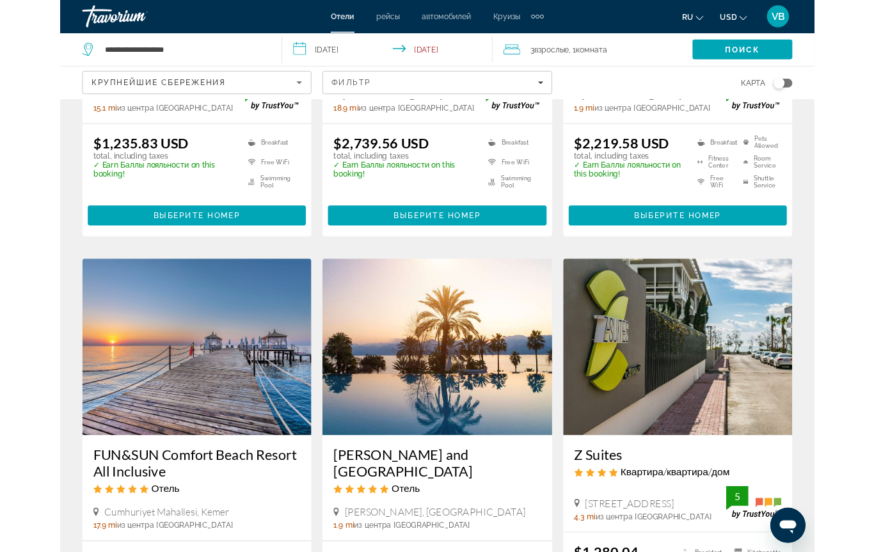
scroll to position [912, 0]
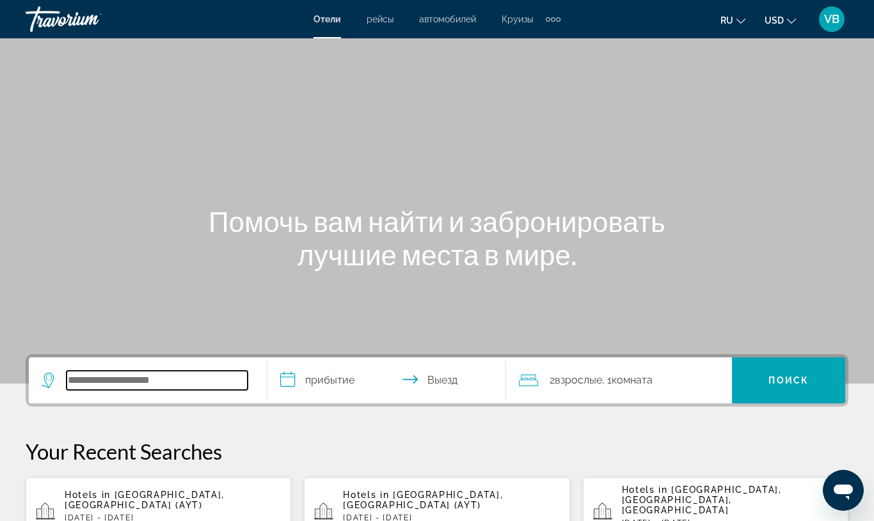
click at [96, 379] on input "Search hotel destination" at bounding box center [157, 380] width 181 height 19
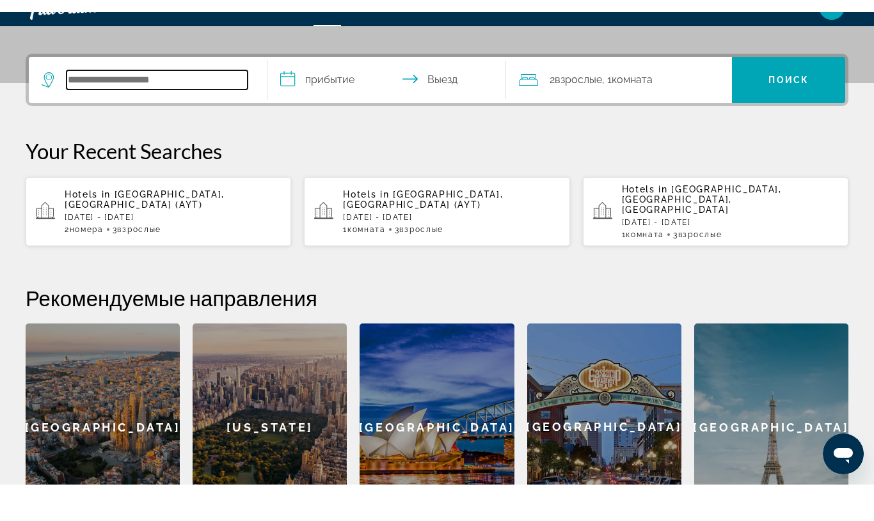
scroll to position [313, 0]
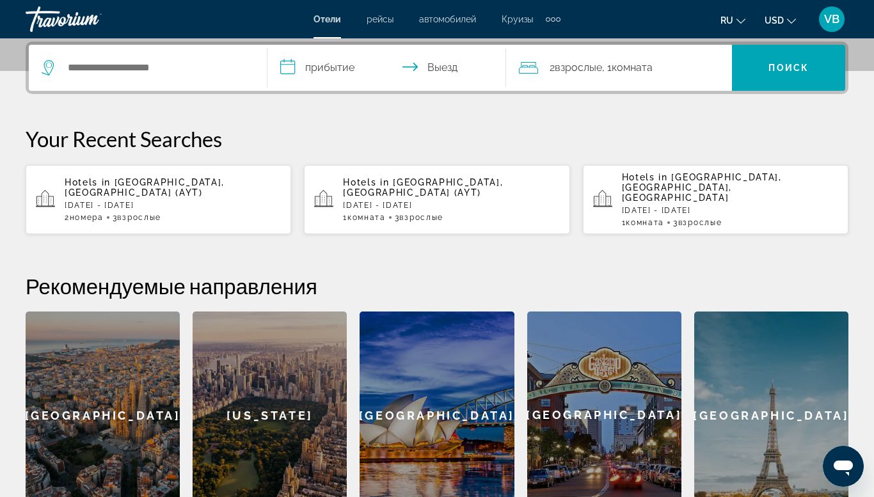
click at [219, 213] on div "2 Комната номера 3 Взрослый Взрослые" at bounding box center [173, 217] width 216 height 9
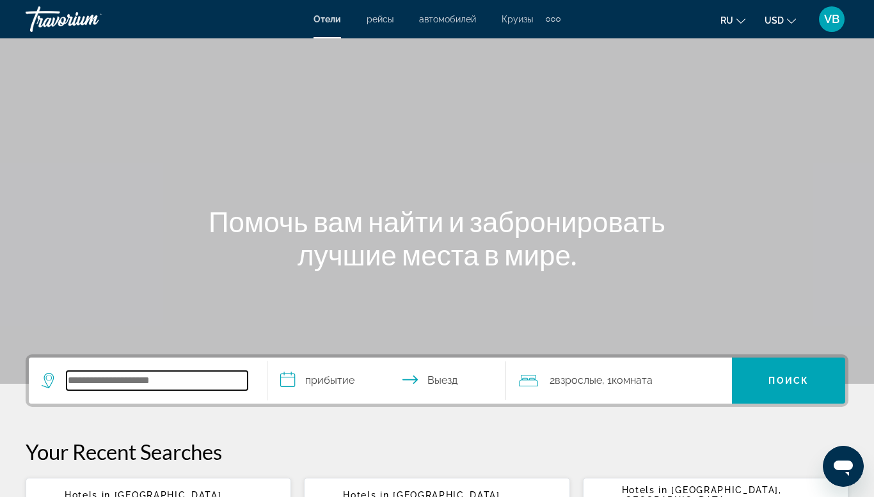
paste input "**********"
type input "**********"
click at [334, 382] on input "**********" at bounding box center [389, 383] width 244 height 50
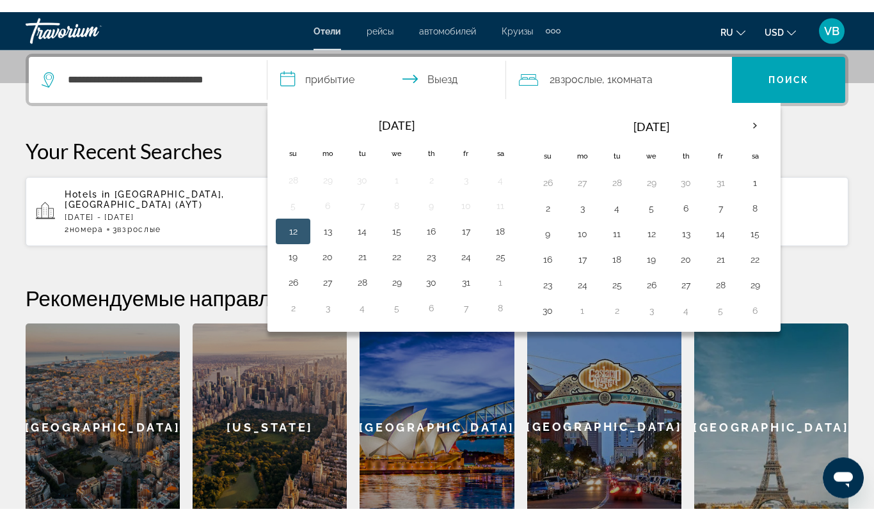
scroll to position [313, 0]
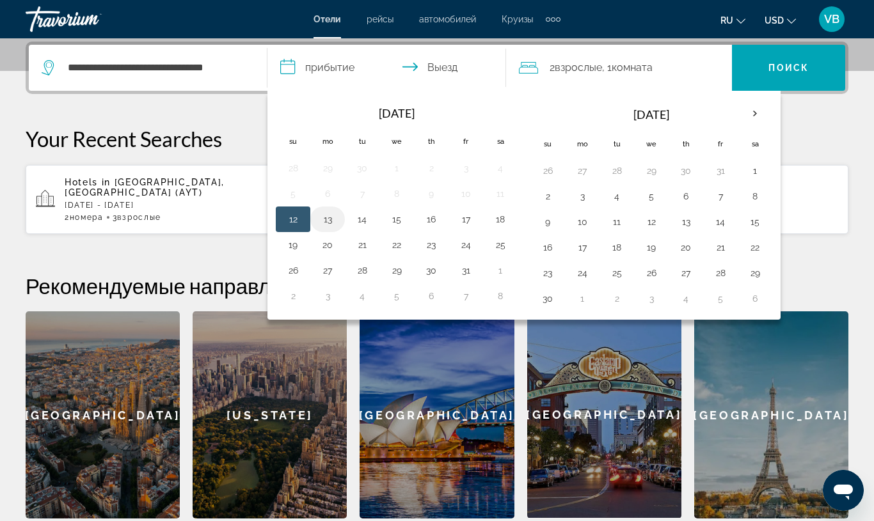
click at [320, 221] on button "13" at bounding box center [327, 219] width 20 height 18
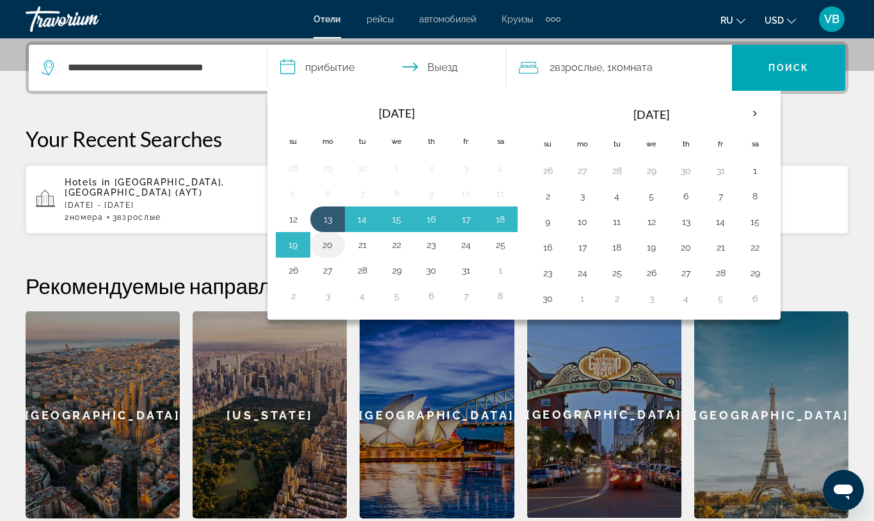
click at [321, 248] on button "20" at bounding box center [327, 245] width 20 height 18
type input "**********"
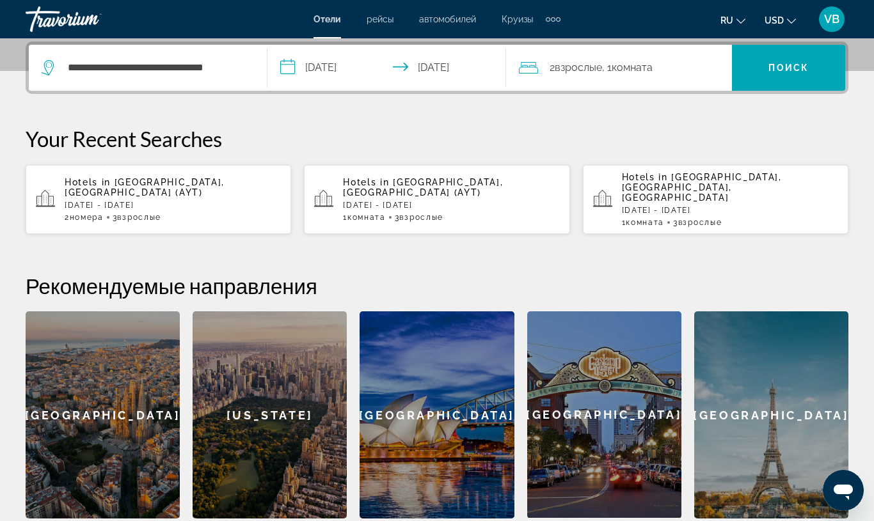
click at [468, 194] on div "Hotels in Antalya, Turkey (AYT) Sun, 12 Oct - Mon, 20 Oct 1 Комната номера 3 Вз…" at bounding box center [451, 199] width 216 height 45
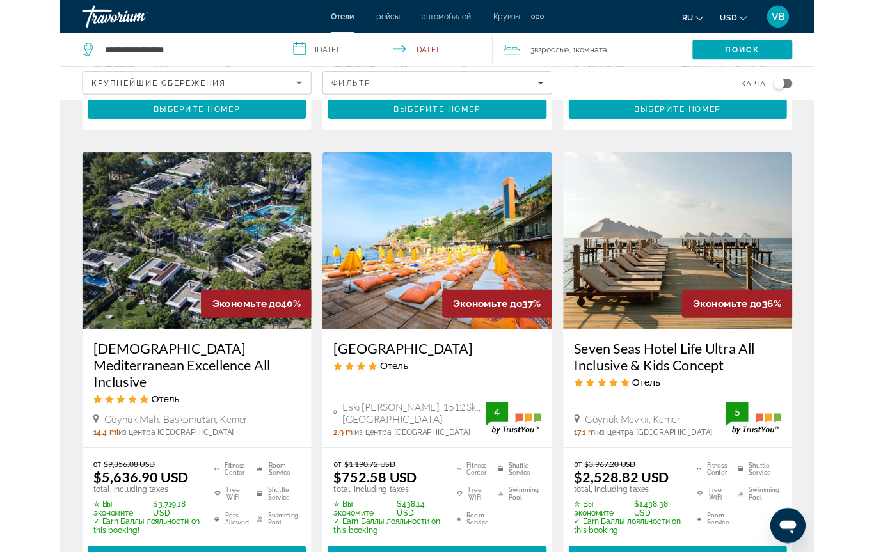
scroll to position [556, 0]
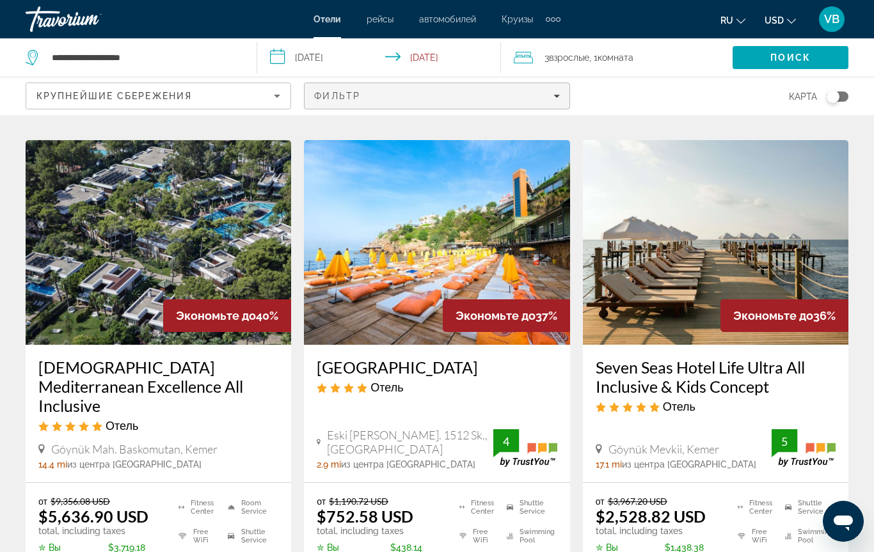
click at [544, 95] on div "Фильтр" at bounding box center [436, 96] width 245 height 10
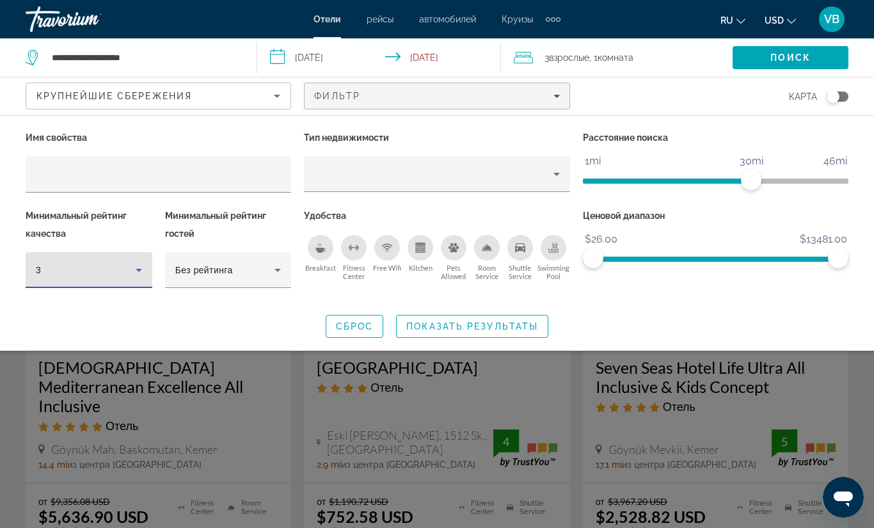
click at [136, 271] on icon "Hotel Filters" at bounding box center [138, 269] width 15 height 15
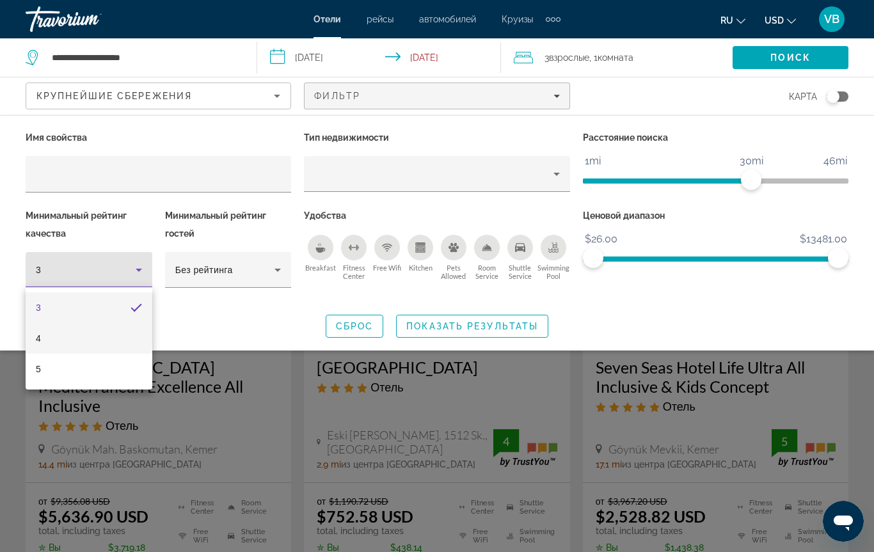
click at [65, 343] on mat-option "4" at bounding box center [89, 338] width 127 height 31
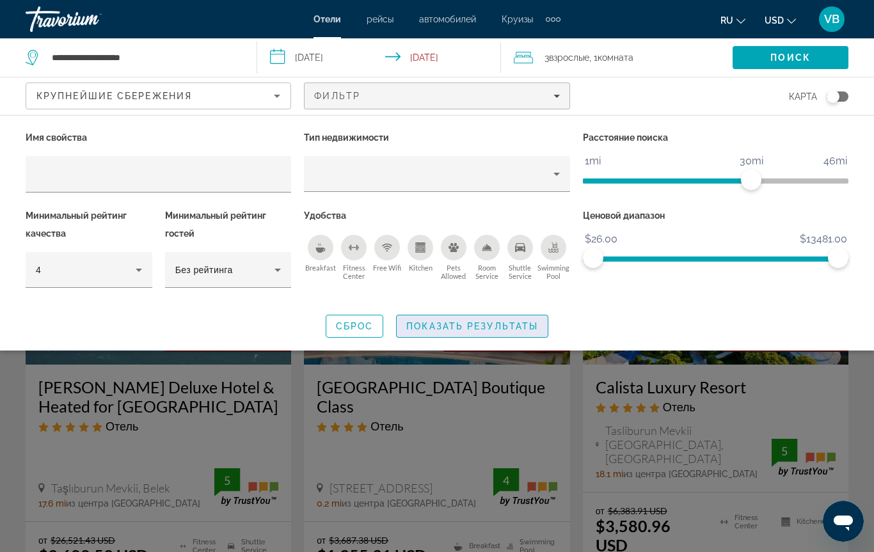
click at [409, 327] on span "Показать результаты" at bounding box center [472, 326] width 132 height 10
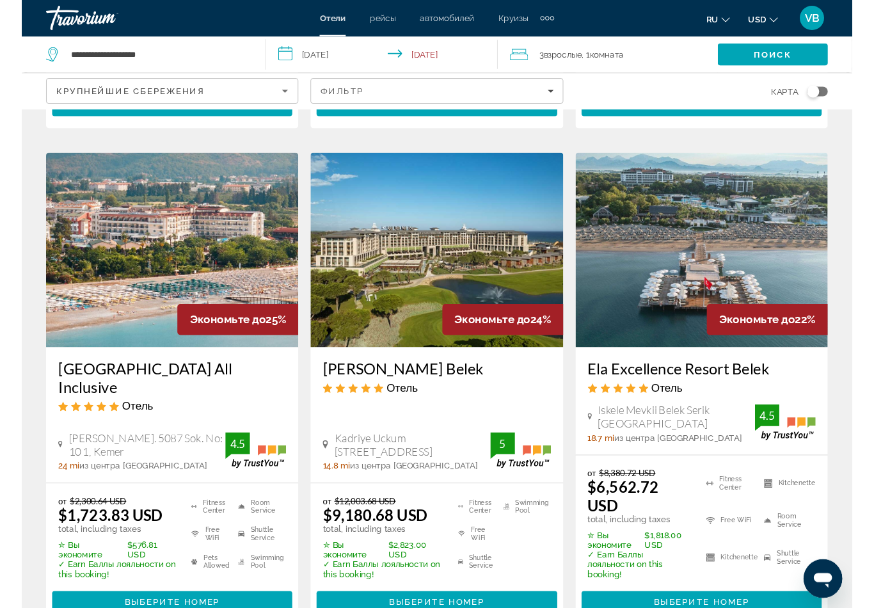
scroll to position [1777, 0]
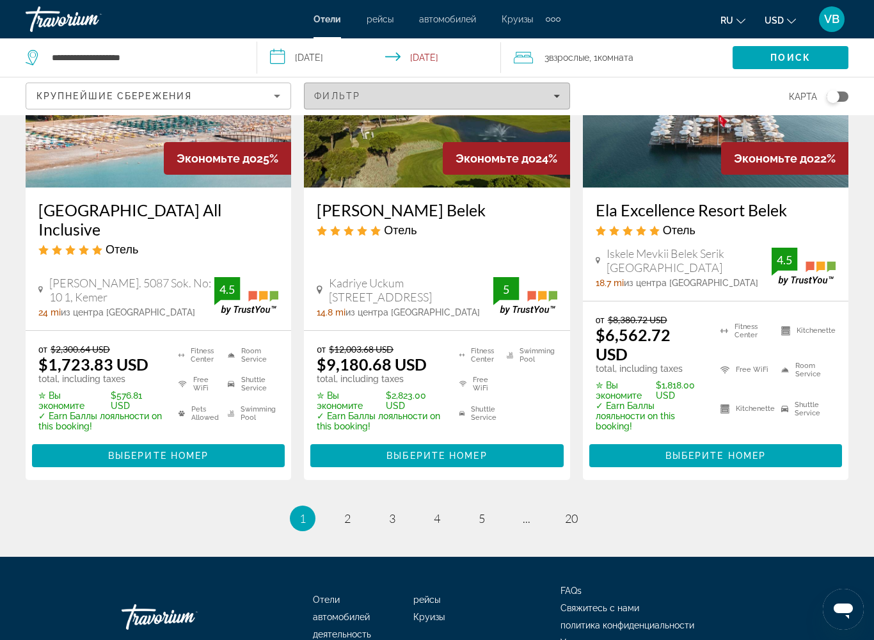
click at [322, 96] on span "Фильтр" at bounding box center [337, 96] width 46 height 10
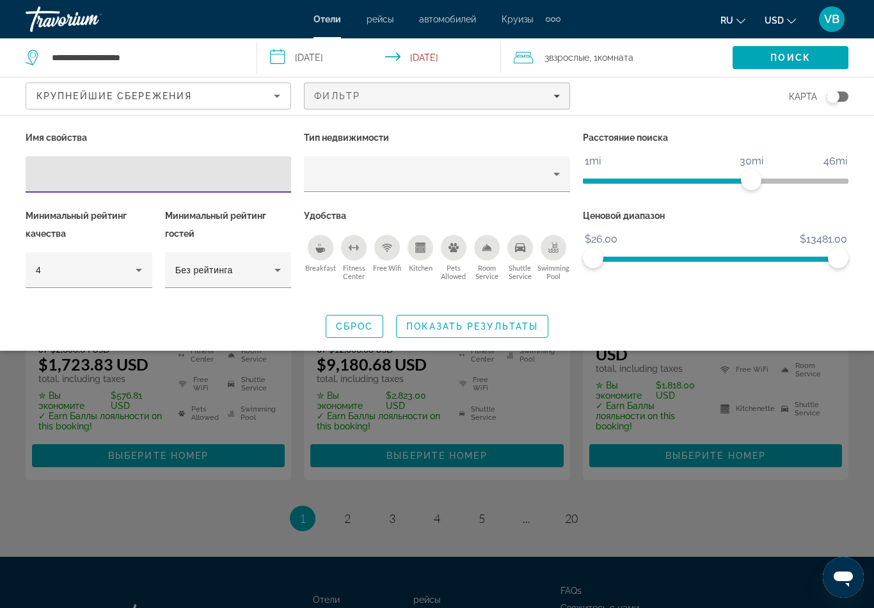
click at [322, 252] on div "Breakfast" at bounding box center [321, 248] width 26 height 26
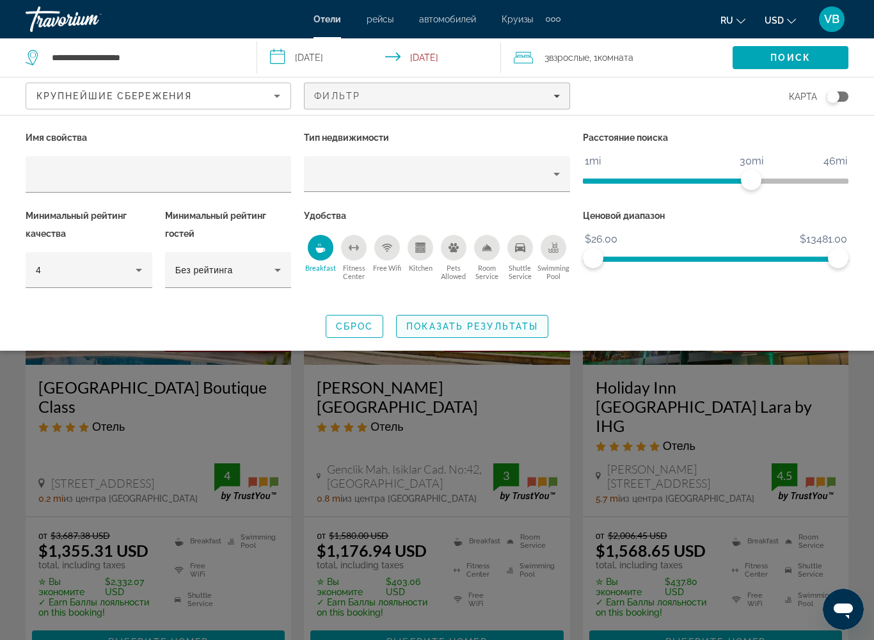
click at [430, 330] on span "Показать результаты" at bounding box center [472, 326] width 132 height 10
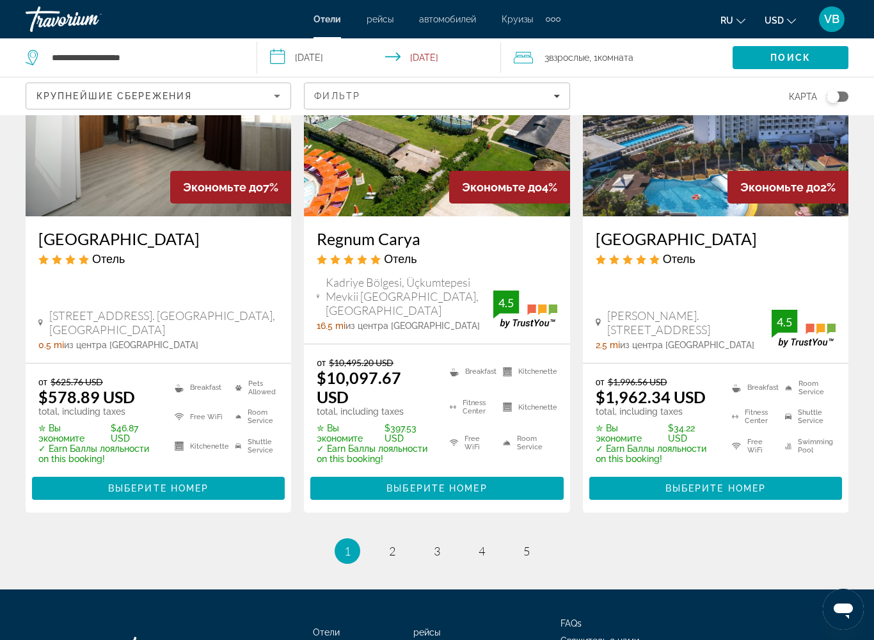
scroll to position [1740, 0]
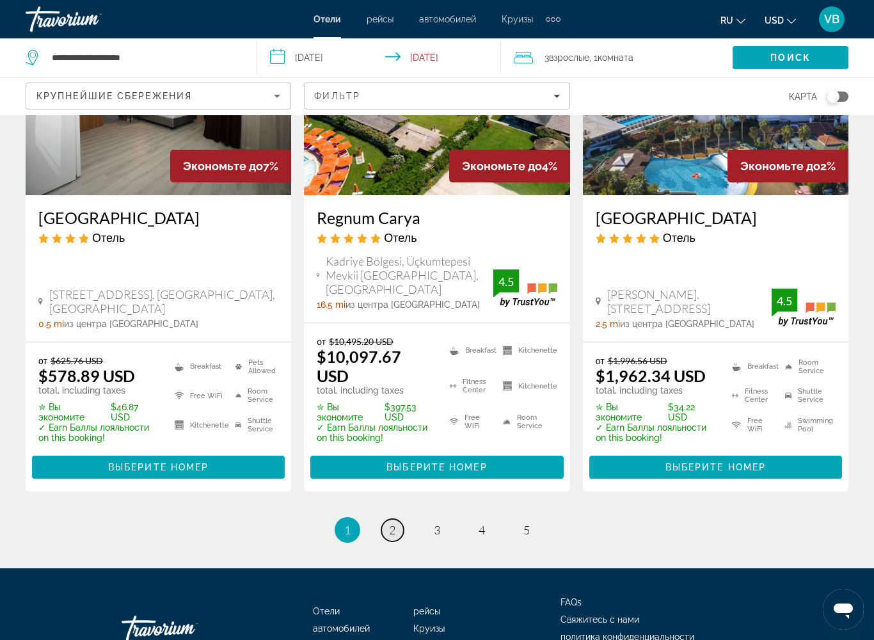
click at [387, 519] on link "page 2" at bounding box center [392, 530] width 22 height 22
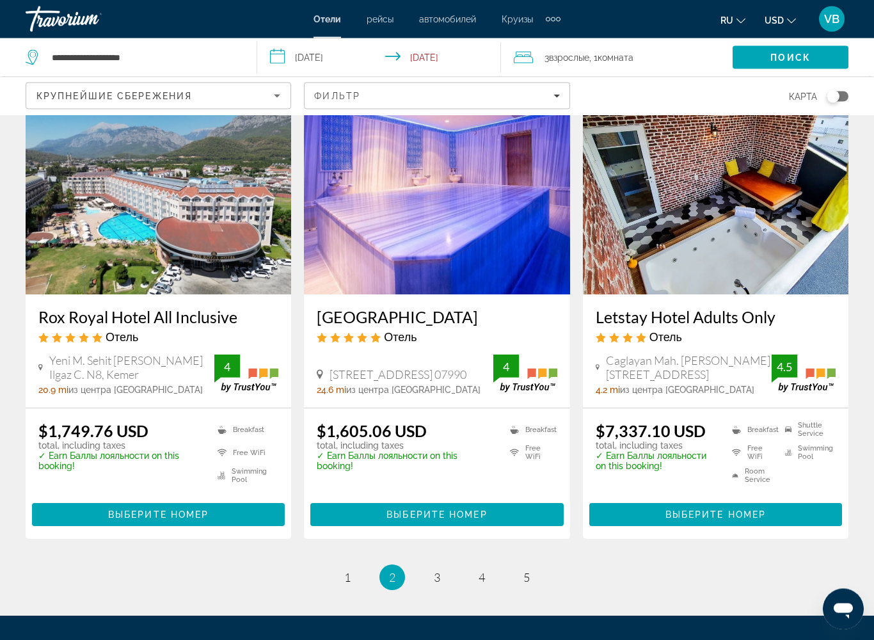
scroll to position [1499, 0]
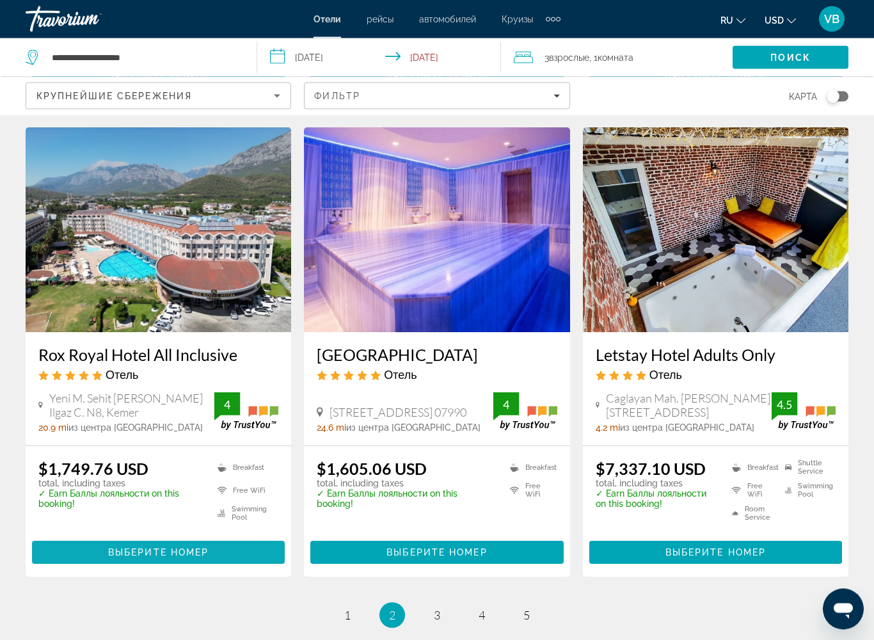
click at [203, 521] on span "Выберите номер" at bounding box center [158, 553] width 100 height 10
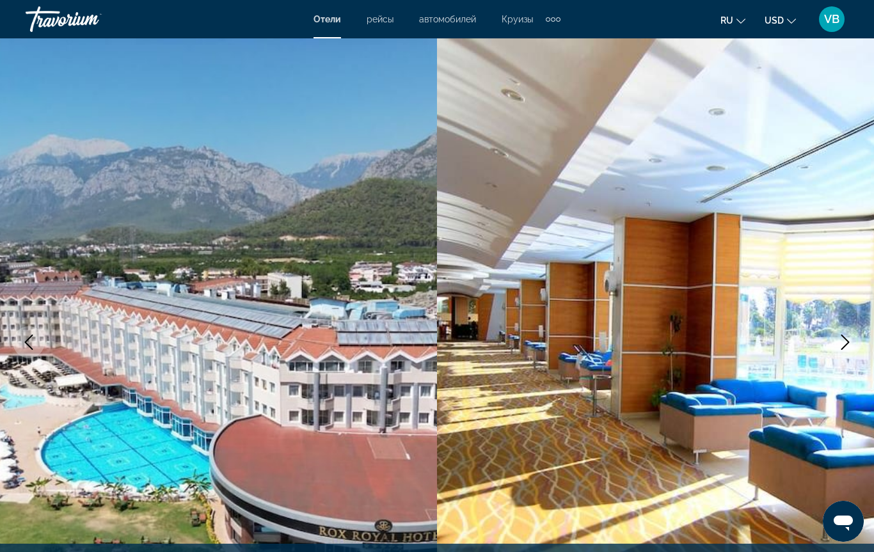
click at [853, 358] on img "Main content" at bounding box center [655, 342] width 437 height 608
click at [814, 330] on img "Main content" at bounding box center [655, 342] width 437 height 608
click at [840, 335] on icon "Next image" at bounding box center [844, 342] width 15 height 15
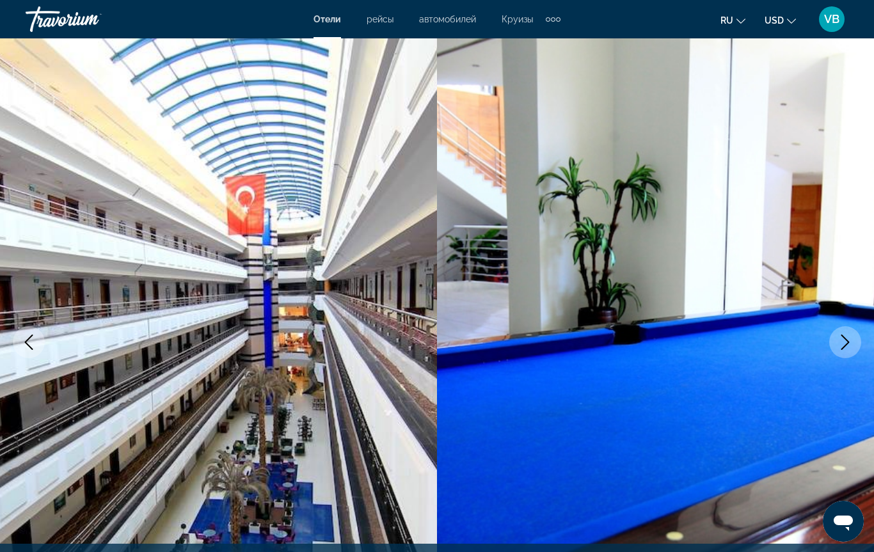
click at [826, 336] on img "Main content" at bounding box center [655, 342] width 437 height 608
click at [849, 338] on icon "Next image" at bounding box center [844, 342] width 15 height 15
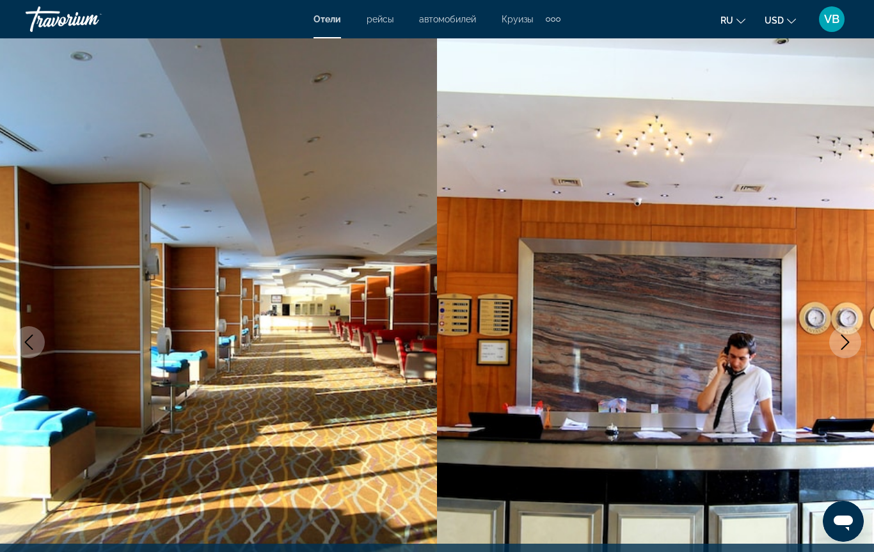
click at [846, 339] on icon "Next image" at bounding box center [845, 342] width 8 height 15
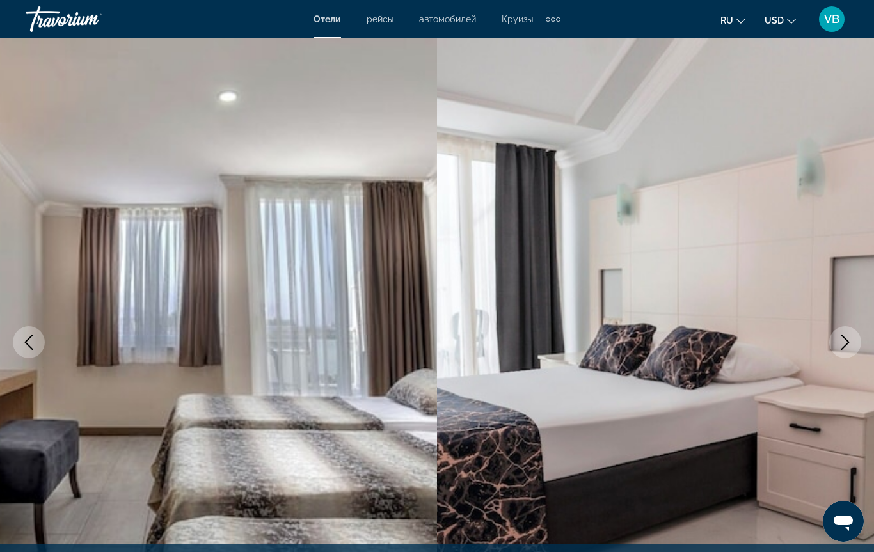
click at [852, 341] on icon "Next image" at bounding box center [844, 342] width 15 height 15
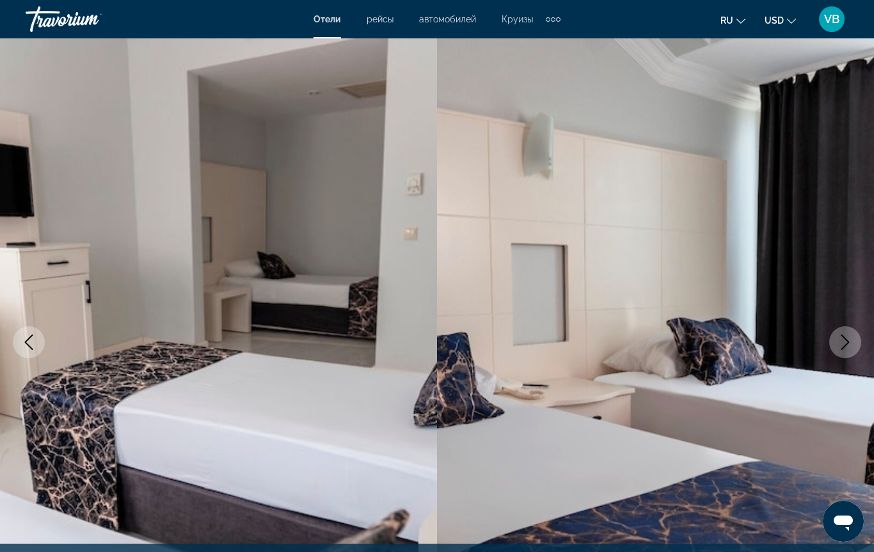
click at [848, 341] on icon "Next image" at bounding box center [844, 342] width 15 height 15
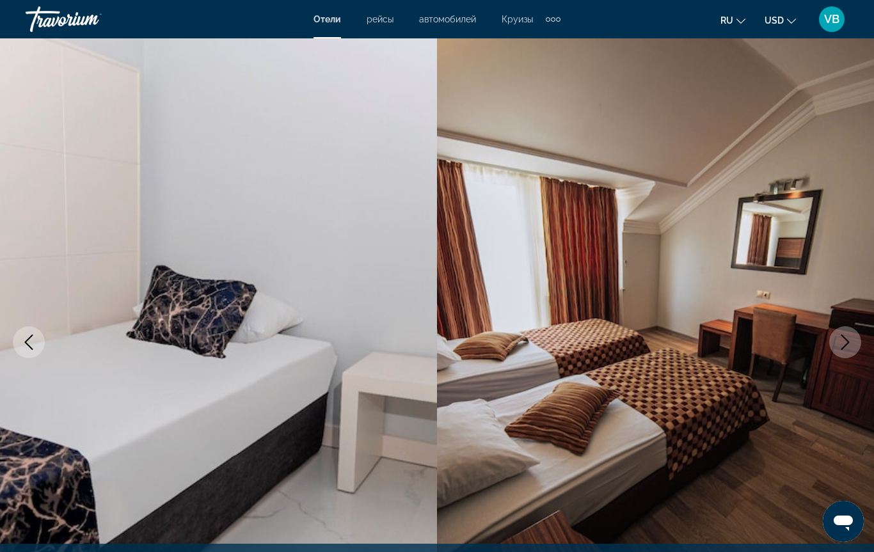
click at [848, 343] on icon "Next image" at bounding box center [845, 342] width 8 height 15
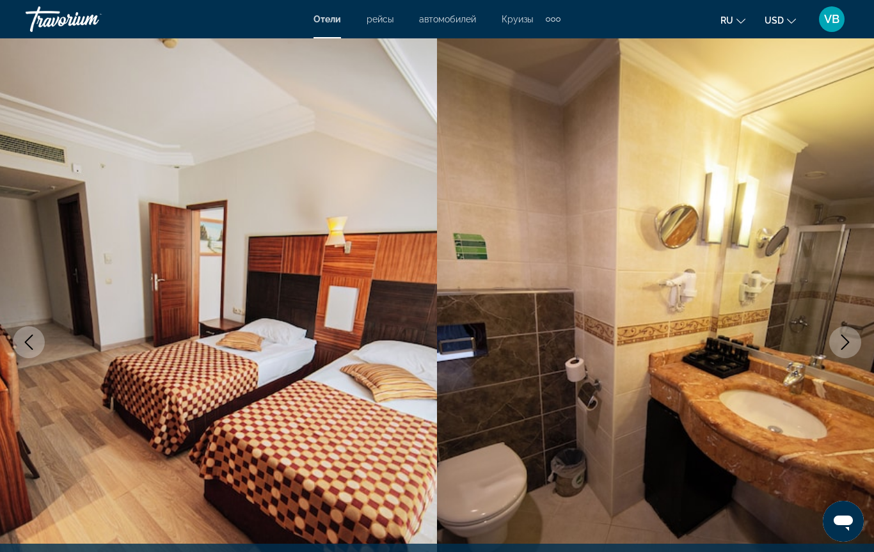
click at [847, 345] on icon "Next image" at bounding box center [844, 342] width 15 height 15
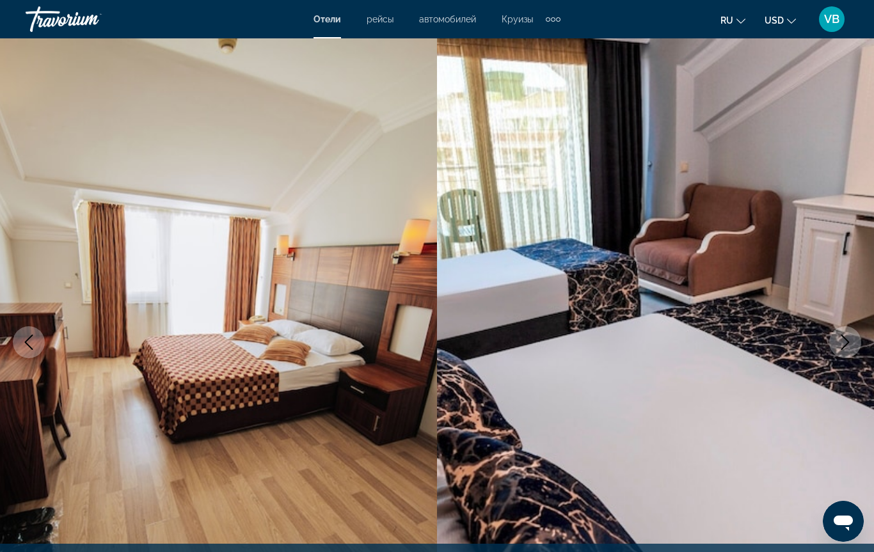
click at [837, 346] on icon "Next image" at bounding box center [844, 342] width 15 height 15
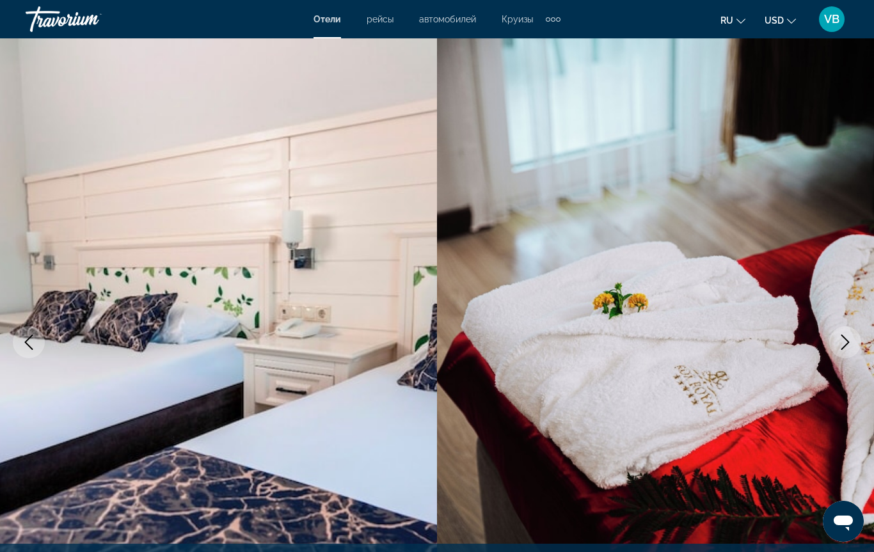
click at [847, 340] on icon "Next image" at bounding box center [844, 342] width 15 height 15
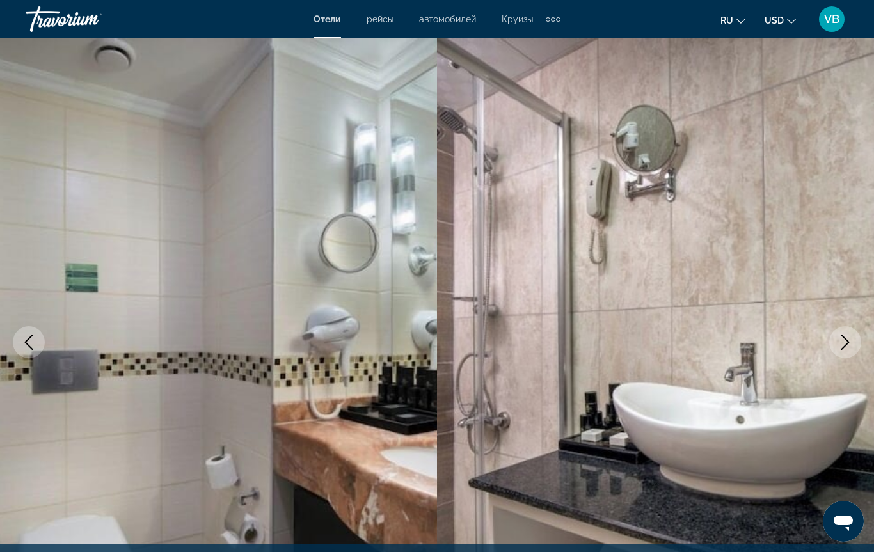
click at [845, 343] on icon "Next image" at bounding box center [844, 342] width 15 height 15
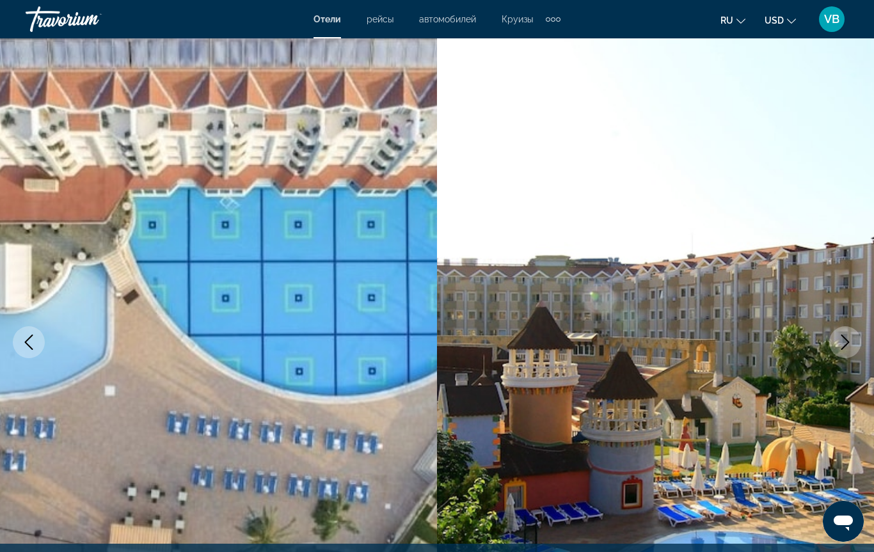
click at [851, 343] on icon "Next image" at bounding box center [844, 342] width 15 height 15
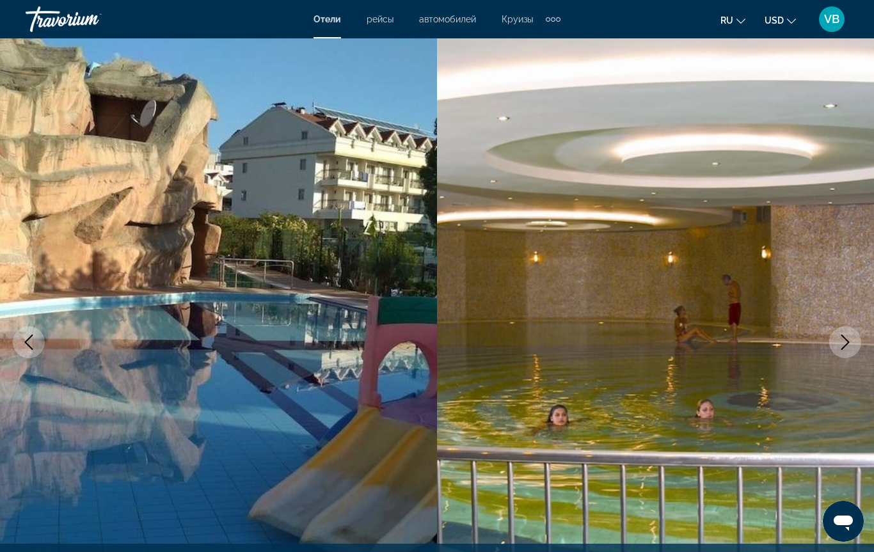
click at [851, 340] on icon "Next image" at bounding box center [844, 342] width 15 height 15
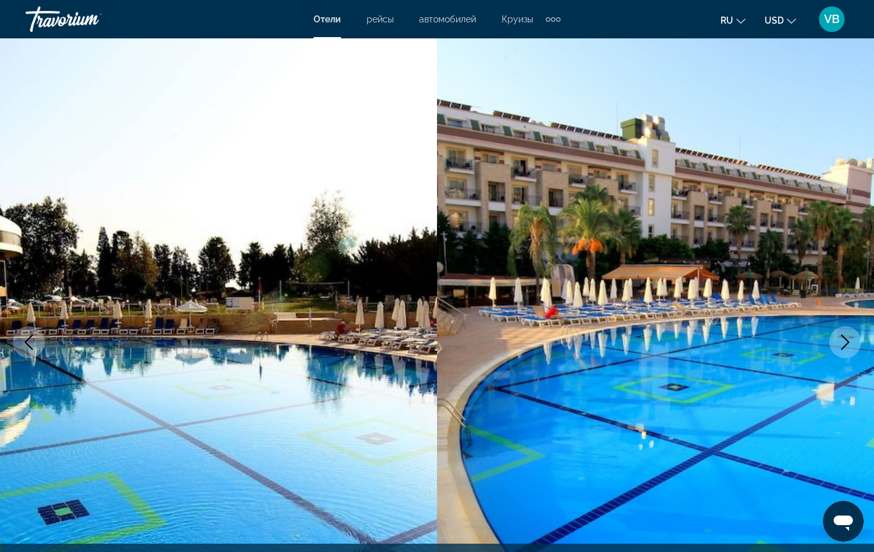
click at [850, 340] on icon "Next image" at bounding box center [844, 342] width 15 height 15
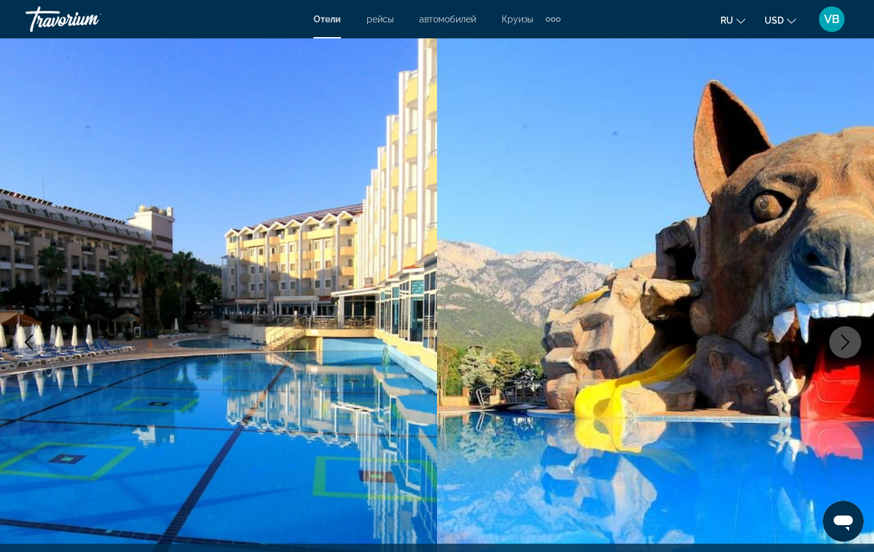
click at [847, 340] on icon "Next image" at bounding box center [844, 342] width 15 height 15
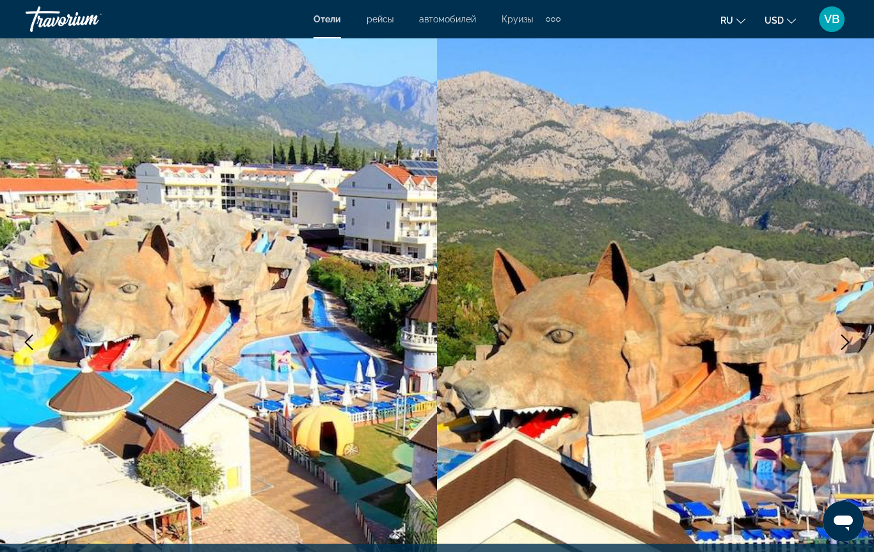
click at [848, 343] on icon "Next image" at bounding box center [845, 342] width 8 height 15
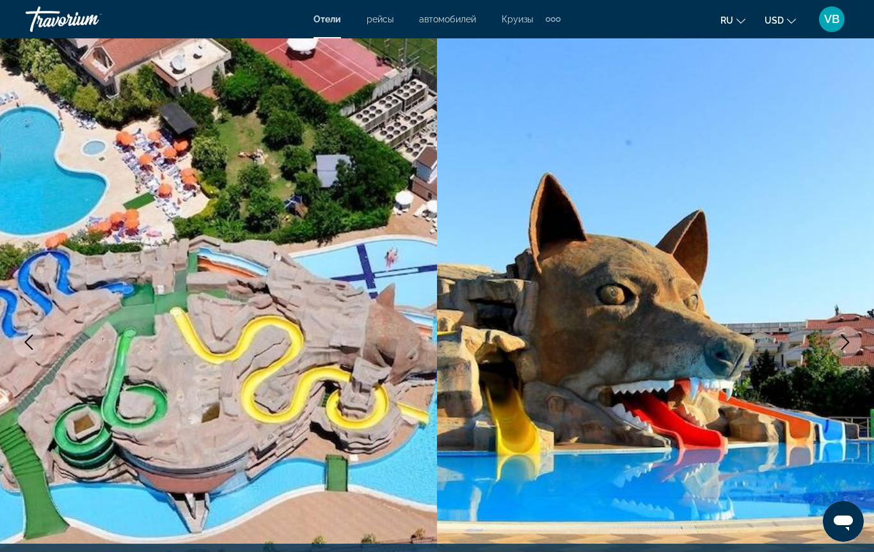
click at [844, 340] on icon "Next image" at bounding box center [844, 342] width 15 height 15
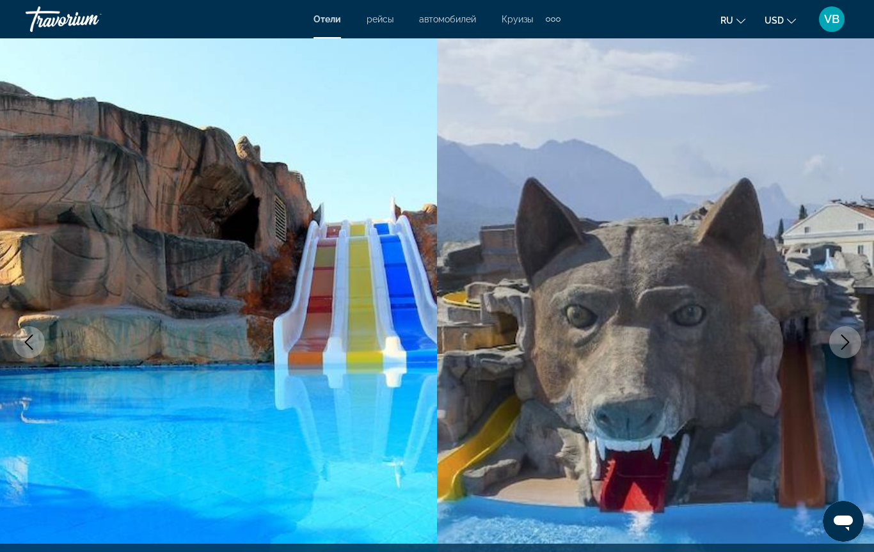
click at [849, 340] on icon "Next image" at bounding box center [844, 342] width 15 height 15
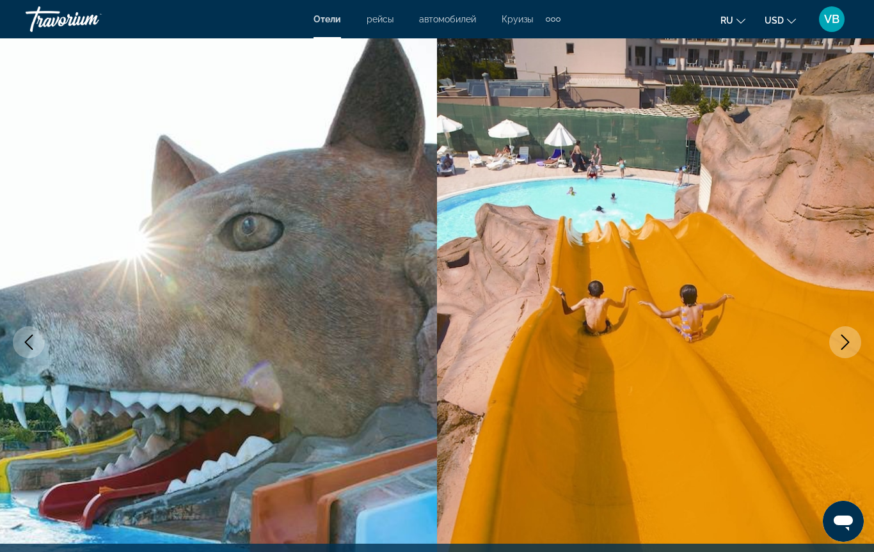
click at [853, 338] on button "Next image" at bounding box center [845, 342] width 32 height 32
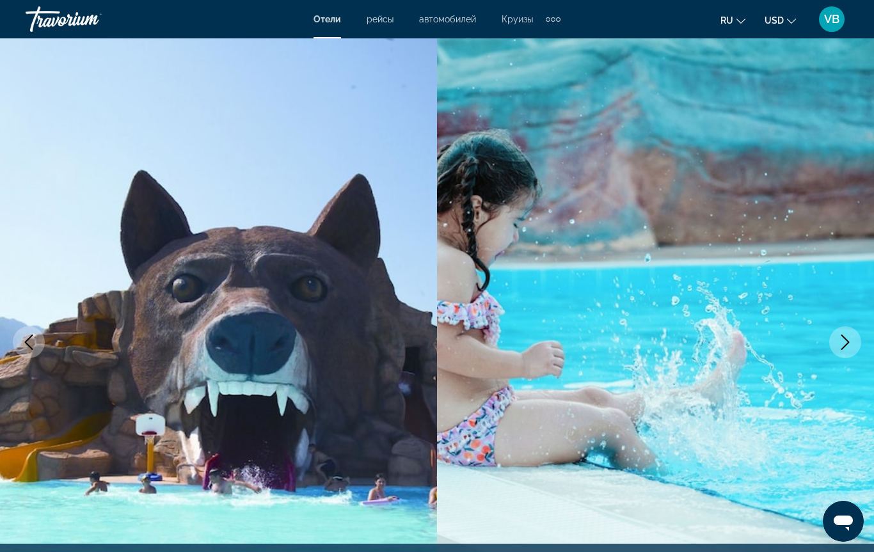
click at [848, 338] on icon "Next image" at bounding box center [844, 342] width 15 height 15
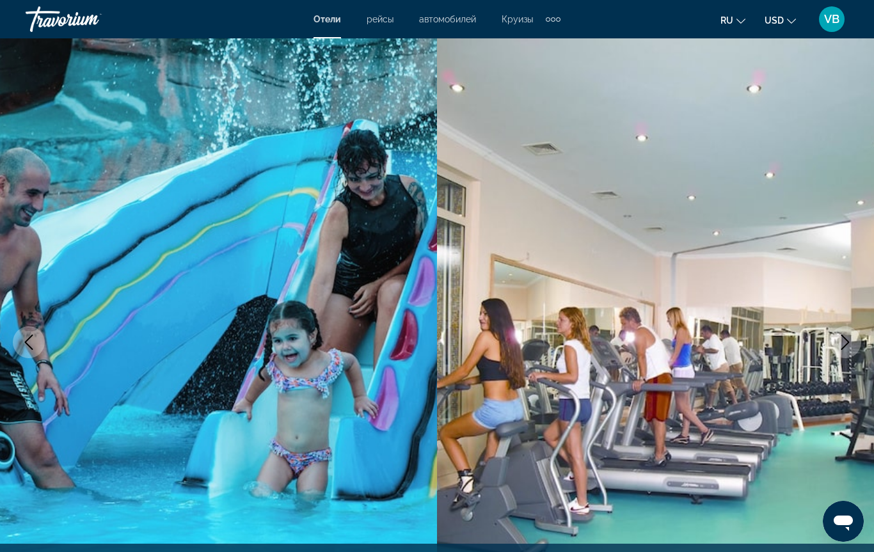
click at [842, 340] on icon "Next image" at bounding box center [844, 342] width 15 height 15
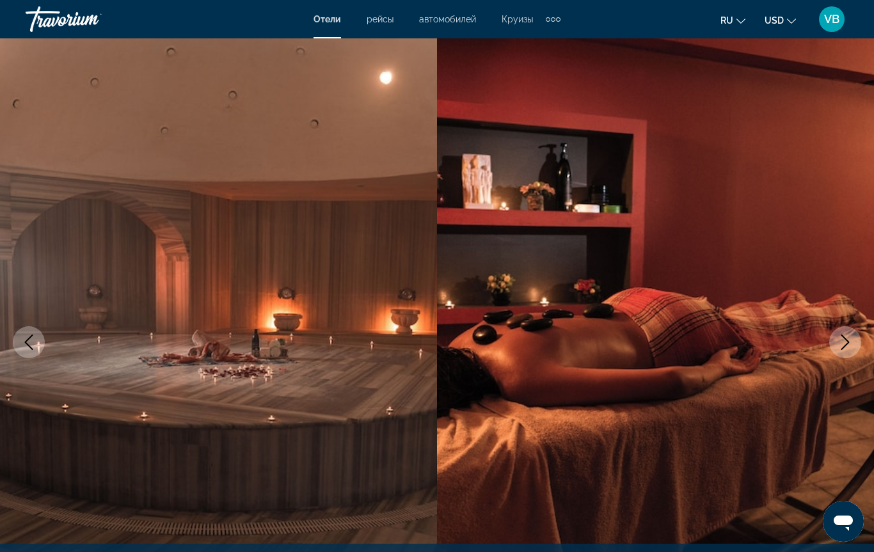
click at [844, 343] on icon "Next image" at bounding box center [844, 342] width 15 height 15
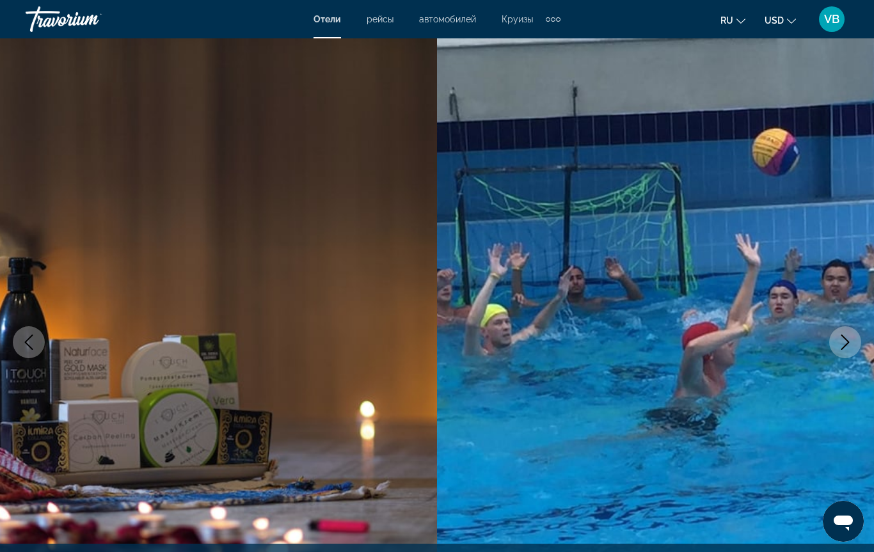
click at [852, 339] on icon "Next image" at bounding box center [844, 342] width 15 height 15
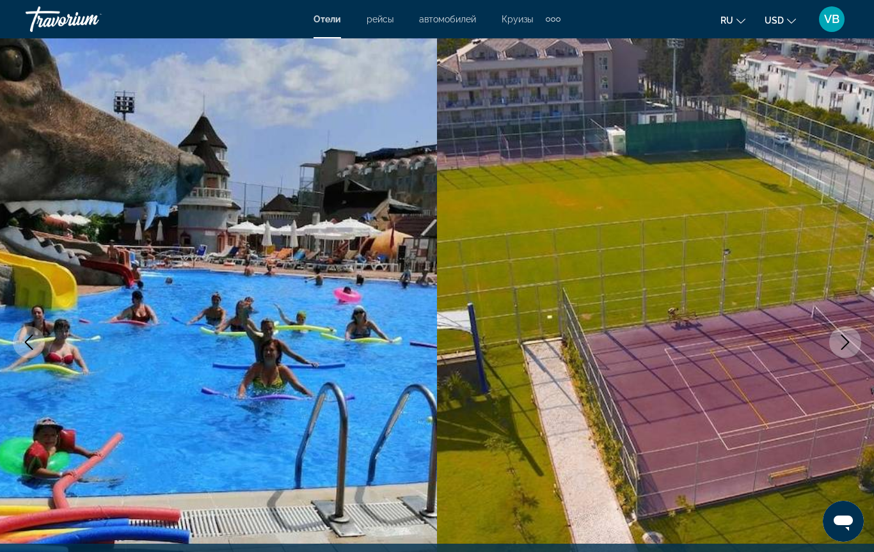
click at [848, 343] on icon "Next image" at bounding box center [845, 342] width 8 height 15
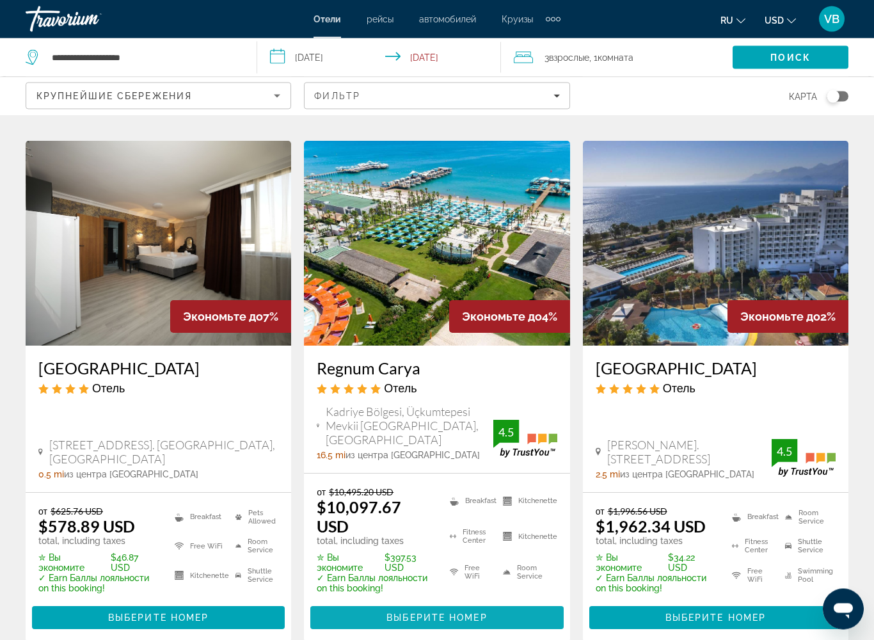
scroll to position [1684, 0]
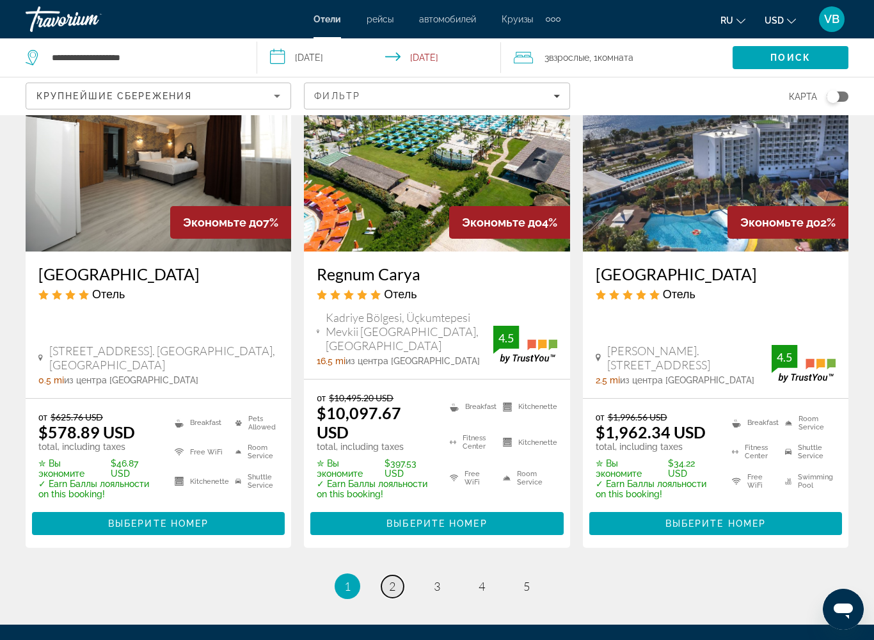
click at [392, 521] on span "2" at bounding box center [392, 586] width 6 height 14
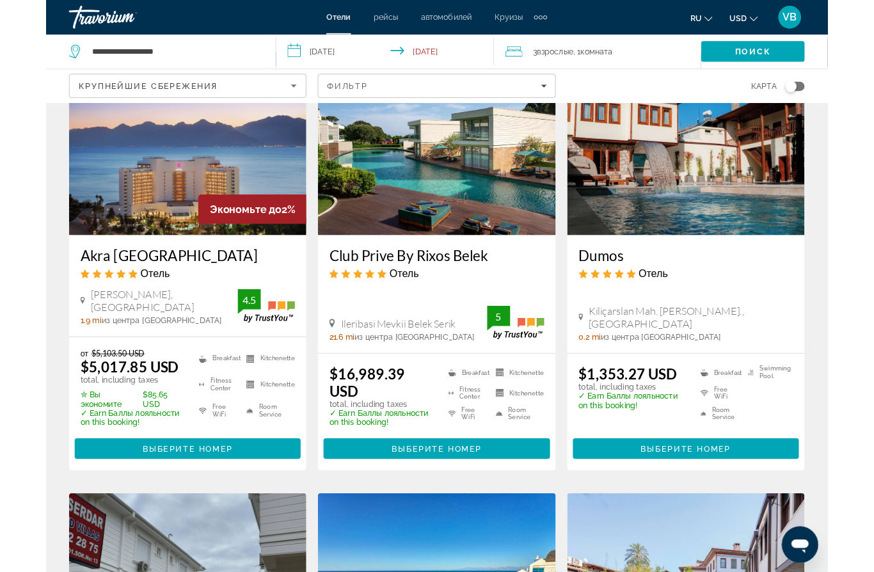
scroll to position [138, 0]
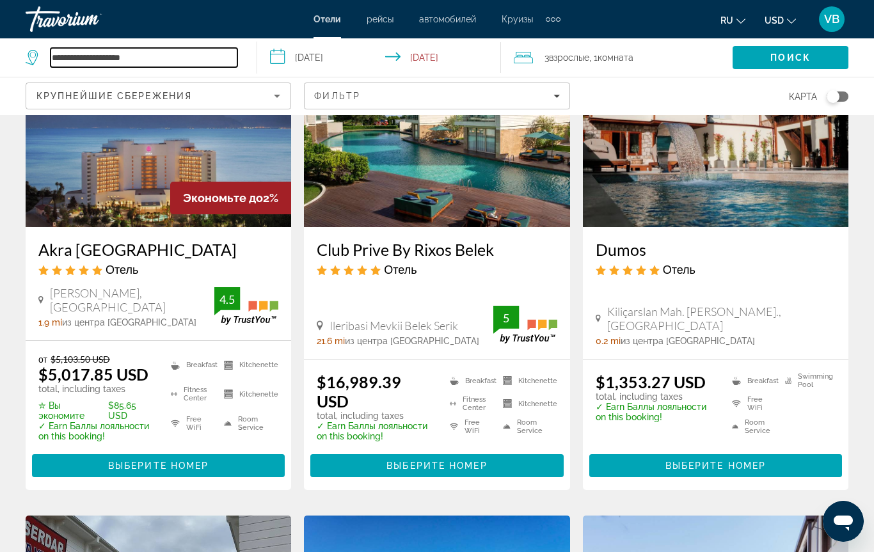
click at [147, 58] on input "**********" at bounding box center [144, 57] width 187 height 19
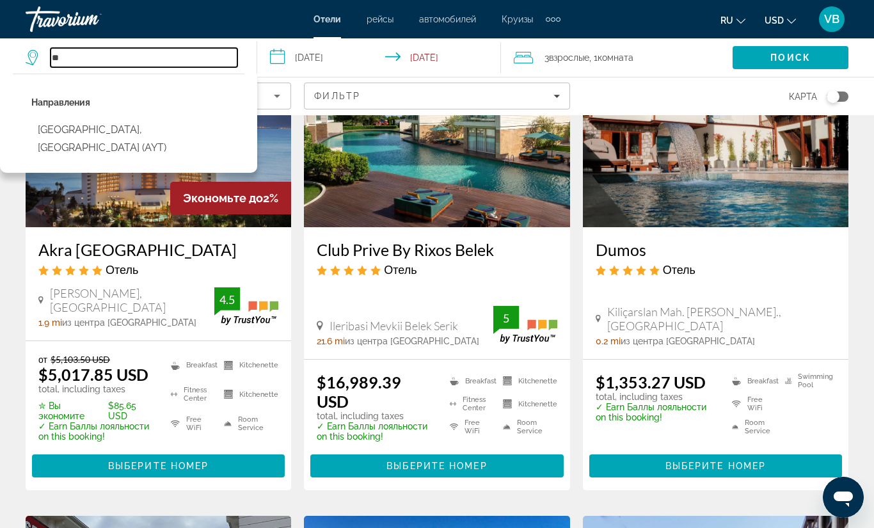
type input "*"
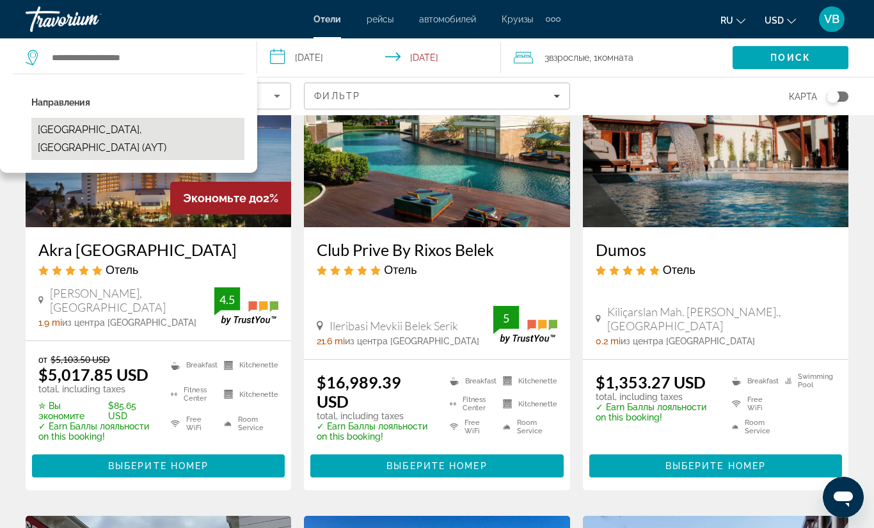
click at [68, 139] on button "[GEOGRAPHIC_DATA], [GEOGRAPHIC_DATA] (AYT)" at bounding box center [137, 139] width 213 height 42
type input "**********"
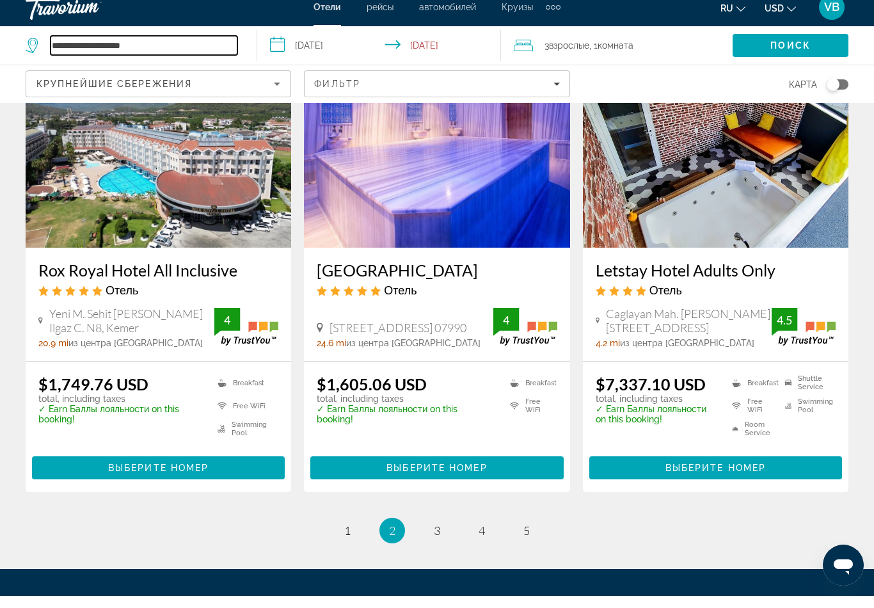
scroll to position [1662, 0]
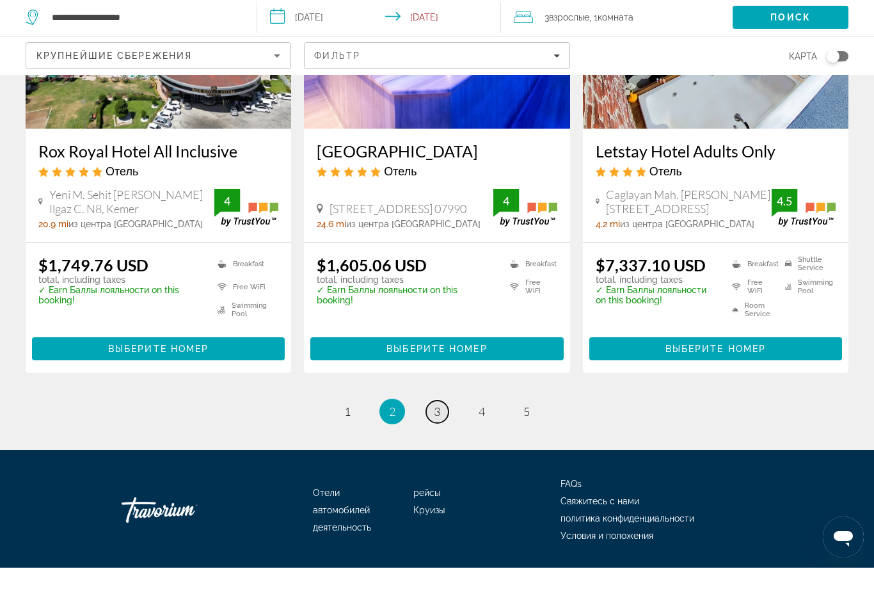
click at [439, 445] on span "3" at bounding box center [437, 452] width 6 height 14
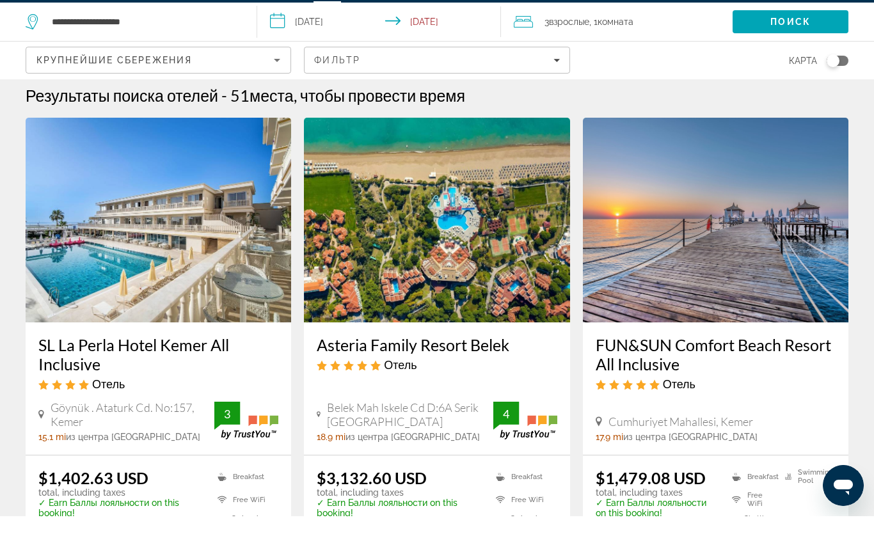
scroll to position [42, 0]
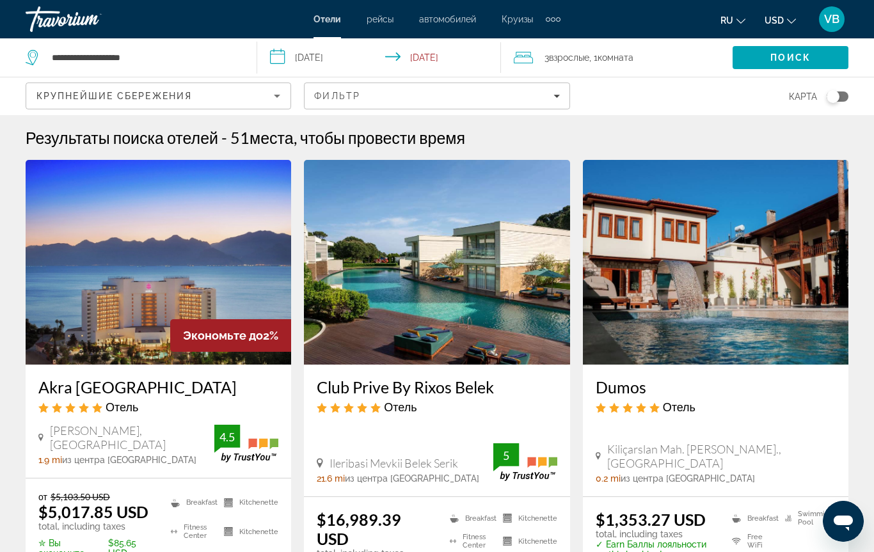
click at [77, 18] on div "Travorium" at bounding box center [90, 19] width 128 height 33
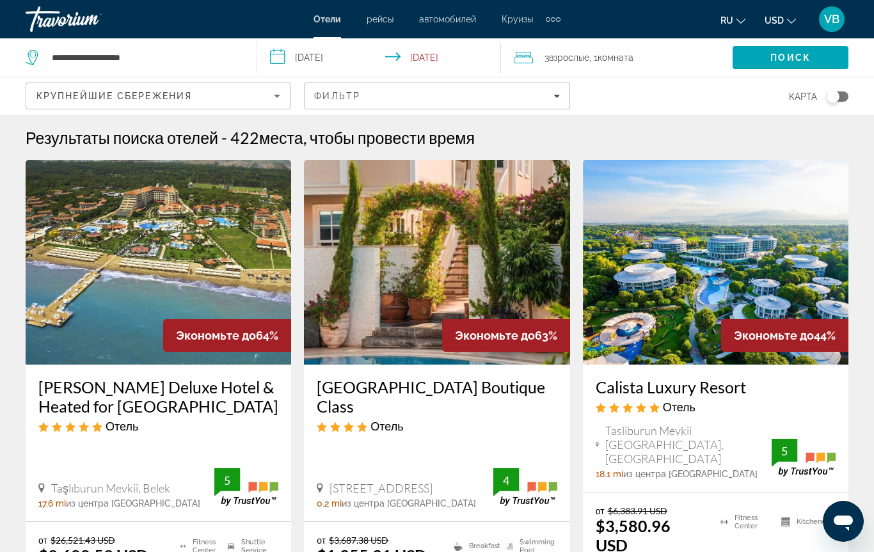
click at [80, 20] on div "Travorium" at bounding box center [90, 19] width 128 height 33
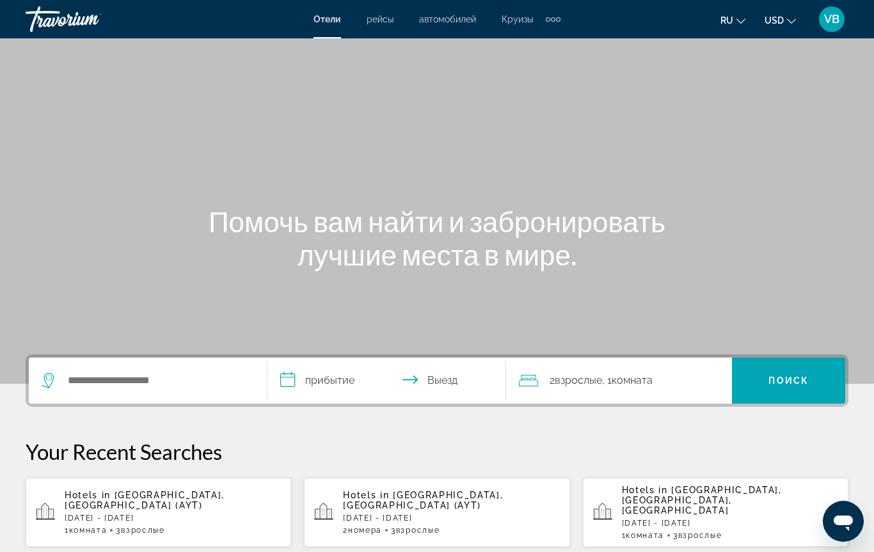
click at [84, 22] on div "Travorium" at bounding box center [90, 19] width 128 height 33
click at [73, 21] on div "Travorium" at bounding box center [90, 19] width 128 height 33
click at [84, 8] on div "Travorium" at bounding box center [90, 19] width 128 height 33
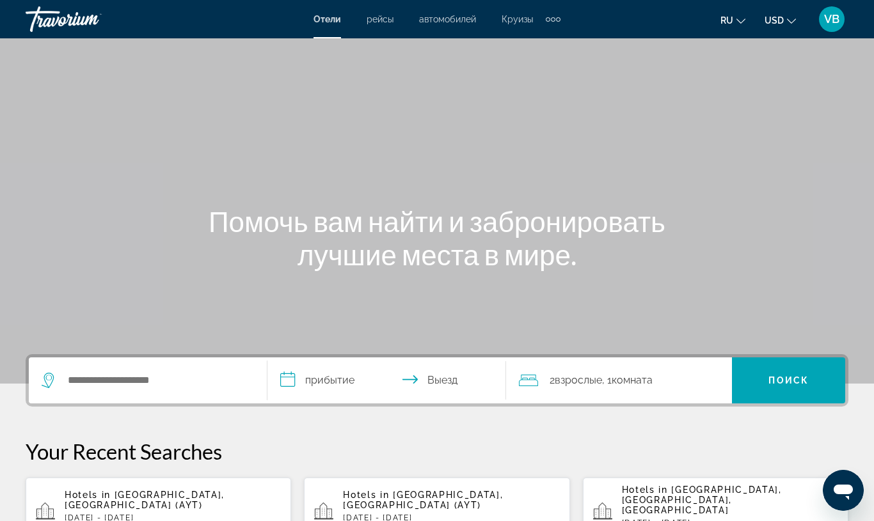
click at [828, 18] on span "VB" at bounding box center [831, 19] width 15 height 13
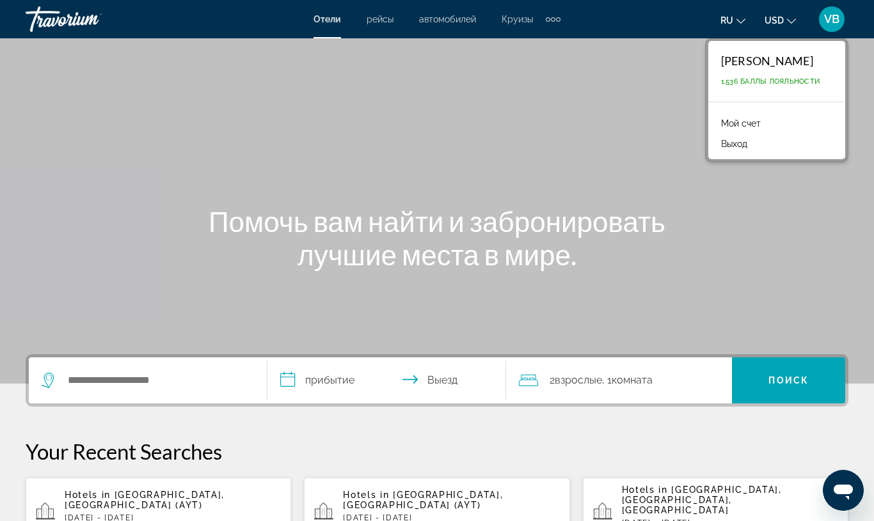
click at [67, 22] on div "Travorium" at bounding box center [90, 19] width 128 height 33
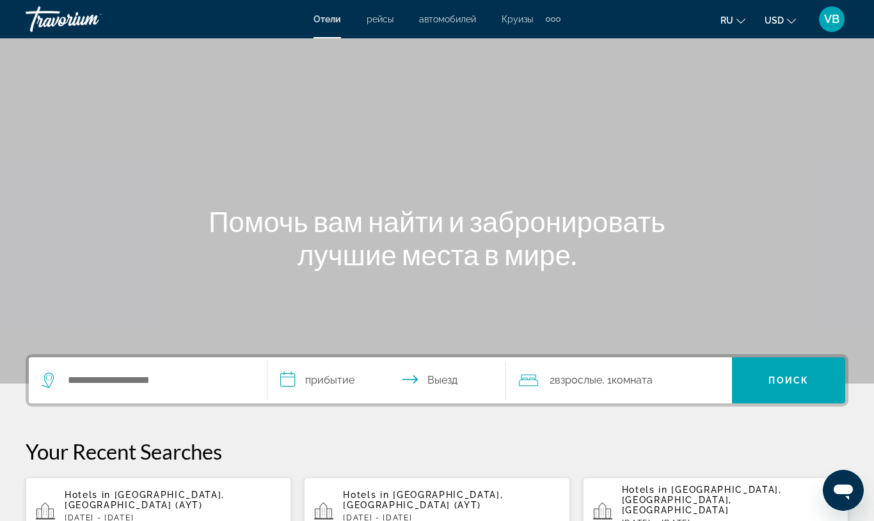
click at [73, 13] on div "Travorium" at bounding box center [90, 19] width 128 height 33
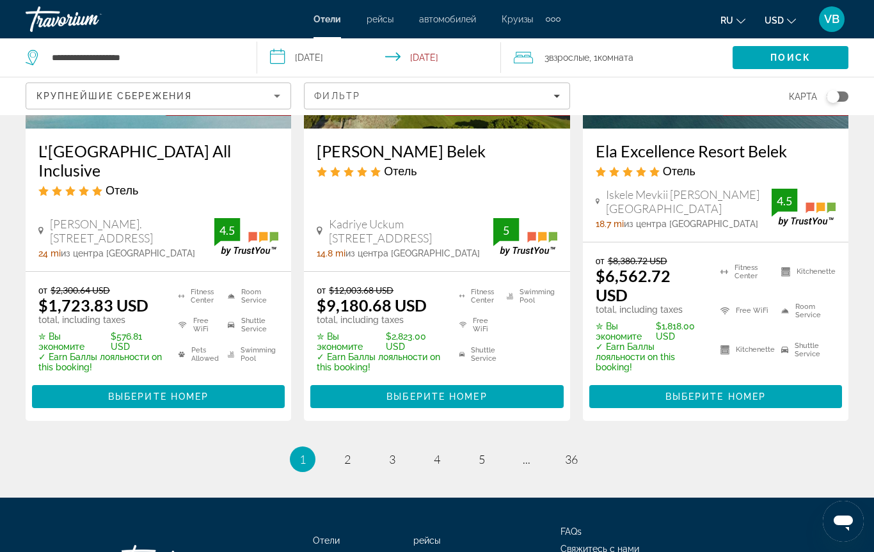
scroll to position [1865, 0]
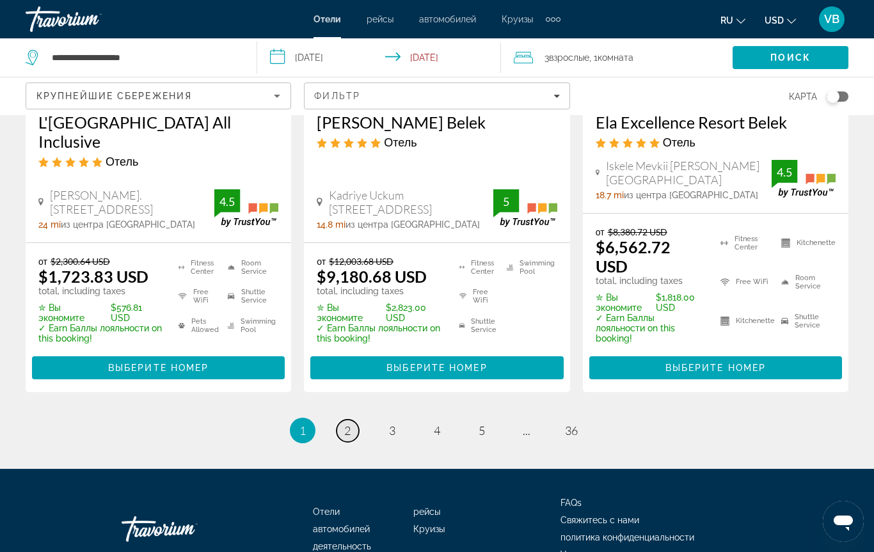
click at [352, 420] on link "page 2" at bounding box center [347, 431] width 22 height 22
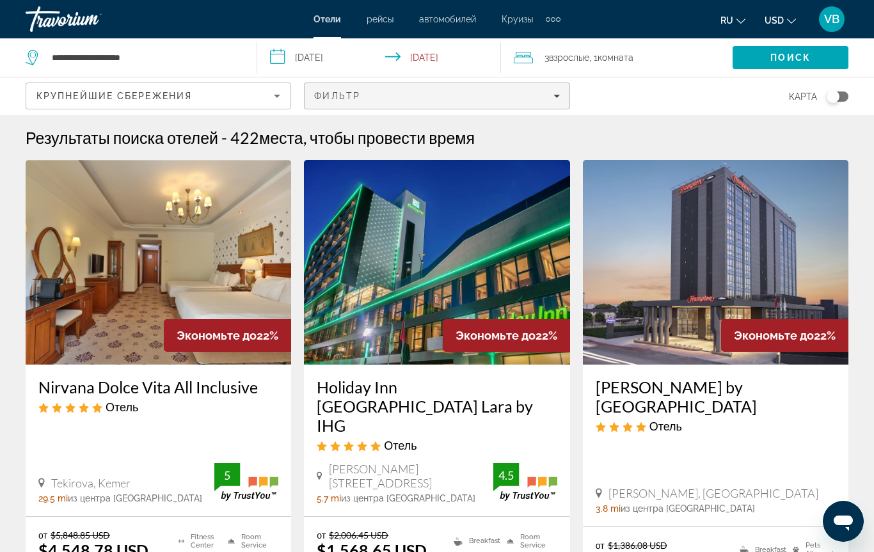
click at [565, 104] on span "Filters" at bounding box center [436, 96] width 264 height 31
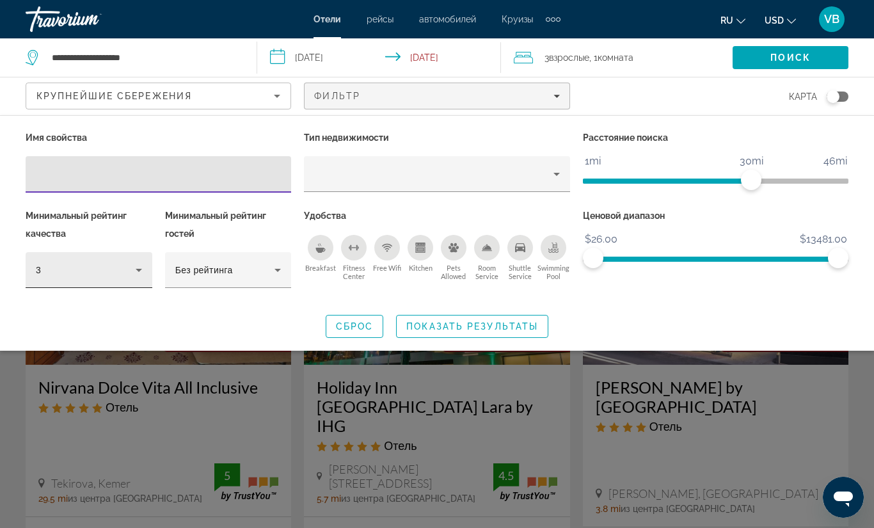
click at [140, 263] on icon "Hotel Filters" at bounding box center [138, 269] width 15 height 15
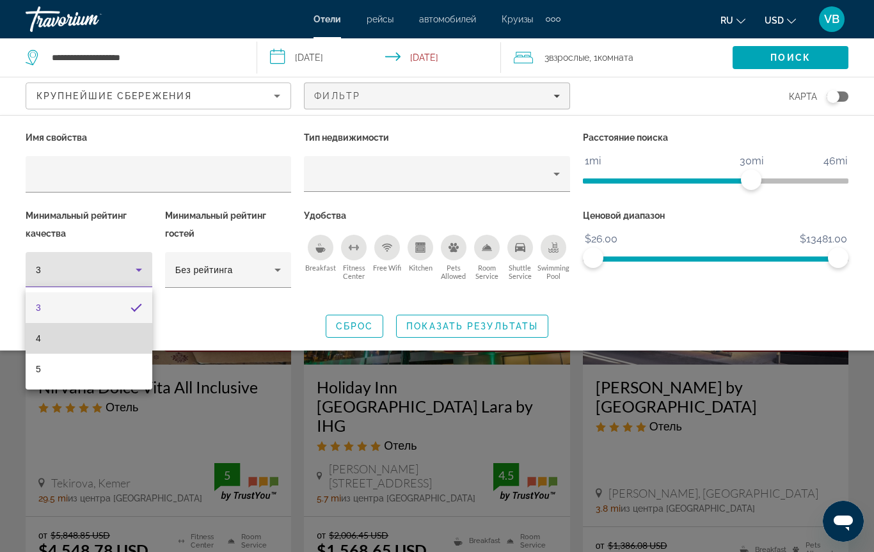
click at [103, 338] on mat-option "4" at bounding box center [89, 338] width 127 height 31
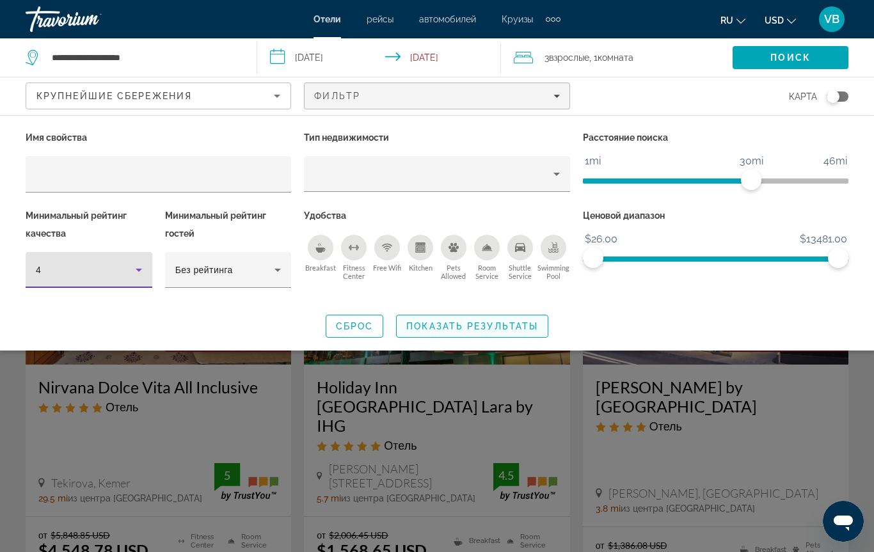
click at [454, 327] on span "Показать результаты" at bounding box center [472, 326] width 132 height 10
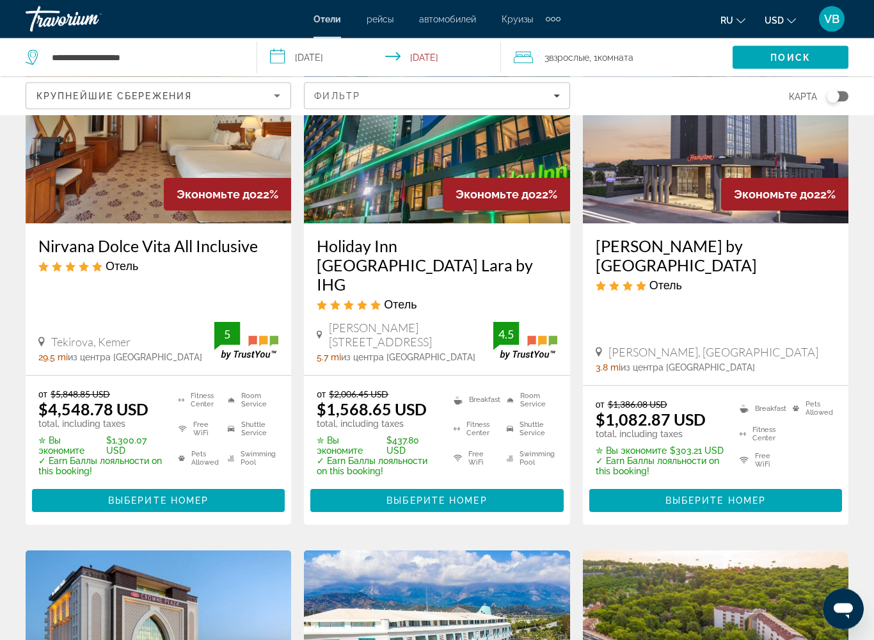
scroll to position [141, 0]
click at [439, 495] on span "Выберите номер" at bounding box center [436, 500] width 100 height 10
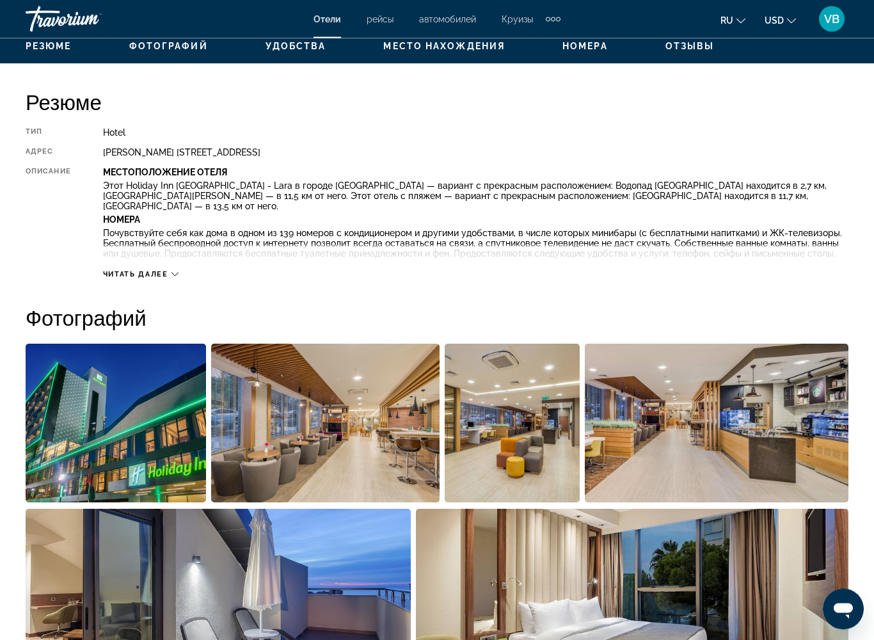
scroll to position [622, 0]
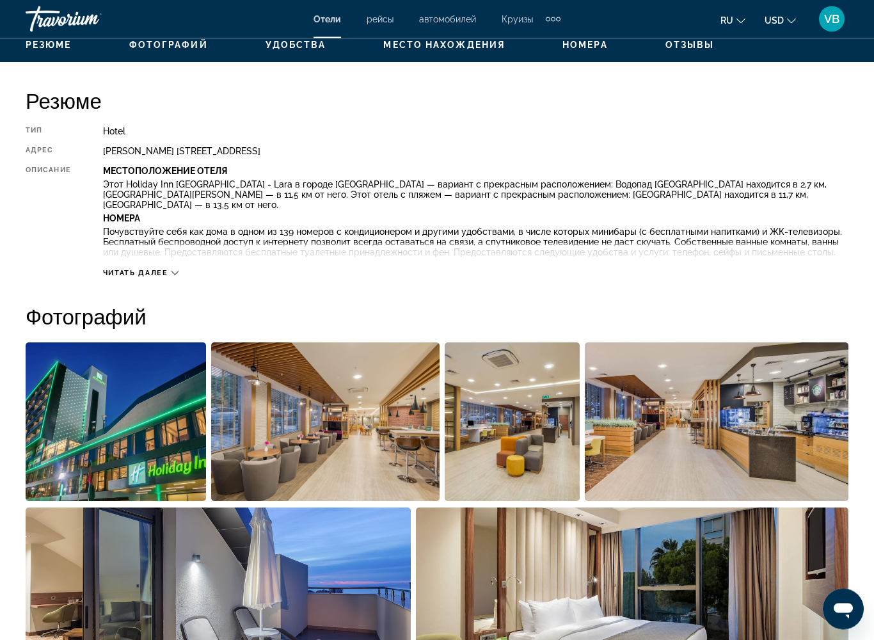
click at [188, 276] on div "Читать далее" at bounding box center [475, 260] width 745 height 35
click at [177, 273] on icon "Main content" at bounding box center [174, 273] width 7 height 7
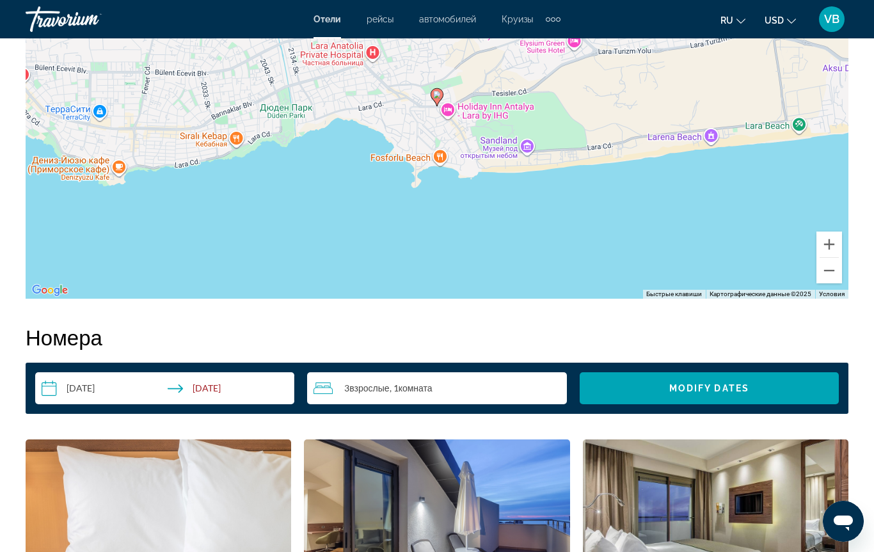
scroll to position [1735, 0]
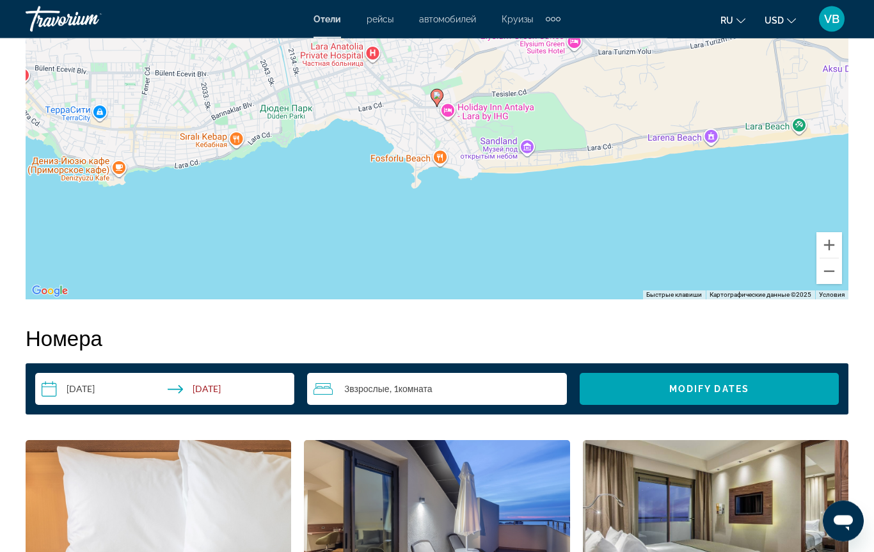
click at [111, 374] on input "**********" at bounding box center [167, 392] width 264 height 36
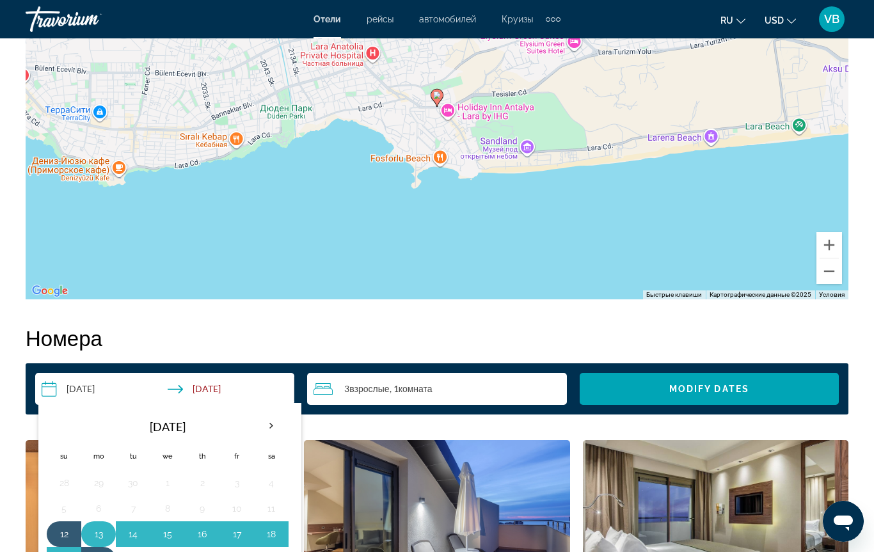
click at [100, 521] on button "13" at bounding box center [98, 534] width 20 height 18
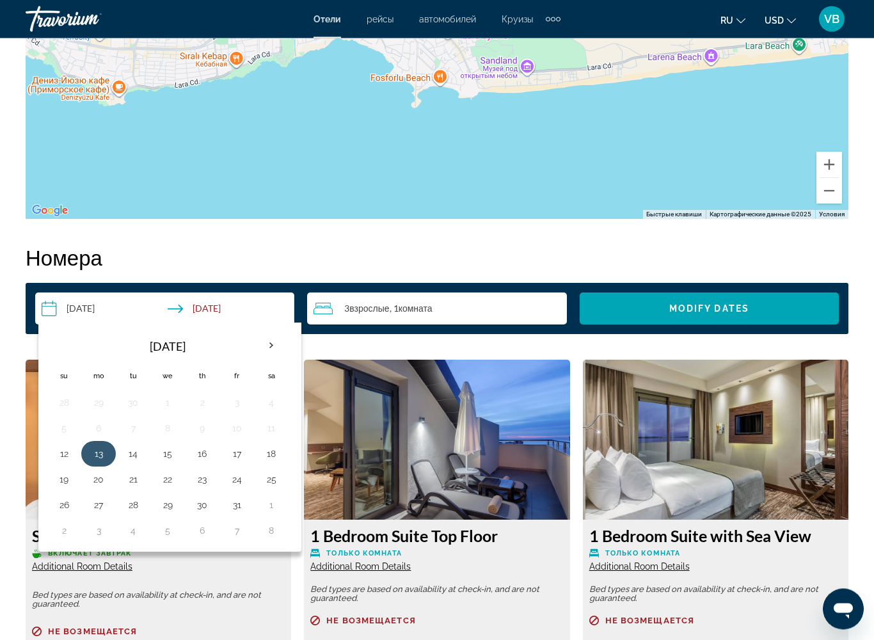
scroll to position [1817, 0]
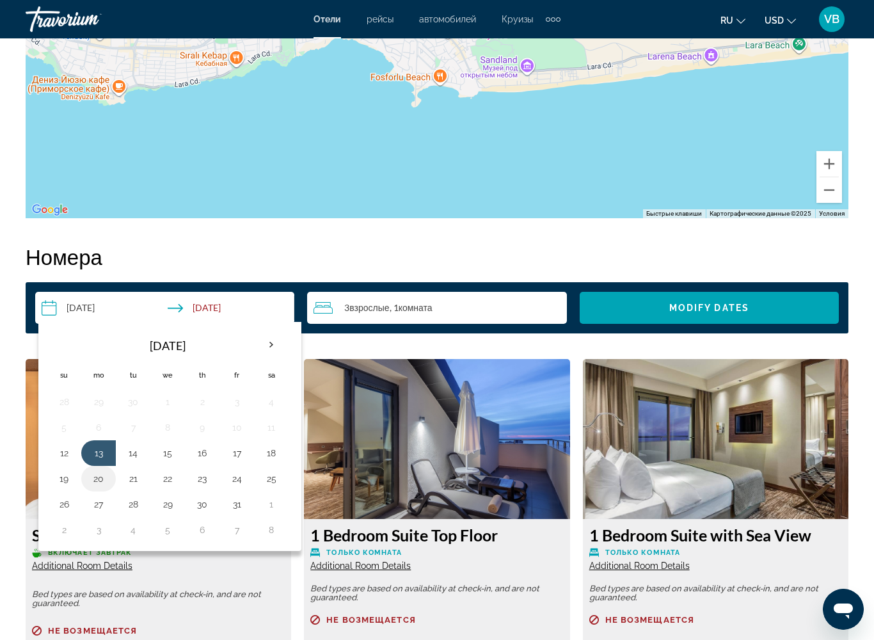
click at [101, 470] on button "20" at bounding box center [98, 479] width 20 height 18
type input "**********"
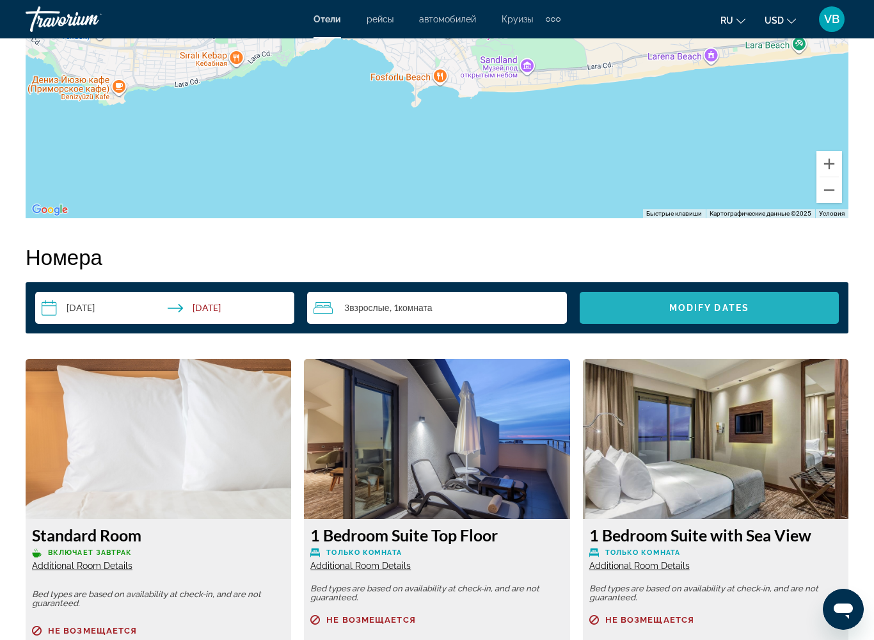
click at [709, 292] on span "Search widget" at bounding box center [709, 307] width 259 height 31
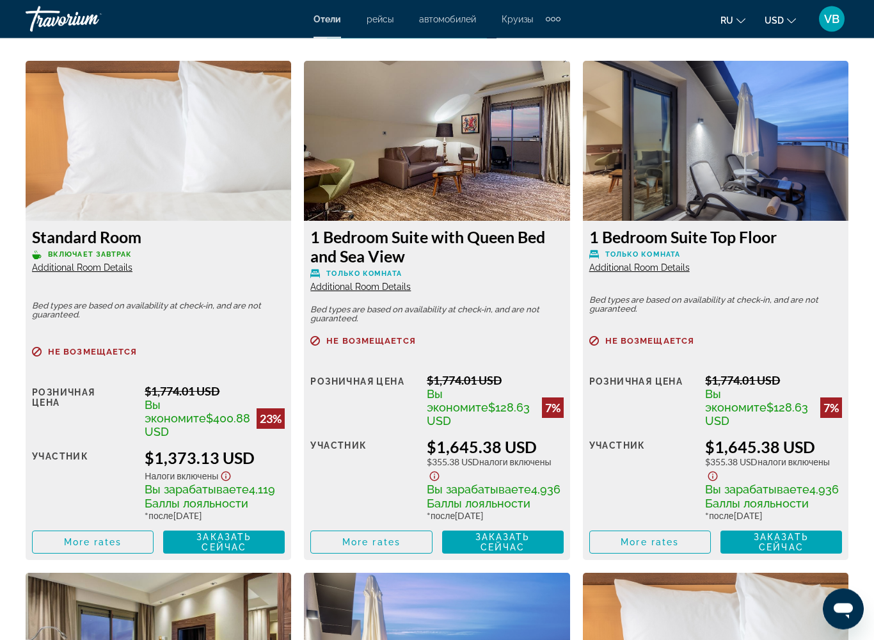
scroll to position [2116, 0]
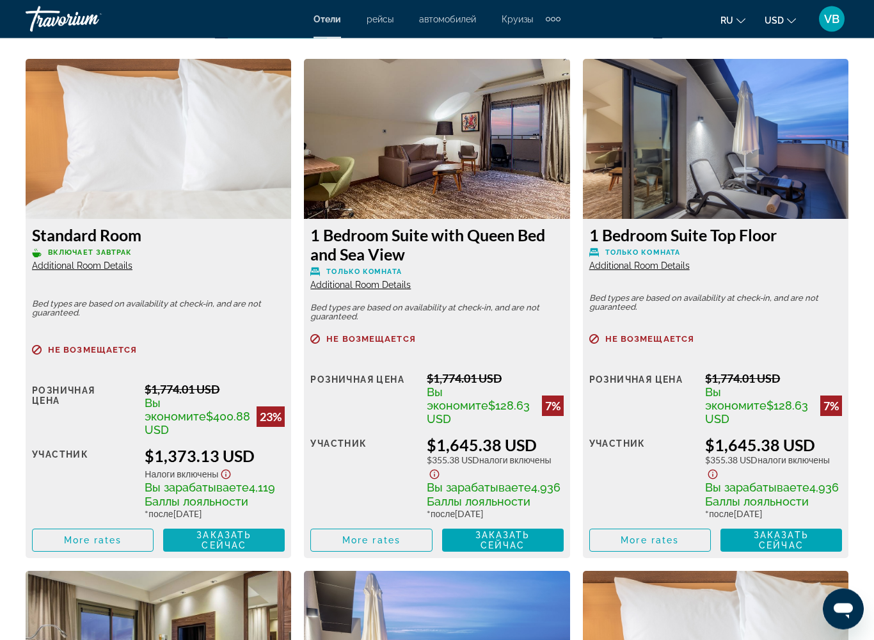
click at [217, 521] on span "Заказать сейчас" at bounding box center [223, 540] width 55 height 20
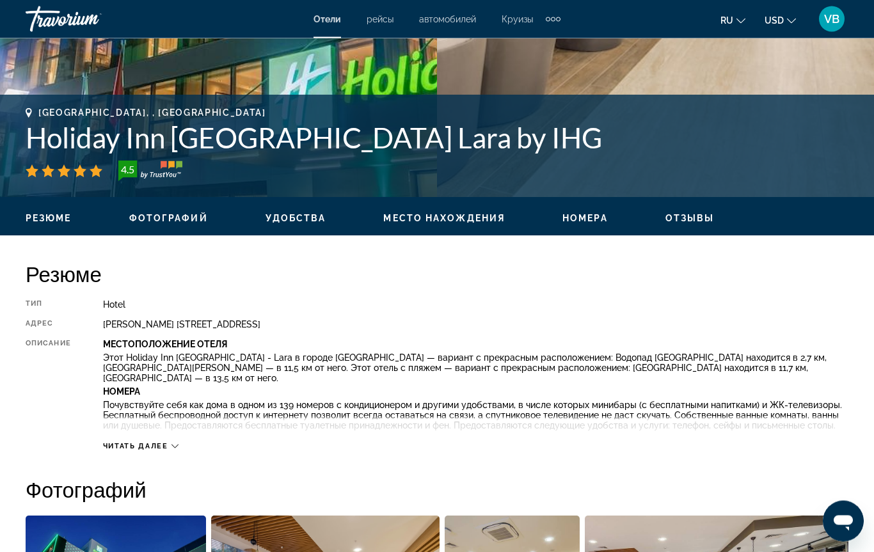
scroll to position [446, 0]
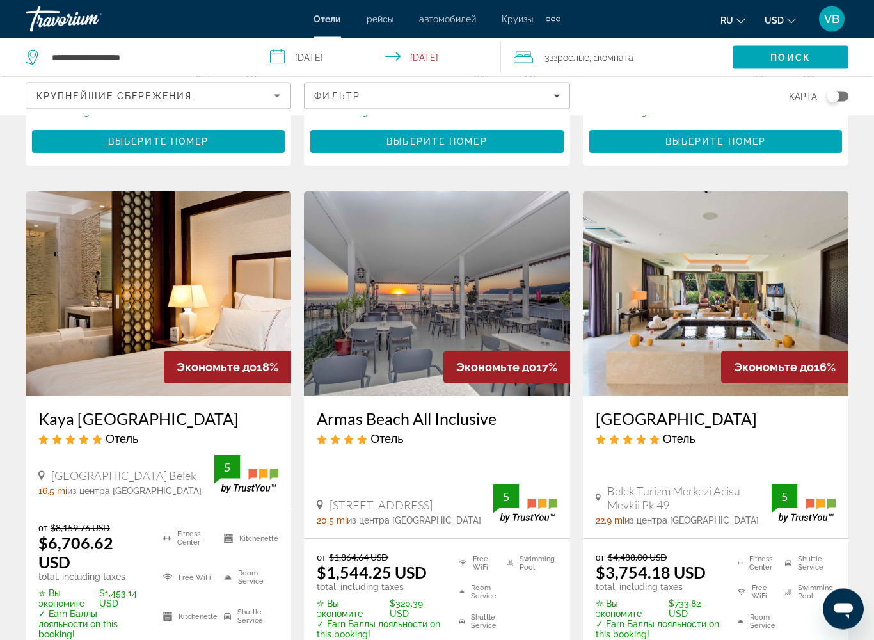
scroll to position [1012, 0]
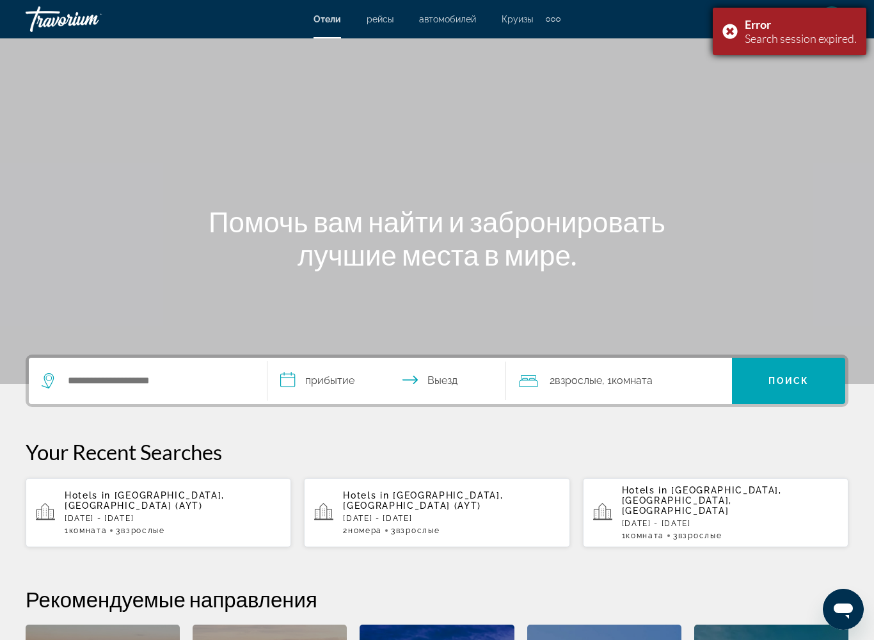
click at [729, 24] on div "Error Search session expired." at bounding box center [790, 31] width 154 height 47
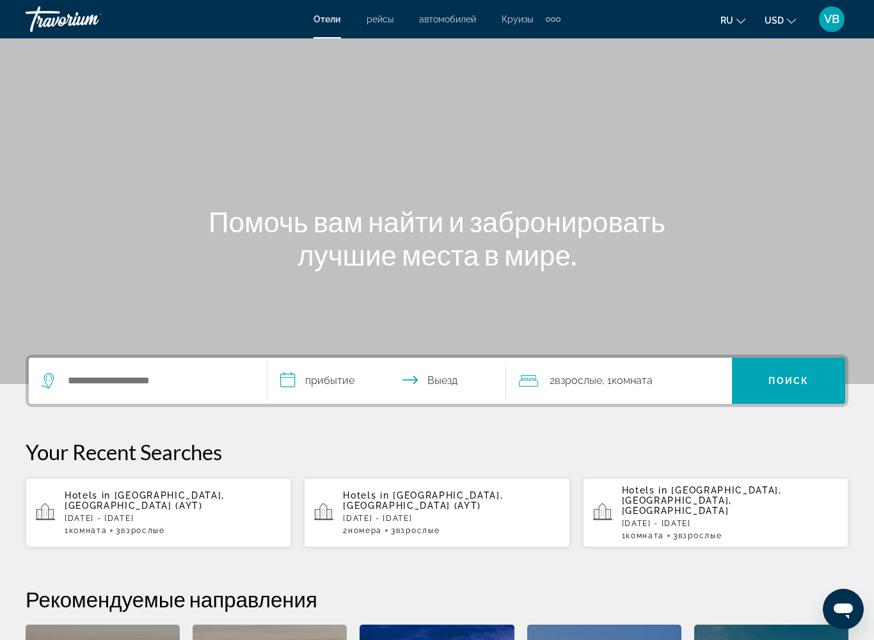
click at [65, 27] on div "Travorium" at bounding box center [90, 19] width 128 height 33
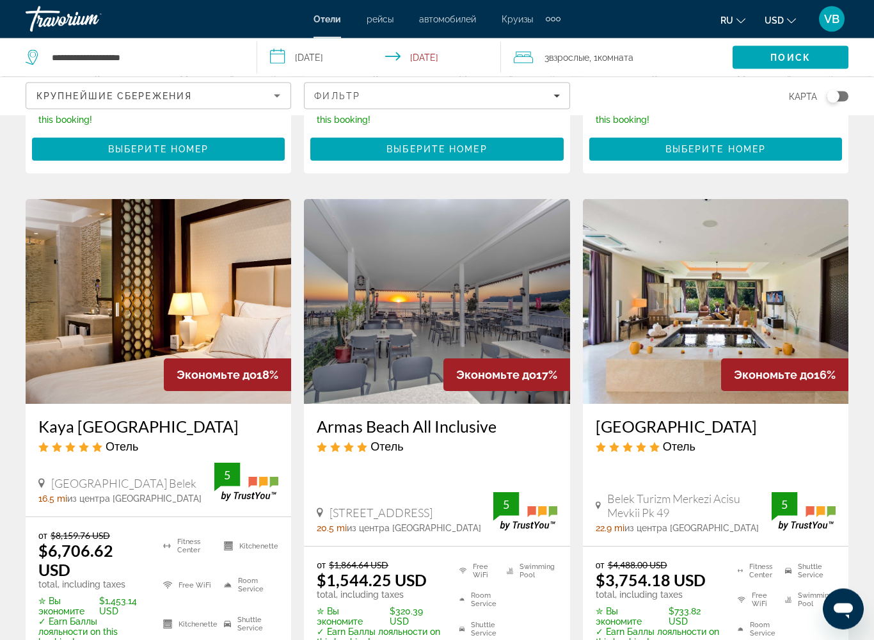
scroll to position [1004, 0]
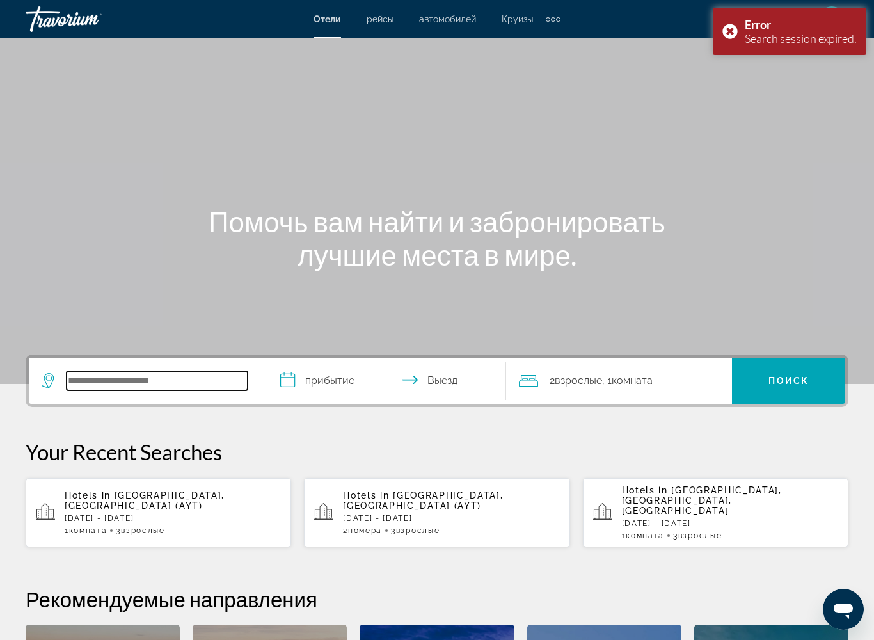
click at [118, 376] on input "Search hotel destination" at bounding box center [157, 380] width 181 height 19
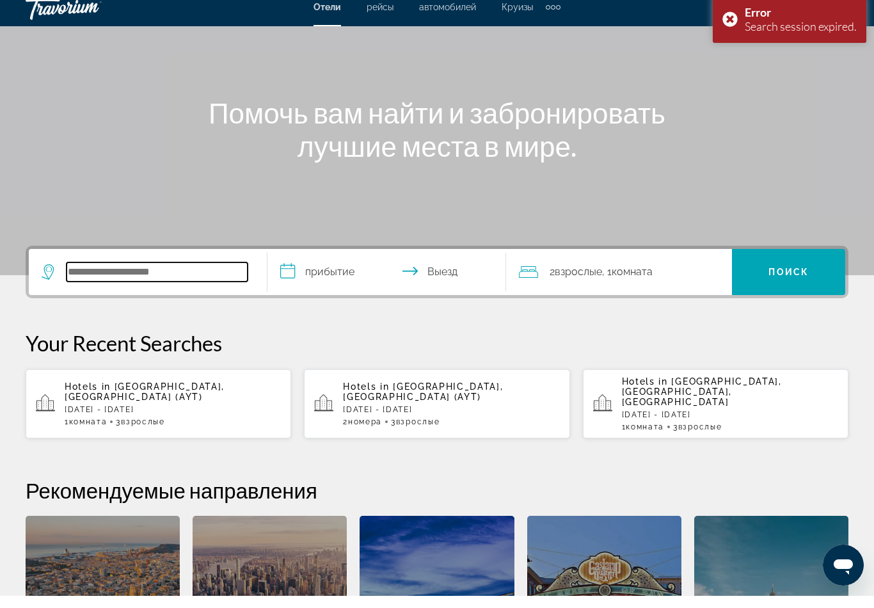
scroll to position [301, 0]
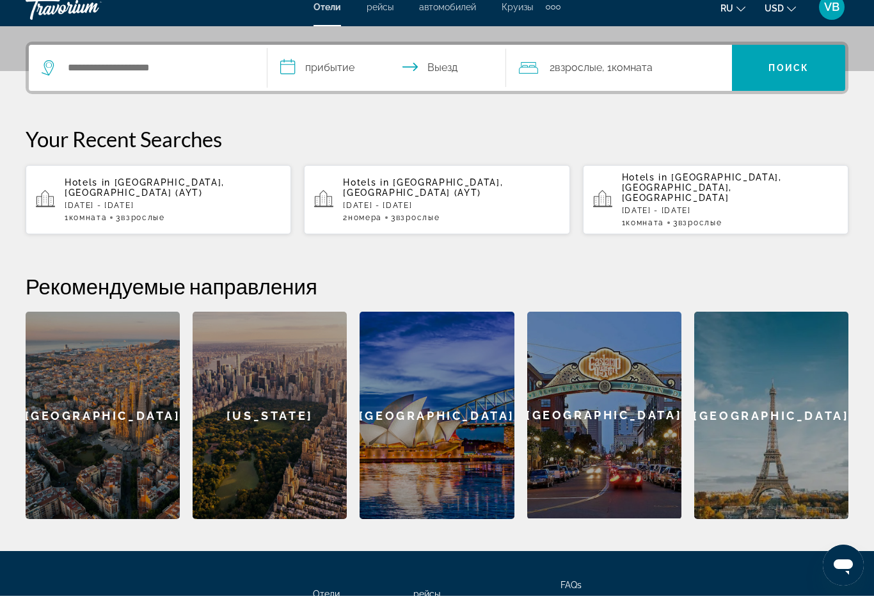
click at [191, 189] on span "[GEOGRAPHIC_DATA], [GEOGRAPHIC_DATA] (AYT)" at bounding box center [145, 199] width 160 height 20
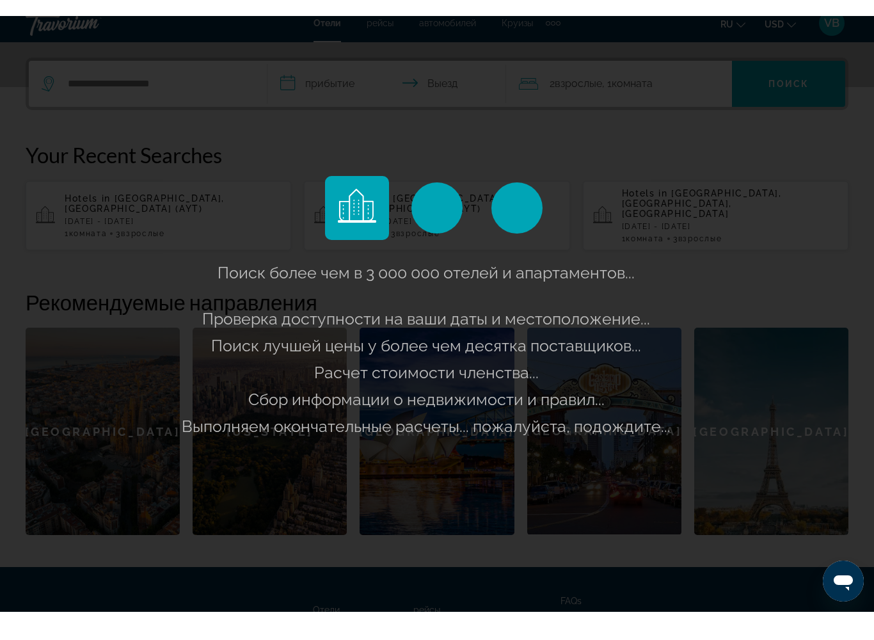
scroll to position [313, 0]
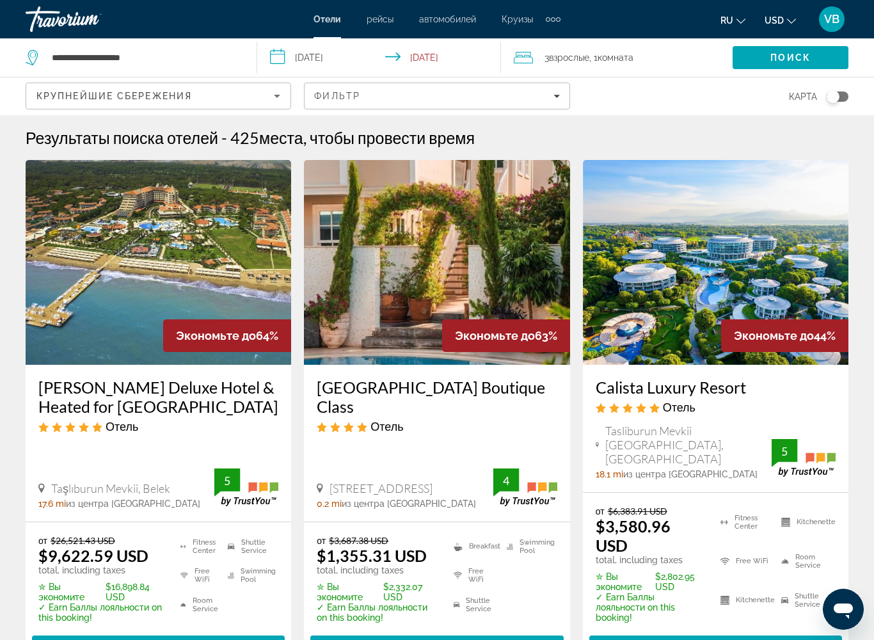
click at [579, 100] on div "Крупнейшие сбережения Фильтр карта" at bounding box center [437, 96] width 823 height 38
click at [557, 90] on span "Filters" at bounding box center [436, 96] width 264 height 31
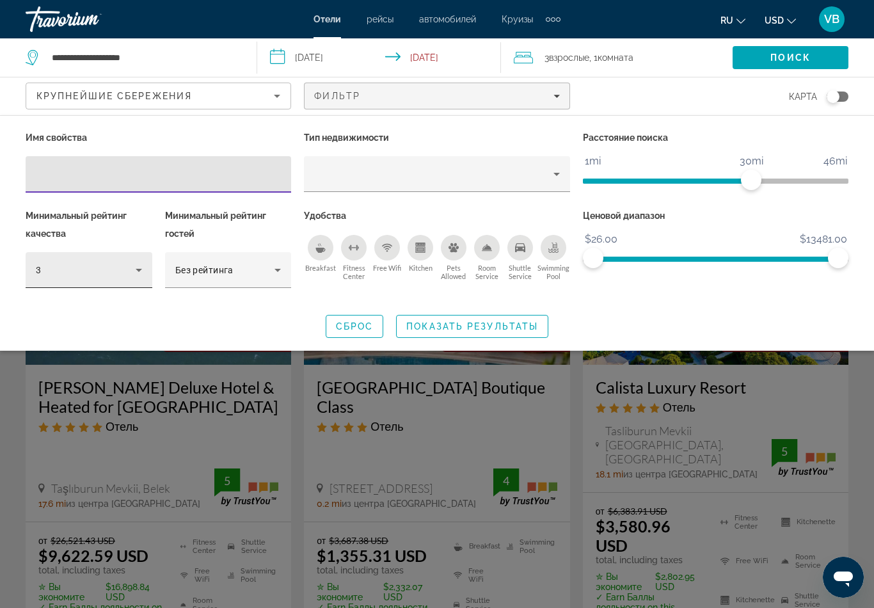
click at [148, 264] on div "3" at bounding box center [89, 270] width 127 height 36
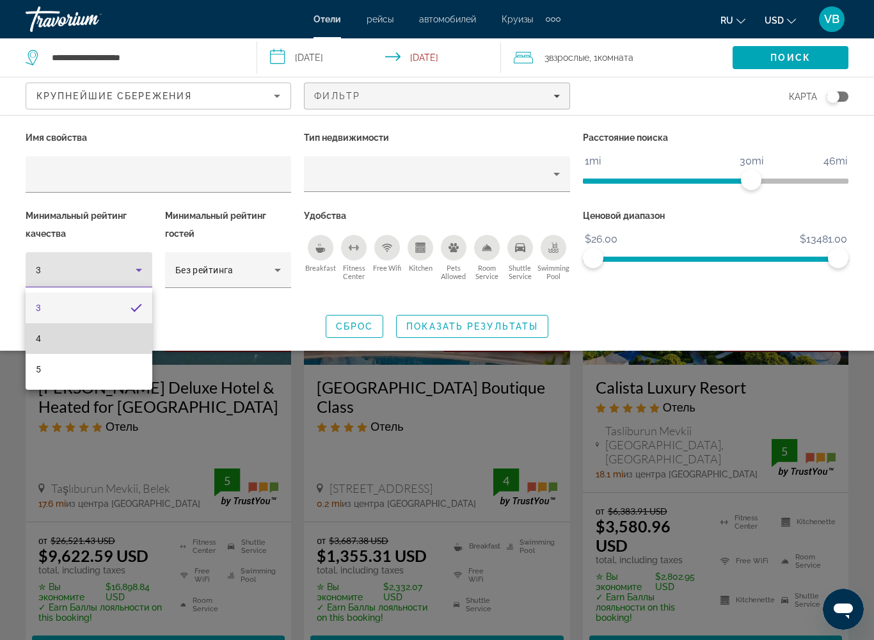
click at [97, 338] on mat-option "4" at bounding box center [89, 338] width 127 height 31
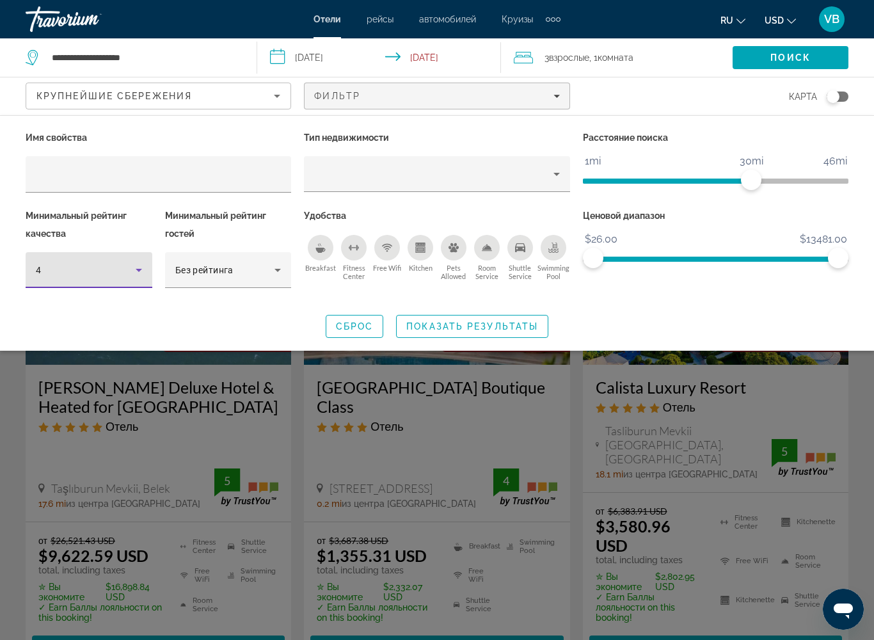
click at [324, 244] on icon "Breakfast" at bounding box center [320, 247] width 10 height 10
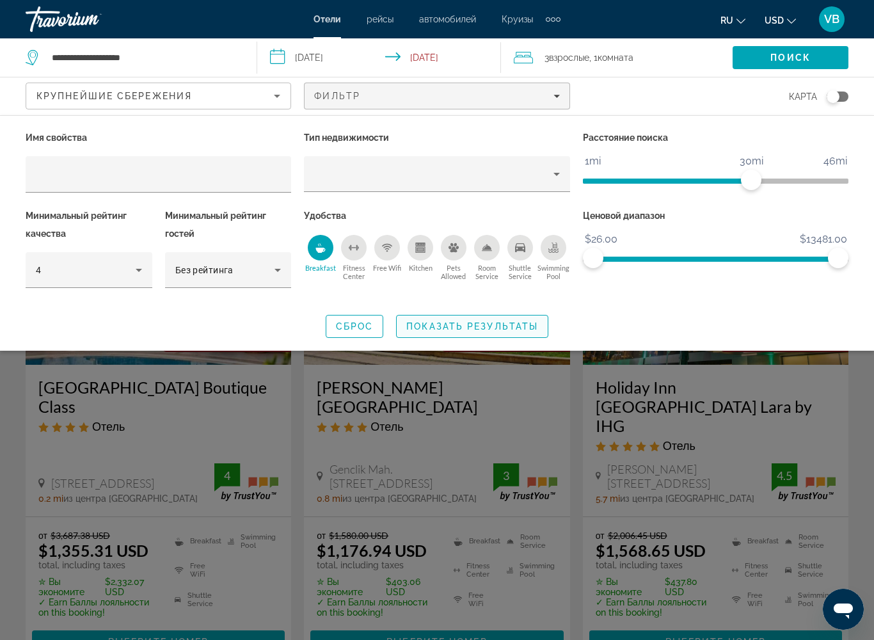
click at [501, 322] on span "Показать результаты" at bounding box center [472, 326] width 132 height 10
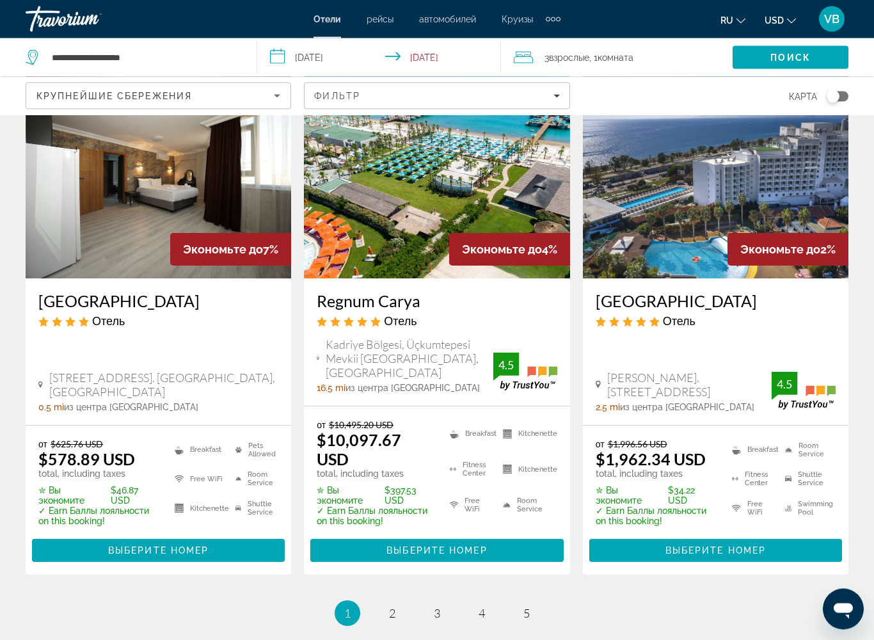
scroll to position [1646, 0]
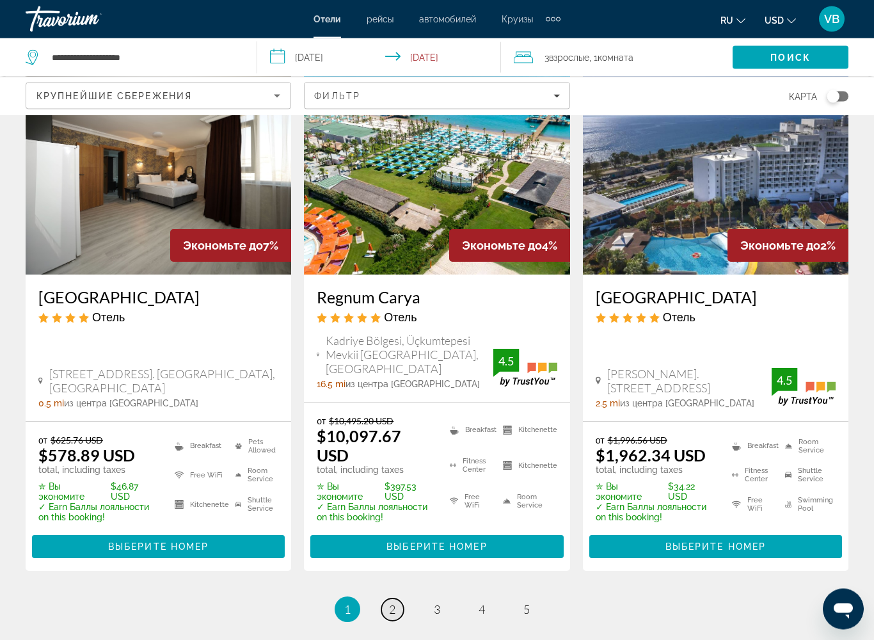
click at [397, 521] on link "page 2" at bounding box center [392, 610] width 22 height 22
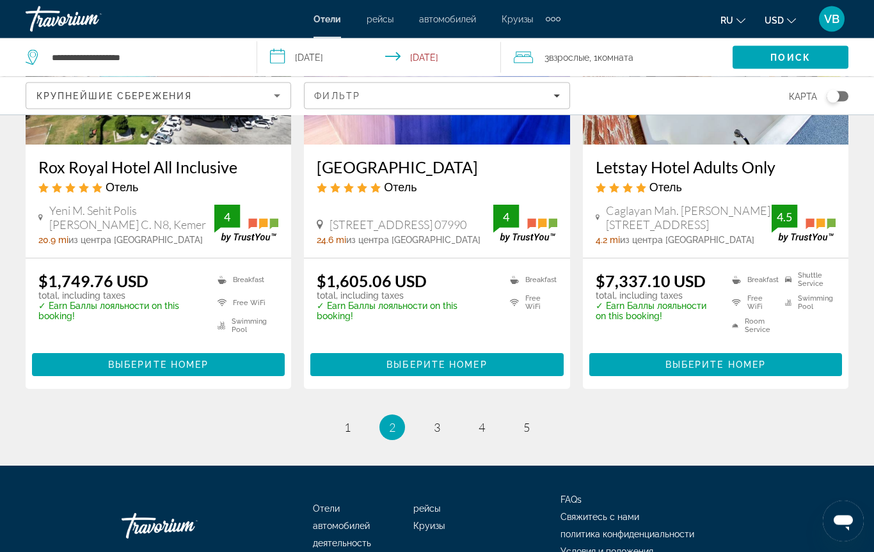
scroll to position [1687, 0]
click at [446, 416] on link "page 3" at bounding box center [437, 427] width 22 height 22
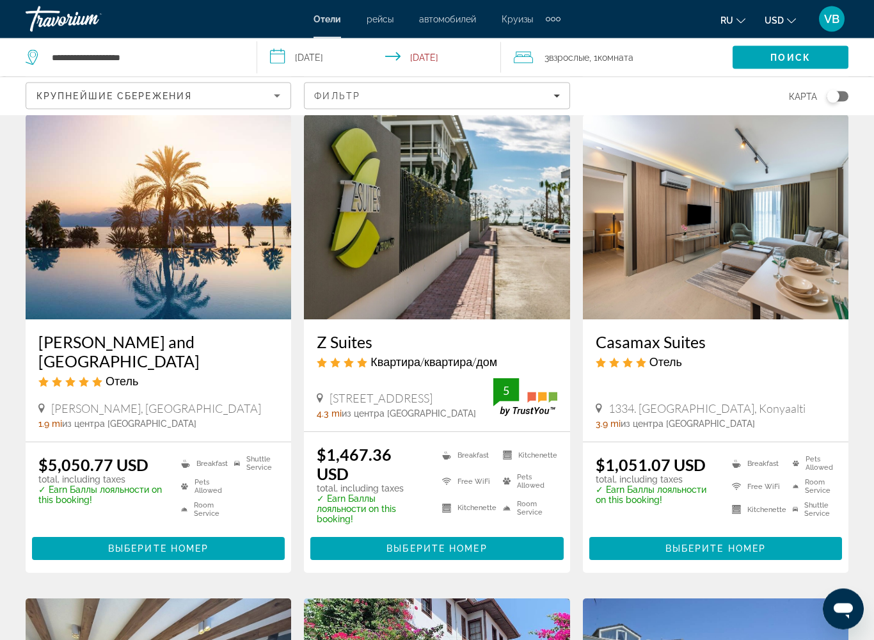
scroll to position [539, 0]
click at [439, 521] on span "Выберите номер" at bounding box center [436, 548] width 100 height 10
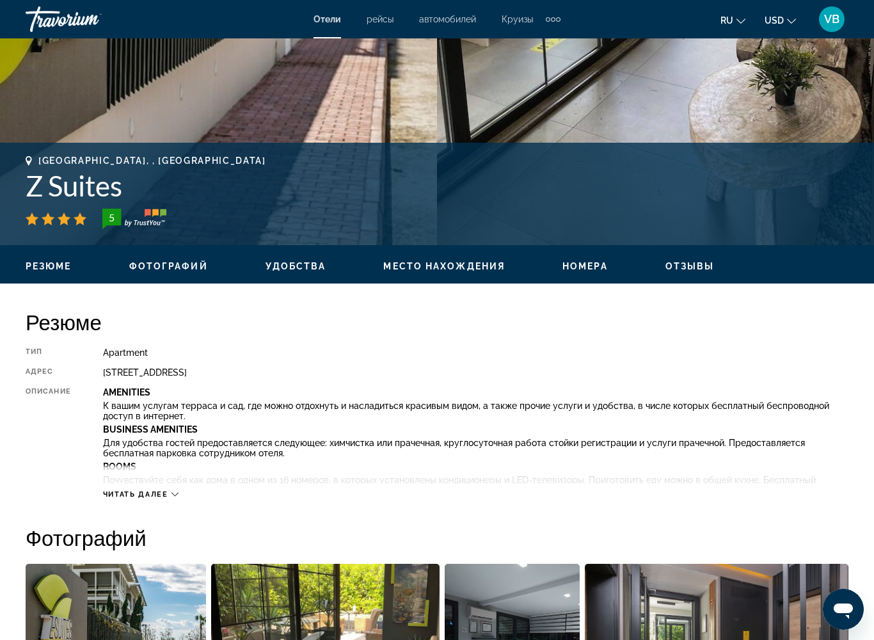
scroll to position [402, 0]
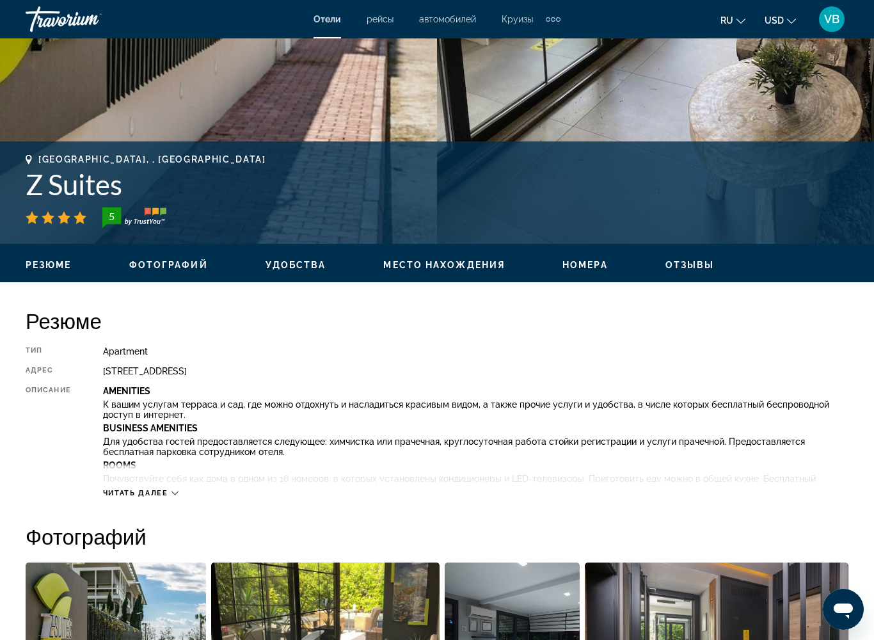
click at [178, 490] on icon "Main content" at bounding box center [174, 492] width 7 height 7
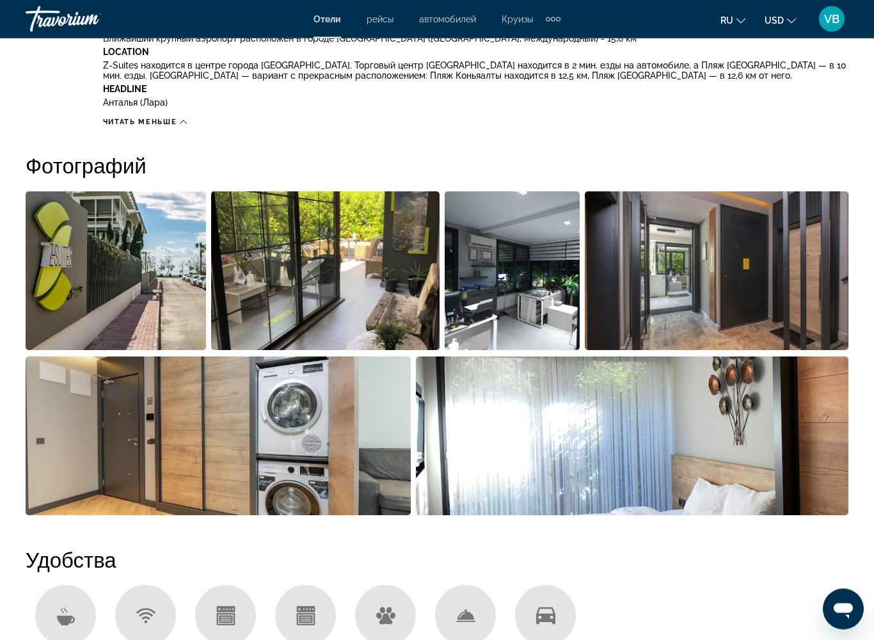
scroll to position [1107, 0]
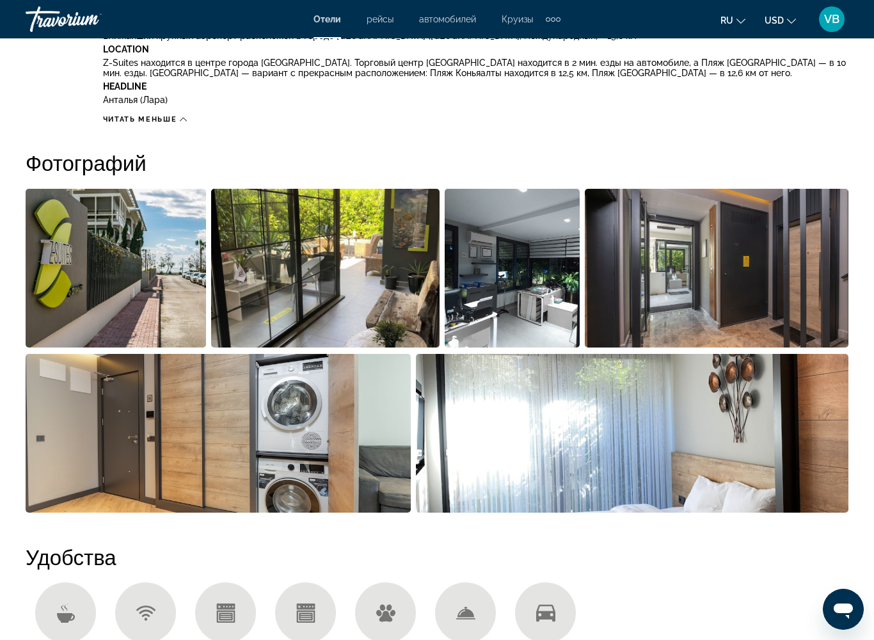
click at [162, 295] on img "Open full-screen image slider" at bounding box center [116, 268] width 180 height 159
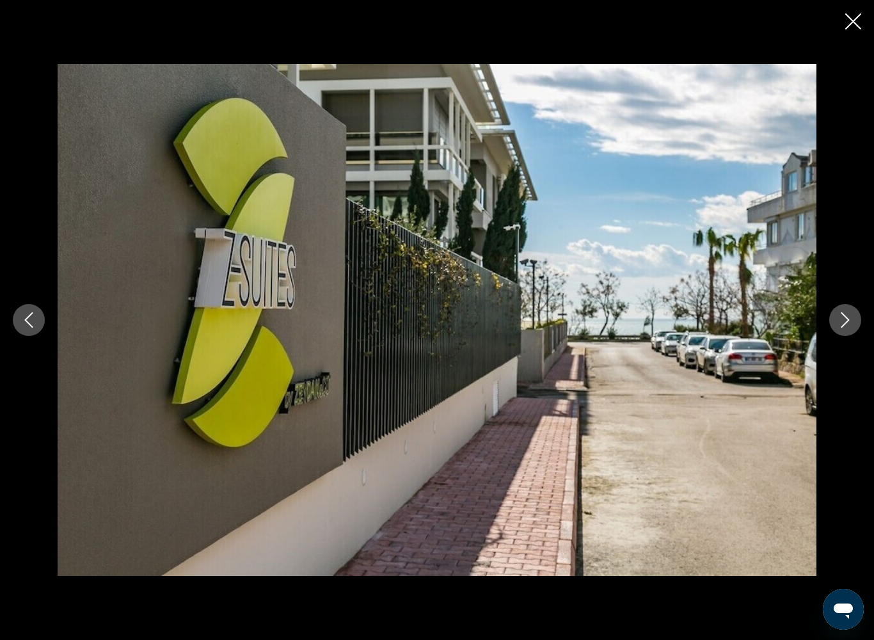
click at [839, 342] on div "prev next" at bounding box center [437, 320] width 874 height 512
click at [838, 329] on button "Next image" at bounding box center [845, 320] width 32 height 32
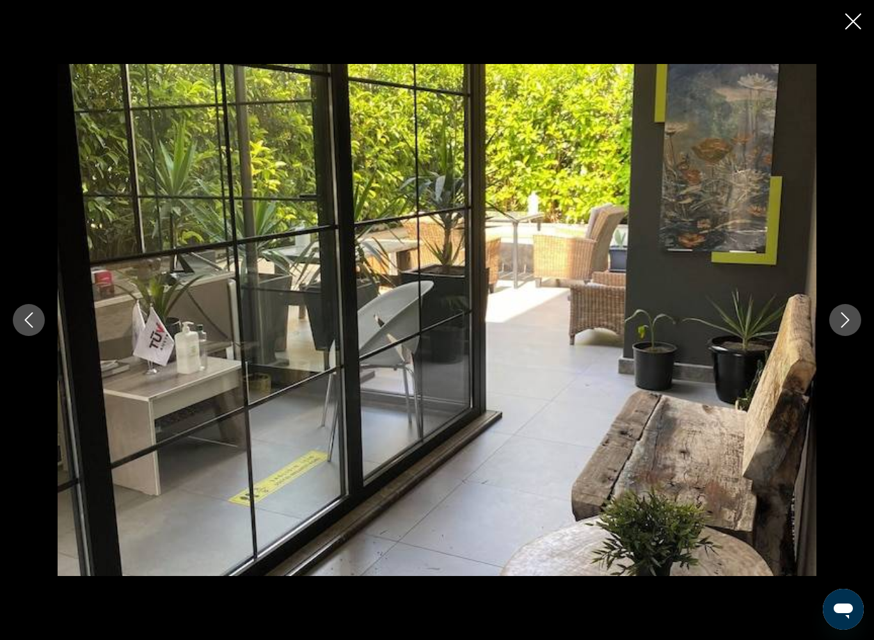
click at [840, 340] on div "prev next" at bounding box center [437, 320] width 874 height 512
click at [840, 326] on icon "Next image" at bounding box center [844, 319] width 15 height 15
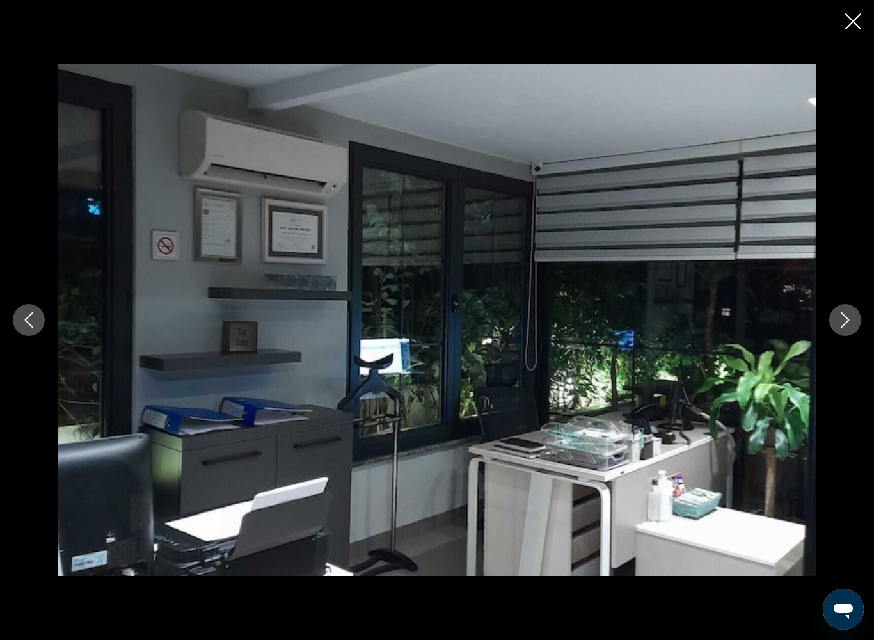
click at [856, 318] on button "Next image" at bounding box center [845, 320] width 32 height 32
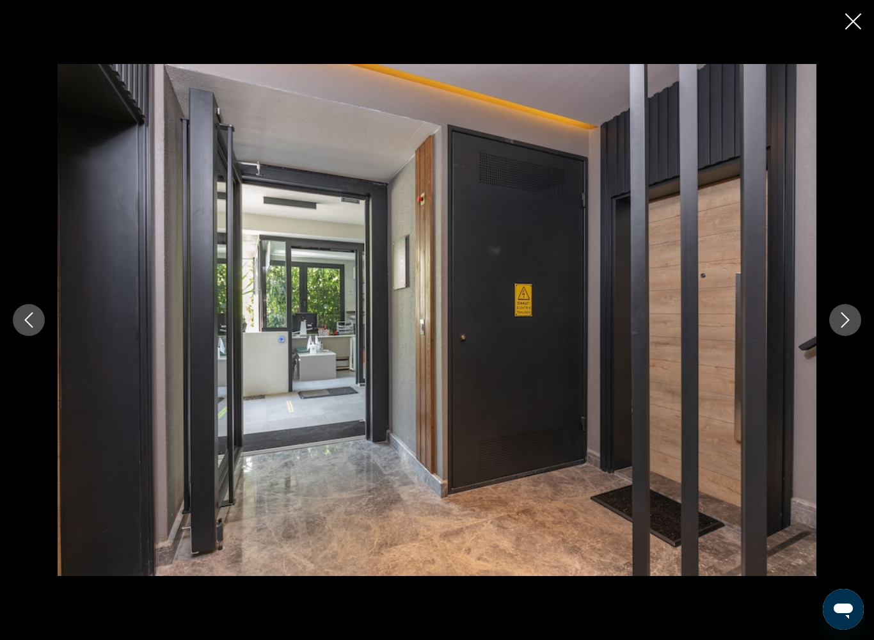
click at [848, 319] on icon "Next image" at bounding box center [845, 319] width 8 height 15
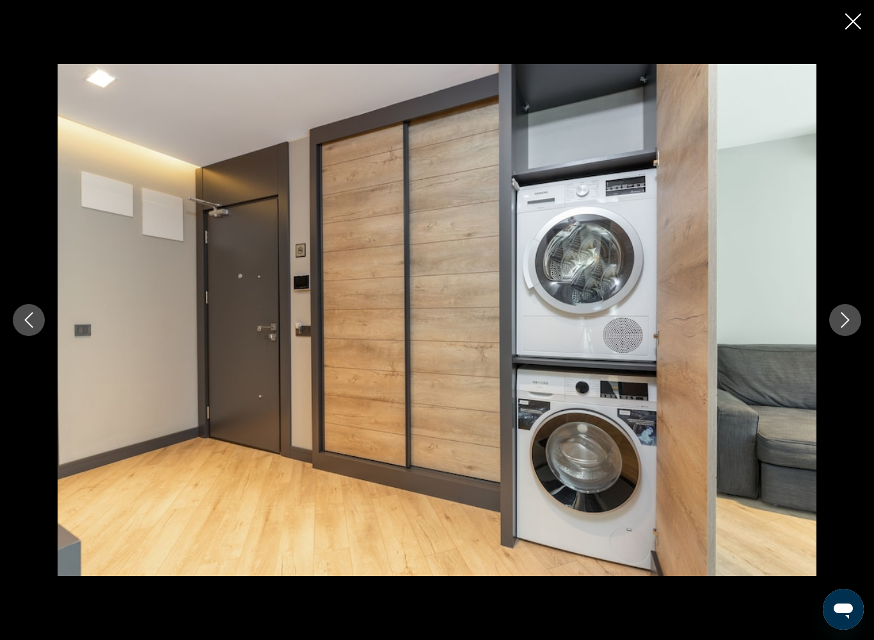
click at [855, 320] on button "Next image" at bounding box center [845, 320] width 32 height 32
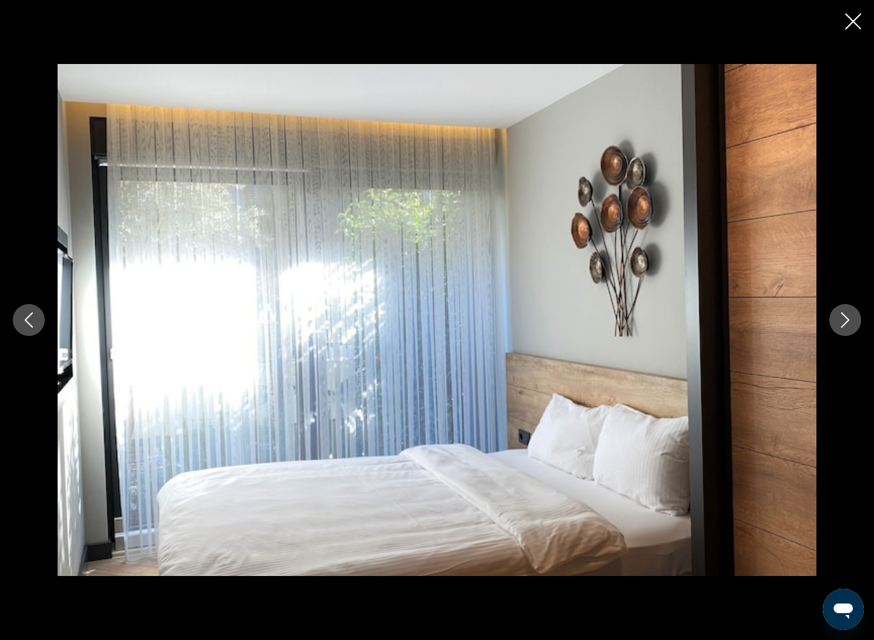
click at [868, 318] on div "prev next" at bounding box center [437, 320] width 874 height 512
click at [845, 320] on icon "Next image" at bounding box center [844, 319] width 15 height 15
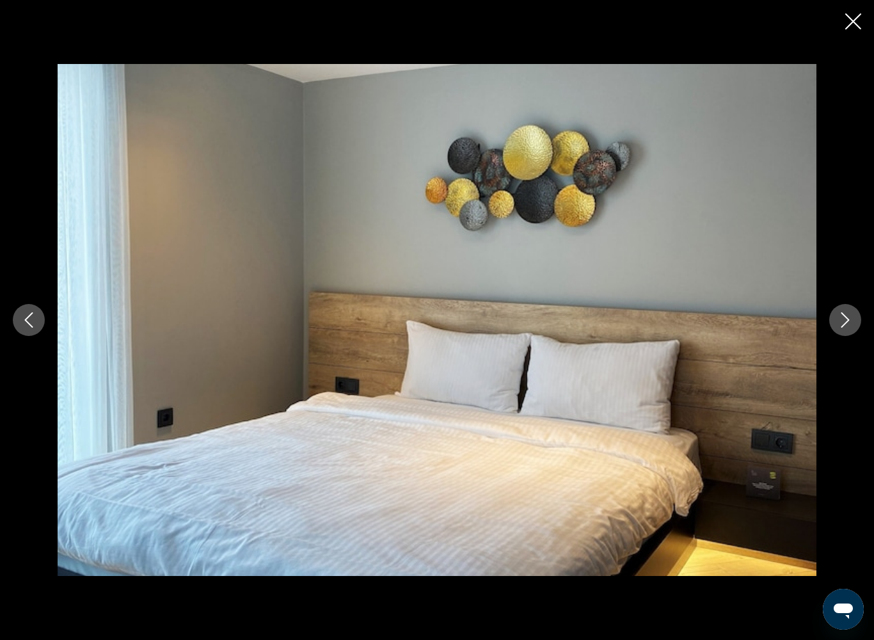
click at [846, 331] on button "Next image" at bounding box center [845, 320] width 32 height 32
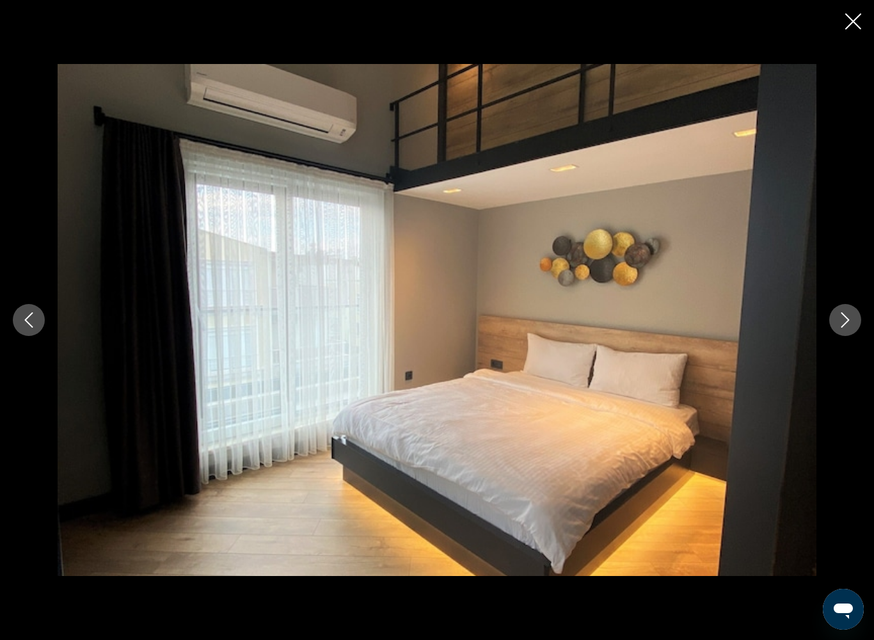
click at [843, 334] on button "Next image" at bounding box center [845, 320] width 32 height 32
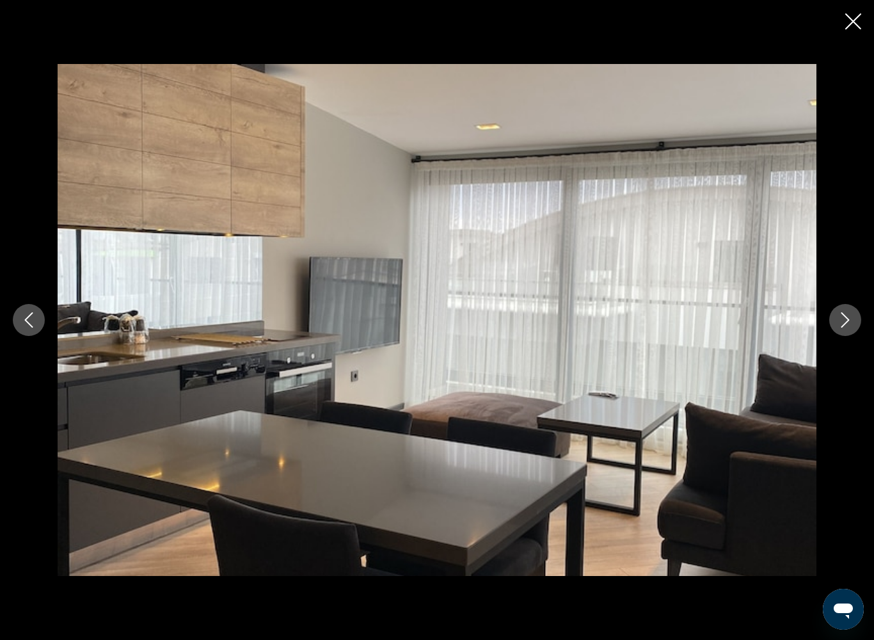
click at [849, 330] on button "Next image" at bounding box center [845, 320] width 32 height 32
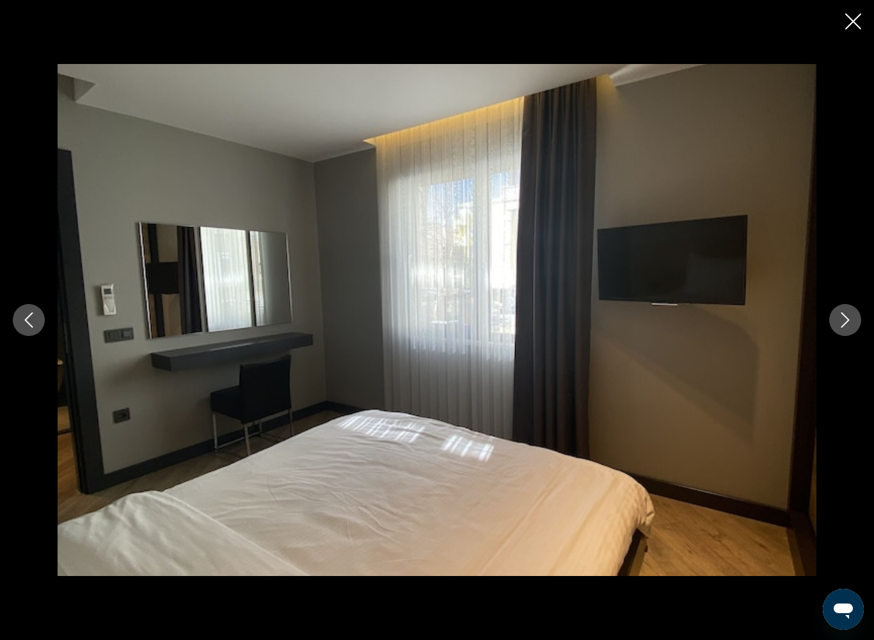
click at [851, 333] on button "Next image" at bounding box center [845, 320] width 32 height 32
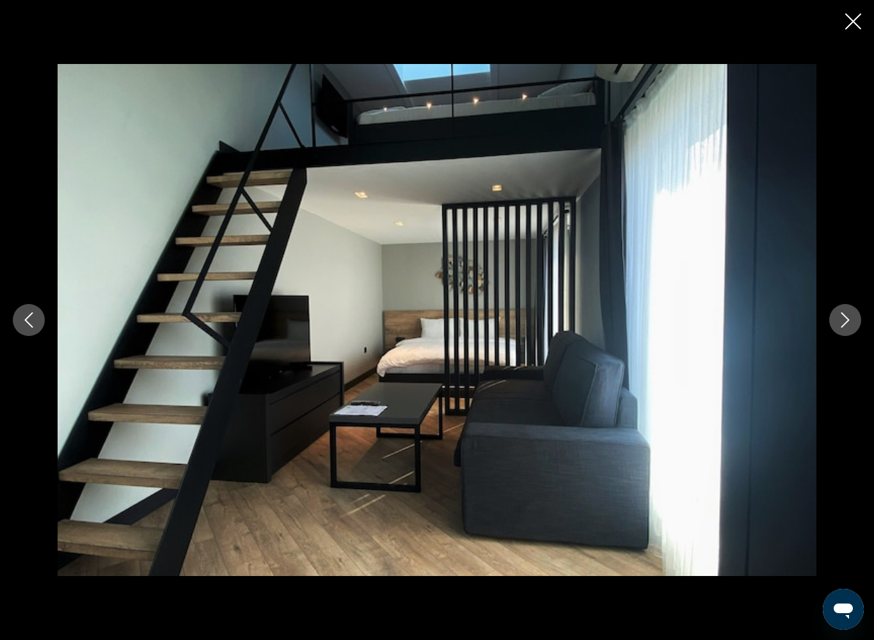
click at [15, 313] on button "Previous image" at bounding box center [29, 320] width 32 height 32
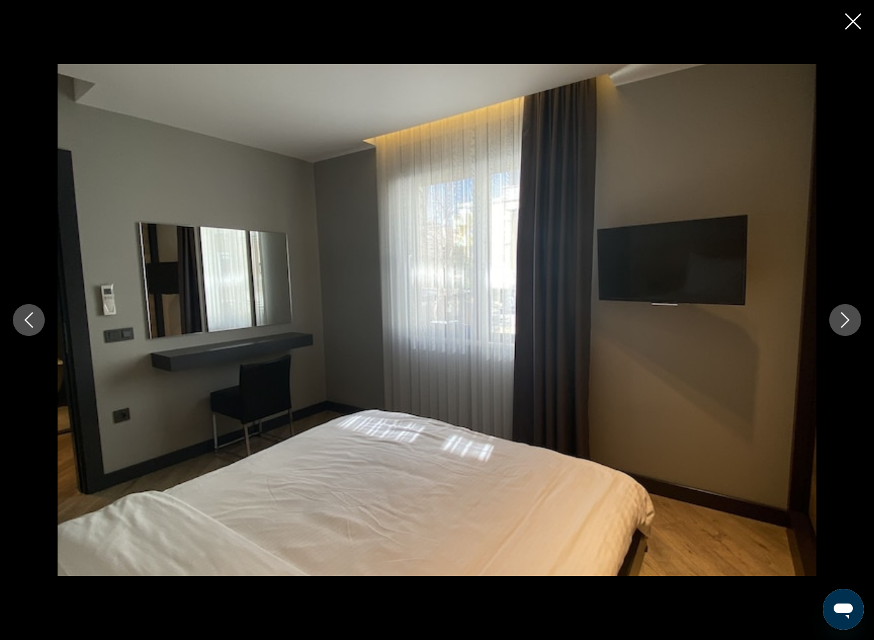
click at [116, 521] on div "prev next" at bounding box center [437, 320] width 874 height 640
click at [848, 25] on icon "Close slideshow" at bounding box center [853, 21] width 16 height 16
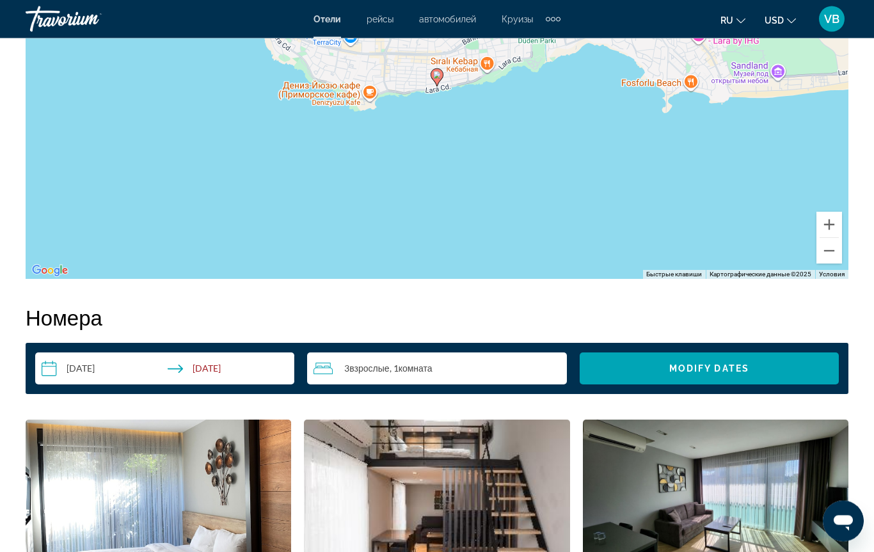
scroll to position [1901, 0]
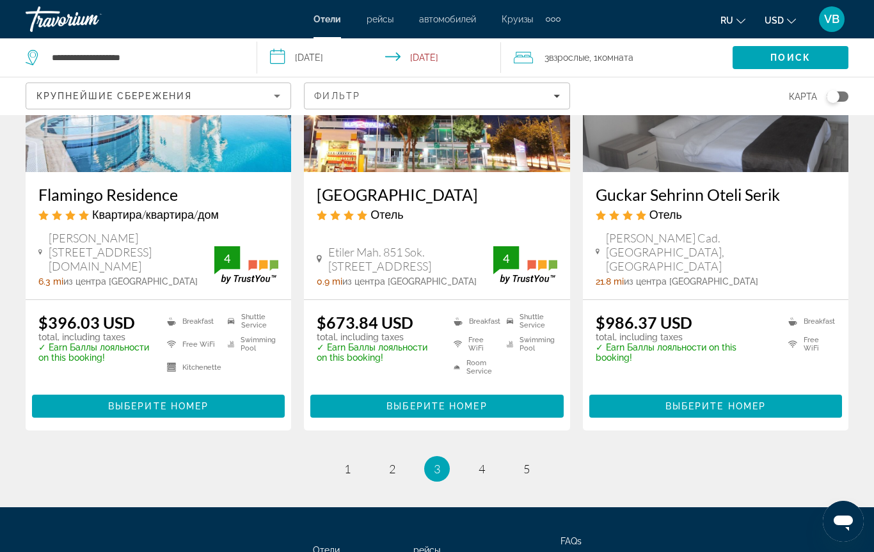
scroll to position [1635, 0]
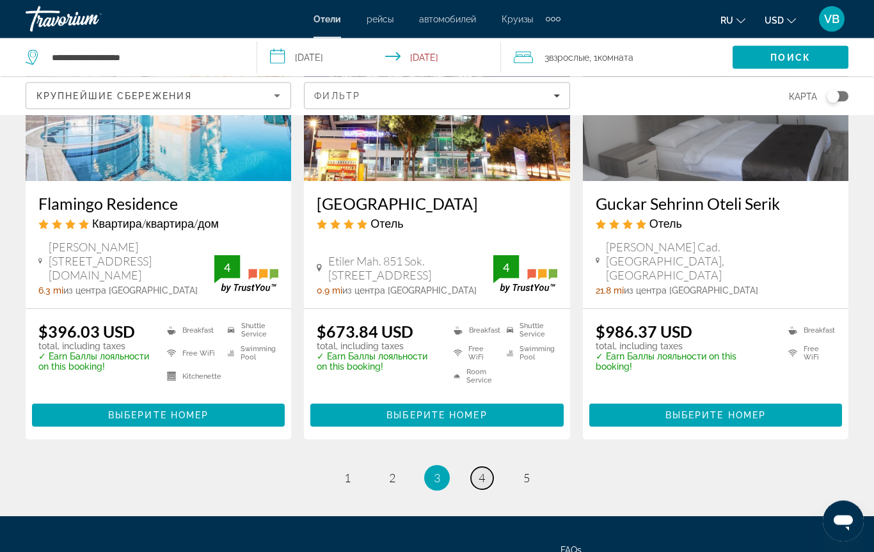
click at [480, 468] on link "page 4" at bounding box center [482, 479] width 22 height 22
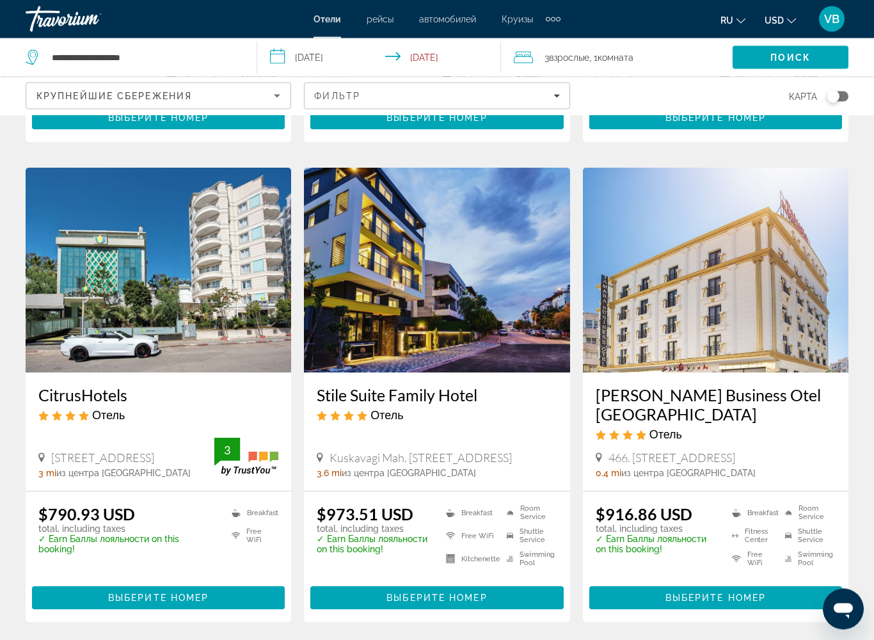
scroll to position [927, 0]
click at [772, 521] on li "Fitness Center" at bounding box center [751, 535] width 53 height 17
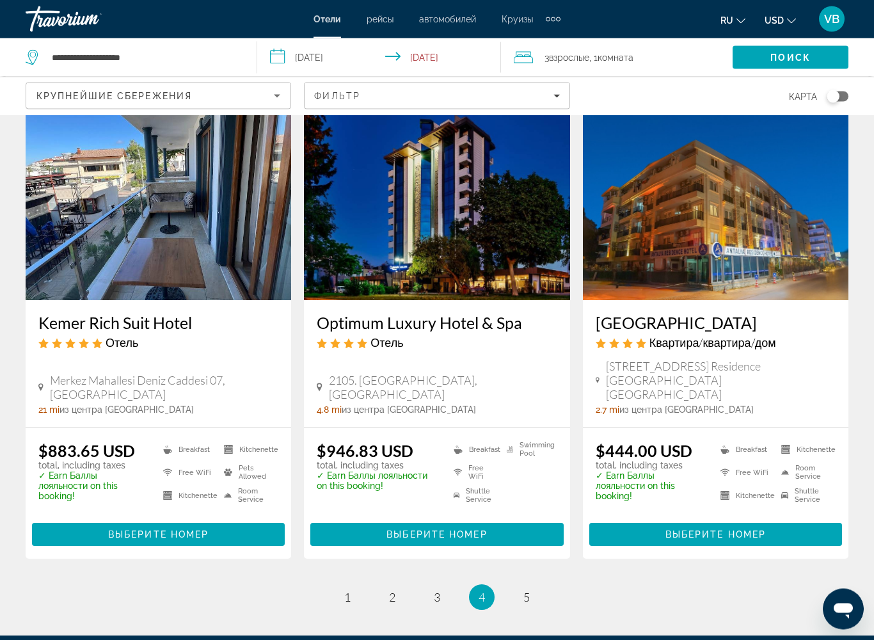
scroll to position [1480, 0]
click at [179, 521] on span "Выберите номер" at bounding box center [158, 534] width 100 height 10
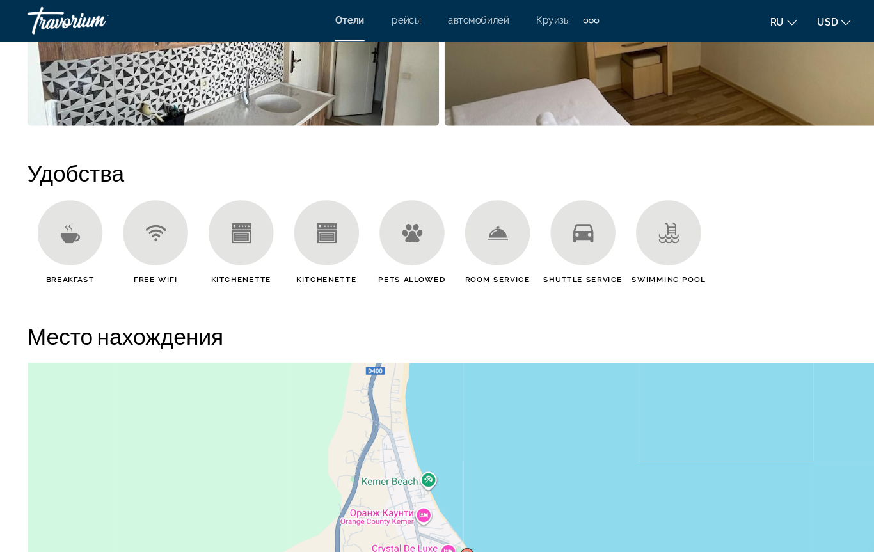
scroll to position [1148, 0]
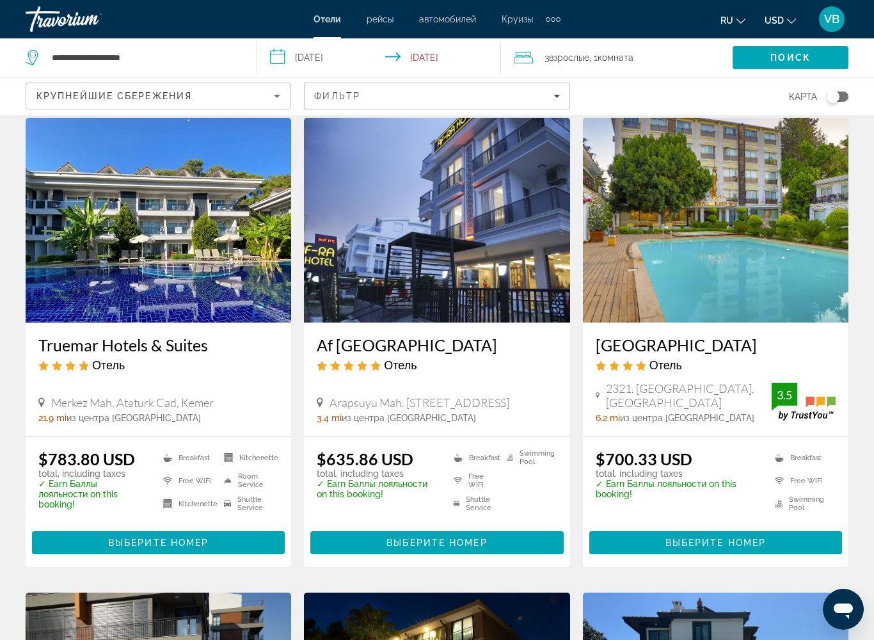
scroll to position [40, 0]
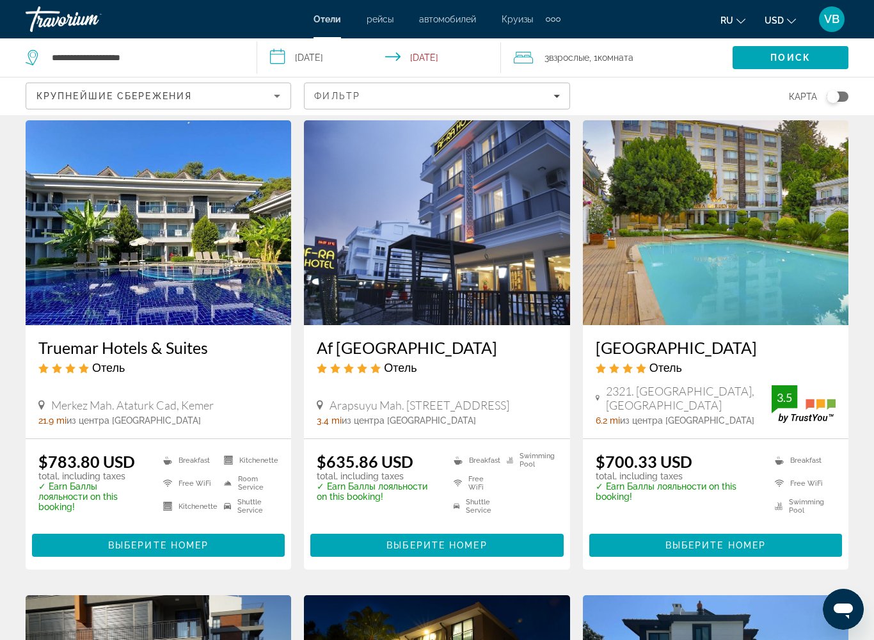
click at [529, 280] on img "Main content" at bounding box center [436, 222] width 265 height 205
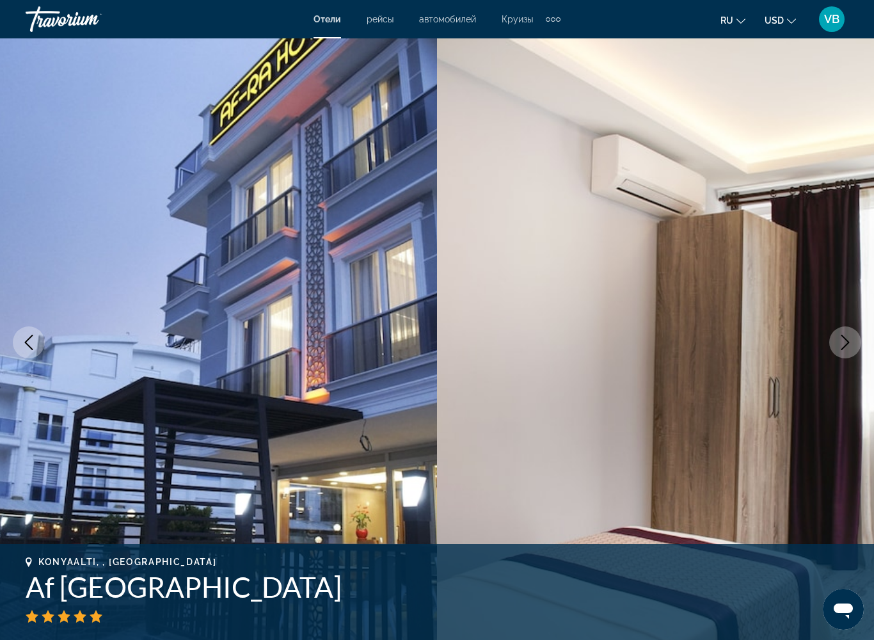
click at [514, 482] on img "Main content" at bounding box center [655, 342] width 437 height 608
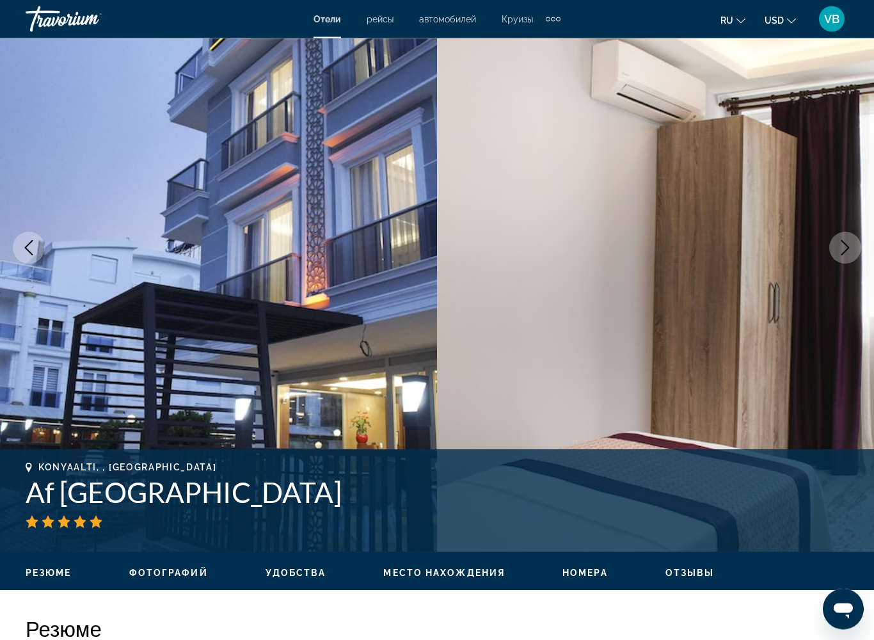
scroll to position [96, 0]
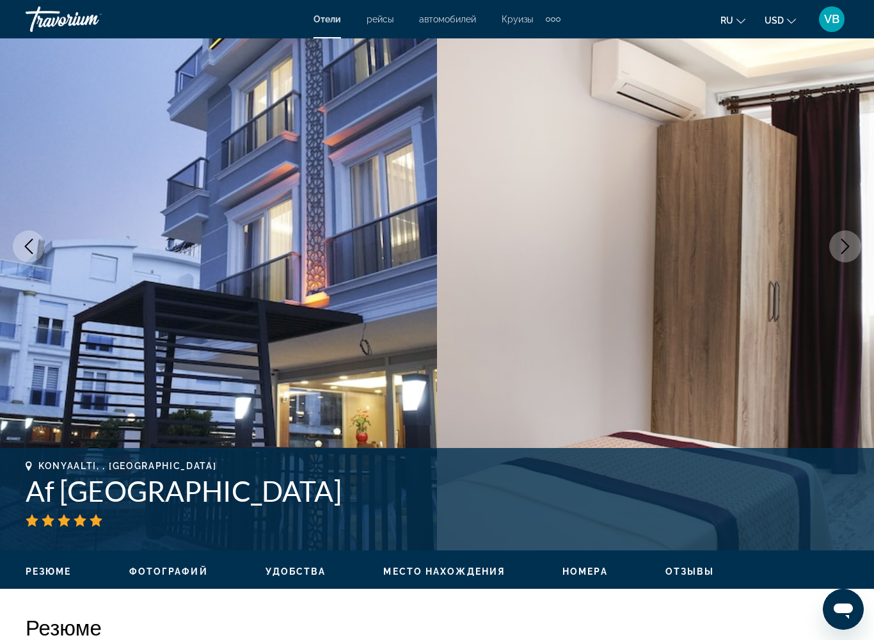
click at [844, 242] on icon "Next image" at bounding box center [845, 246] width 8 height 15
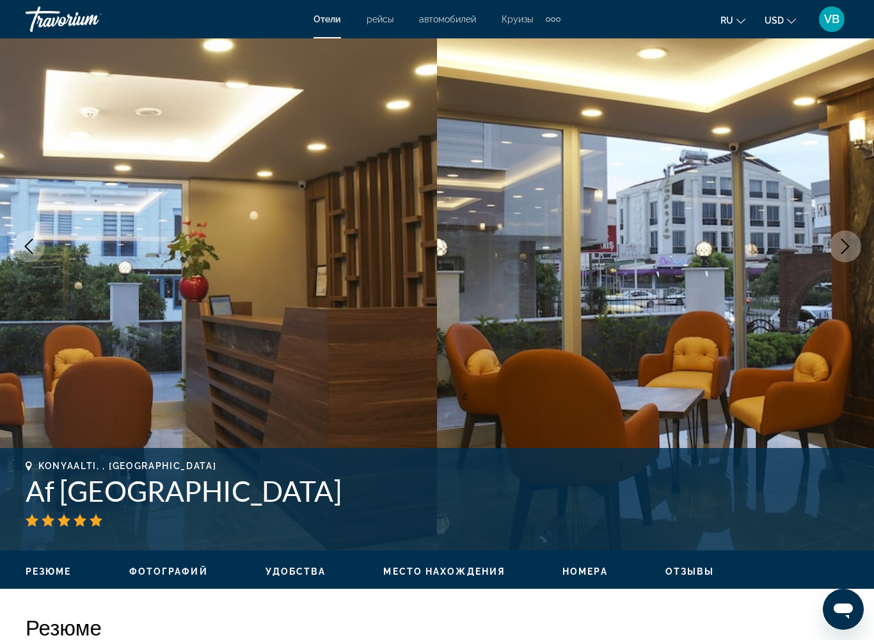
click at [844, 256] on button "Next image" at bounding box center [845, 246] width 32 height 32
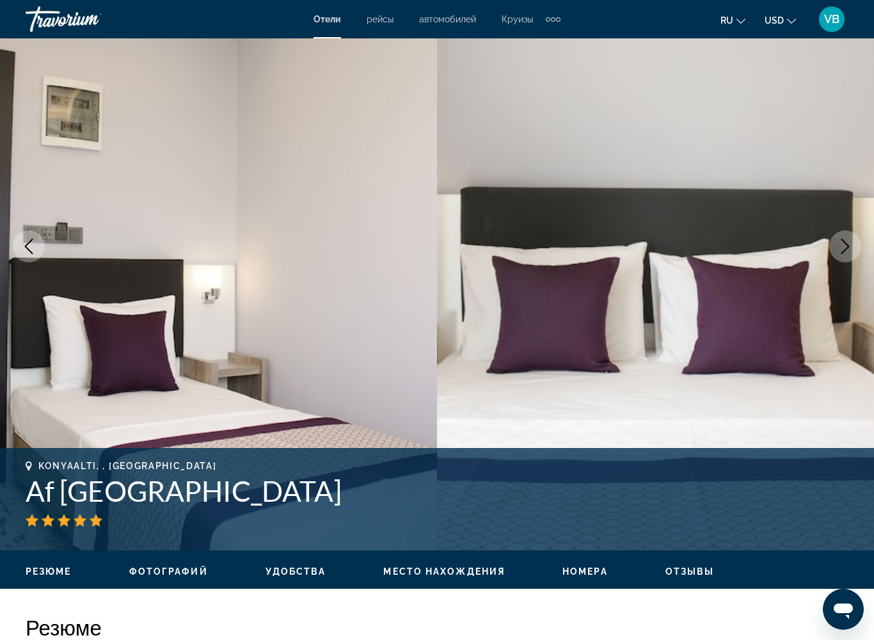
click at [859, 248] on button "Next image" at bounding box center [845, 246] width 32 height 32
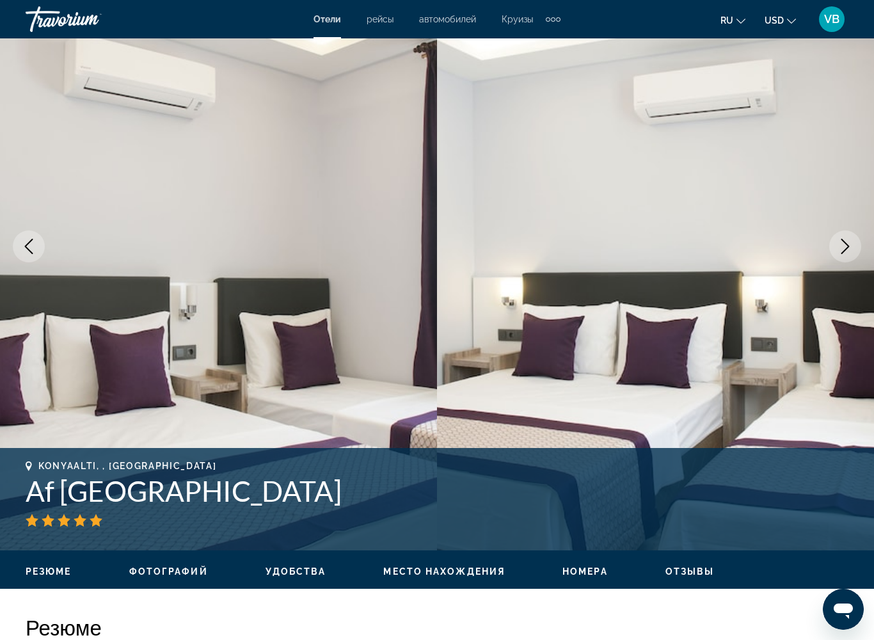
click at [856, 247] on button "Next image" at bounding box center [845, 246] width 32 height 32
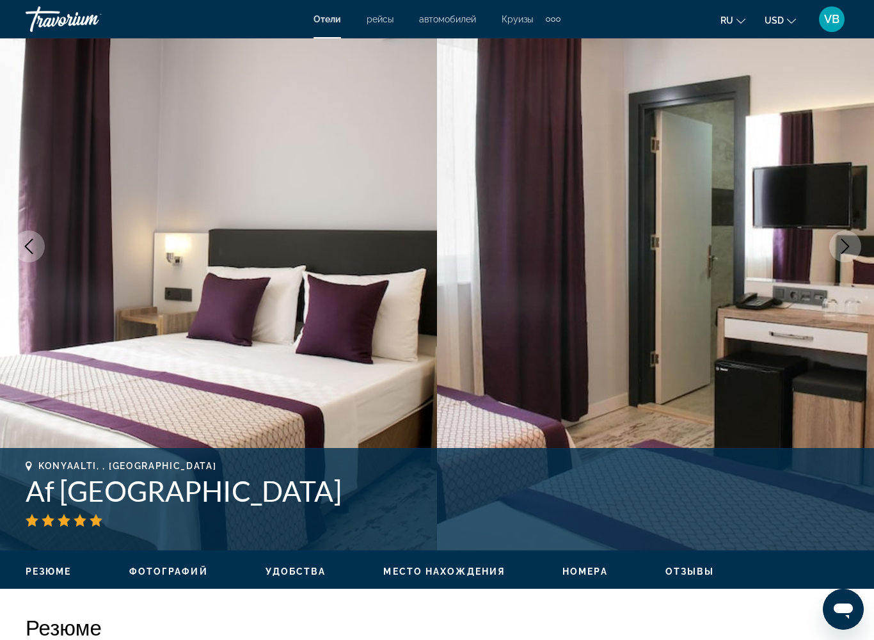
click at [859, 255] on img "Main content" at bounding box center [655, 246] width 437 height 608
click at [855, 267] on img "Main content" at bounding box center [655, 246] width 437 height 608
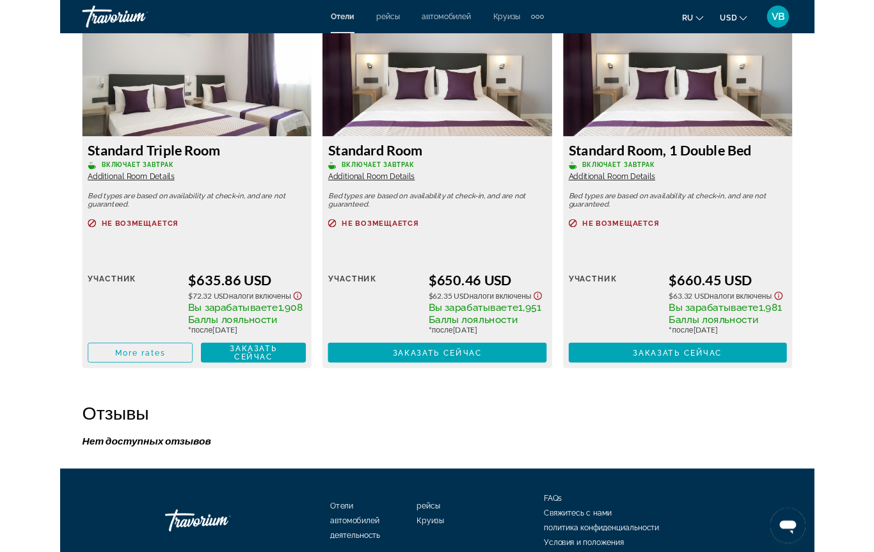
scroll to position [2195, 0]
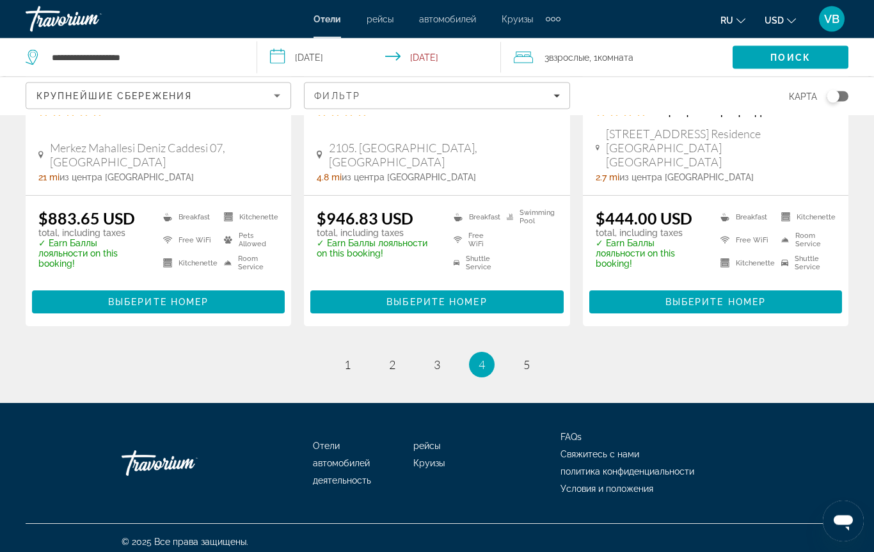
scroll to position [1715, 0]
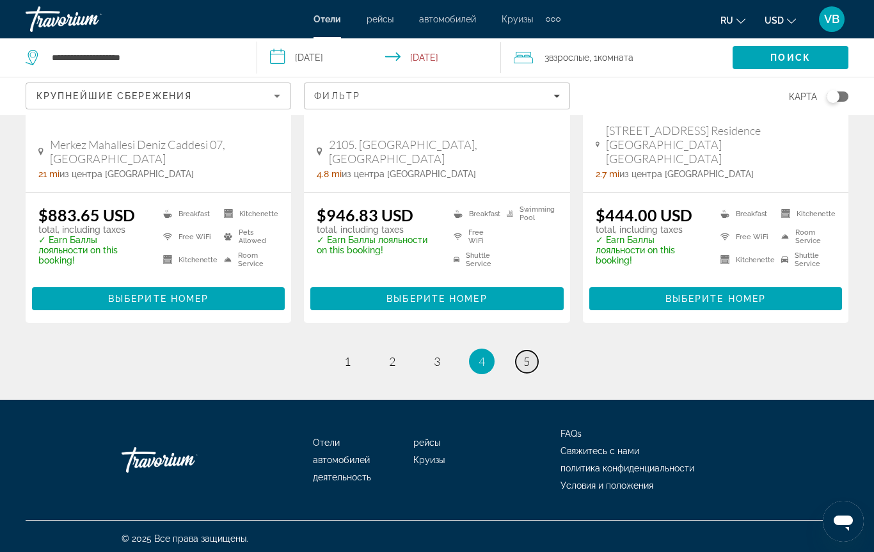
click at [524, 361] on span "5" at bounding box center [526, 361] width 6 height 14
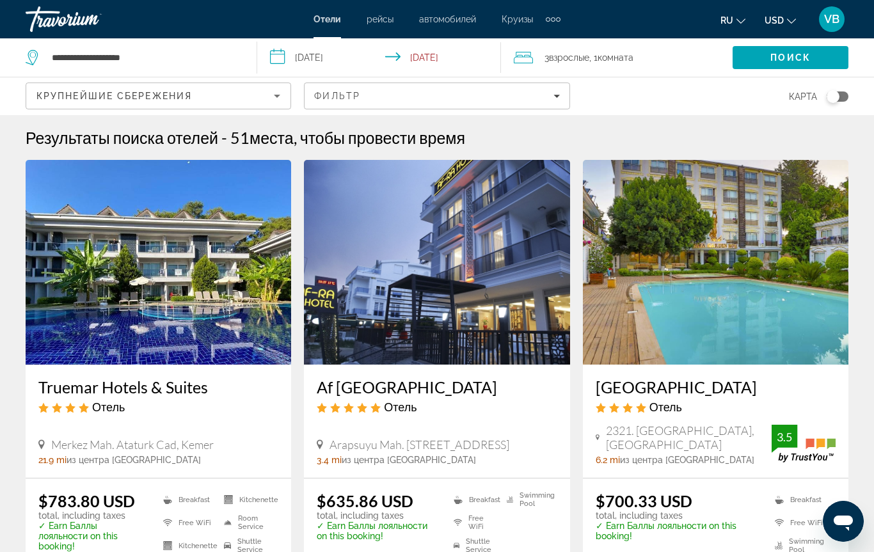
click at [769, 336] on img "Main content" at bounding box center [715, 262] width 265 height 205
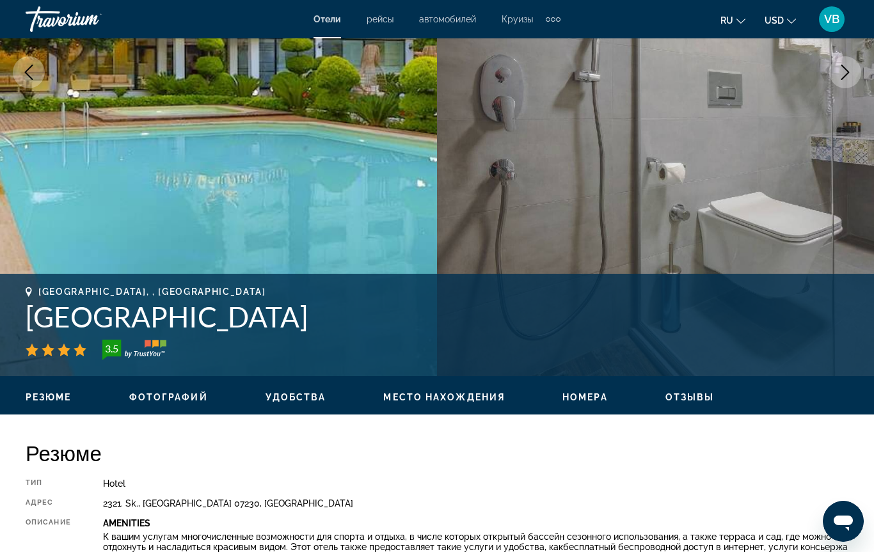
scroll to position [230, 0]
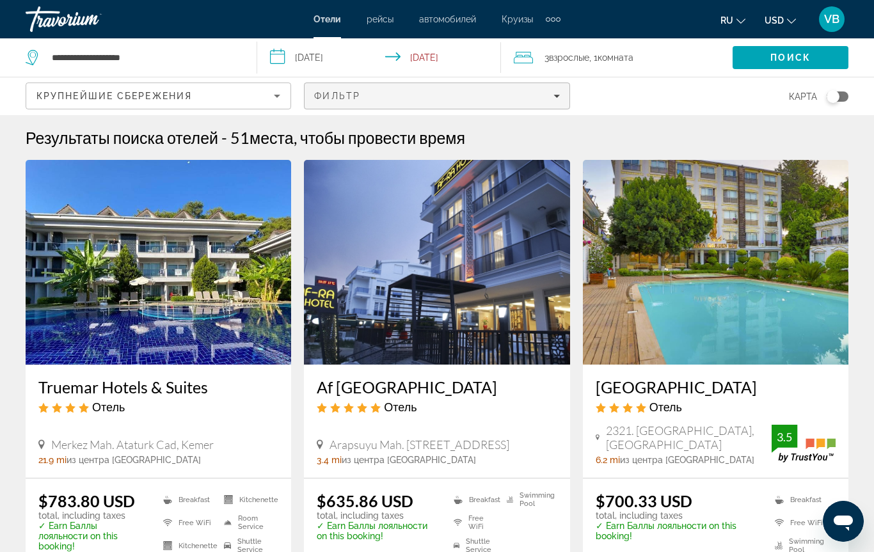
click at [421, 99] on div "Фильтр" at bounding box center [436, 96] width 245 height 10
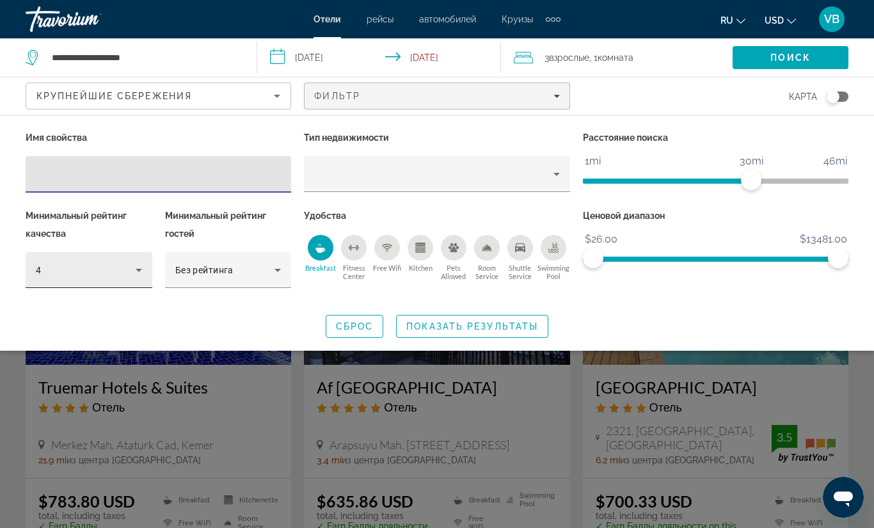
click at [143, 269] on icon "Hotel Filters" at bounding box center [138, 269] width 15 height 15
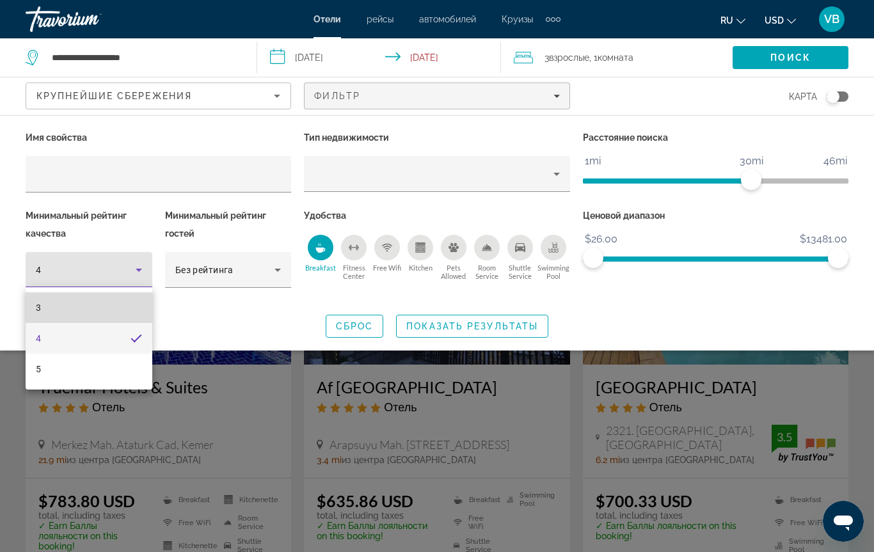
click at [108, 307] on mat-option "3" at bounding box center [89, 307] width 127 height 31
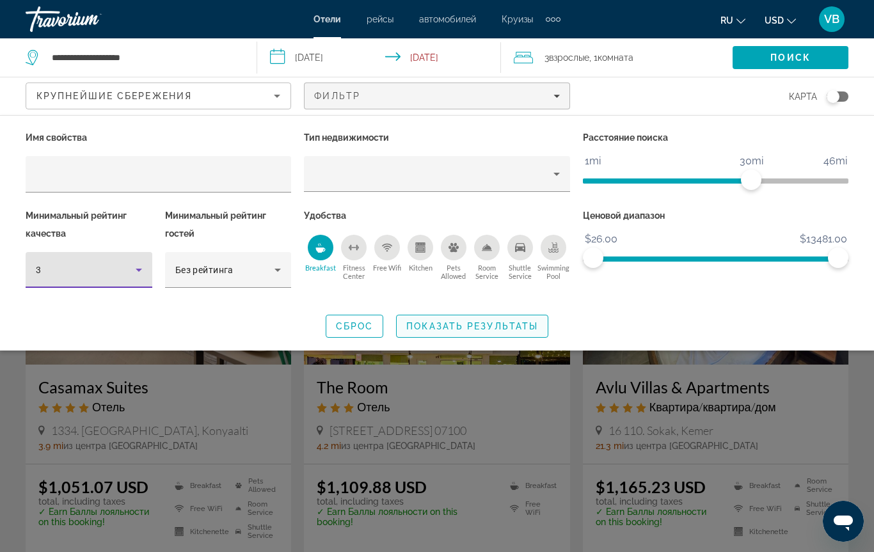
click at [448, 318] on span "Search widget" at bounding box center [472, 326] width 151 height 31
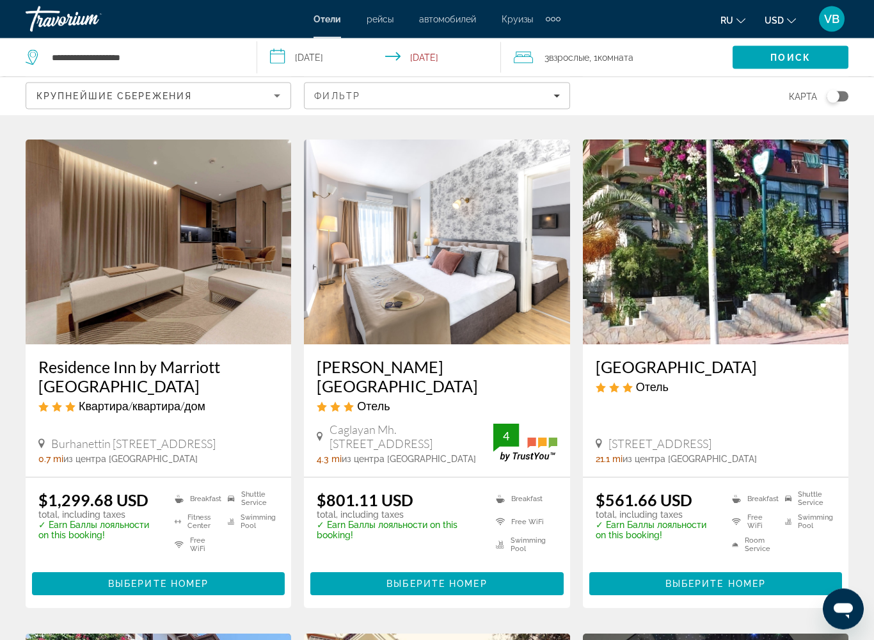
scroll to position [482, 0]
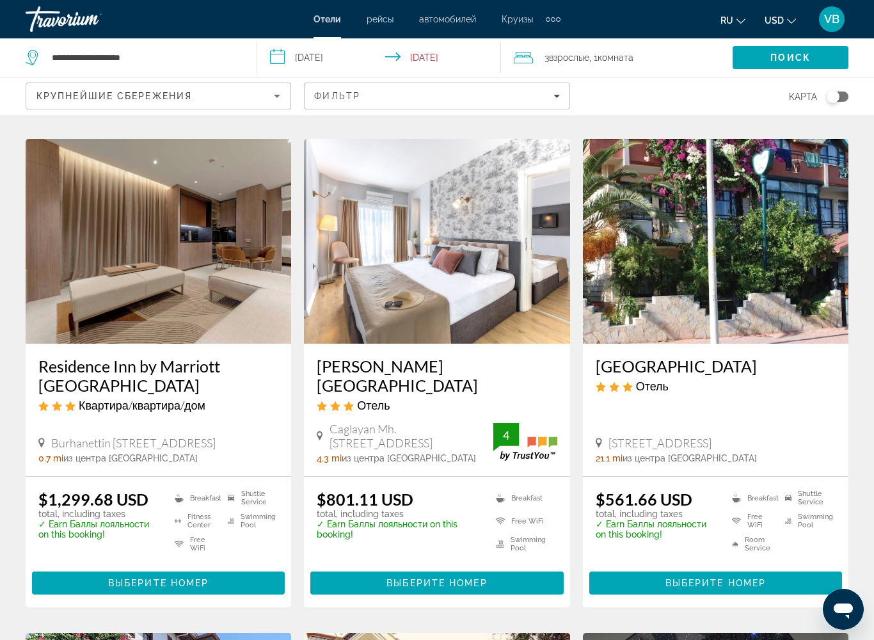
click at [242, 314] on img "Main content" at bounding box center [158, 241] width 265 height 205
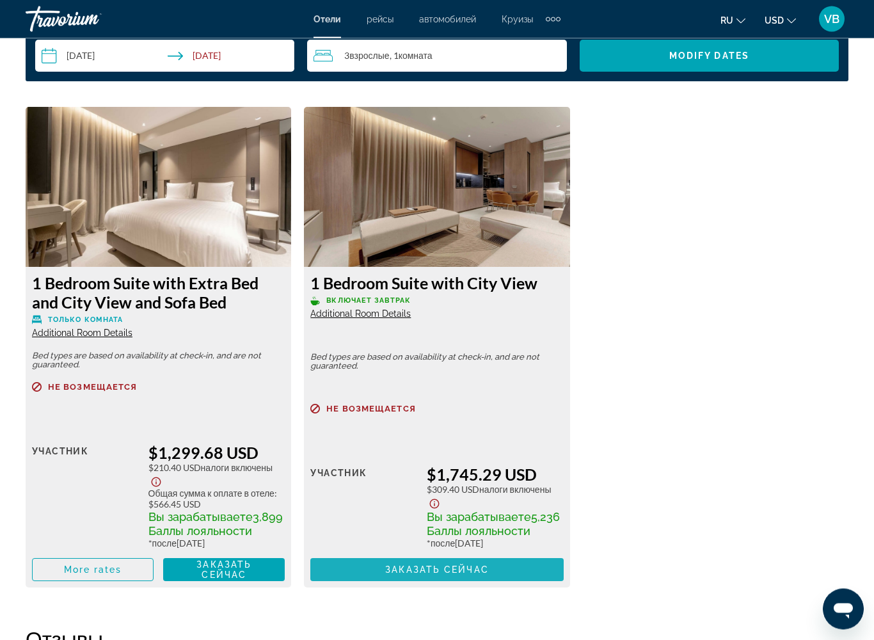
scroll to position [1928, 0]
click at [405, 521] on span "Заказать сейчас" at bounding box center [437, 569] width 104 height 10
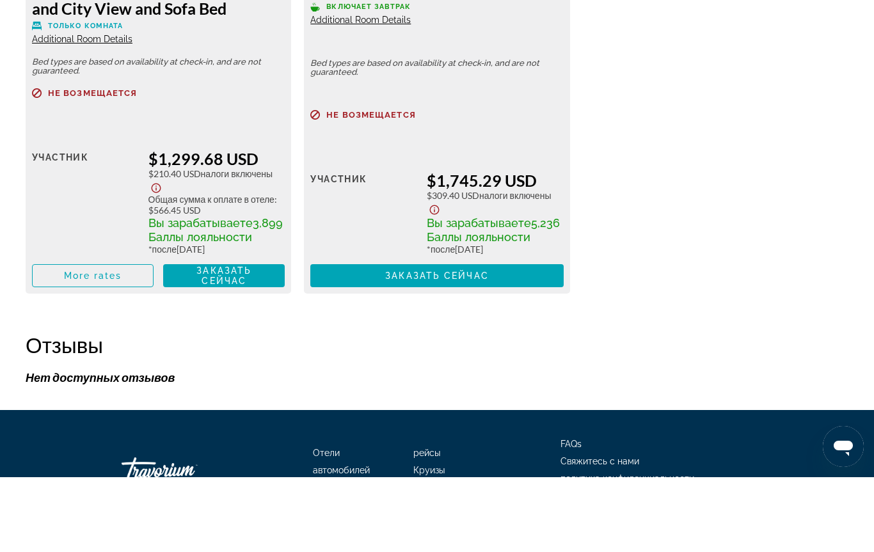
scroll to position [2236, 0]
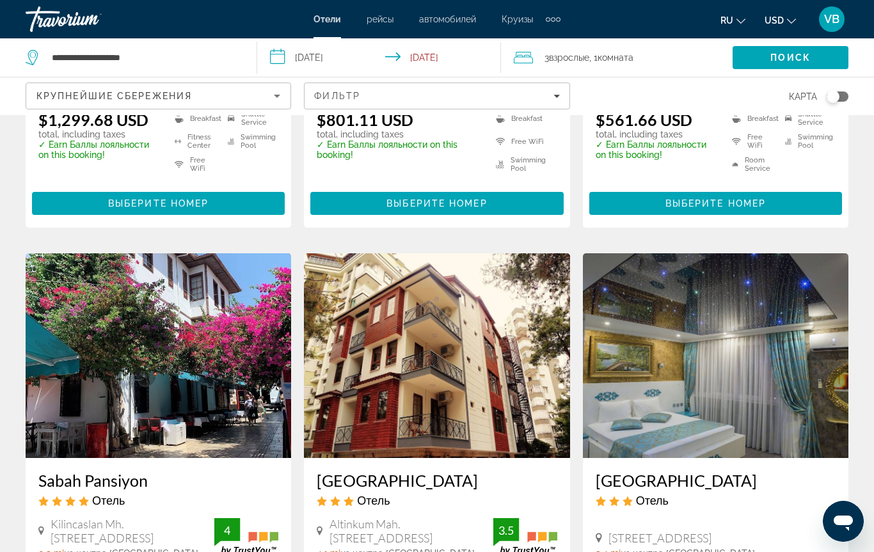
scroll to position [860, 0]
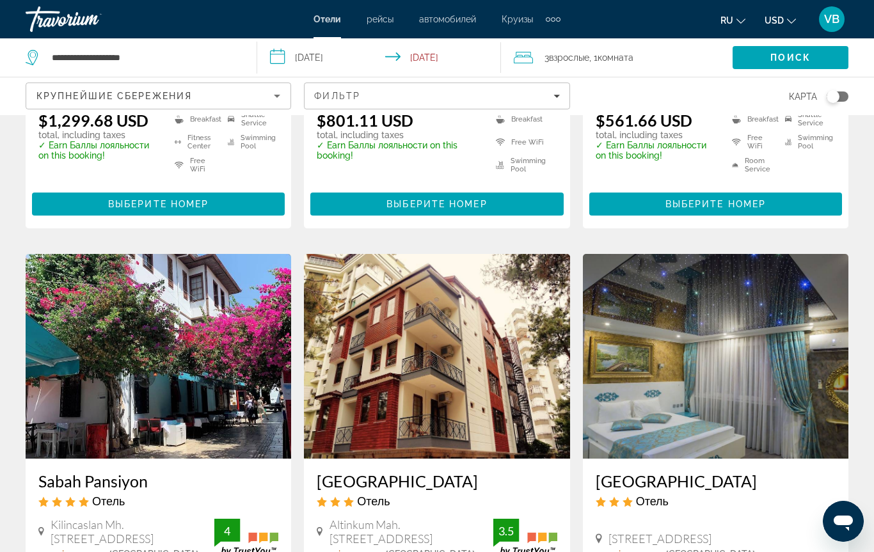
click at [272, 91] on icon "Sort by" at bounding box center [276, 95] width 15 height 15
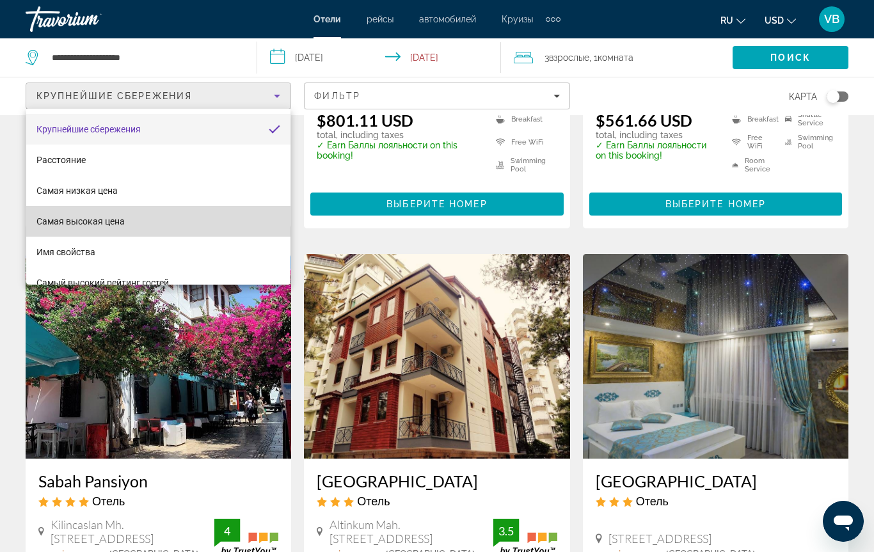
click at [123, 228] on span "Самая высокая цена" at bounding box center [80, 221] width 88 height 15
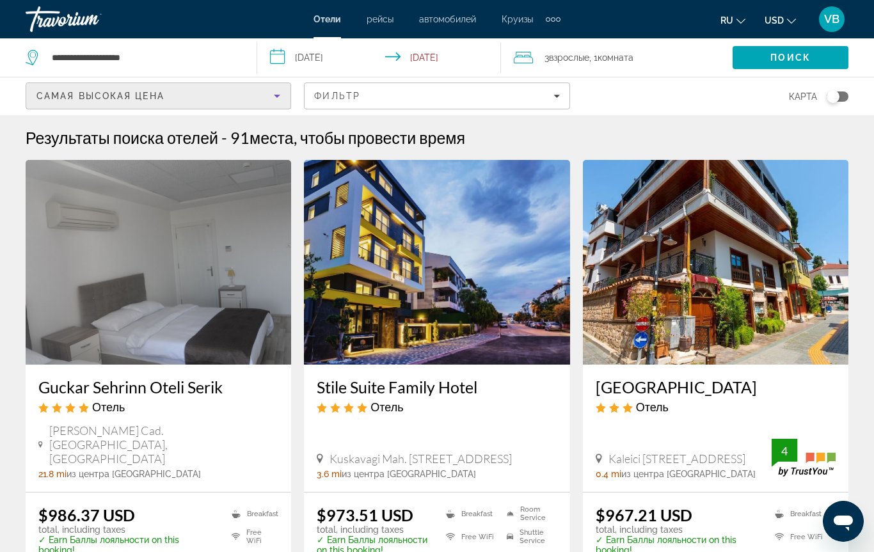
click at [331, 55] on input "**********" at bounding box center [381, 59] width 249 height 42
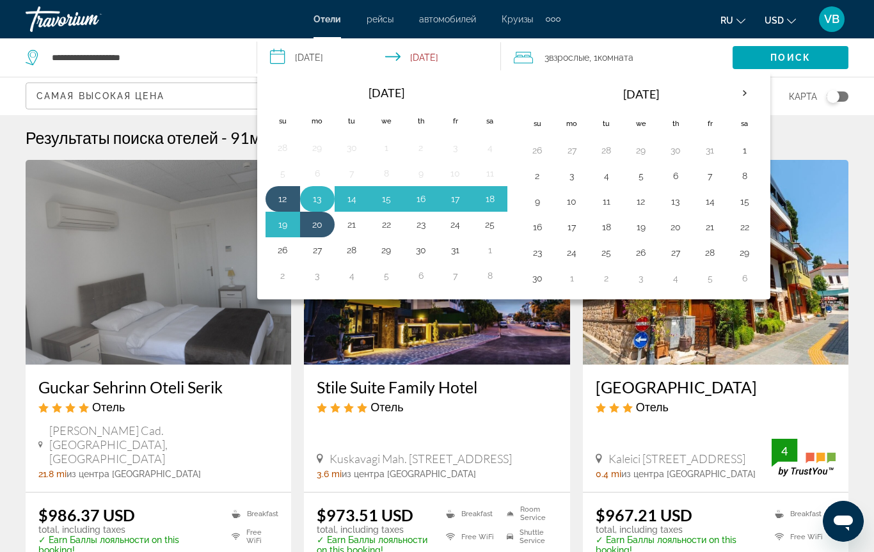
click at [325, 191] on button "13" at bounding box center [317, 199] width 20 height 18
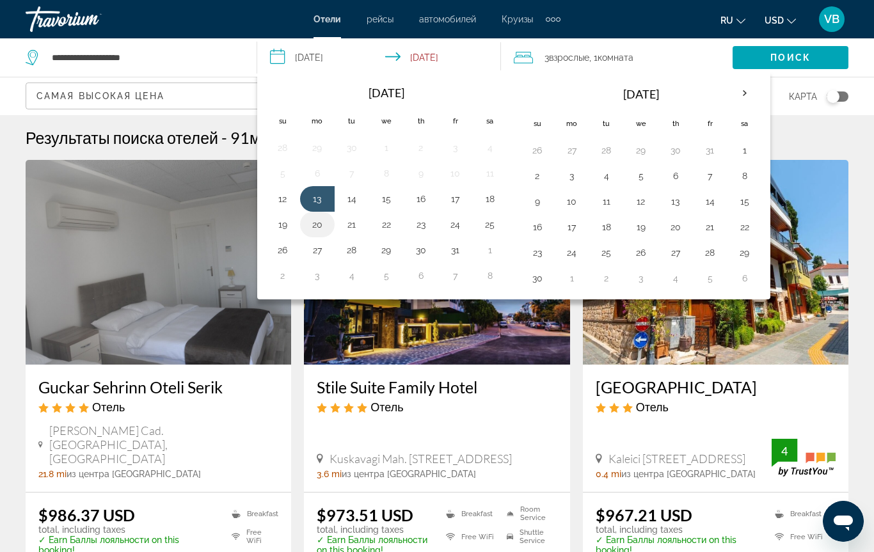
click at [327, 219] on button "20" at bounding box center [317, 225] width 20 height 18
type input "**********"
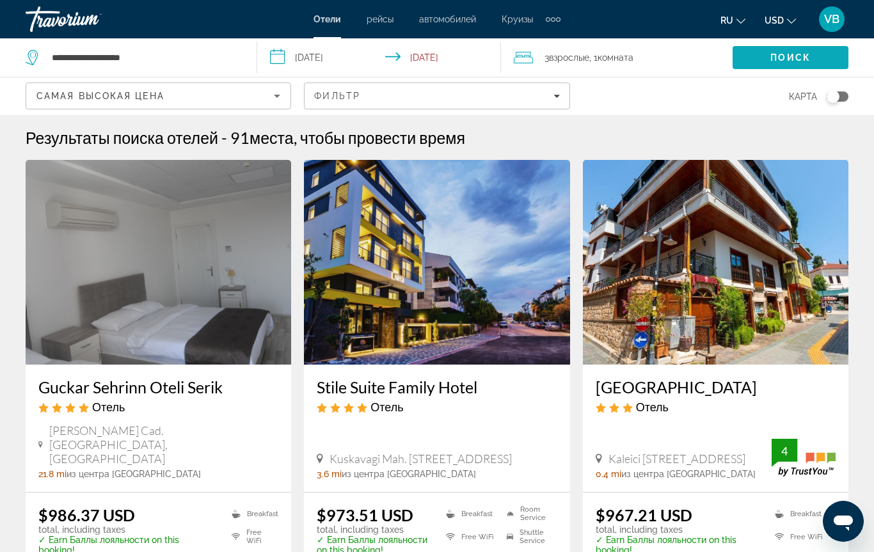
click at [775, 47] on span "Search" at bounding box center [790, 57] width 116 height 31
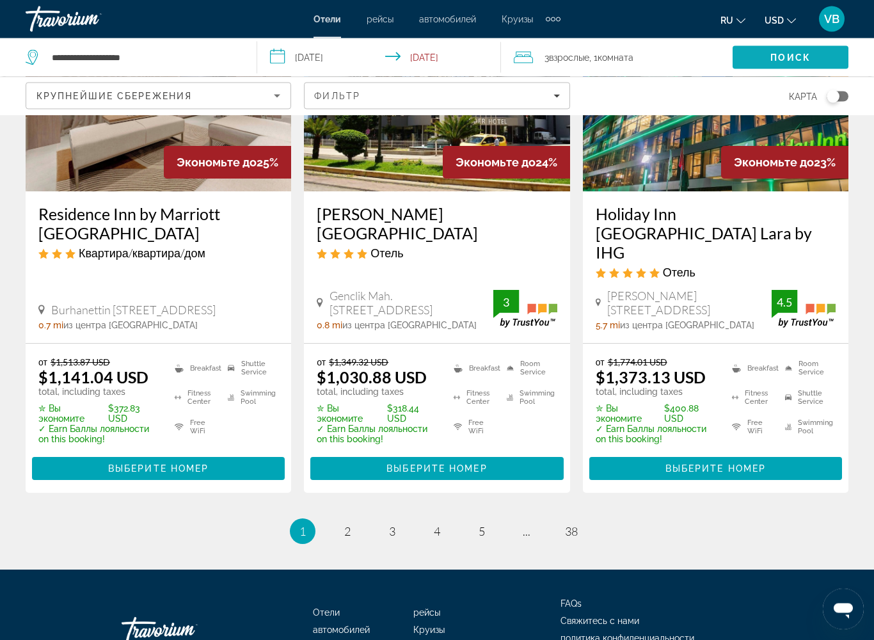
scroll to position [1758, 0]
click at [340, 520] on link "page 2" at bounding box center [347, 531] width 22 height 22
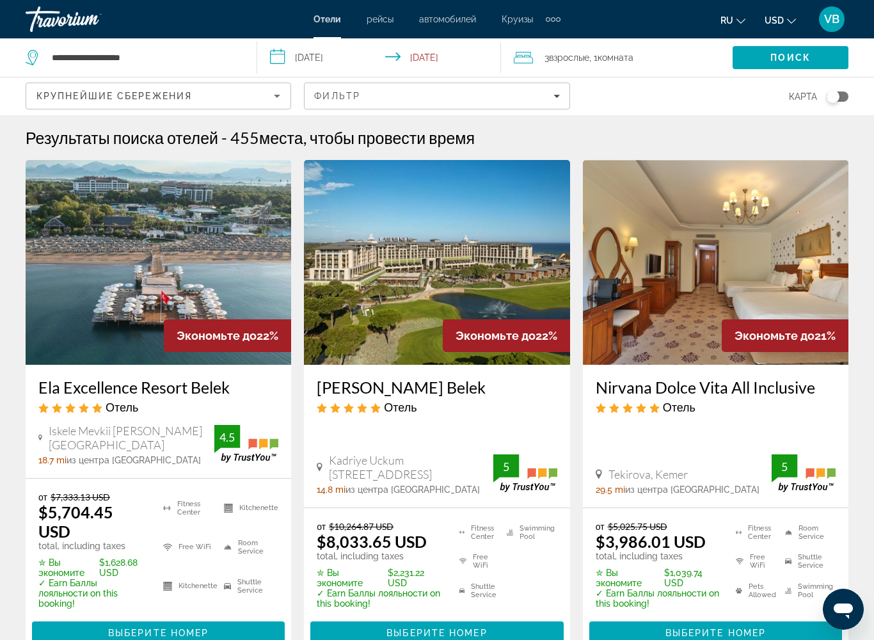
click at [283, 99] on icon "Sort by" at bounding box center [276, 95] width 15 height 15
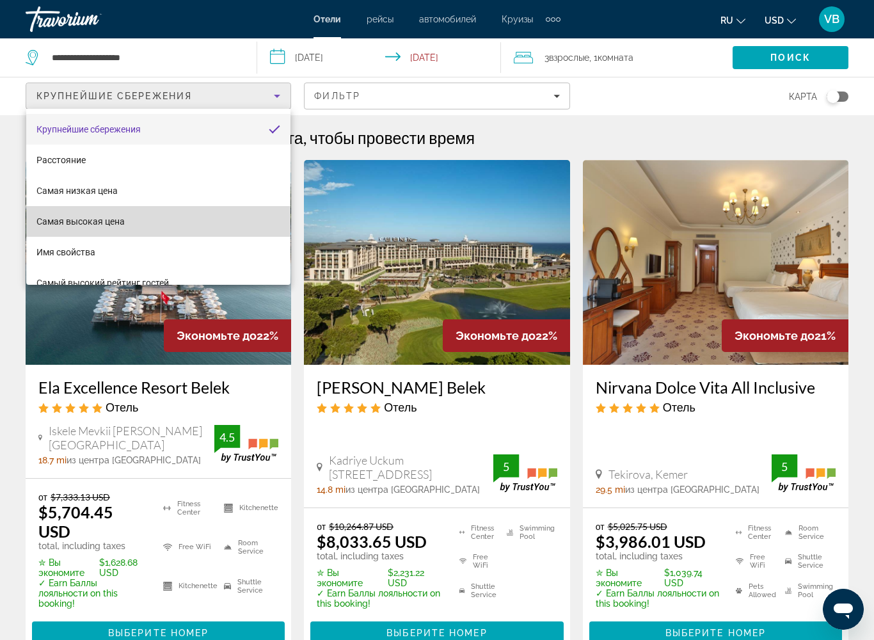
click at [113, 227] on span "Самая высокая цена" at bounding box center [80, 221] width 88 height 15
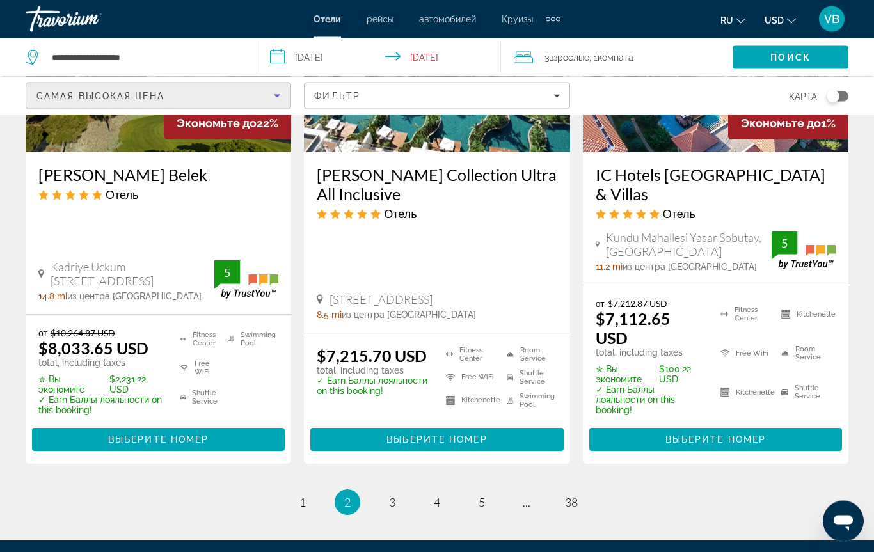
scroll to position [1771, 0]
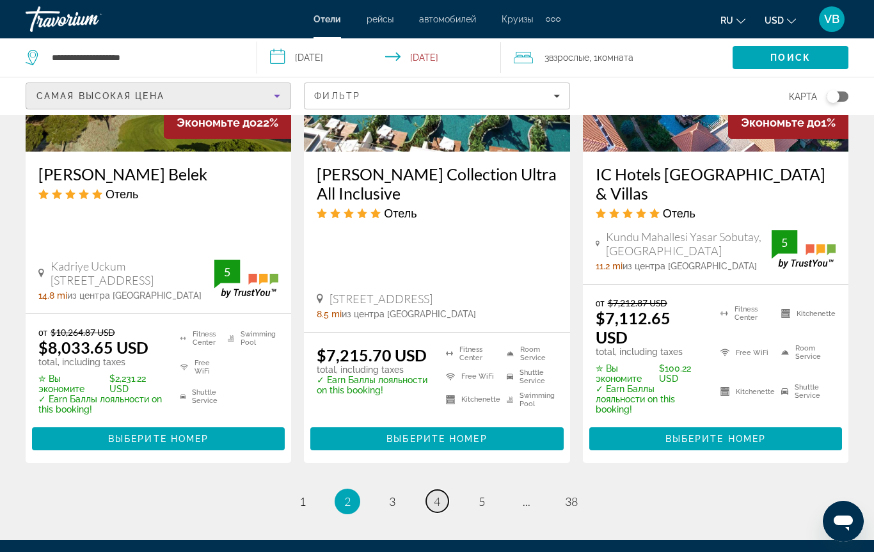
click at [446, 490] on link "page 4" at bounding box center [437, 501] width 22 height 22
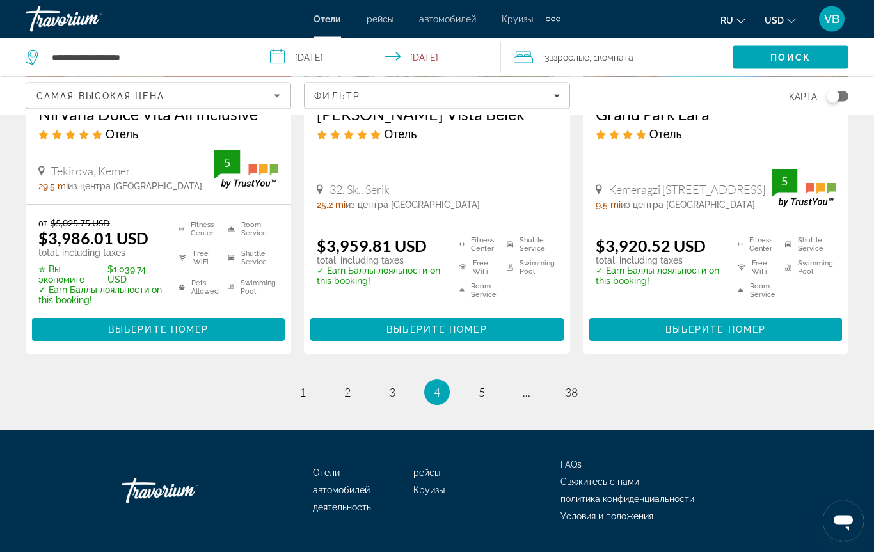
scroll to position [1824, 0]
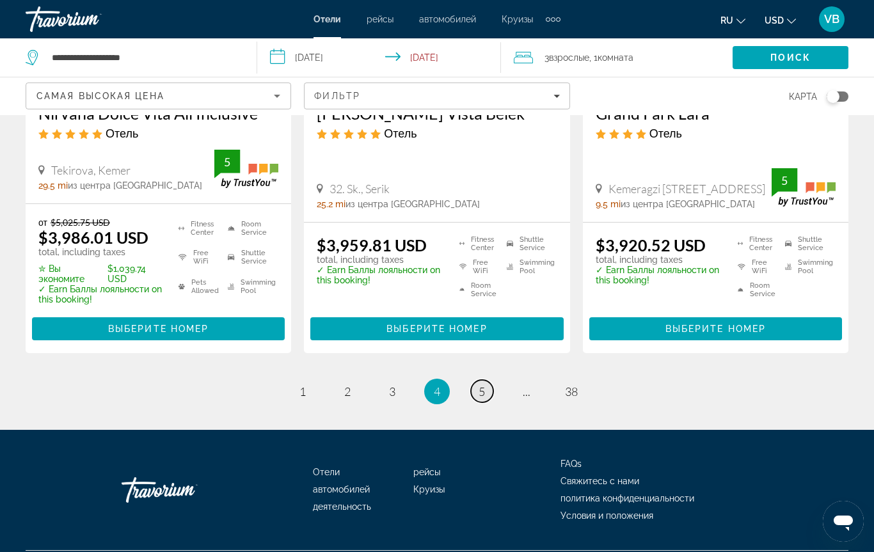
click at [480, 384] on span "5" at bounding box center [481, 391] width 6 height 14
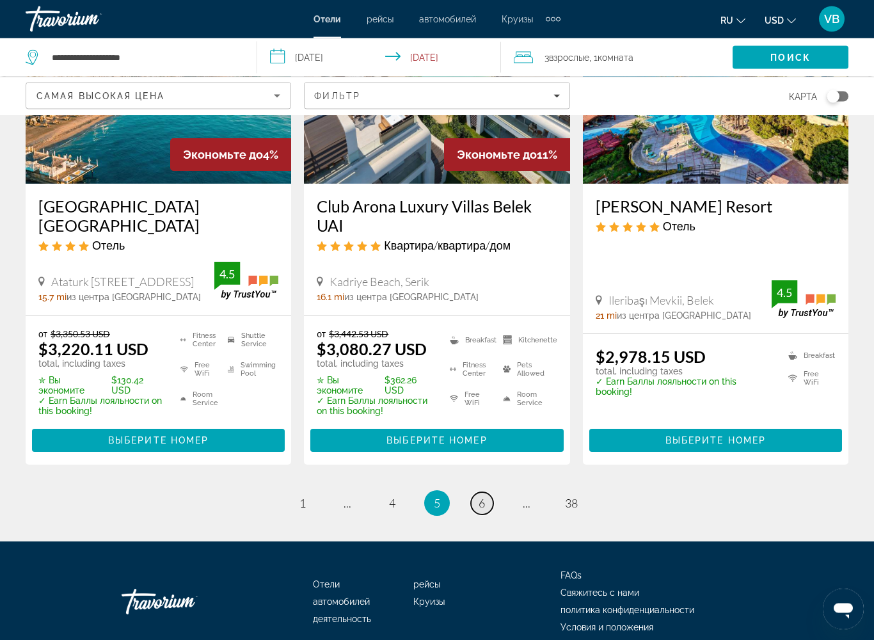
scroll to position [1695, 0]
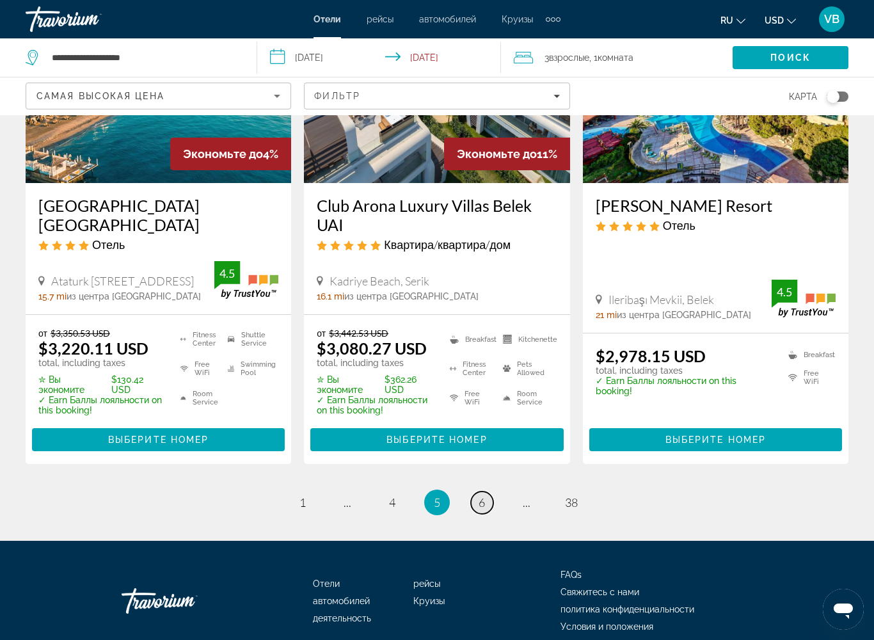
click at [487, 491] on link "page 6" at bounding box center [482, 502] width 22 height 22
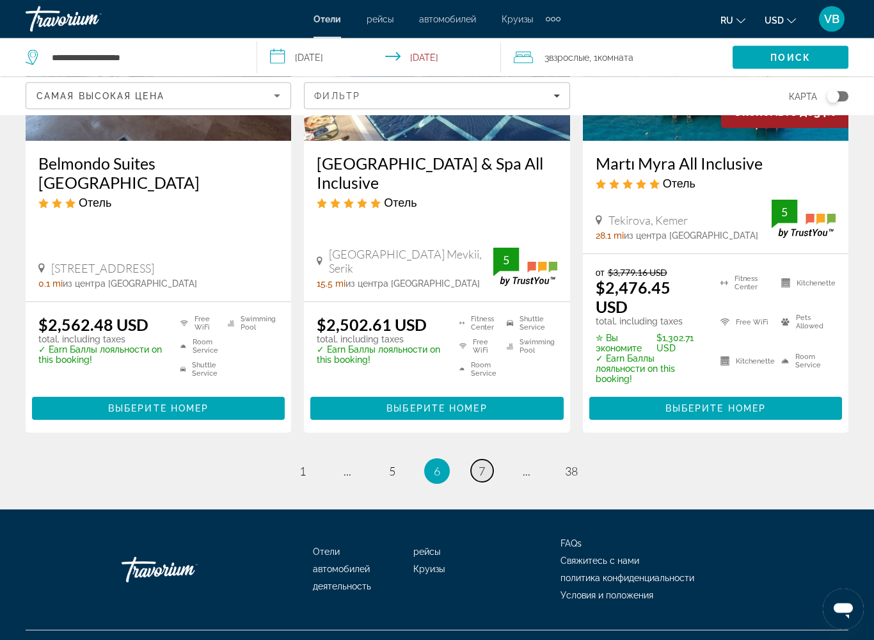
scroll to position [1691, 0]
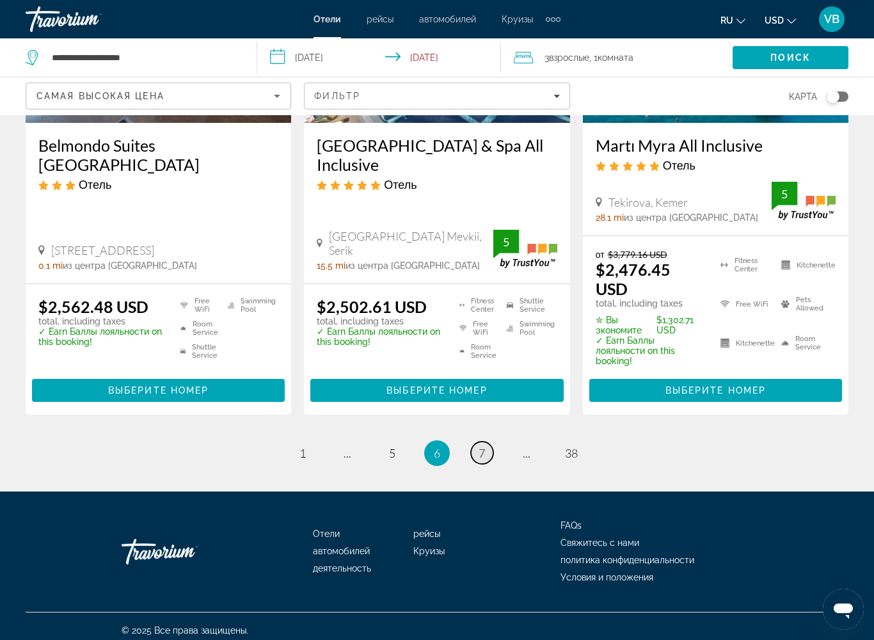
click at [482, 446] on span "7" at bounding box center [481, 453] width 6 height 14
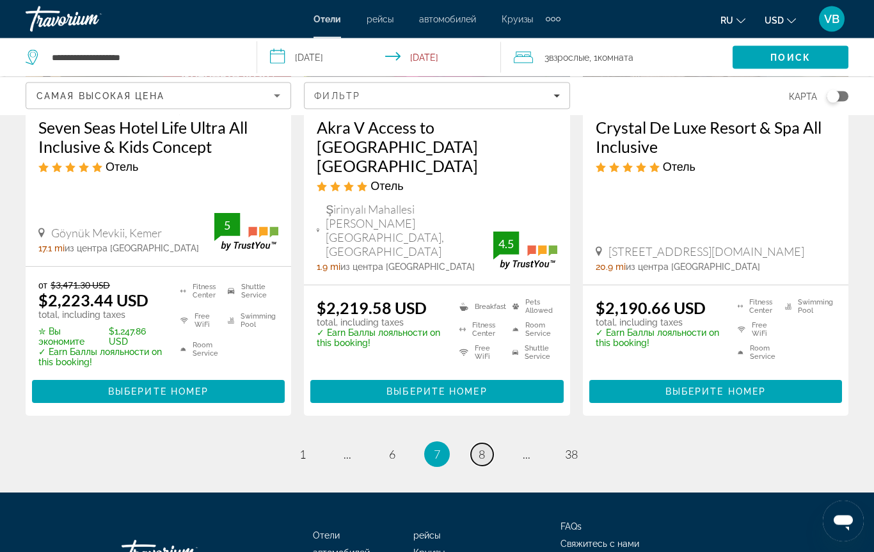
scroll to position [1806, 0]
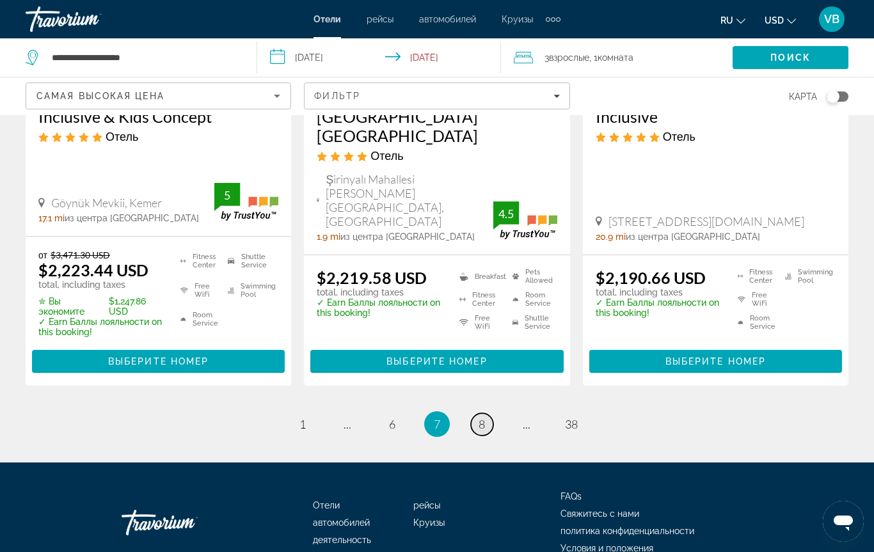
click at [477, 413] on link "page 8" at bounding box center [482, 424] width 22 height 22
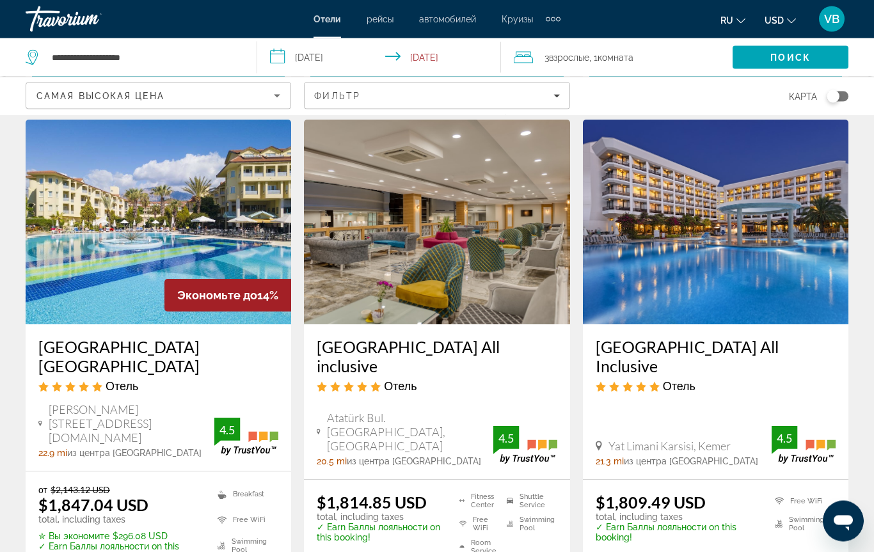
scroll to position [1520, 0]
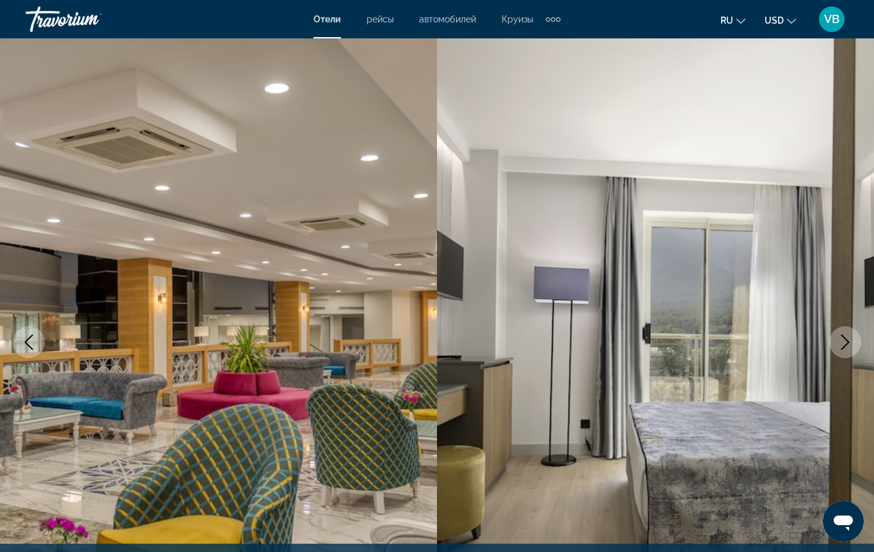
click at [841, 346] on icon "Next image" at bounding box center [844, 342] width 15 height 15
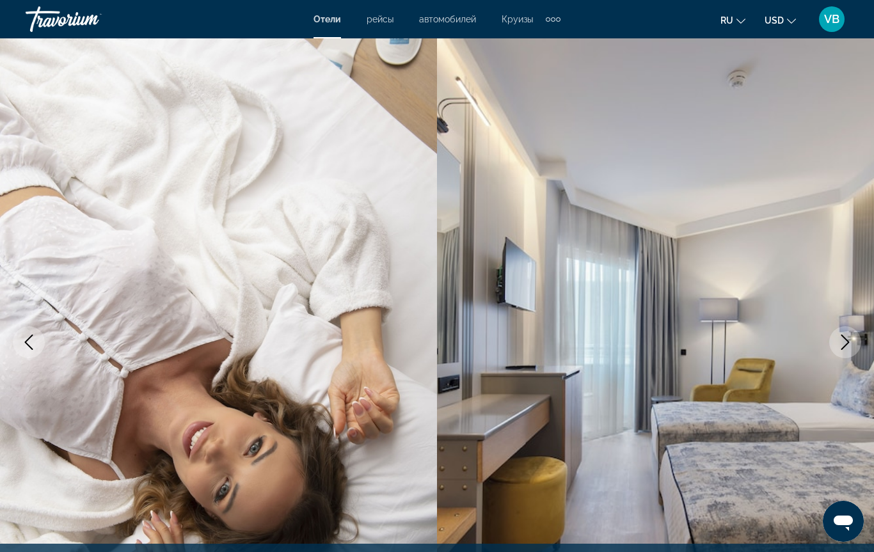
click at [856, 355] on img "Main content" at bounding box center [655, 342] width 437 height 608
click at [851, 354] on button "Next image" at bounding box center [845, 342] width 32 height 32
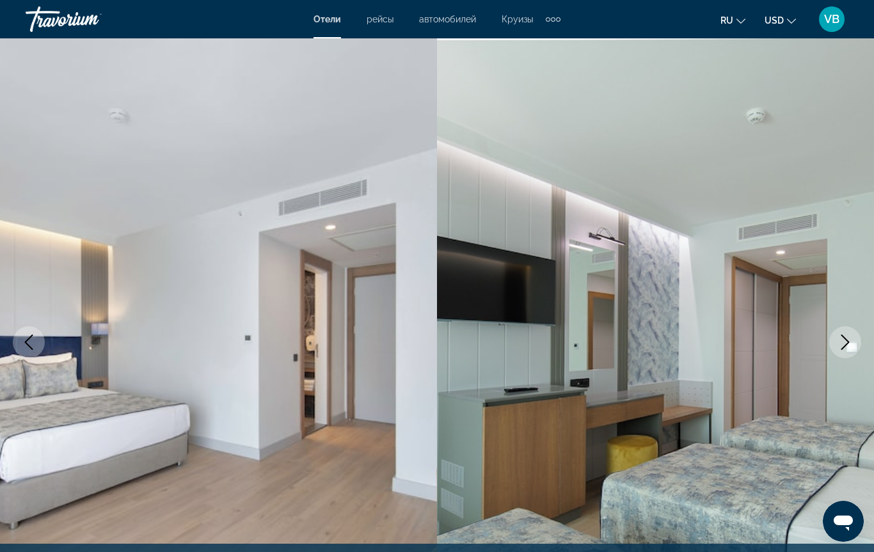
click at [842, 351] on button "Next image" at bounding box center [845, 342] width 32 height 32
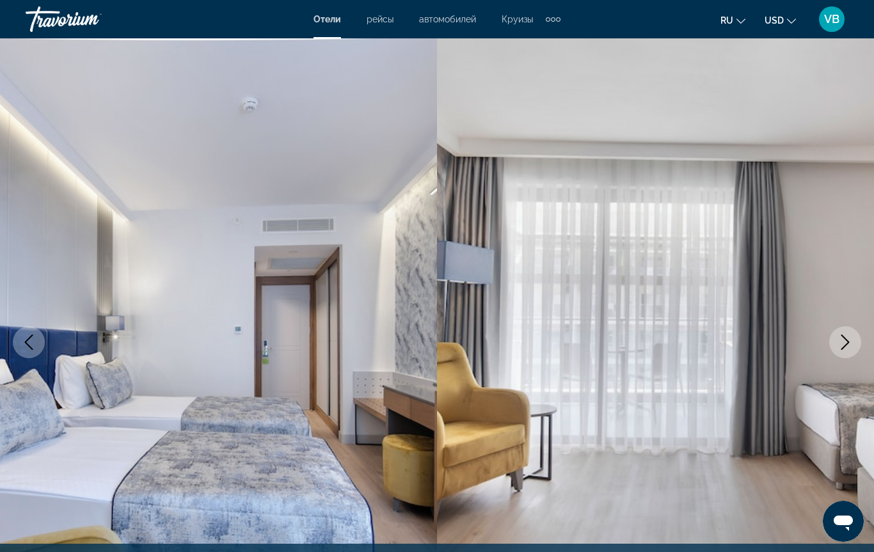
click at [855, 357] on img "Main content" at bounding box center [655, 342] width 437 height 608
click at [846, 347] on icon "Next image" at bounding box center [844, 342] width 15 height 15
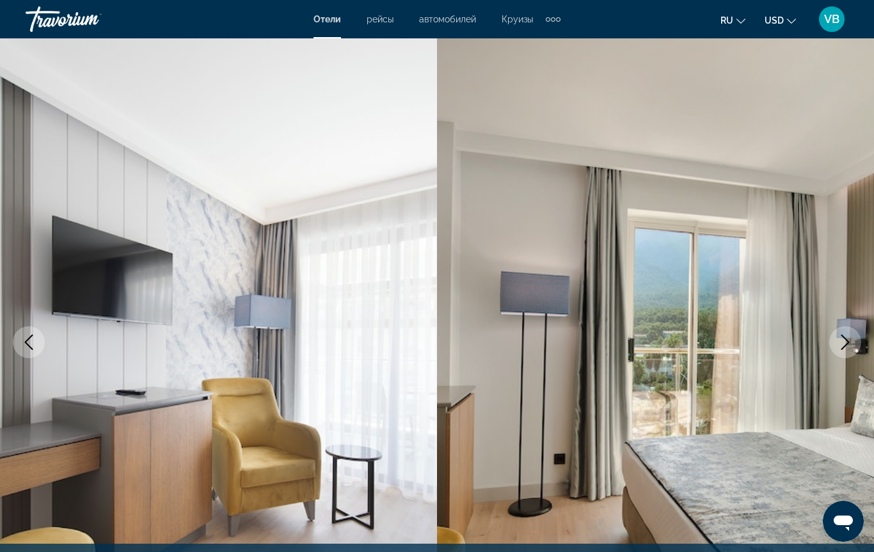
click at [855, 347] on button "Next image" at bounding box center [845, 342] width 32 height 32
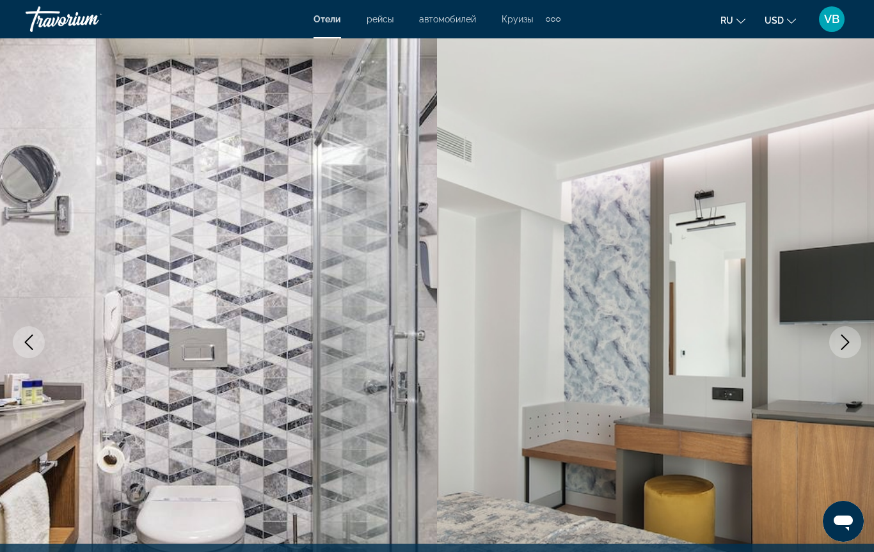
click at [854, 354] on button "Next image" at bounding box center [845, 342] width 32 height 32
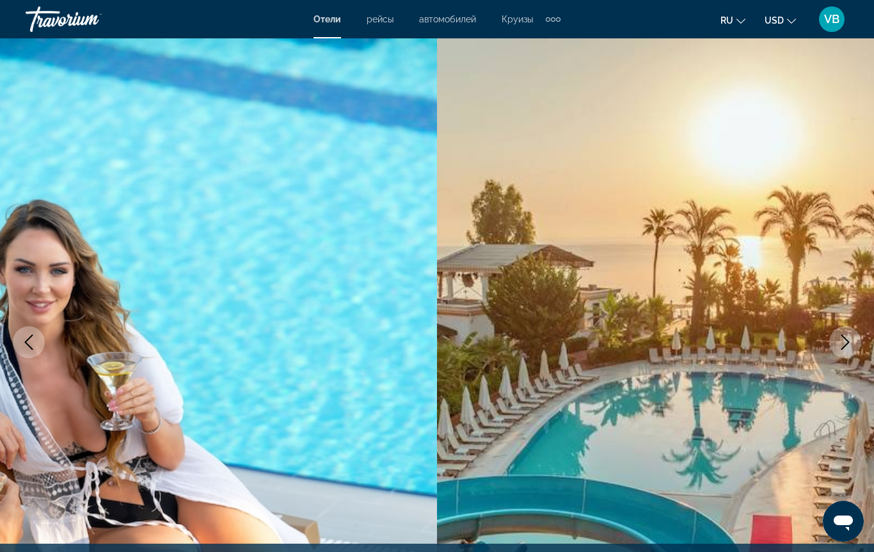
click at [848, 348] on icon "Next image" at bounding box center [844, 342] width 15 height 15
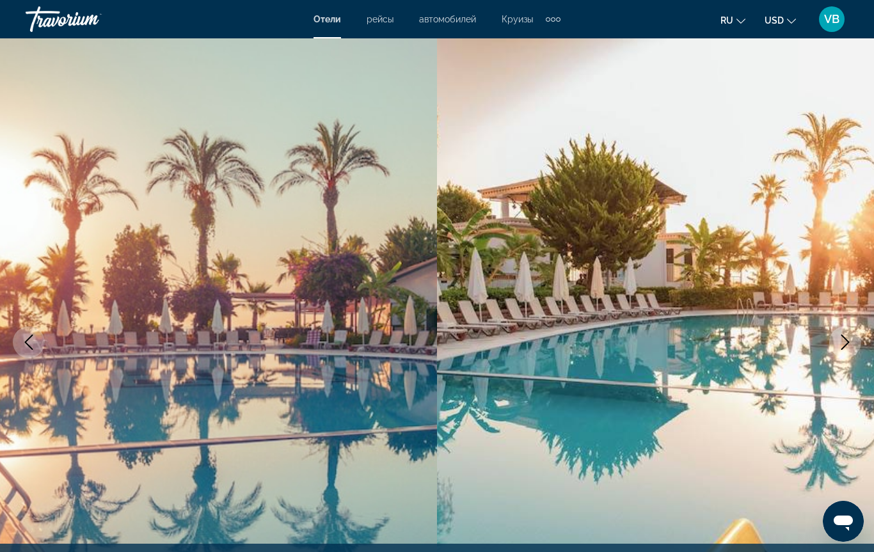
click at [855, 352] on button "Next image" at bounding box center [845, 342] width 32 height 32
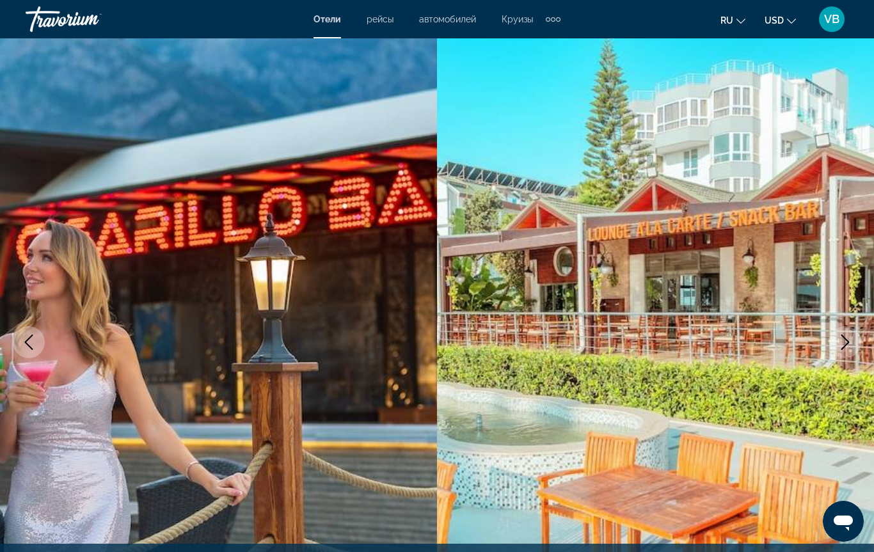
click at [855, 356] on img "Main content" at bounding box center [655, 342] width 437 height 608
click at [846, 340] on icon "Next image" at bounding box center [845, 342] width 8 height 15
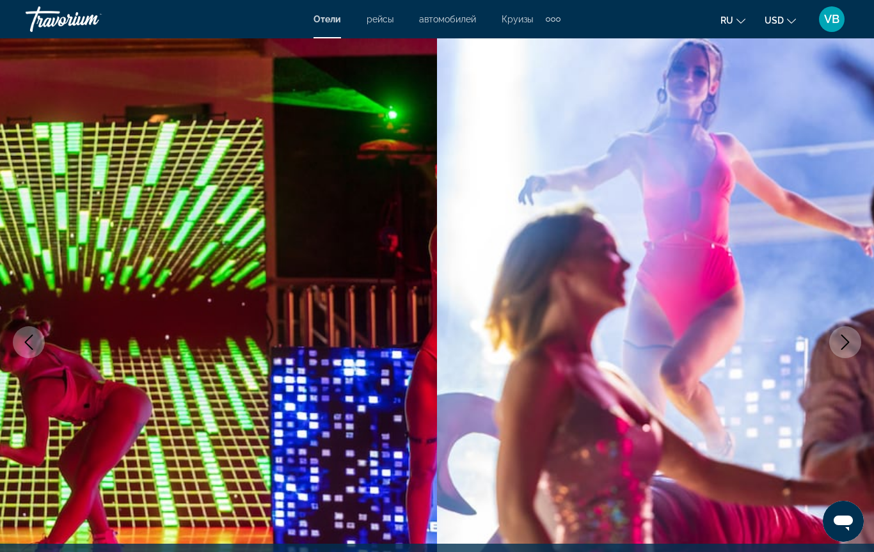
click at [851, 340] on icon "Next image" at bounding box center [844, 342] width 15 height 15
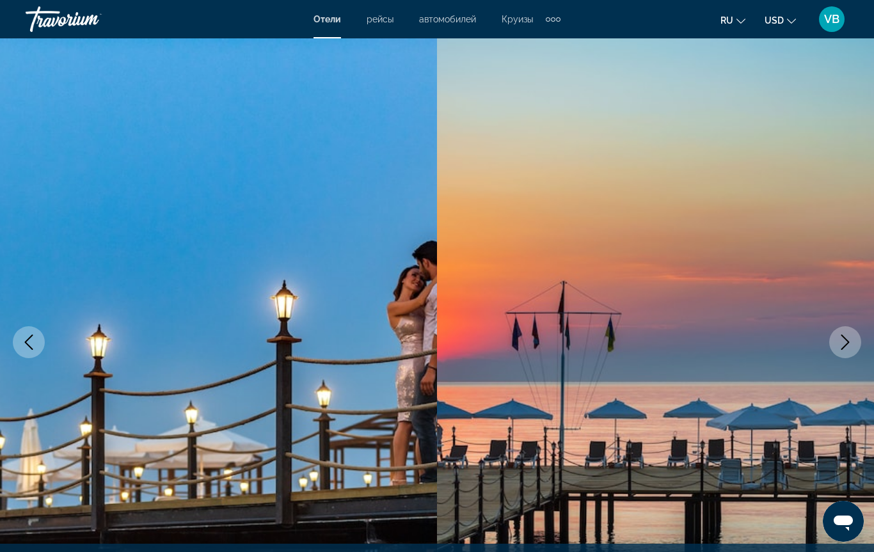
click at [851, 341] on icon "Next image" at bounding box center [844, 342] width 15 height 15
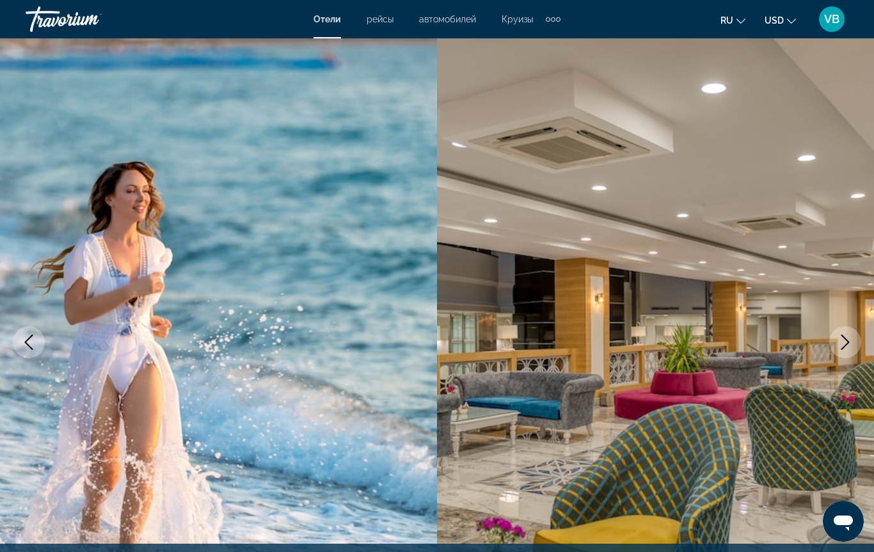
click at [853, 337] on button "Next image" at bounding box center [845, 342] width 32 height 32
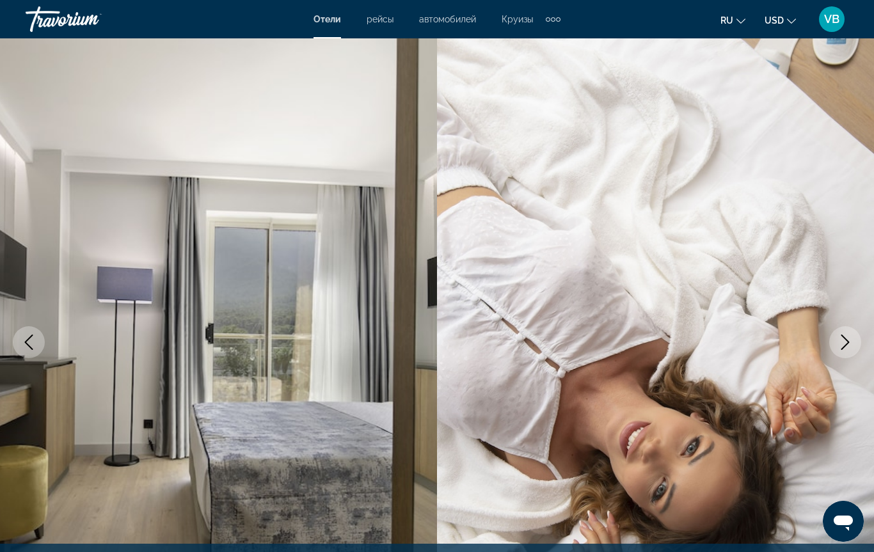
click at [850, 344] on icon "Next image" at bounding box center [844, 342] width 15 height 15
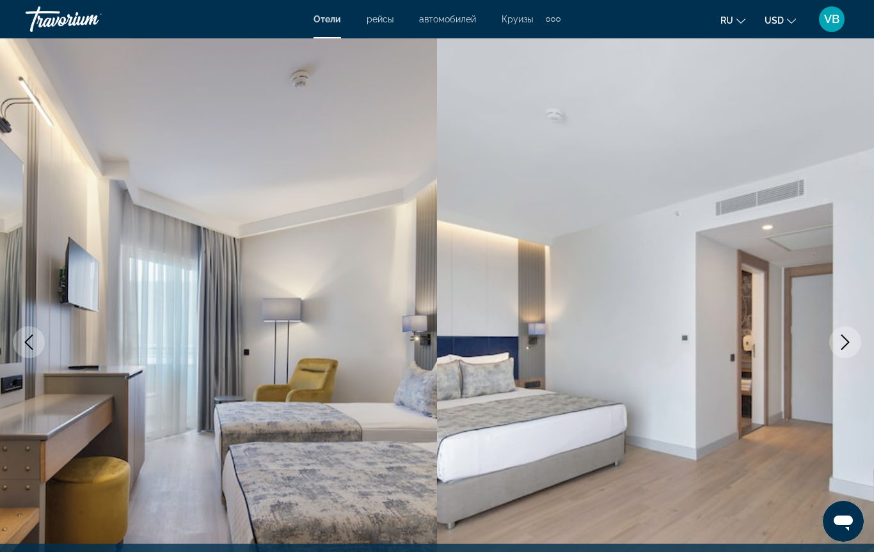
click at [849, 351] on button "Next image" at bounding box center [845, 342] width 32 height 32
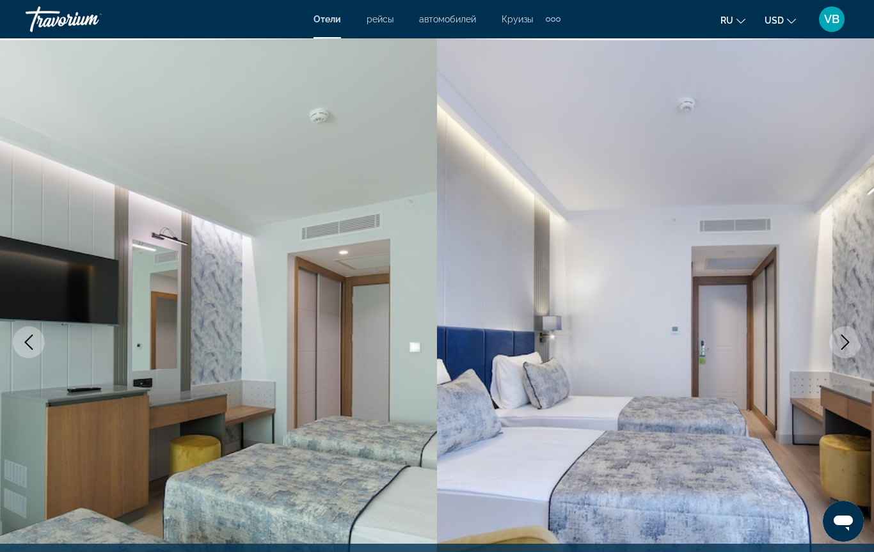
click at [849, 345] on icon "Next image" at bounding box center [844, 342] width 15 height 15
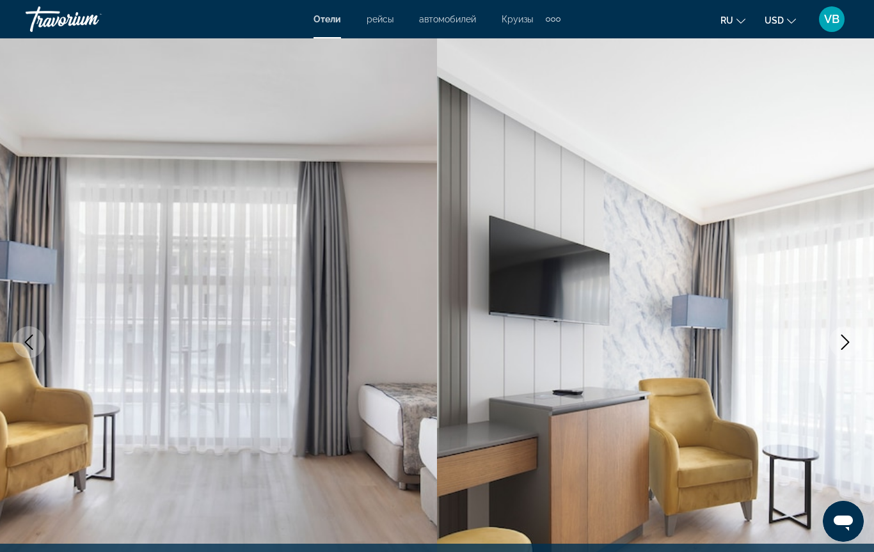
click at [848, 350] on button "Next image" at bounding box center [845, 342] width 32 height 32
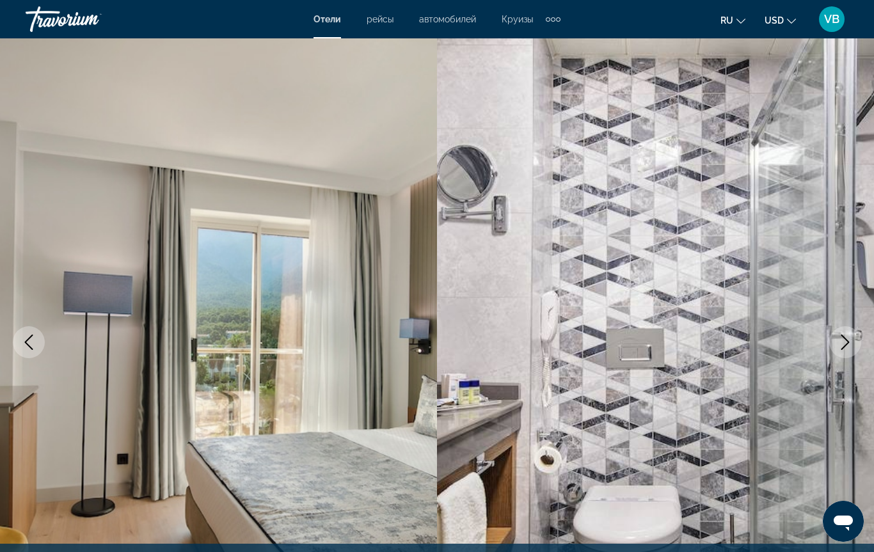
click at [851, 346] on icon "Next image" at bounding box center [844, 342] width 15 height 15
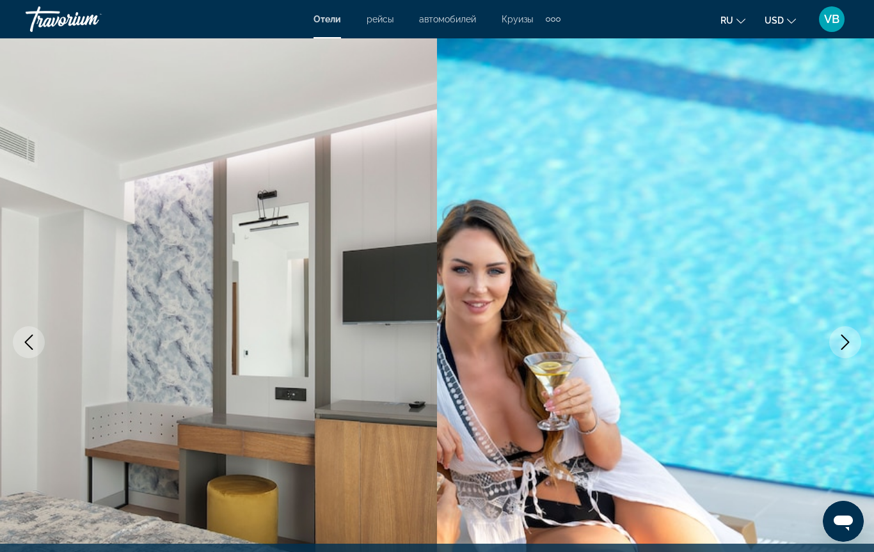
click at [851, 346] on icon "Next image" at bounding box center [844, 342] width 15 height 15
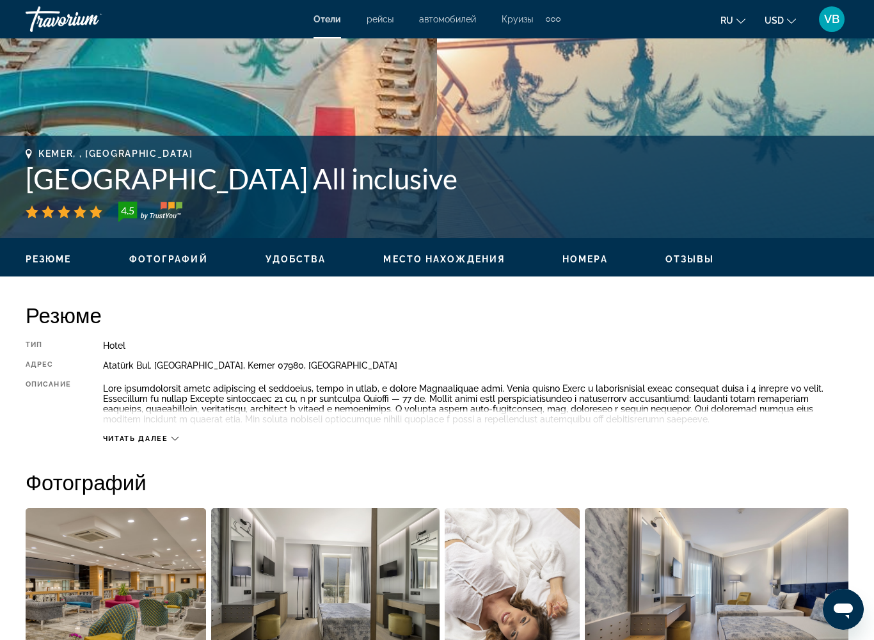
scroll to position [390, 0]
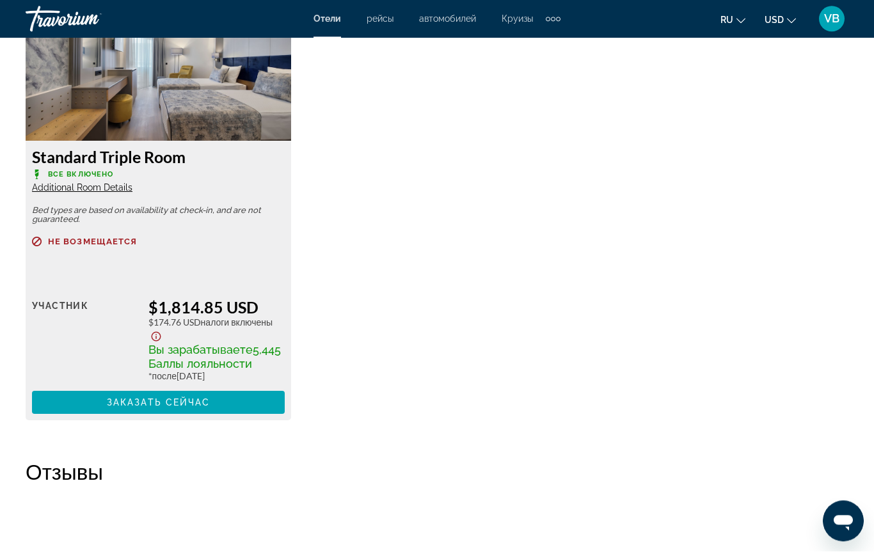
scroll to position [2040, 0]
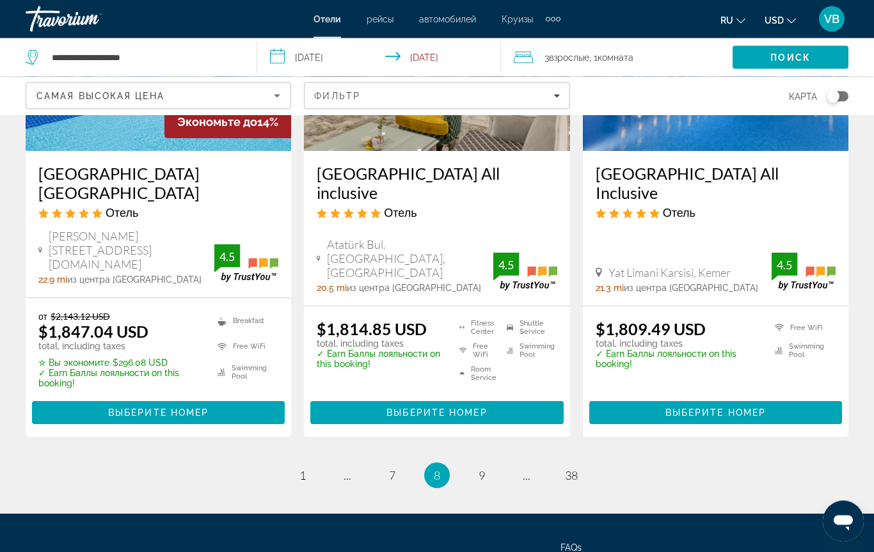
scroll to position [1694, 0]
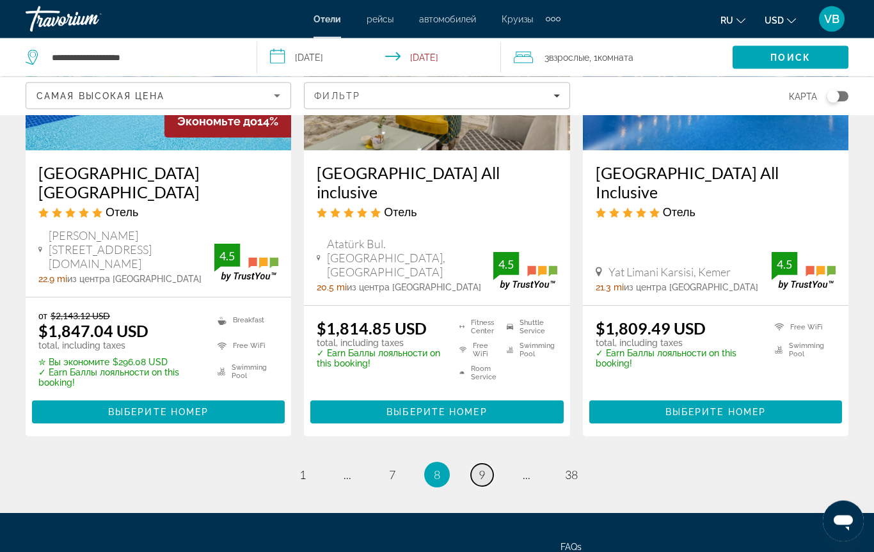
click at [489, 464] on link "page 9" at bounding box center [482, 475] width 22 height 22
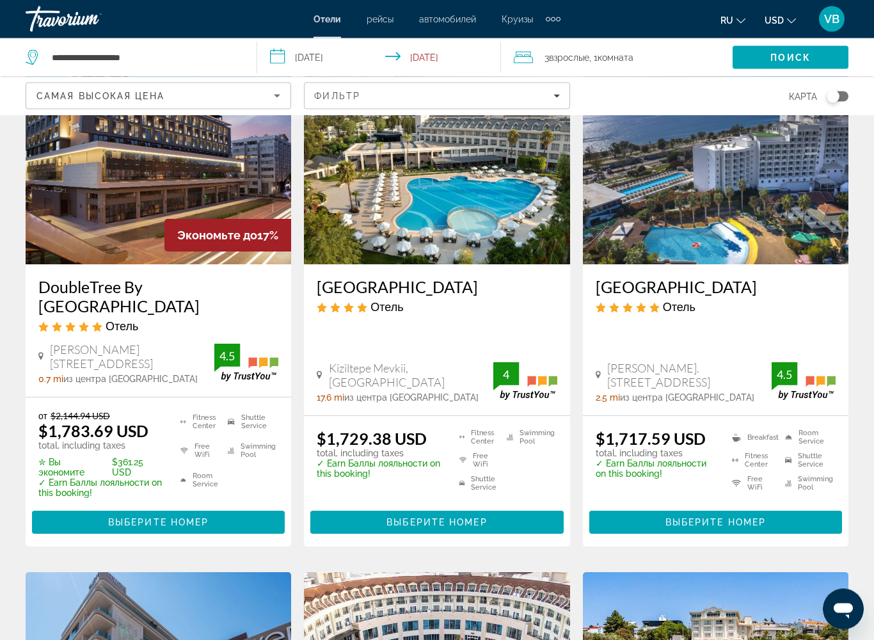
scroll to position [104, 0]
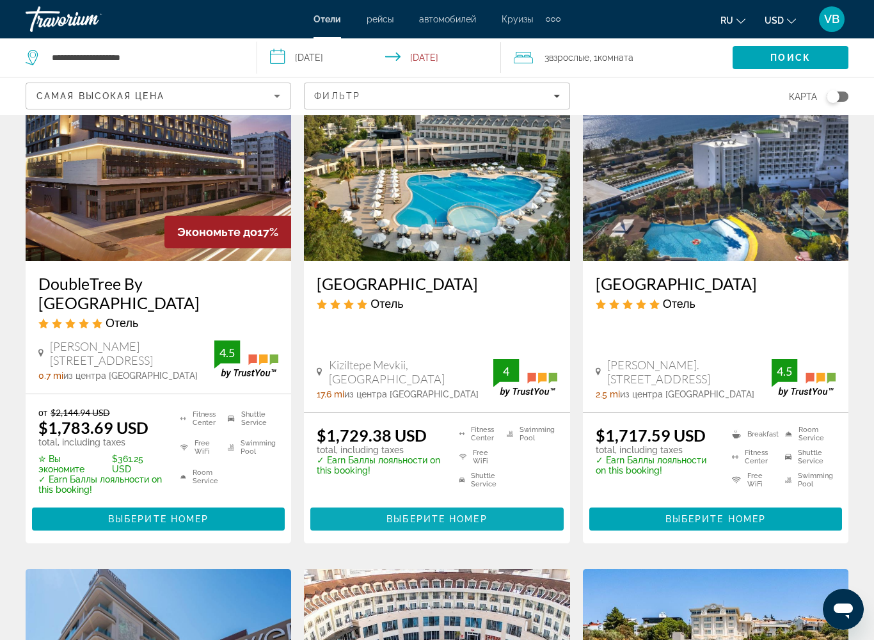
click at [431, 514] on span "Выберите номер" at bounding box center [436, 519] width 100 height 10
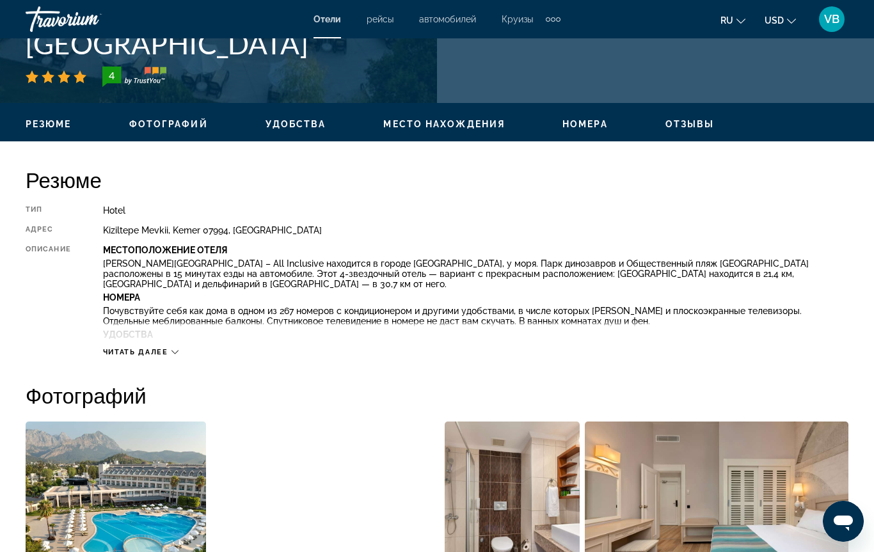
scroll to position [542, 0]
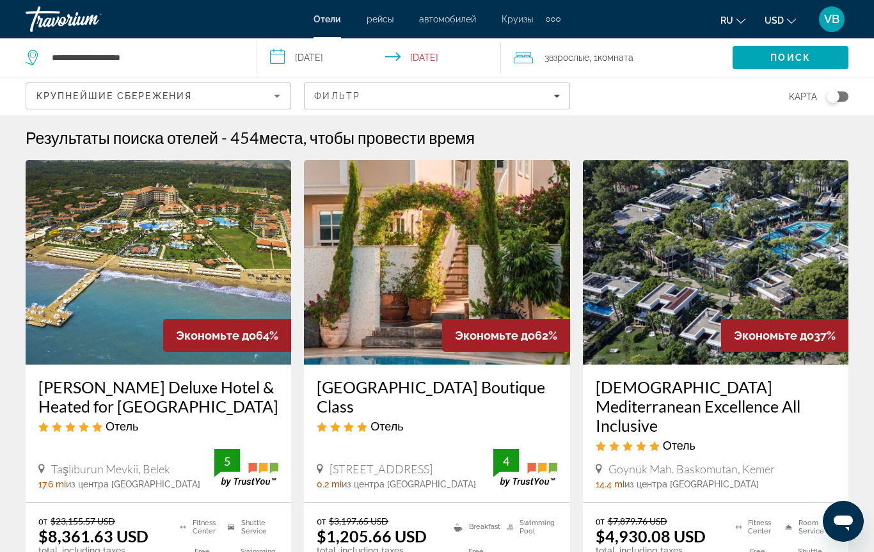
click at [79, 12] on div "Travorium" at bounding box center [90, 19] width 128 height 33
click at [67, 15] on div "Travorium" at bounding box center [90, 19] width 128 height 33
click at [65, 4] on div "Travorium" at bounding box center [90, 19] width 128 height 33
